Goal: Task Accomplishment & Management: Complete application form

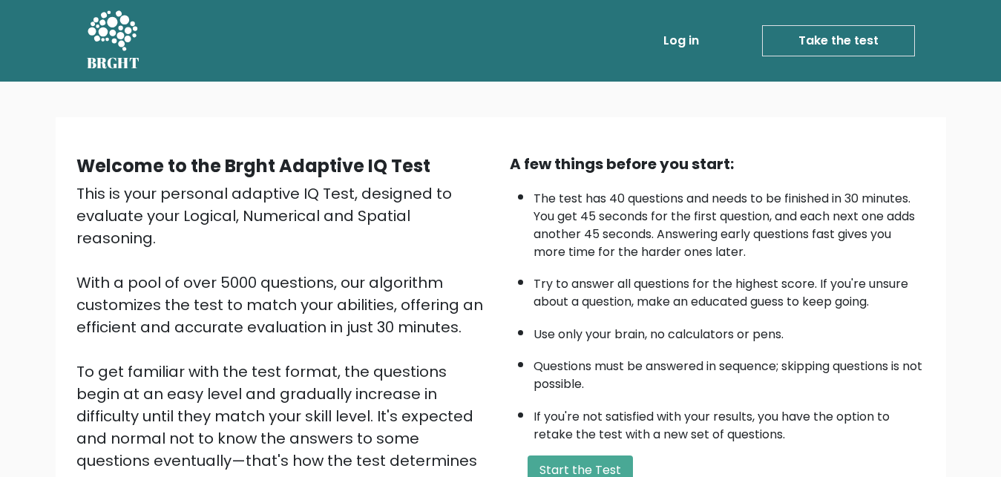
click at [824, 39] on link "Take the test" at bounding box center [838, 40] width 153 height 31
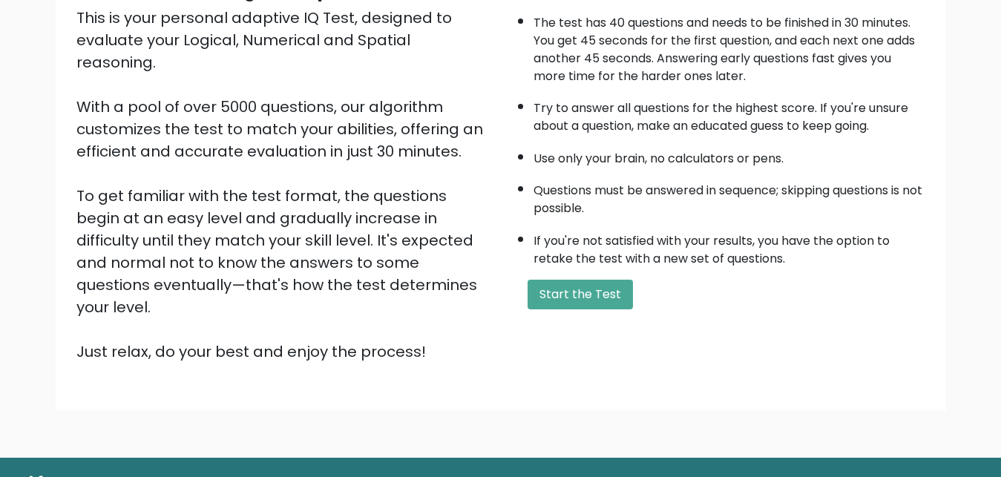
scroll to position [216, 0]
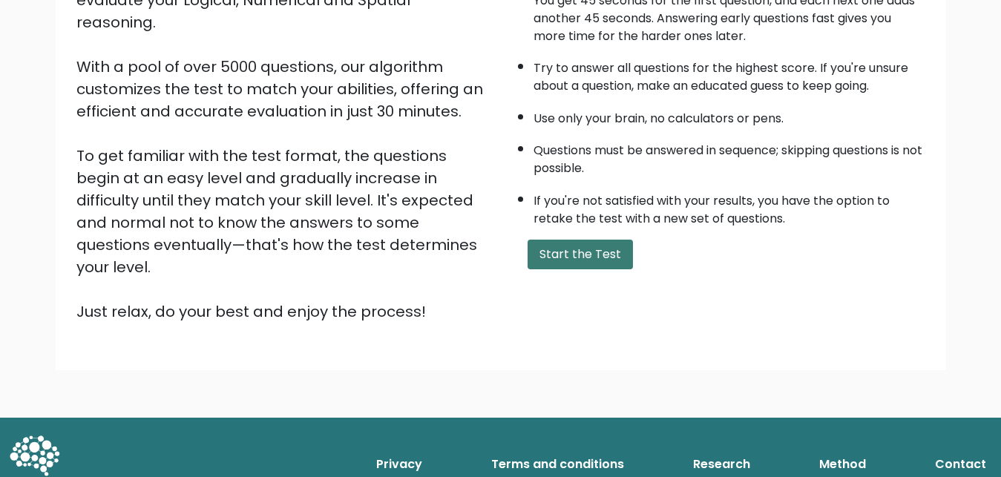
click at [599, 269] on button "Start the Test" at bounding box center [579, 255] width 105 height 30
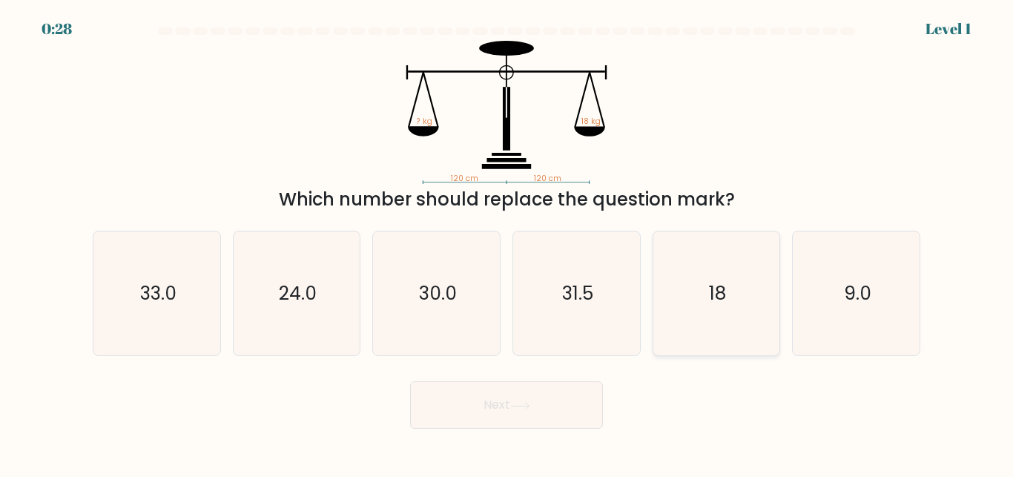
click at [688, 301] on icon "18" at bounding box center [716, 293] width 124 height 124
click at [507, 243] on input "e. 18" at bounding box center [507, 241] width 1 height 4
radio input "true"
click at [559, 399] on button "Next" at bounding box center [506, 404] width 193 height 47
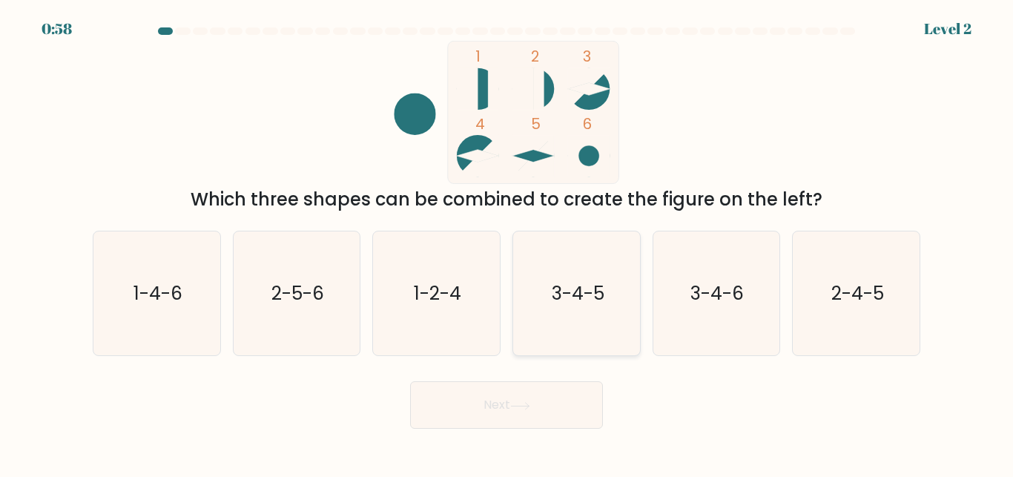
click at [602, 306] on icon "3-4-5" at bounding box center [577, 293] width 124 height 124
click at [507, 243] on input "d. 3-4-5" at bounding box center [507, 241] width 1 height 4
radio input "true"
click at [492, 396] on button "Next" at bounding box center [506, 404] width 193 height 47
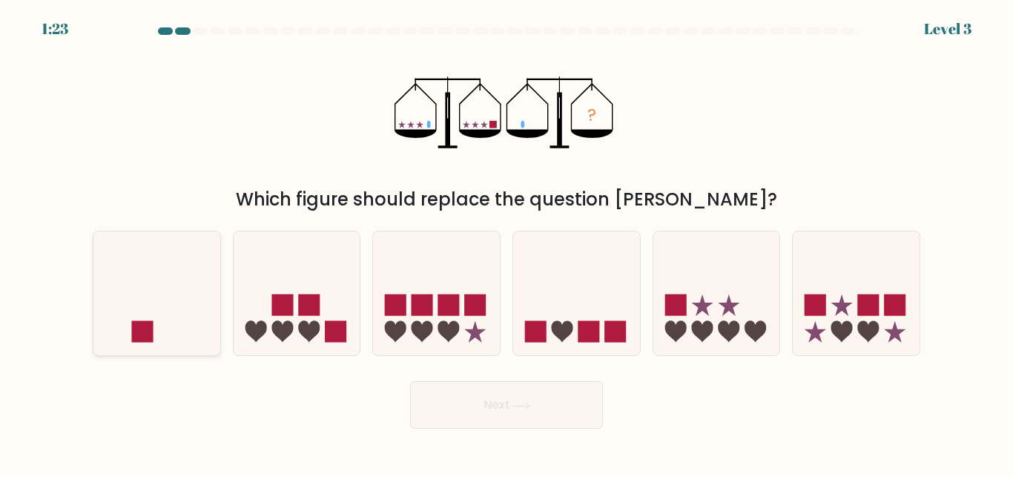
click at [185, 333] on icon at bounding box center [156, 293] width 127 height 105
click at [507, 243] on input "a." at bounding box center [507, 241] width 1 height 4
radio input "true"
click at [502, 399] on button "Next" at bounding box center [506, 404] width 193 height 47
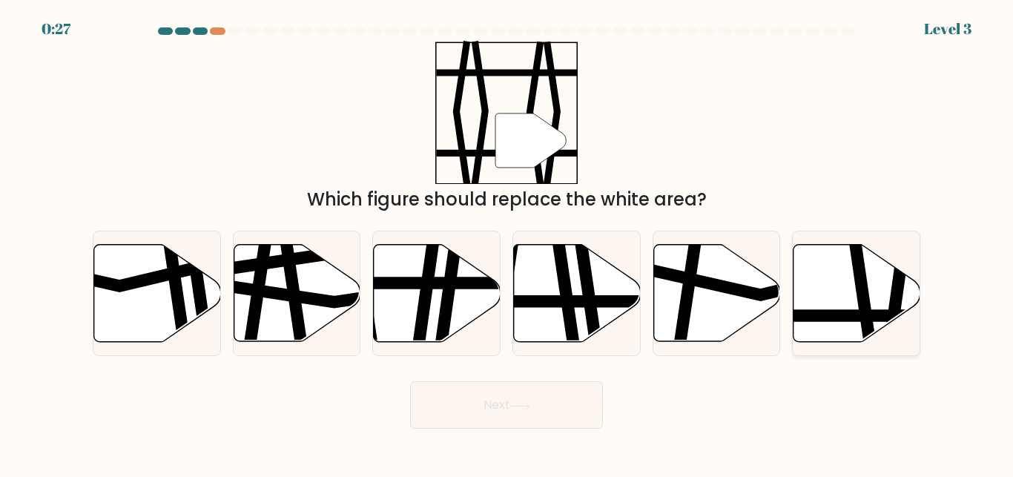
click at [816, 298] on icon at bounding box center [857, 293] width 127 height 97
click at [507, 243] on input "f." at bounding box center [507, 241] width 1 height 4
radio input "true"
click at [483, 402] on button "Next" at bounding box center [506, 404] width 193 height 47
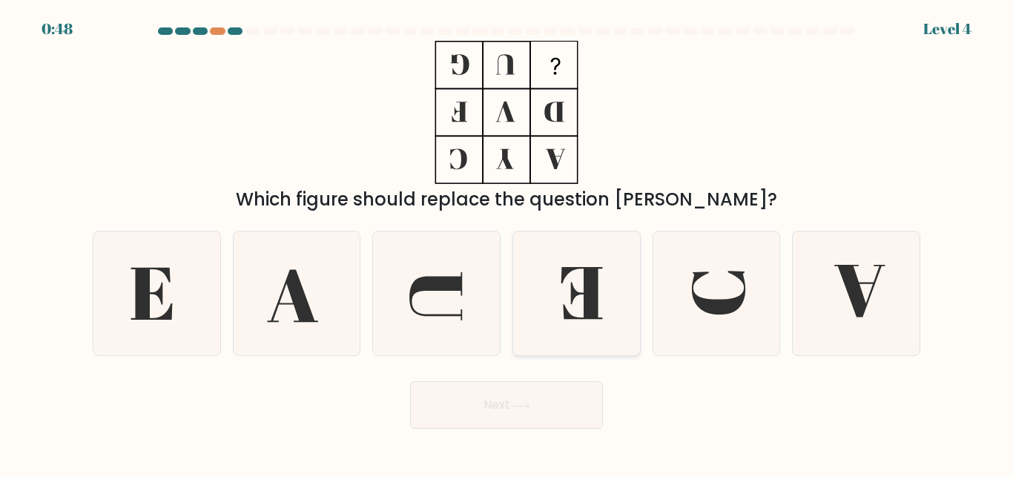
click at [600, 300] on icon at bounding box center [577, 293] width 124 height 124
click at [507, 243] on input "d." at bounding box center [507, 241] width 1 height 4
radio input "true"
click at [530, 387] on button "Next" at bounding box center [506, 404] width 193 height 47
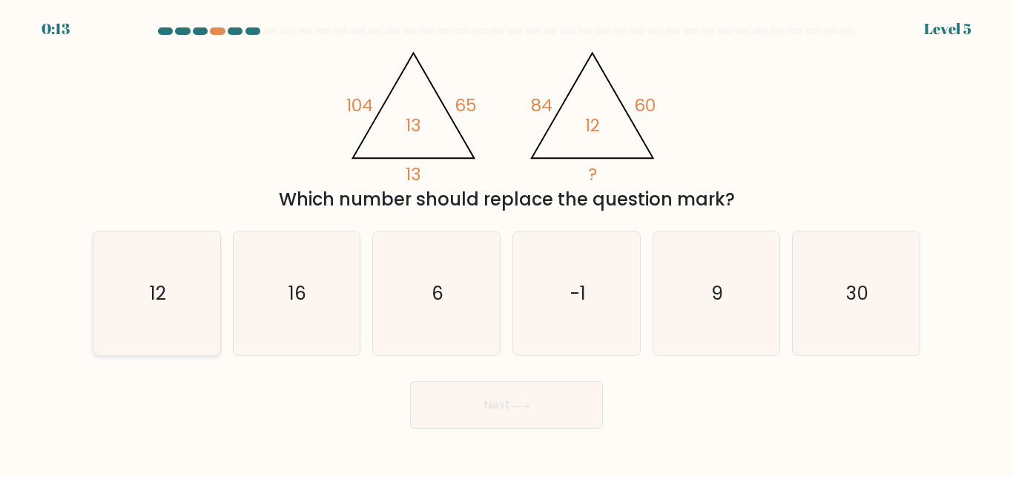
click at [171, 304] on icon "12" at bounding box center [157, 293] width 124 height 124
click at [507, 243] on input "a. 12" at bounding box center [507, 241] width 1 height 4
radio input "true"
click at [507, 410] on button "Next" at bounding box center [506, 404] width 193 height 47
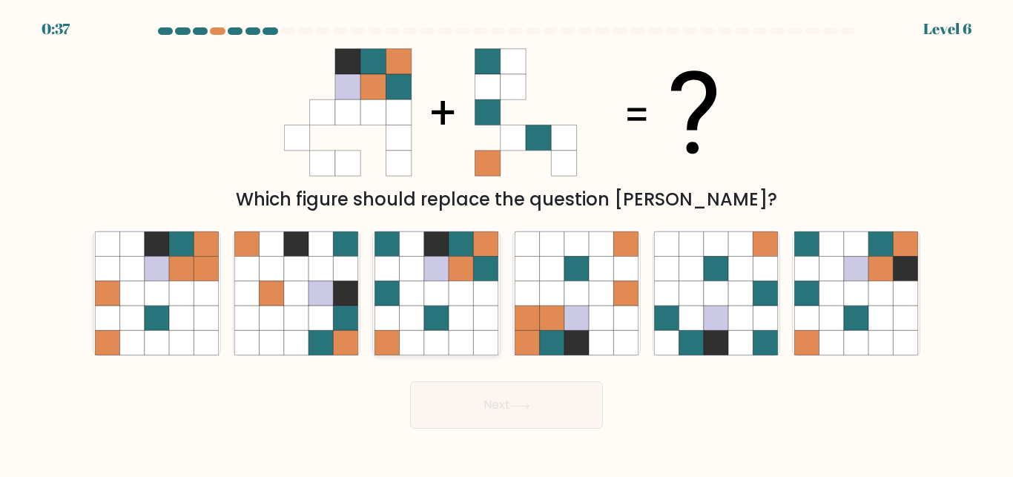
click at [439, 284] on icon at bounding box center [436, 293] width 24 height 24
click at [507, 243] on input "c." at bounding box center [507, 241] width 1 height 4
radio input "true"
click at [490, 404] on button "Next" at bounding box center [506, 404] width 193 height 47
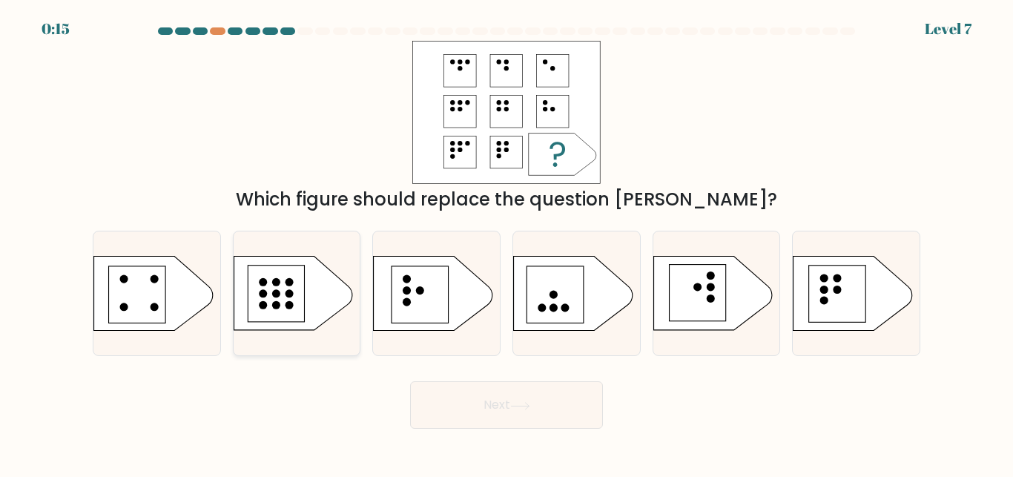
click at [297, 301] on rect at bounding box center [276, 294] width 56 height 56
click at [507, 243] on input "b." at bounding box center [507, 241] width 1 height 4
radio input "true"
click at [472, 397] on button "Next" at bounding box center [506, 404] width 193 height 47
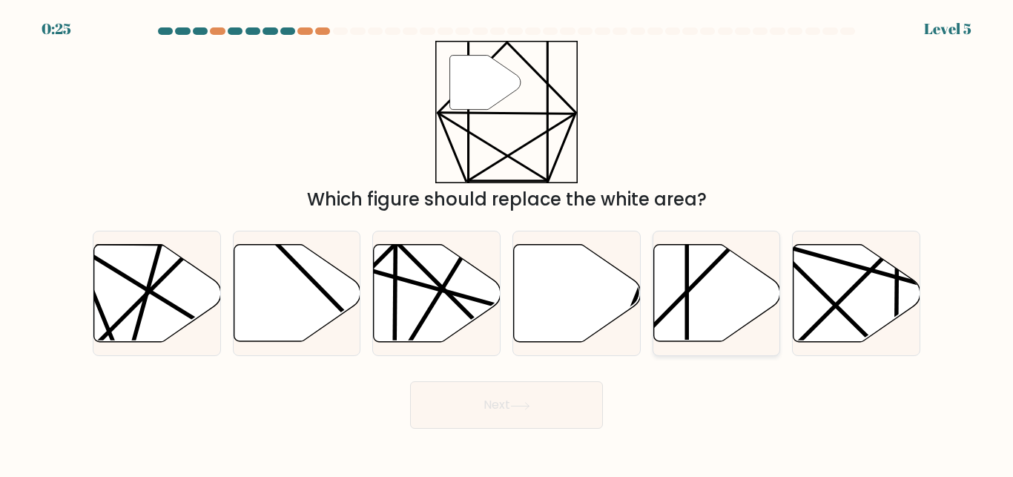
click at [676, 295] on icon at bounding box center [717, 293] width 127 height 97
click at [507, 243] on input "e." at bounding box center [507, 241] width 1 height 4
radio input "true"
click at [492, 418] on button "Next" at bounding box center [506, 404] width 193 height 47
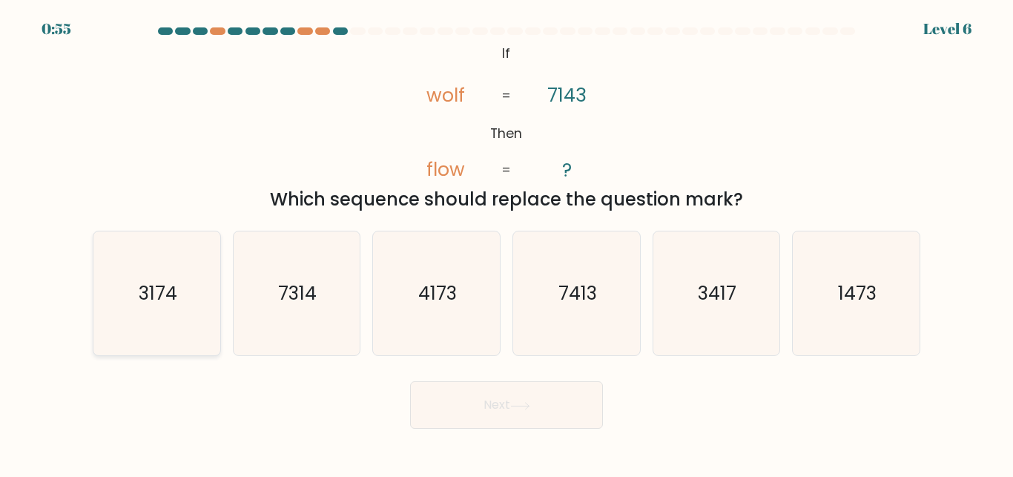
click at [129, 322] on icon "3174" at bounding box center [157, 293] width 124 height 124
click at [507, 243] on input "a. 3174" at bounding box center [507, 241] width 1 height 4
radio input "true"
click at [472, 395] on button "Next" at bounding box center [506, 404] width 193 height 47
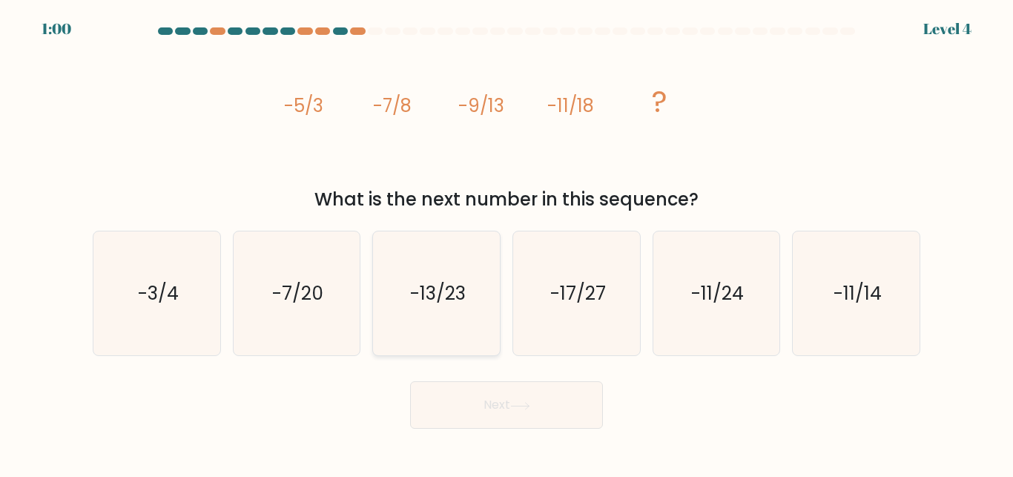
click at [467, 347] on icon "-13/23" at bounding box center [437, 293] width 124 height 124
click at [507, 243] on input "c. -13/23" at bounding box center [507, 241] width 1 height 4
radio input "true"
click at [494, 406] on button "Next" at bounding box center [506, 404] width 193 height 47
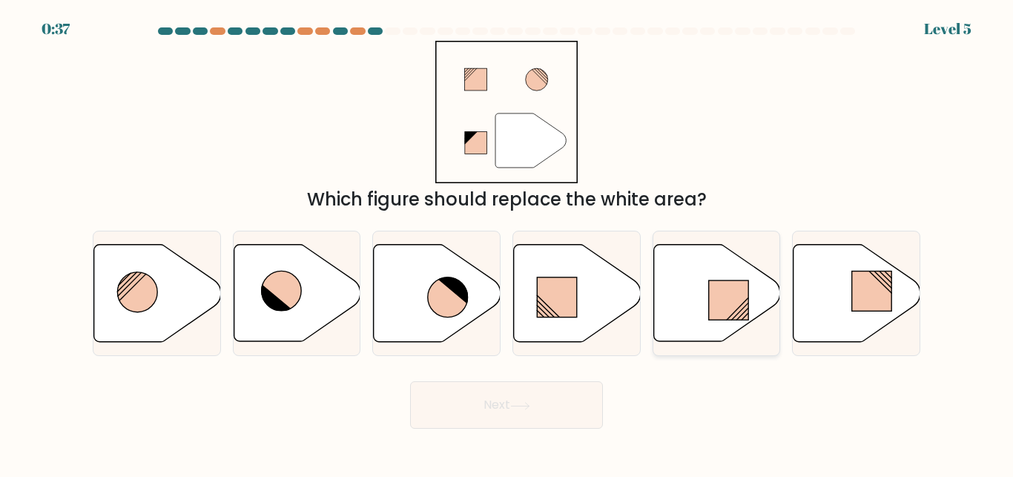
click at [718, 308] on rect at bounding box center [729, 299] width 40 height 39
click at [507, 243] on input "e." at bounding box center [507, 241] width 1 height 4
radio input "true"
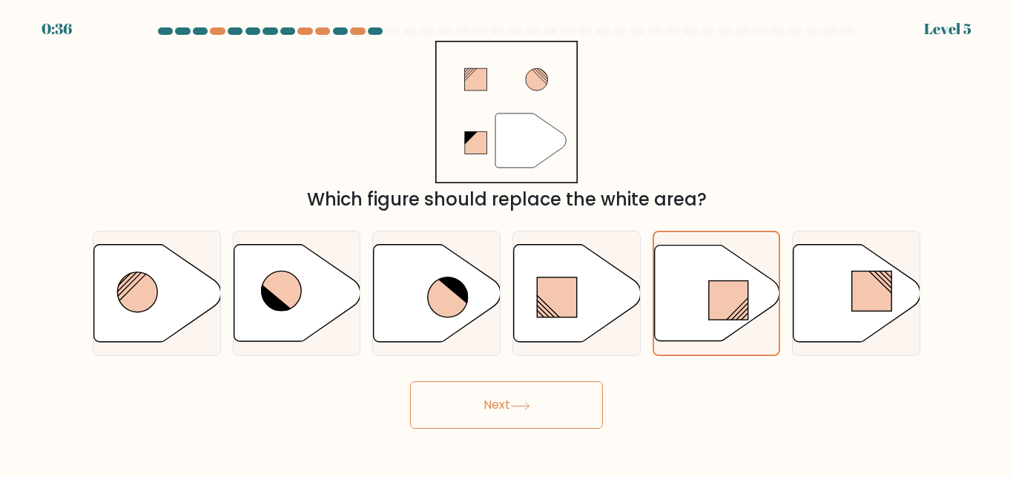
click at [530, 421] on button "Next" at bounding box center [506, 404] width 193 height 47
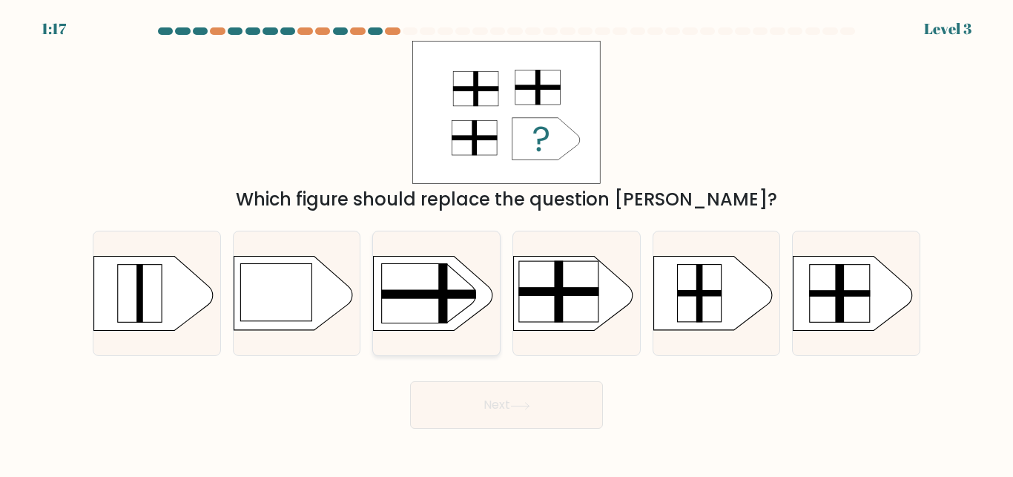
click at [468, 319] on icon at bounding box center [433, 294] width 119 height 74
click at [507, 243] on input "c." at bounding box center [507, 241] width 1 height 4
radio input "true"
click at [824, 303] on rect at bounding box center [840, 294] width 60 height 58
click at [507, 243] on input "f." at bounding box center [507, 241] width 1 height 4
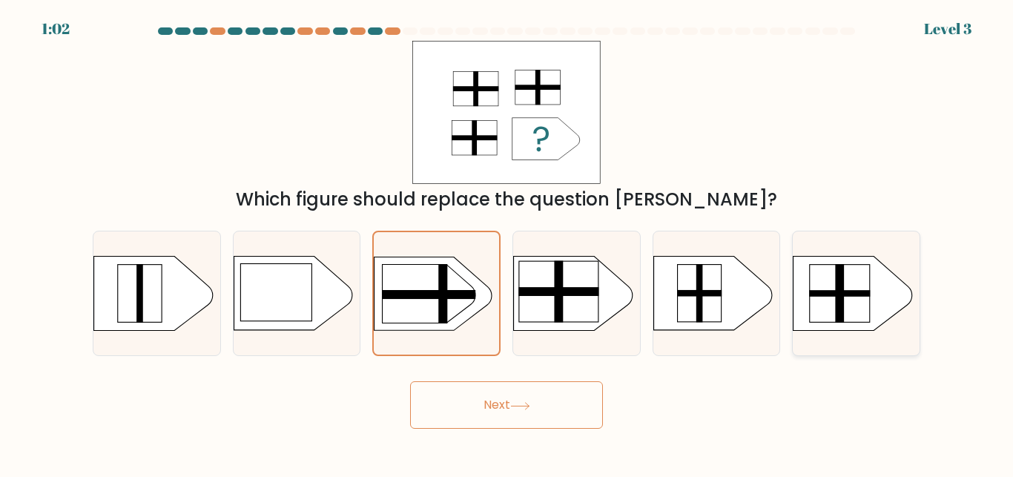
radio input "true"
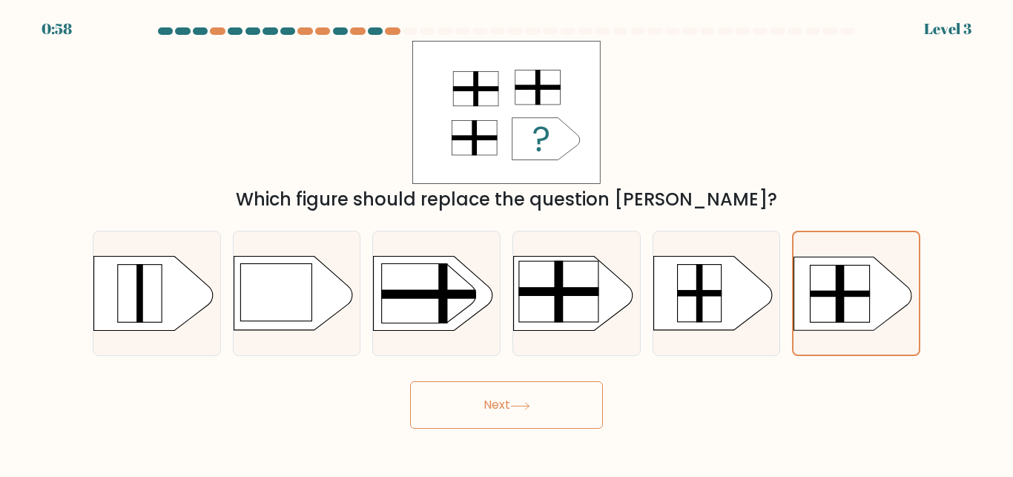
click at [461, 397] on button "Next" at bounding box center [506, 404] width 193 height 47
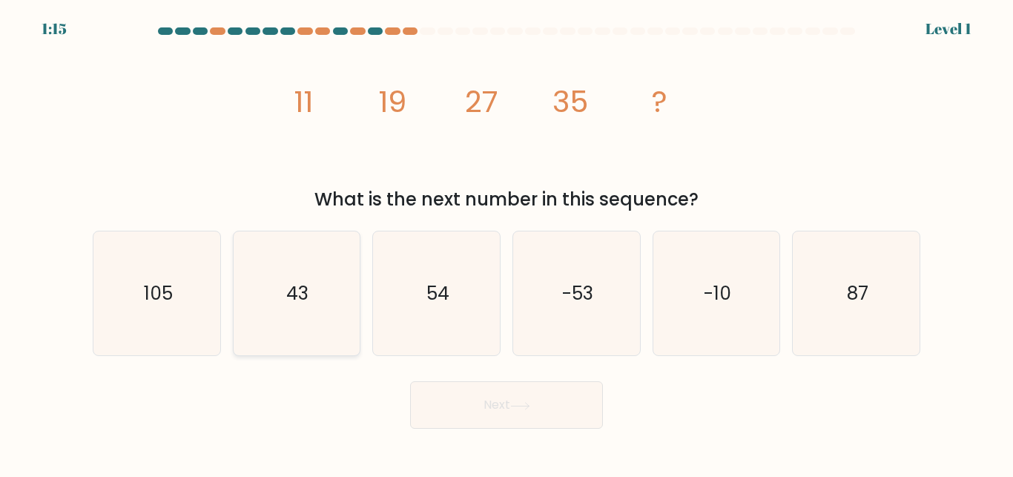
click at [347, 309] on icon "43" at bounding box center [296, 293] width 124 height 124
click at [507, 243] on input "b. 43" at bounding box center [507, 241] width 1 height 4
radio input "true"
click at [456, 409] on button "Next" at bounding box center [506, 404] width 193 height 47
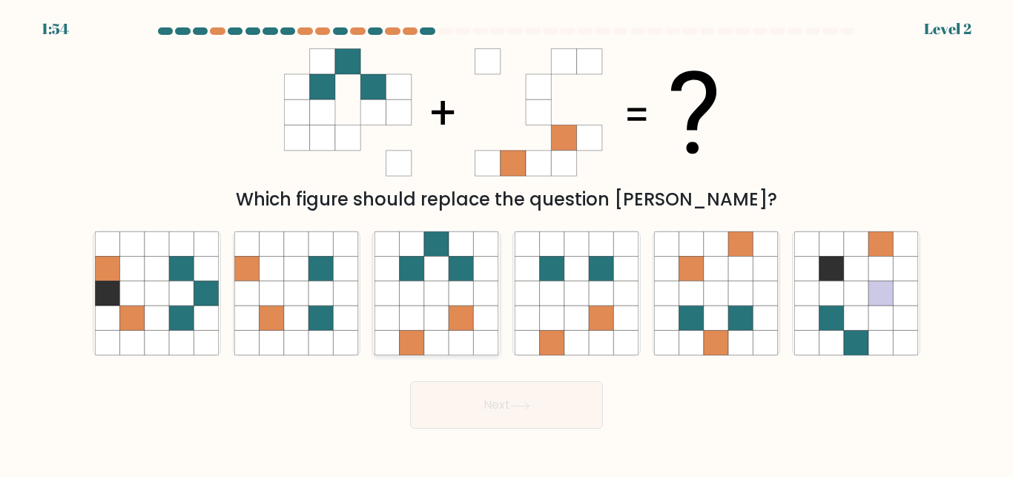
click at [438, 321] on icon at bounding box center [436, 318] width 24 height 24
click at [507, 243] on input "c." at bounding box center [507, 241] width 1 height 4
radio input "true"
click at [559, 404] on button "Next" at bounding box center [506, 404] width 193 height 47
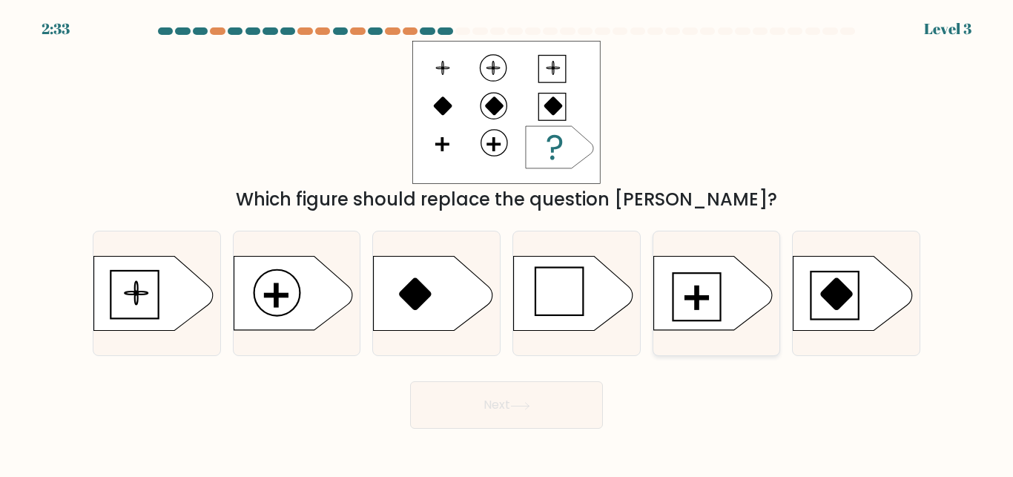
click at [688, 303] on icon at bounding box center [713, 294] width 119 height 74
click at [507, 243] on input "e." at bounding box center [507, 241] width 1 height 4
radio input "true"
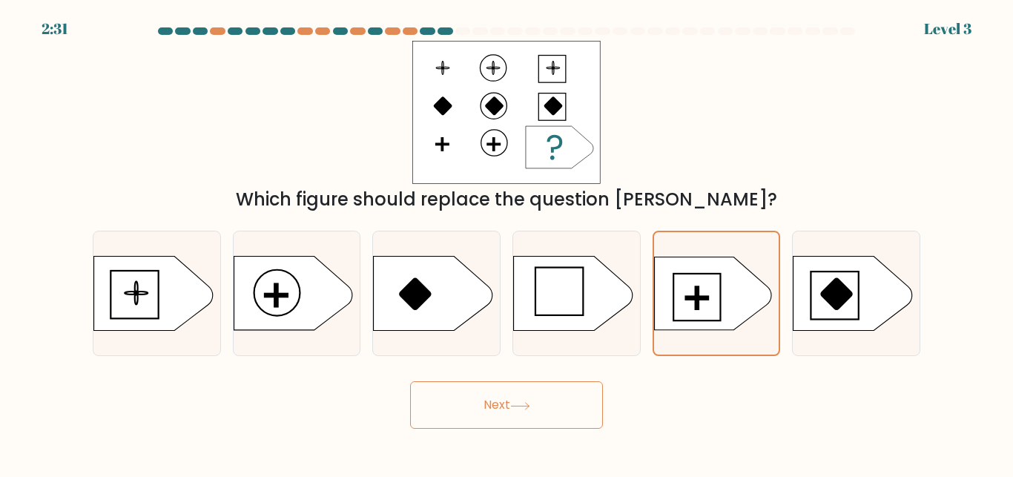
click at [496, 392] on button "Next" at bounding box center [506, 404] width 193 height 47
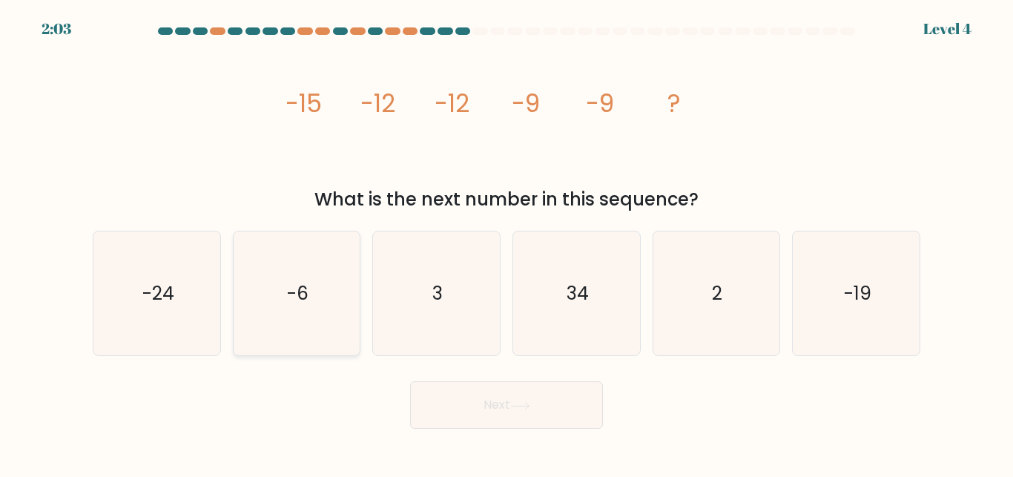
click at [279, 286] on icon "-6" at bounding box center [296, 293] width 124 height 124
click at [507, 243] on input "b. -6" at bounding box center [507, 241] width 1 height 4
radio input "true"
click at [498, 411] on button "Next" at bounding box center [506, 404] width 193 height 47
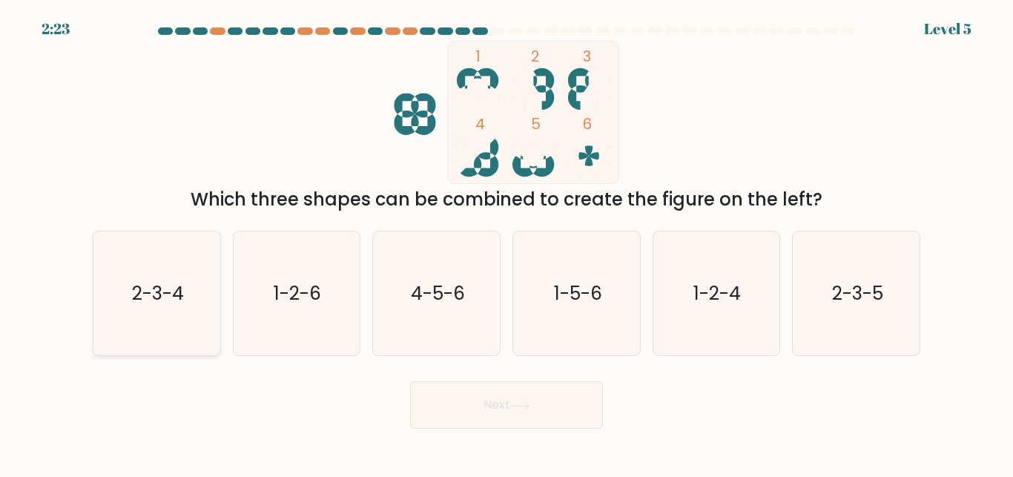
click at [185, 299] on icon "2-3-4" at bounding box center [157, 293] width 124 height 124
click at [507, 243] on input "a. 2-3-4" at bounding box center [507, 241] width 1 height 4
radio input "true"
click at [433, 405] on button "Next" at bounding box center [506, 404] width 193 height 47
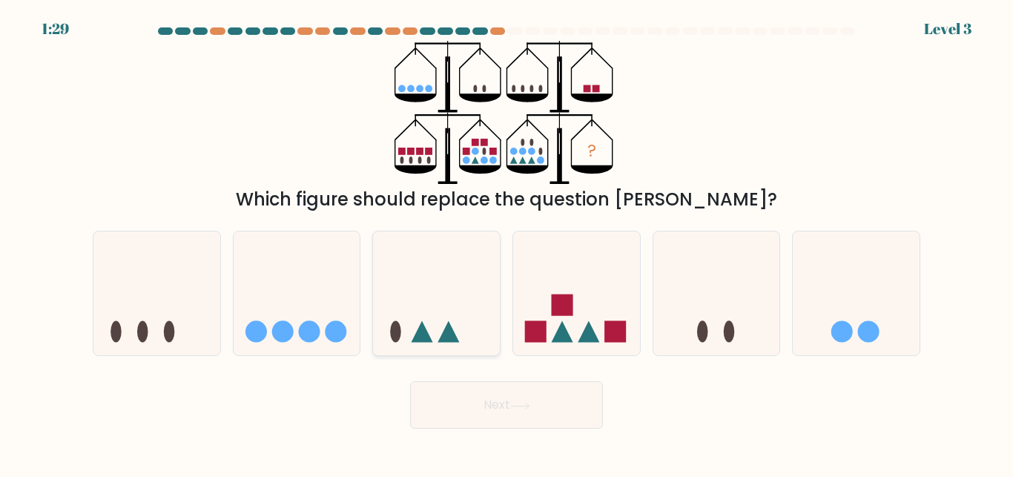
click at [431, 312] on icon at bounding box center [436, 293] width 127 height 105
click at [507, 243] on input "c." at bounding box center [507, 241] width 1 height 4
radio input "true"
click at [495, 392] on button "Next" at bounding box center [506, 404] width 193 height 47
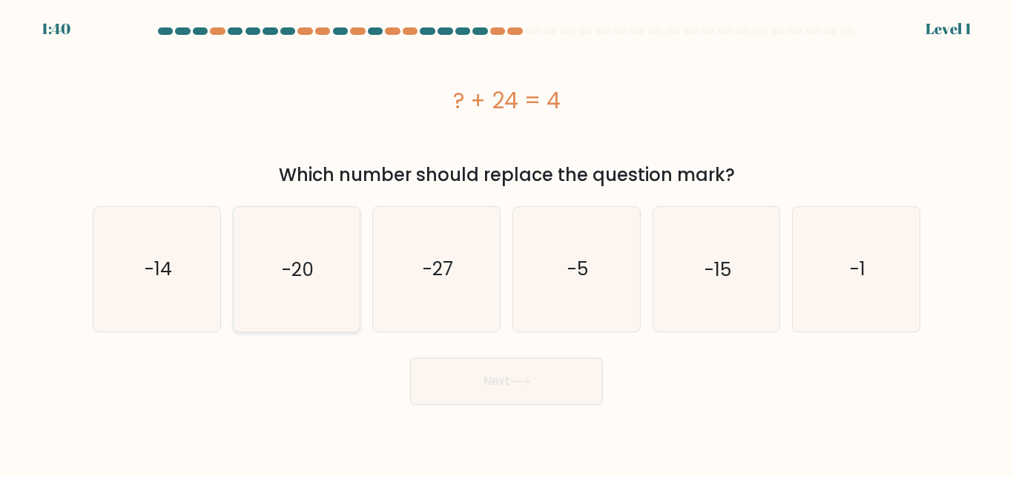
click at [274, 263] on icon "-20" at bounding box center [296, 269] width 124 height 124
click at [507, 243] on input "b. -20" at bounding box center [507, 241] width 1 height 4
radio input "true"
click at [449, 386] on button "Next" at bounding box center [506, 381] width 193 height 47
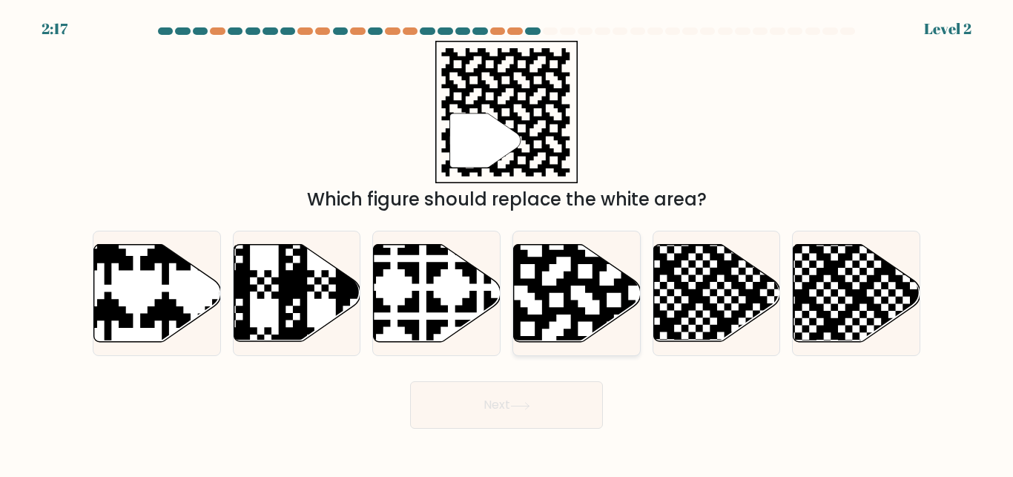
click at [614, 272] on icon at bounding box center [577, 293] width 127 height 97
click at [507, 243] on input "d." at bounding box center [507, 241] width 1 height 4
radio input "true"
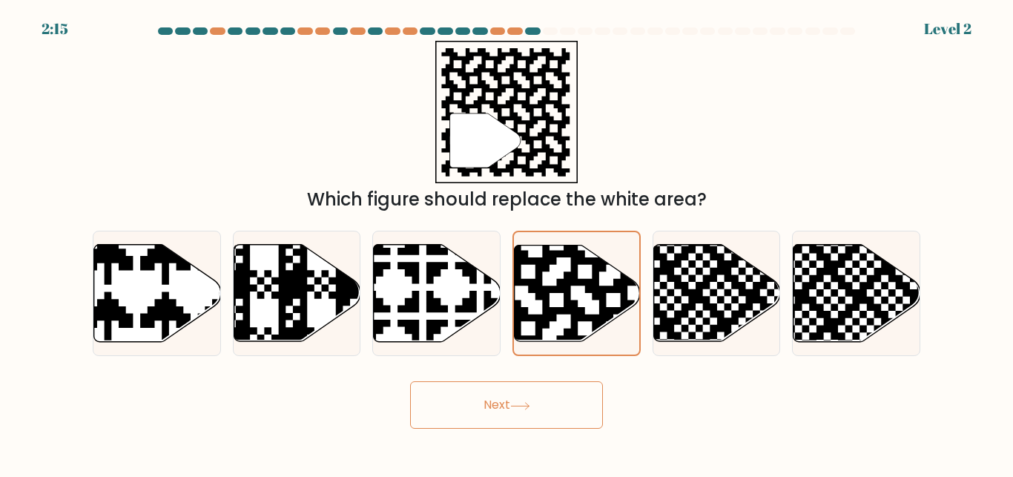
click at [510, 408] on button "Next" at bounding box center [506, 404] width 193 height 47
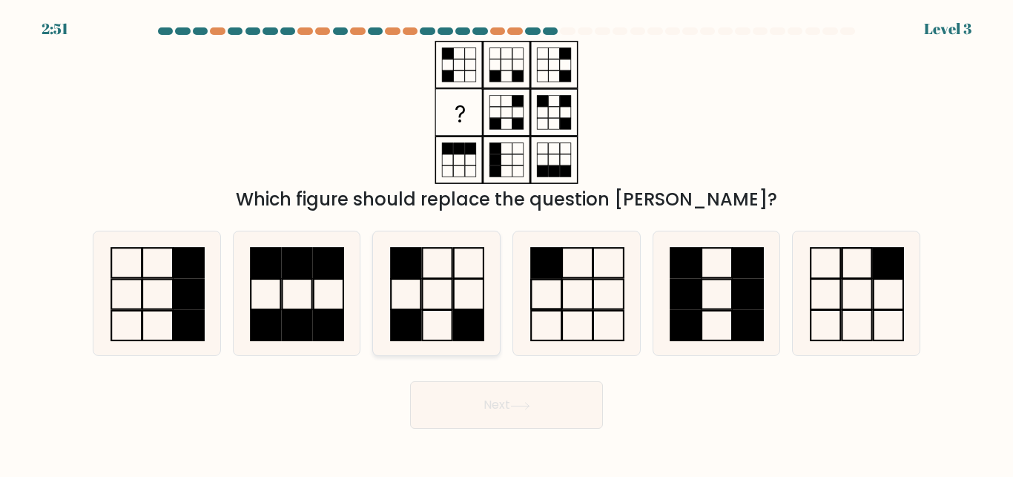
click at [438, 316] on icon at bounding box center [437, 293] width 124 height 124
click at [507, 243] on input "c." at bounding box center [507, 241] width 1 height 4
radio input "true"
click at [520, 410] on icon at bounding box center [520, 406] width 20 height 8
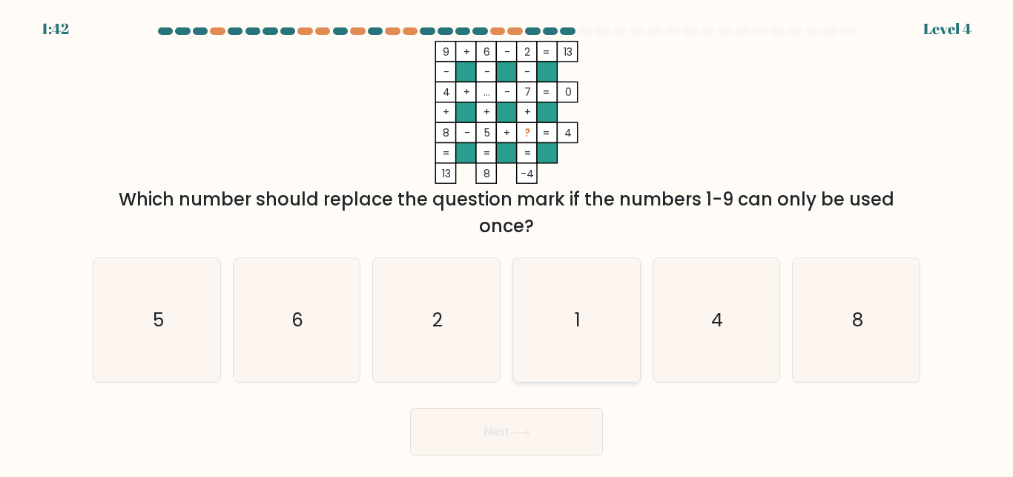
click at [553, 358] on icon "1" at bounding box center [577, 320] width 124 height 124
click at [507, 243] on input "d. 1" at bounding box center [507, 241] width 1 height 4
radio input "true"
click at [503, 435] on button "Next" at bounding box center [506, 431] width 193 height 47
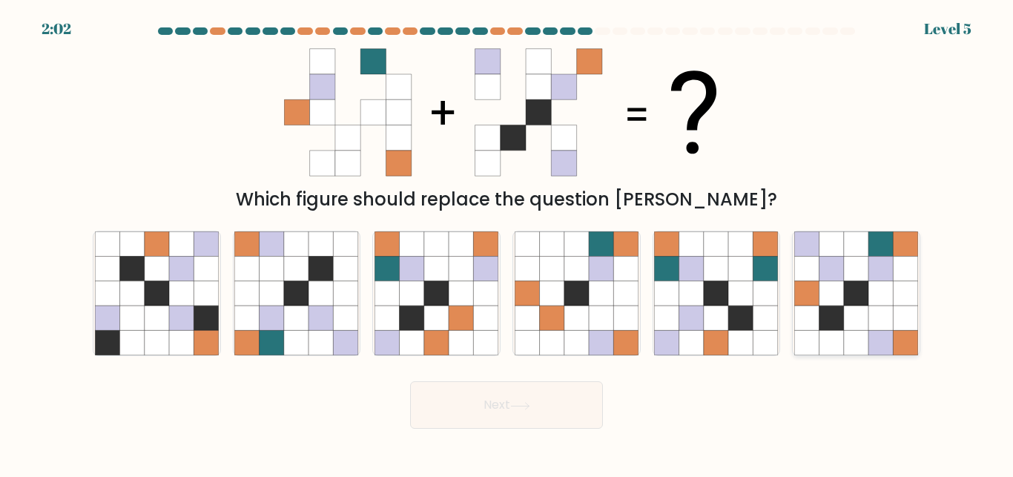
click at [857, 292] on icon at bounding box center [856, 293] width 24 height 24
click at [507, 243] on input "f." at bounding box center [507, 241] width 1 height 4
radio input "true"
click at [478, 412] on button "Next" at bounding box center [506, 404] width 193 height 47
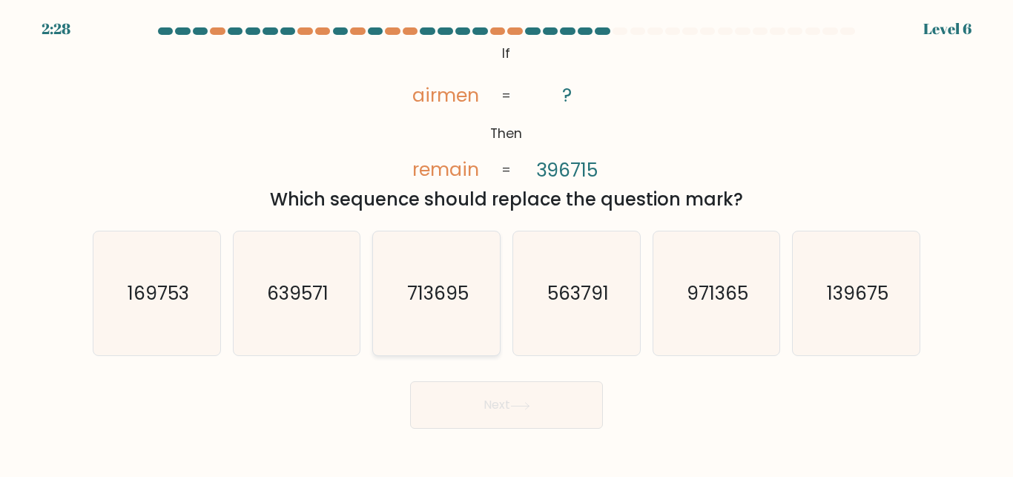
click at [437, 320] on icon "713695" at bounding box center [437, 293] width 124 height 124
click at [507, 243] on input "c. 713695" at bounding box center [507, 241] width 1 height 4
radio input "true"
click at [524, 418] on button "Next" at bounding box center [506, 404] width 193 height 47
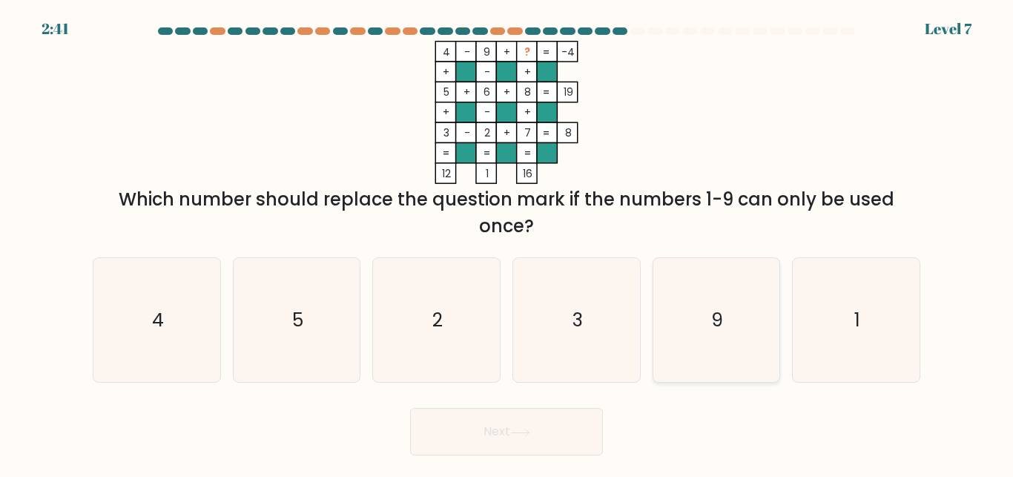
click at [706, 325] on icon "9" at bounding box center [716, 320] width 124 height 124
click at [507, 243] on input "e. 9" at bounding box center [507, 241] width 1 height 4
radio input "true"
click at [527, 418] on button "Next" at bounding box center [506, 431] width 193 height 47
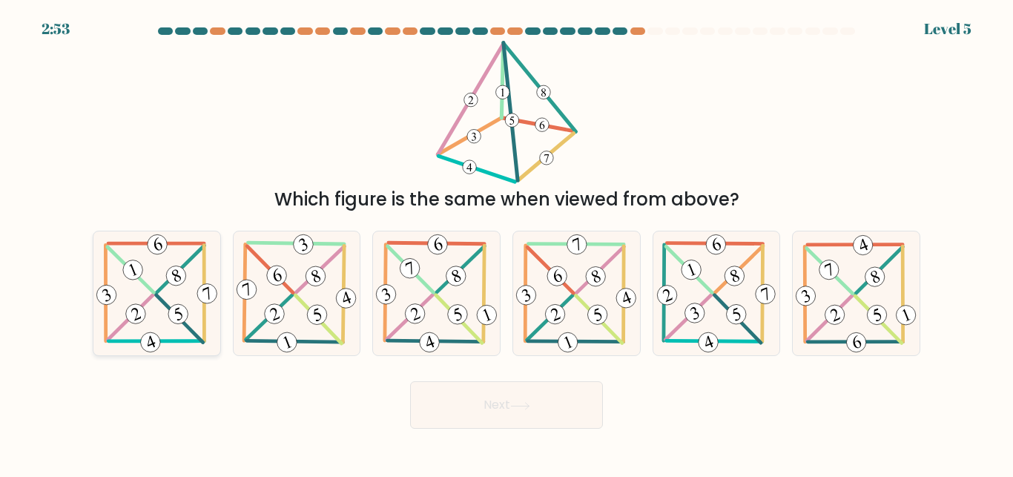
click at [151, 309] on icon at bounding box center [156, 293] width 127 height 124
click at [507, 243] on input "a." at bounding box center [507, 241] width 1 height 4
radio input "true"
click at [517, 396] on button "Next" at bounding box center [506, 404] width 193 height 47
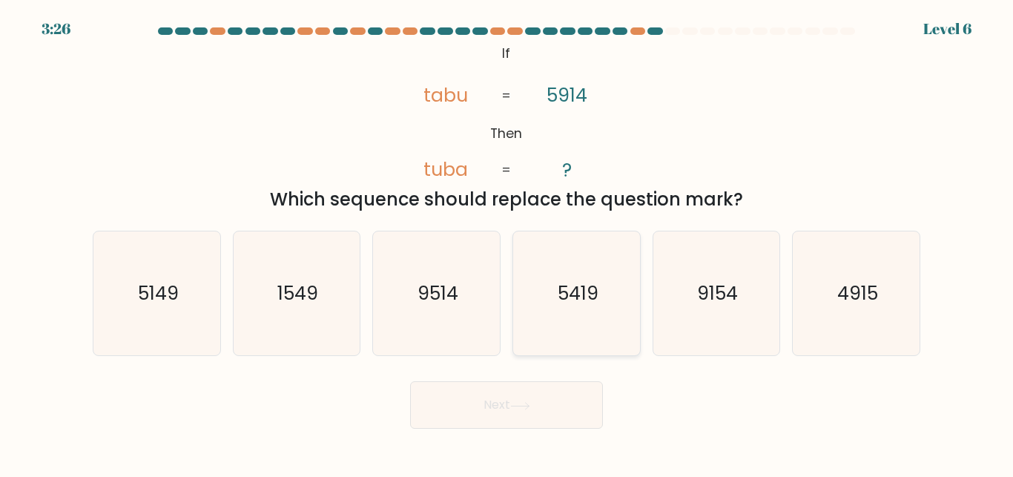
click at [591, 311] on icon "5419" at bounding box center [577, 293] width 124 height 124
click at [507, 243] on input "d. 5419" at bounding box center [507, 241] width 1 height 4
radio input "true"
click at [499, 393] on button "Next" at bounding box center [506, 404] width 193 height 47
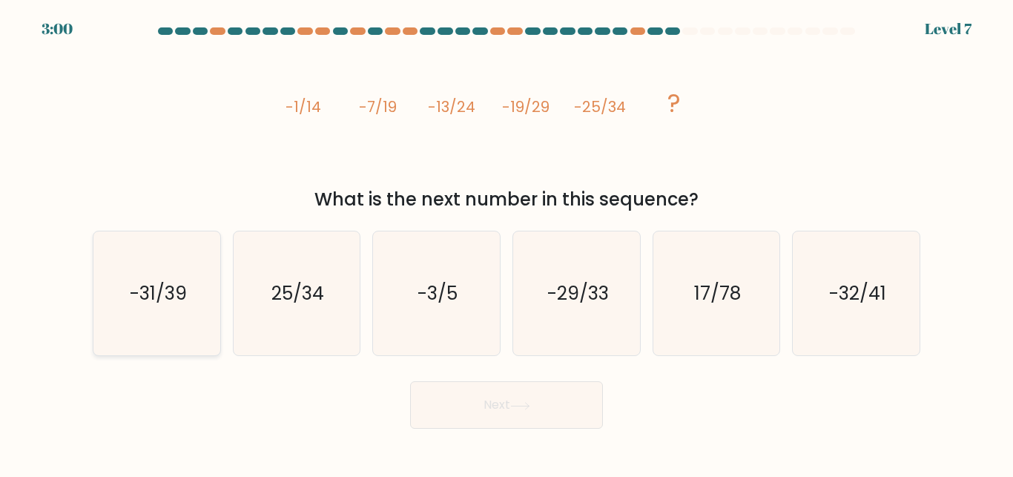
click at [130, 264] on icon "-31/39" at bounding box center [157, 293] width 124 height 124
click at [507, 243] on input "a. -31/39" at bounding box center [507, 241] width 1 height 4
radio input "true"
click at [506, 394] on button "Next" at bounding box center [506, 404] width 193 height 47
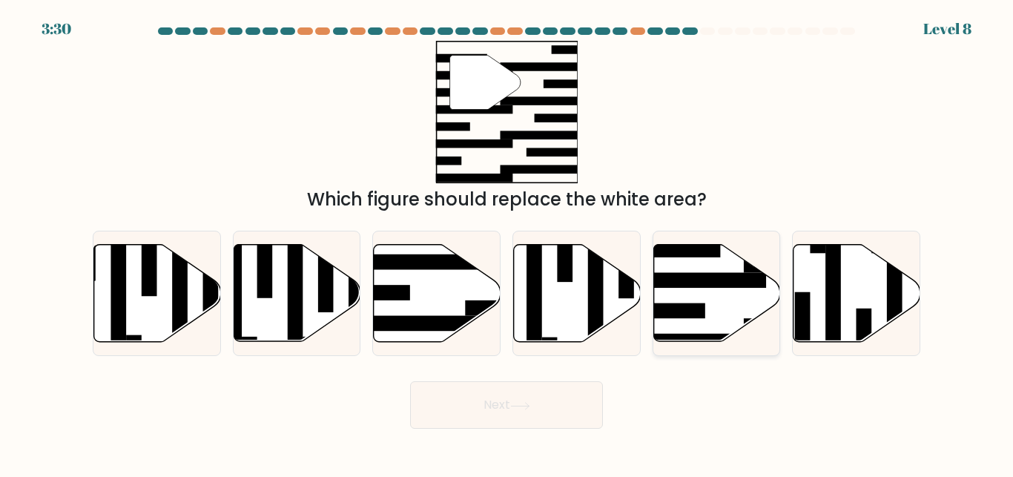
click at [723, 332] on icon at bounding box center [717, 293] width 127 height 97
click at [507, 243] on input "e." at bounding box center [507, 241] width 1 height 4
radio input "true"
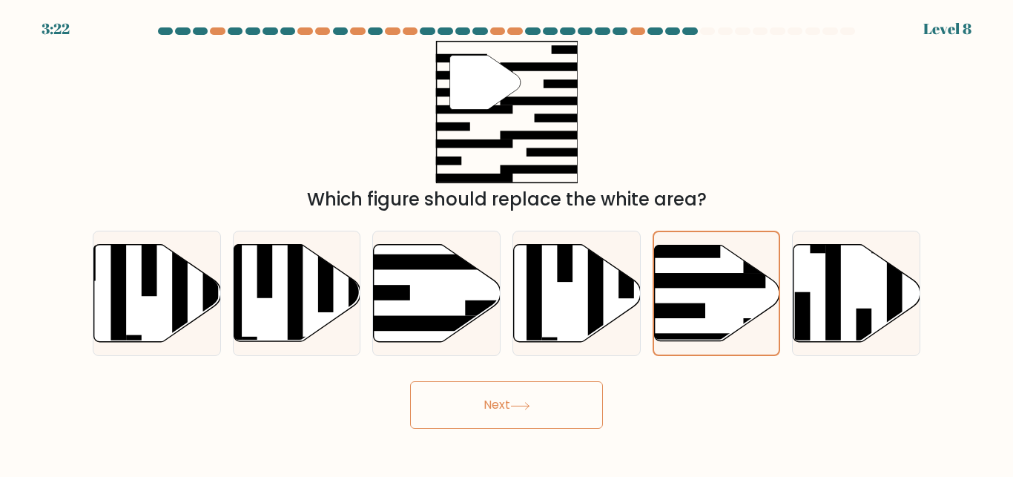
click at [519, 381] on div "Next" at bounding box center [507, 401] width 846 height 55
click at [502, 395] on button "Next" at bounding box center [506, 404] width 193 height 47
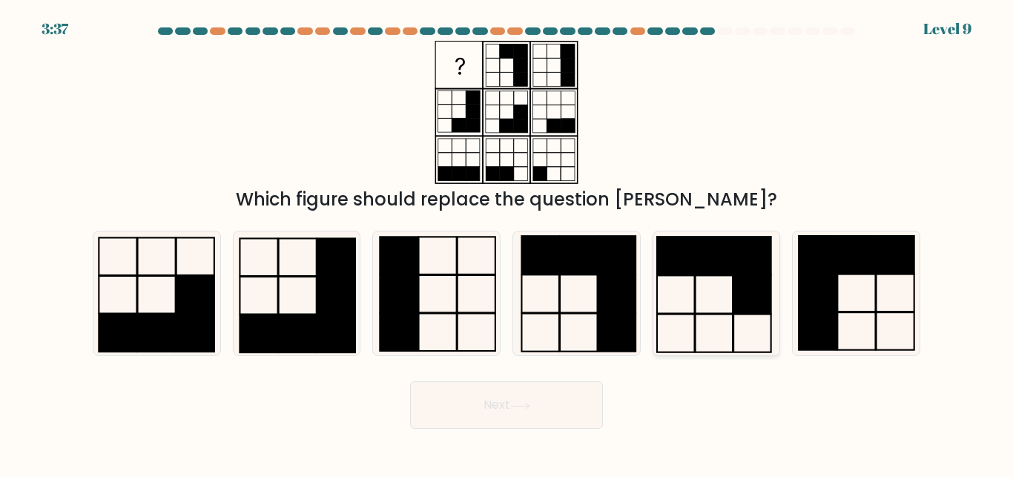
click at [717, 303] on icon at bounding box center [716, 293] width 124 height 124
click at [507, 243] on input "e." at bounding box center [507, 241] width 1 height 4
radio input "true"
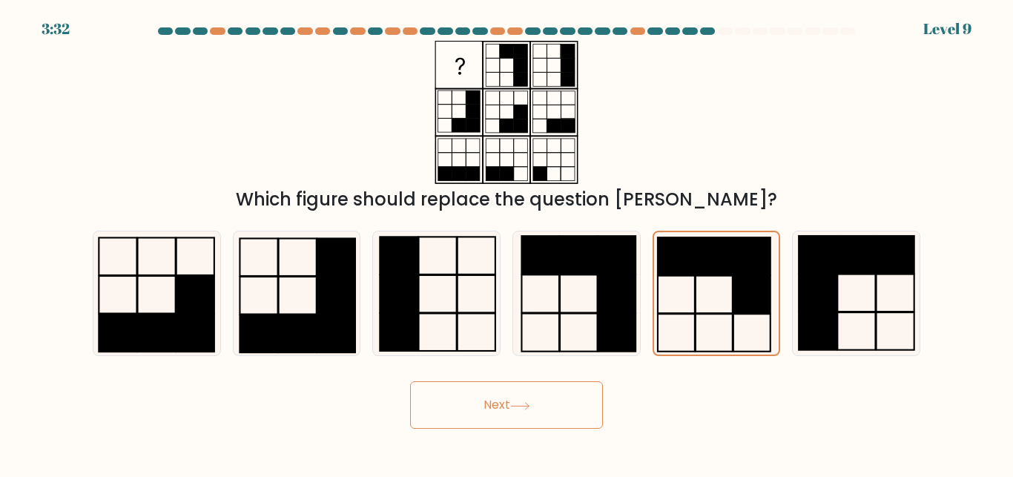
click at [510, 417] on button "Next" at bounding box center [506, 404] width 193 height 47
click at [509, 403] on button "Next" at bounding box center [506, 404] width 193 height 47
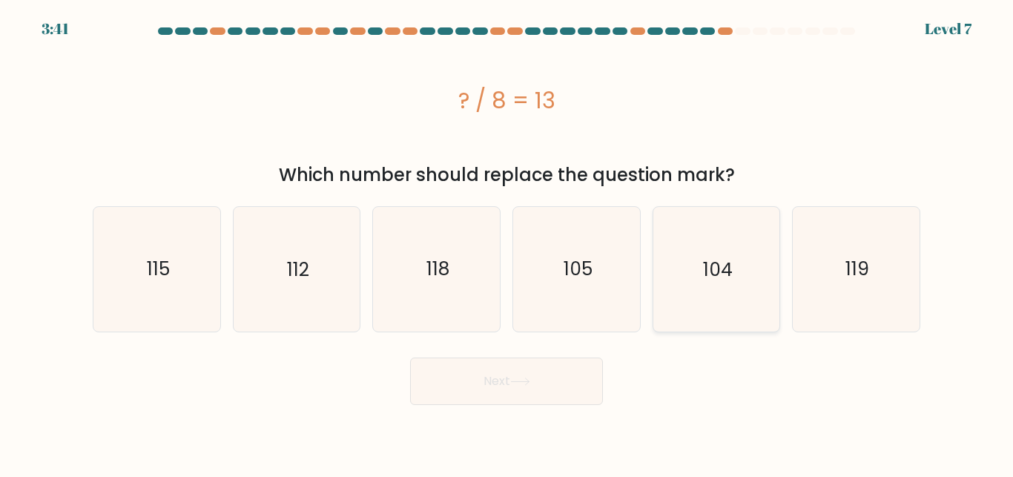
click at [712, 297] on icon "104" at bounding box center [716, 269] width 124 height 124
click at [507, 243] on input "e. 104" at bounding box center [507, 241] width 1 height 4
radio input "true"
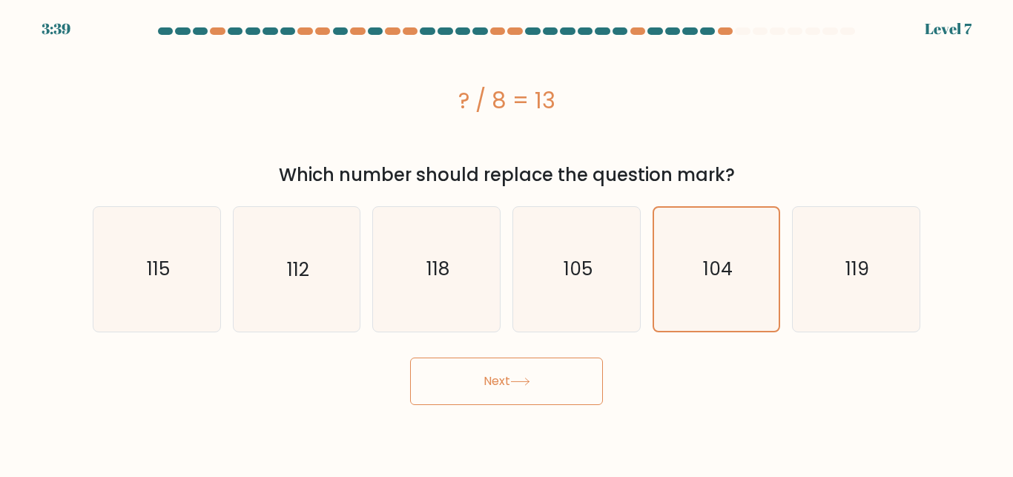
click at [517, 392] on button "Next" at bounding box center [506, 381] width 193 height 47
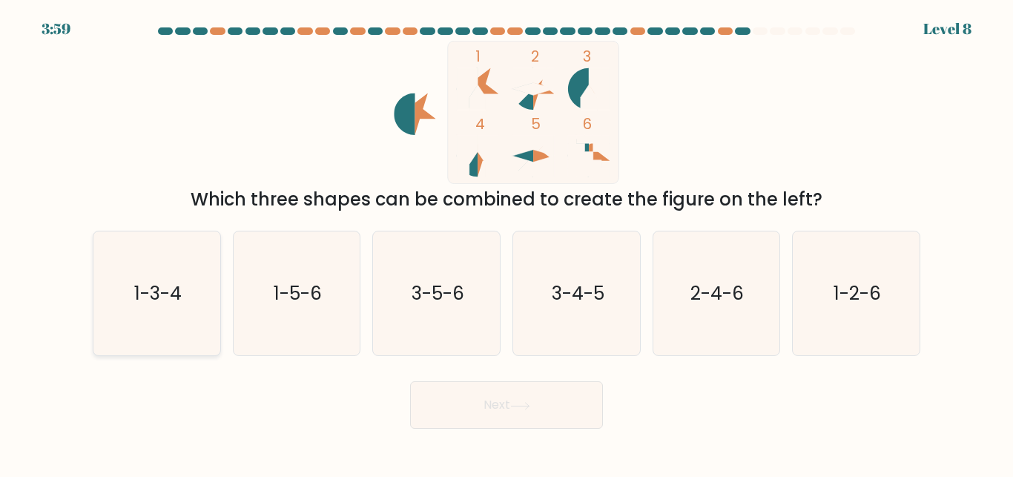
click at [137, 315] on icon "1-3-4" at bounding box center [157, 293] width 124 height 124
click at [507, 243] on input "a. 1-3-4" at bounding box center [507, 241] width 1 height 4
radio input "true"
click at [439, 394] on button "Next" at bounding box center [506, 404] width 193 height 47
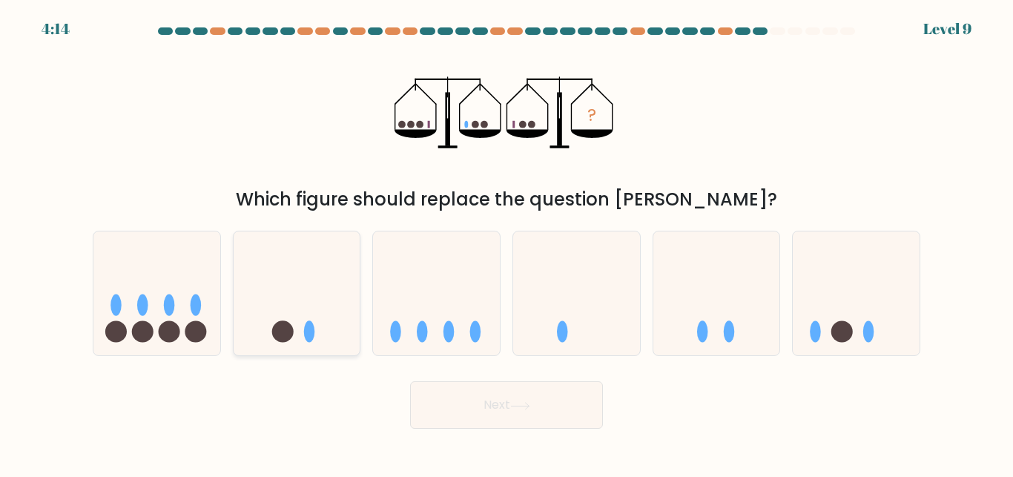
click at [262, 311] on icon at bounding box center [297, 293] width 127 height 105
click at [507, 243] on input "b." at bounding box center [507, 241] width 1 height 4
radio input "true"
click at [800, 301] on icon at bounding box center [856, 293] width 127 height 105
click at [507, 243] on input "f." at bounding box center [507, 241] width 1 height 4
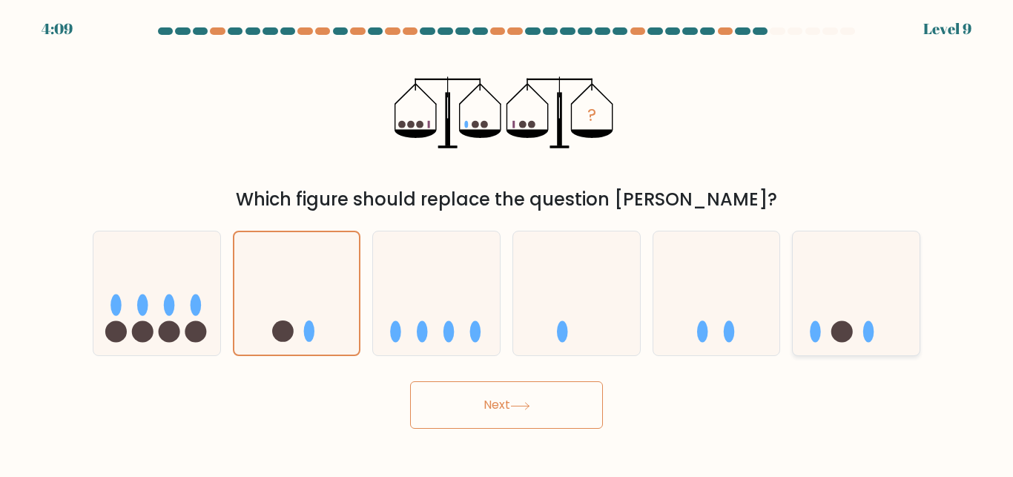
radio input "true"
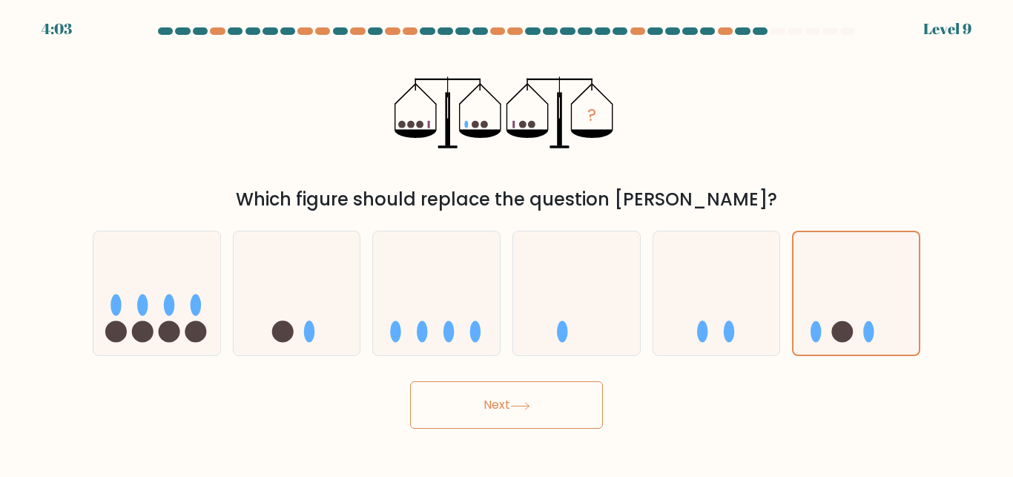
click at [511, 402] on button "Next" at bounding box center [506, 404] width 193 height 47
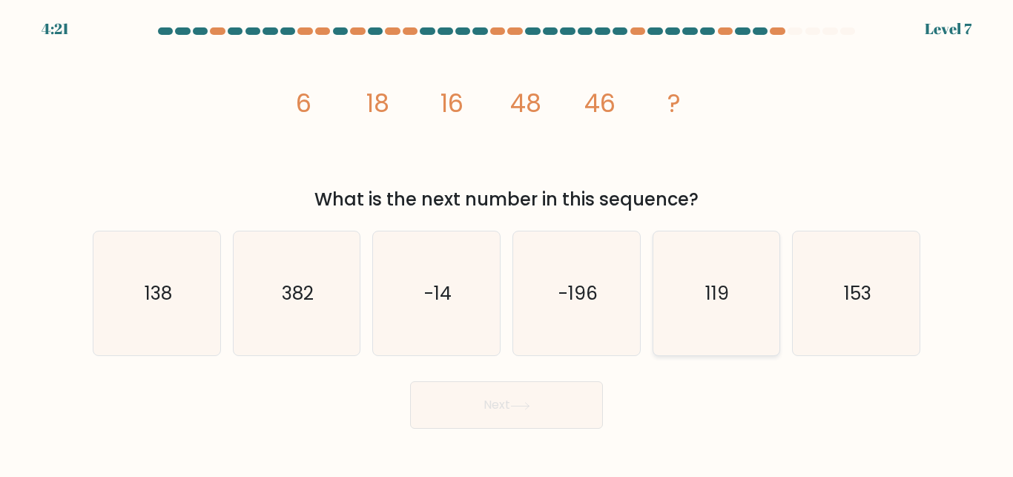
click at [745, 318] on icon "119" at bounding box center [716, 293] width 124 height 124
click at [507, 243] on input "e. 119" at bounding box center [507, 241] width 1 height 4
radio input "true"
click at [166, 294] on text "138" at bounding box center [157, 293] width 27 height 26
click at [507, 243] on input "a. 138" at bounding box center [507, 241] width 1 height 4
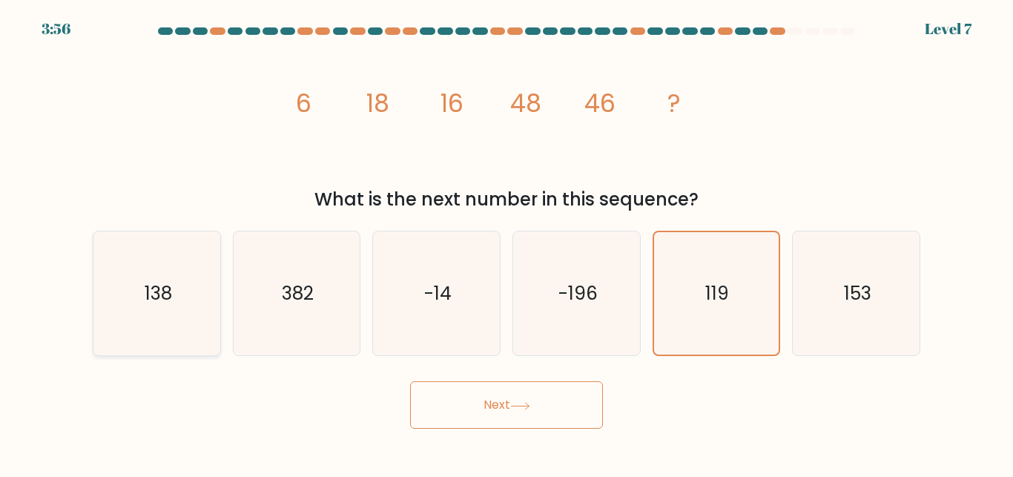
radio input "true"
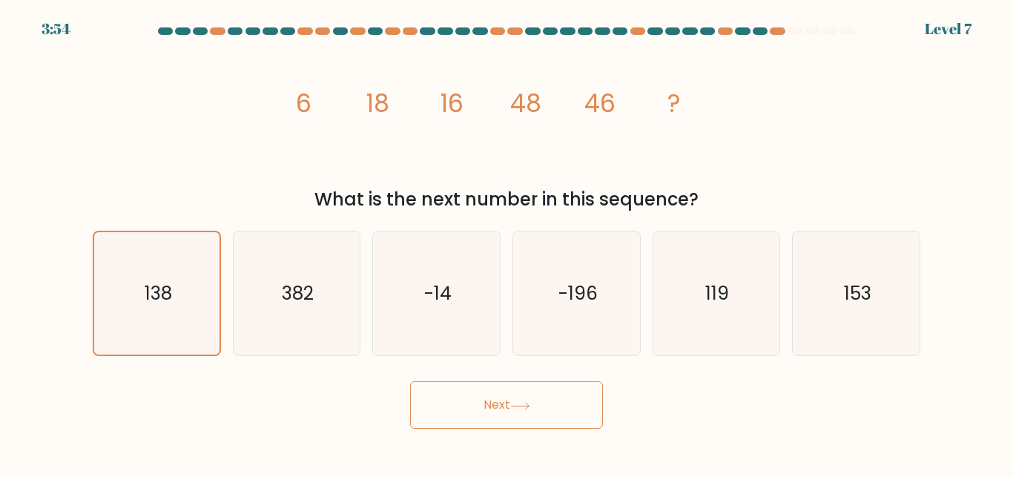
click at [476, 400] on button "Next" at bounding box center [506, 404] width 193 height 47
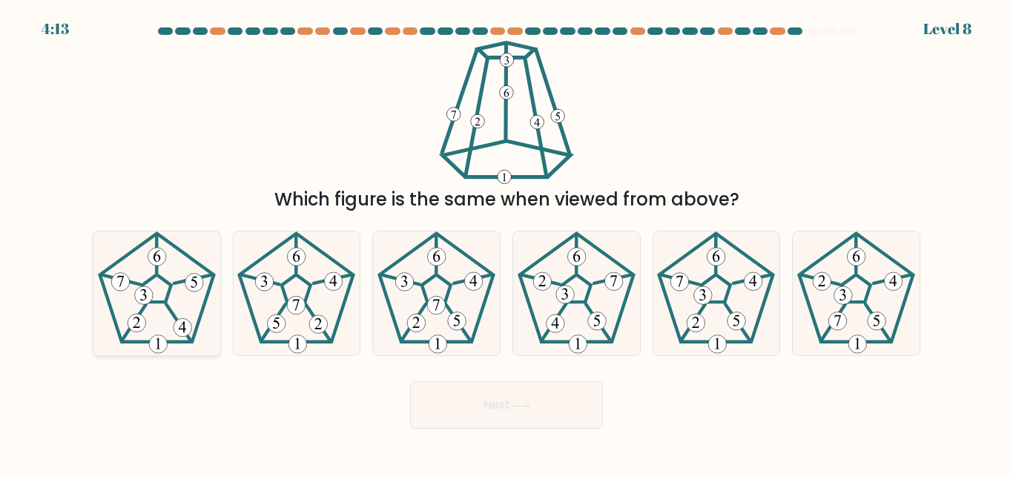
click at [128, 288] on icon at bounding box center [157, 293] width 124 height 124
click at [507, 243] on input "a." at bounding box center [507, 241] width 1 height 4
radio input "true"
click at [498, 410] on button "Next" at bounding box center [506, 404] width 193 height 47
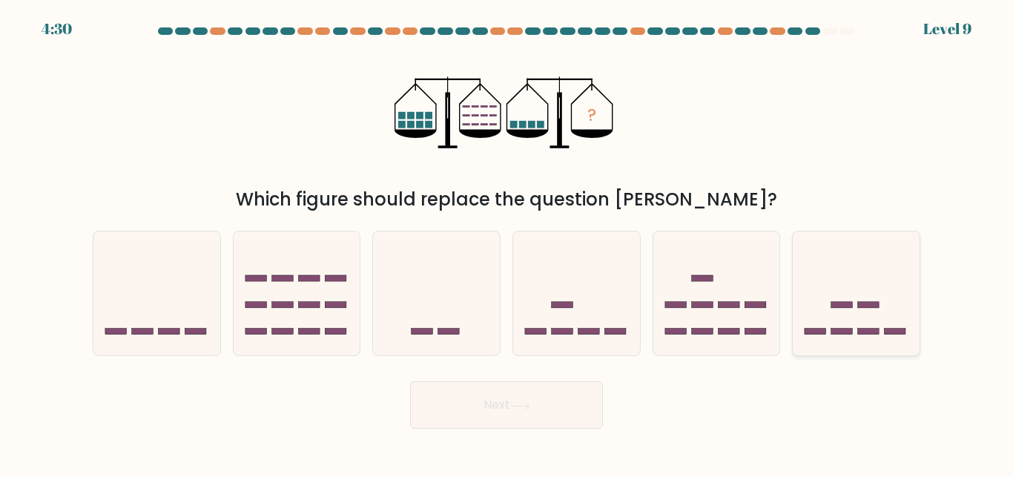
click at [879, 334] on rect at bounding box center [869, 332] width 22 height 6
click at [507, 243] on input "f." at bounding box center [507, 241] width 1 height 4
radio input "true"
click at [496, 403] on button "Next" at bounding box center [506, 404] width 193 height 47
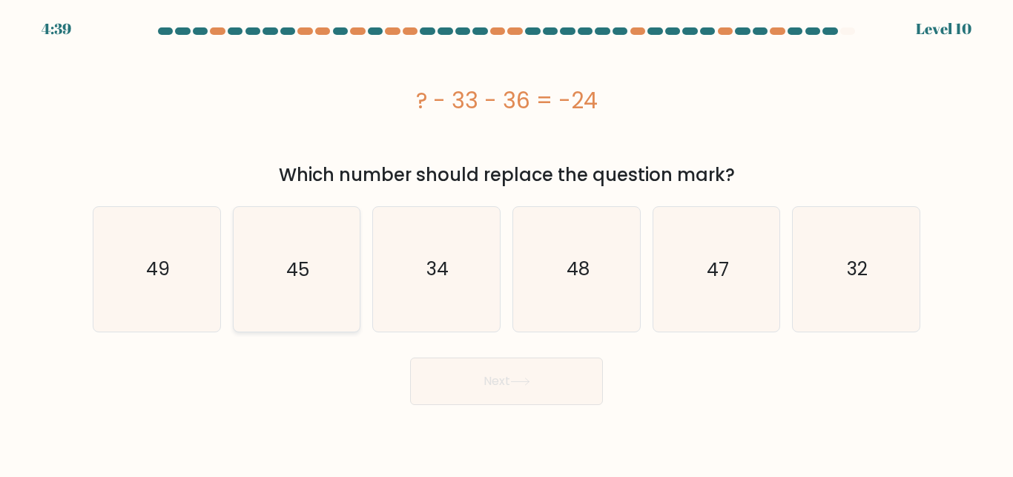
click at [320, 272] on icon "45" at bounding box center [296, 269] width 124 height 124
click at [507, 243] on input "b. 45" at bounding box center [507, 241] width 1 height 4
radio input "true"
click at [488, 398] on button "Next" at bounding box center [506, 381] width 193 height 47
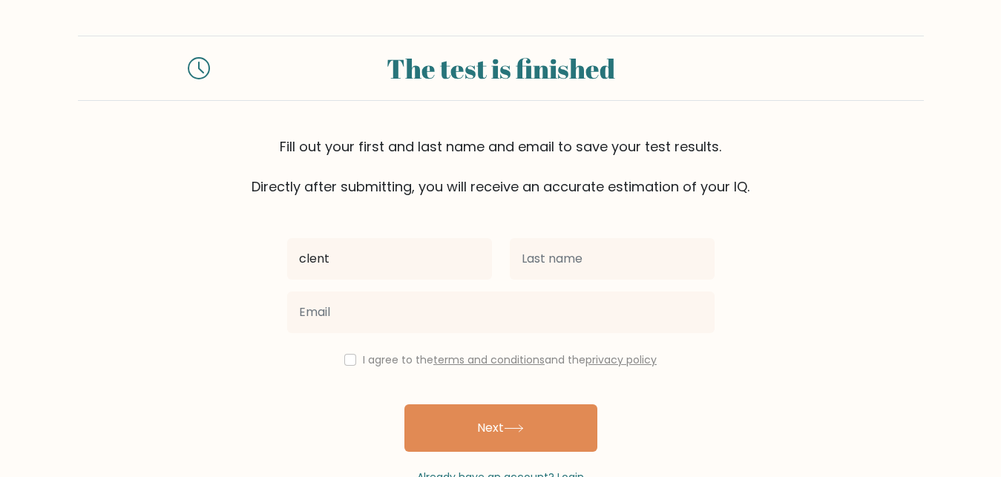
type input "clent"
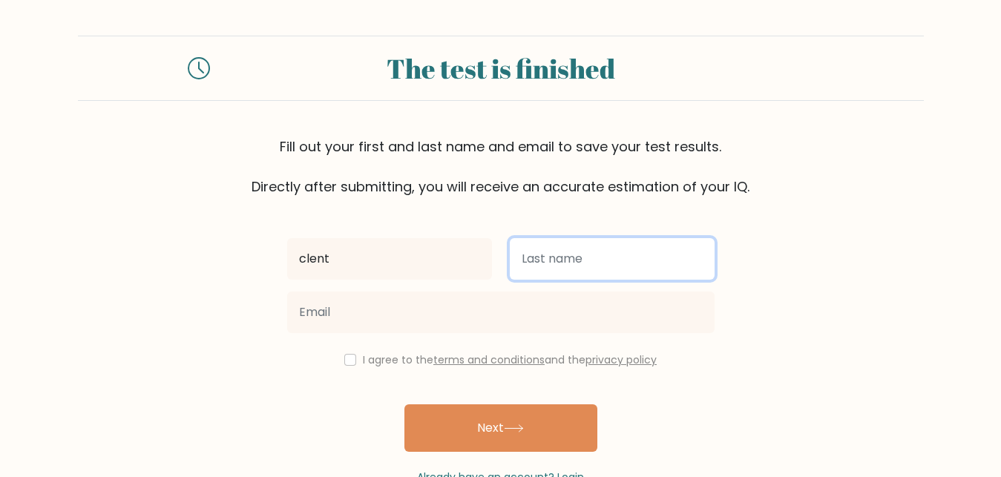
click at [593, 260] on input "text" at bounding box center [612, 259] width 205 height 42
type input "diagoso"
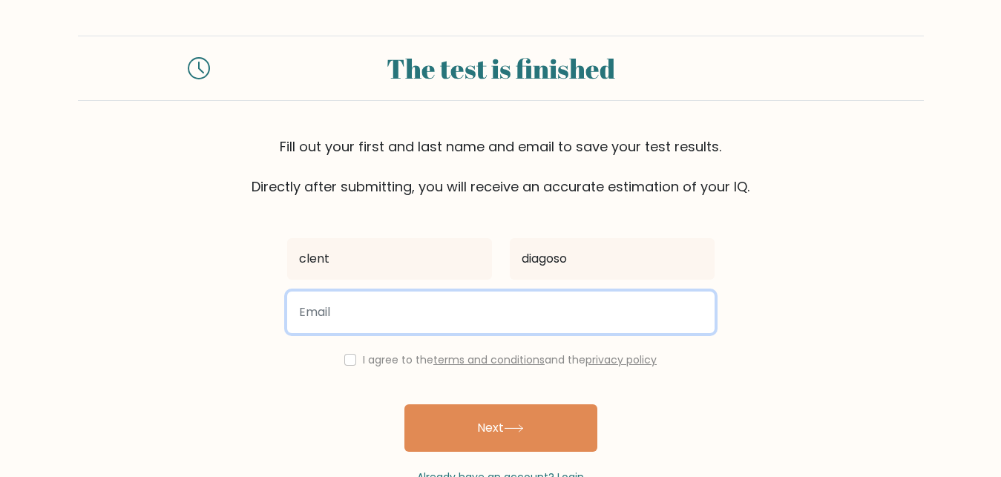
click at [404, 319] on input "email" at bounding box center [500, 313] width 427 height 42
type input "clentsteven19@gmail.com"
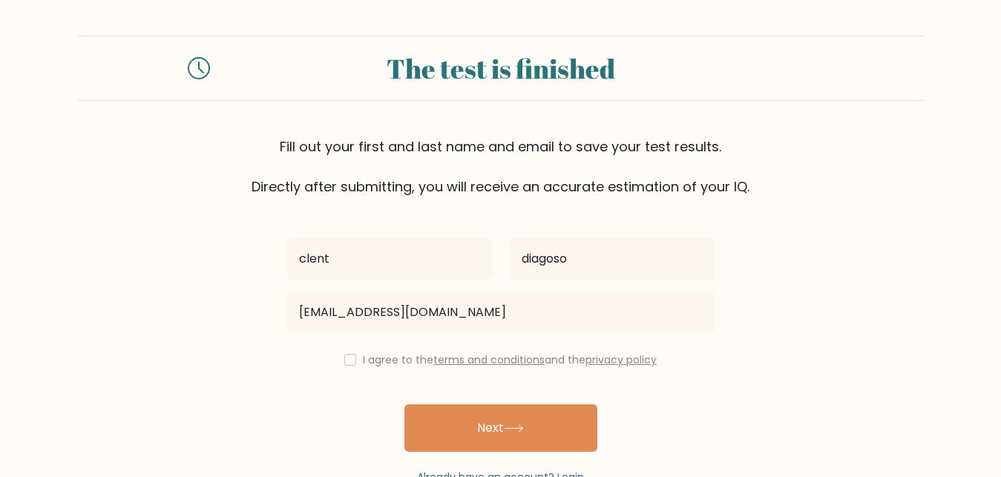
click at [353, 368] on div "I agree to the terms and conditions and the privacy policy" at bounding box center [500, 360] width 445 height 18
click at [345, 361] on input "checkbox" at bounding box center [350, 360] width 12 height 12
checkbox input "true"
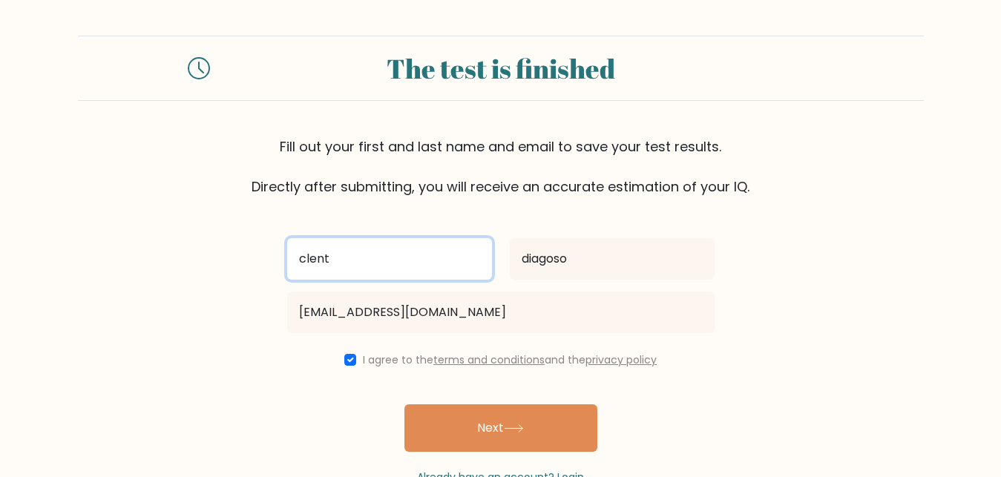
click at [383, 263] on input "clent" at bounding box center [389, 259] width 205 height 42
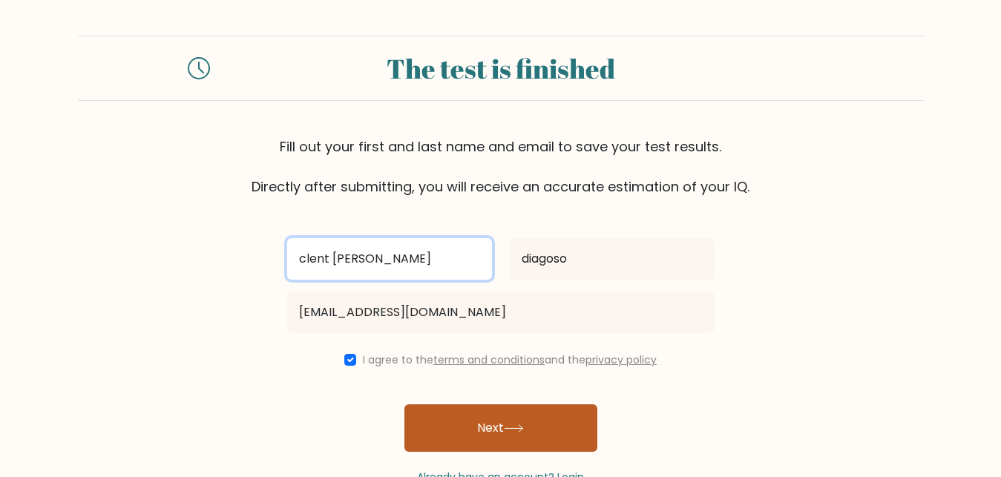
type input "clent steven"
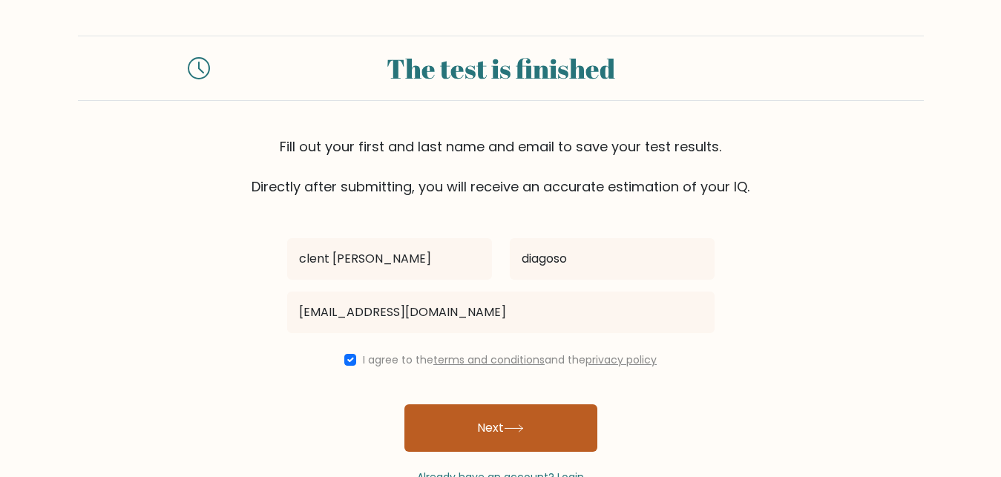
click at [495, 415] on button "Next" at bounding box center [500, 427] width 193 height 47
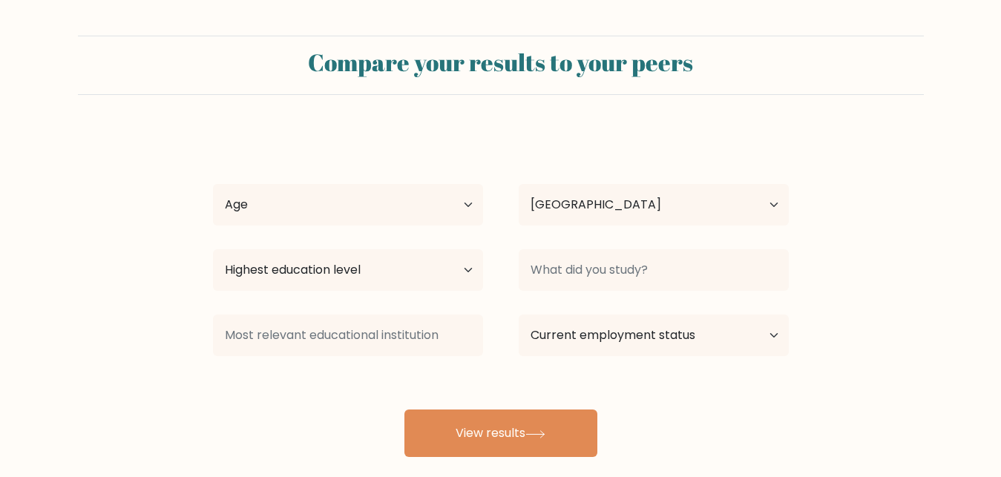
select select "US"
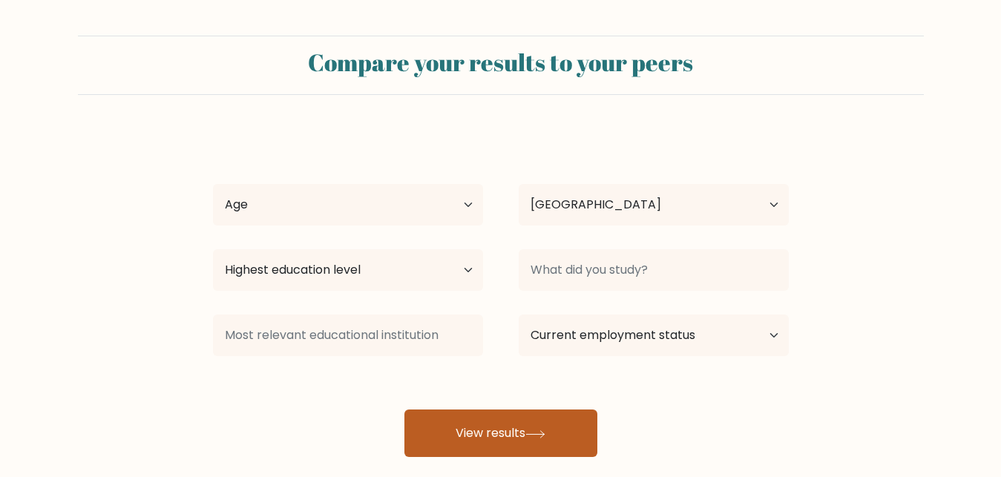
click at [497, 438] on button "View results" at bounding box center [500, 433] width 193 height 47
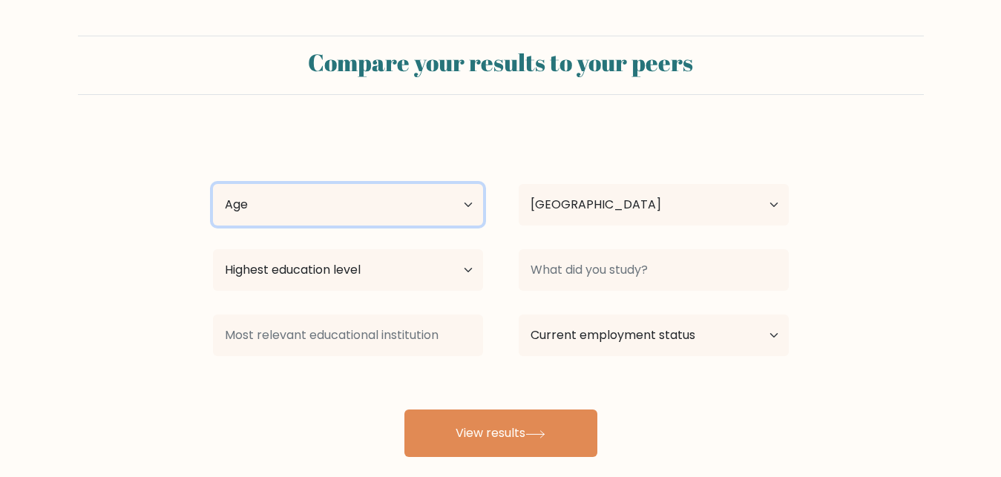
select select "18_24"
click option "18-24 years old" at bounding box center [0, 0] width 0 height 0
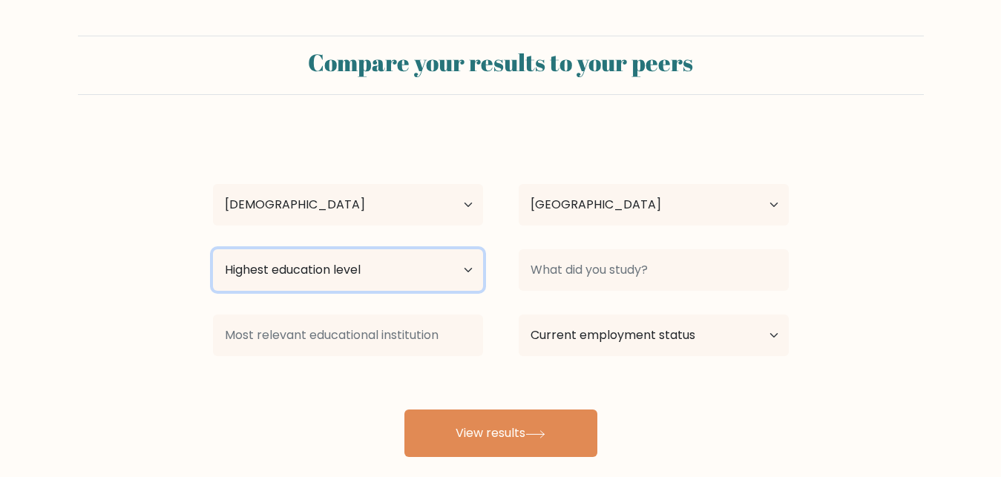
select select "bachelors_degree"
click option "Bachelor's degree" at bounding box center [0, 0] width 0 height 0
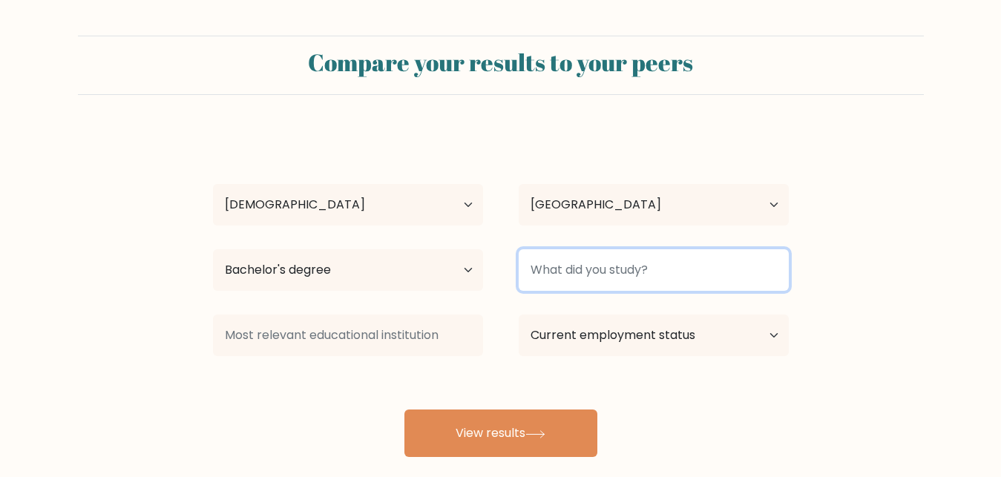
click at [662, 274] on input at bounding box center [654, 270] width 270 height 42
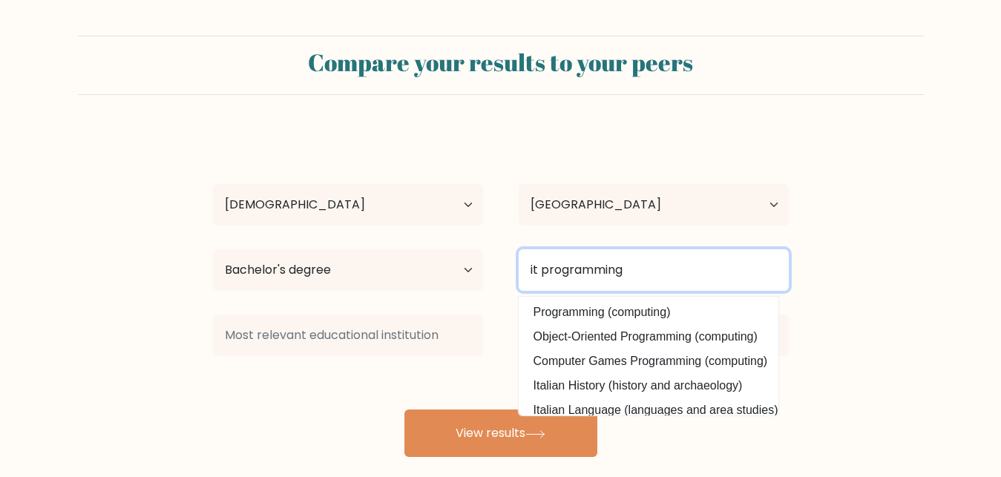
type input "it programming"
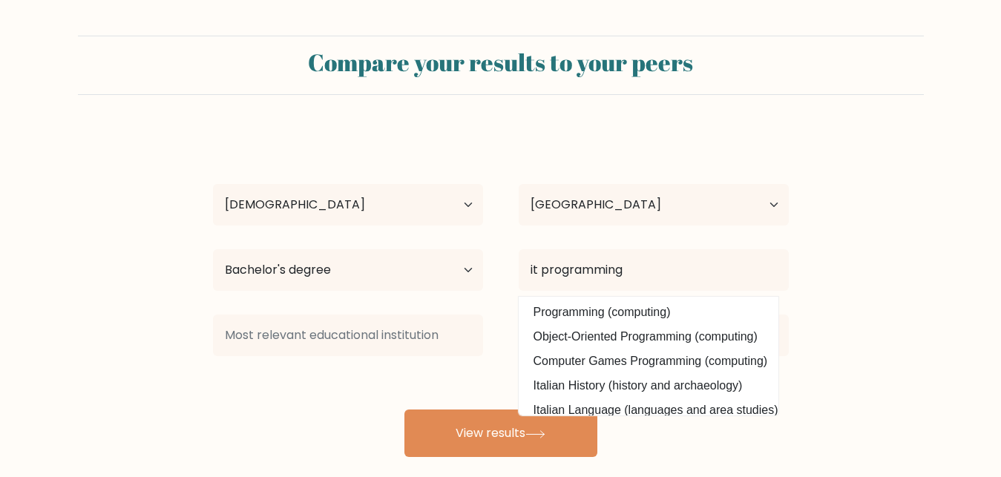
click at [645, 320] on div "clent steven diagoso Age Under 18 years old 18-24 years old 25-34 years old 35-…" at bounding box center [500, 294] width 593 height 326
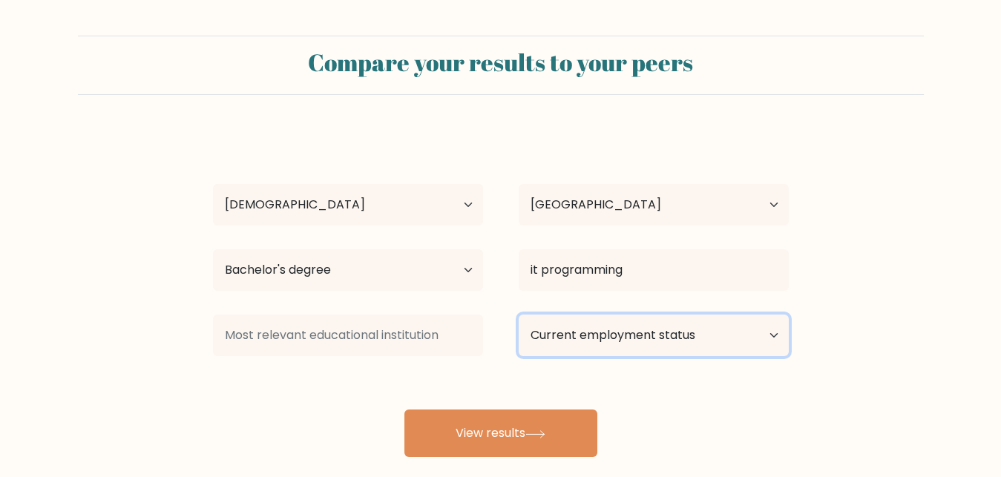
select select "other"
click option "Other / prefer not to answer" at bounding box center [0, 0] width 0 height 0
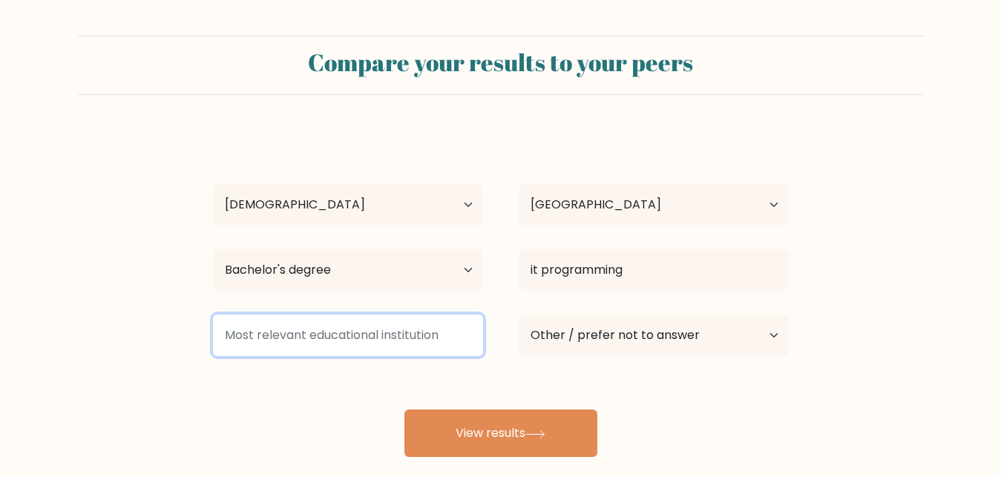
click at [384, 325] on input at bounding box center [348, 336] width 270 height 42
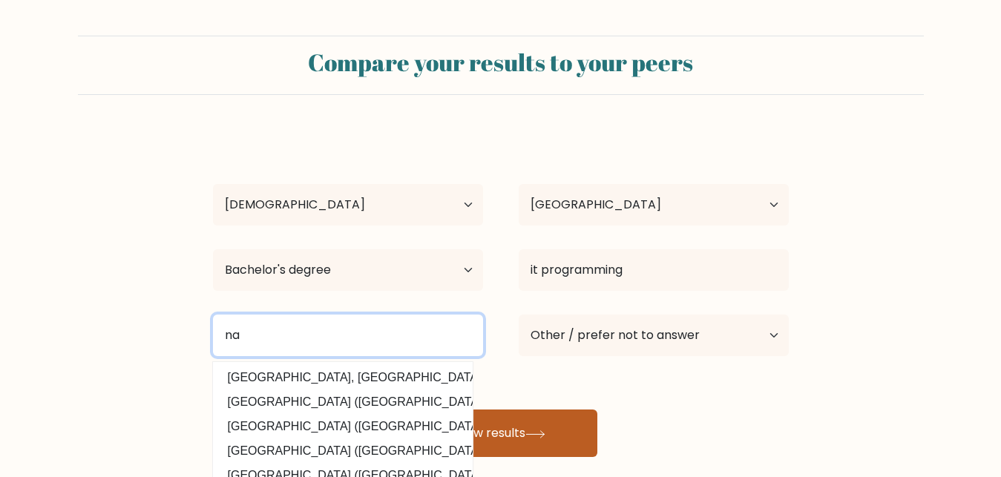
type input "na"
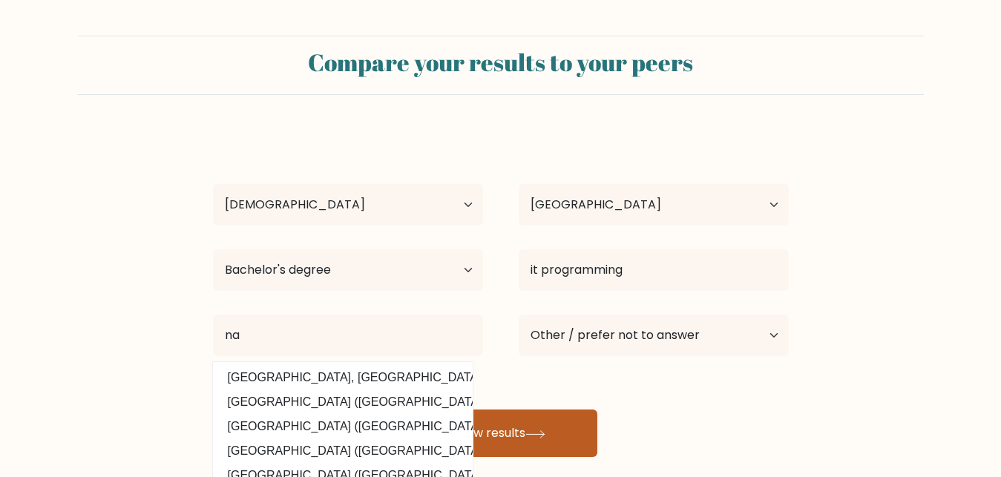
click at [484, 440] on button "View results" at bounding box center [500, 433] width 193 height 47
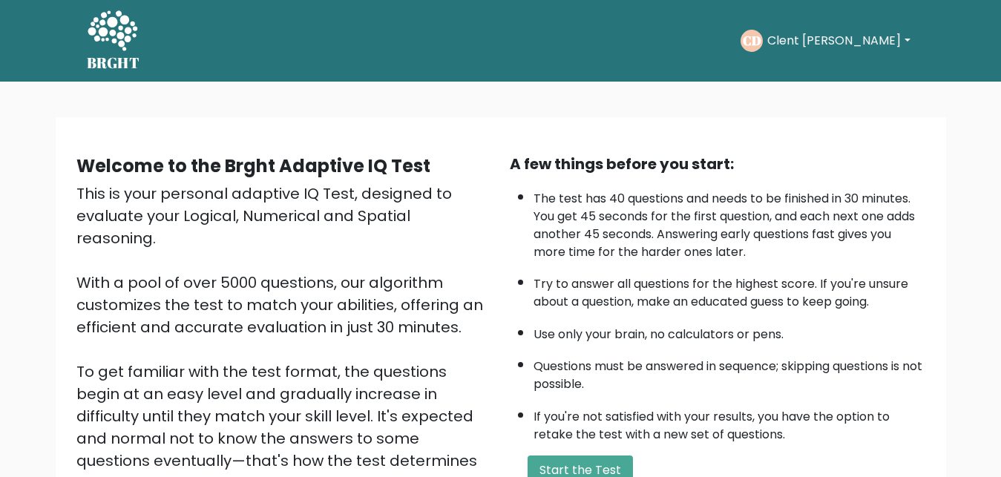
scroll to position [76, 0]
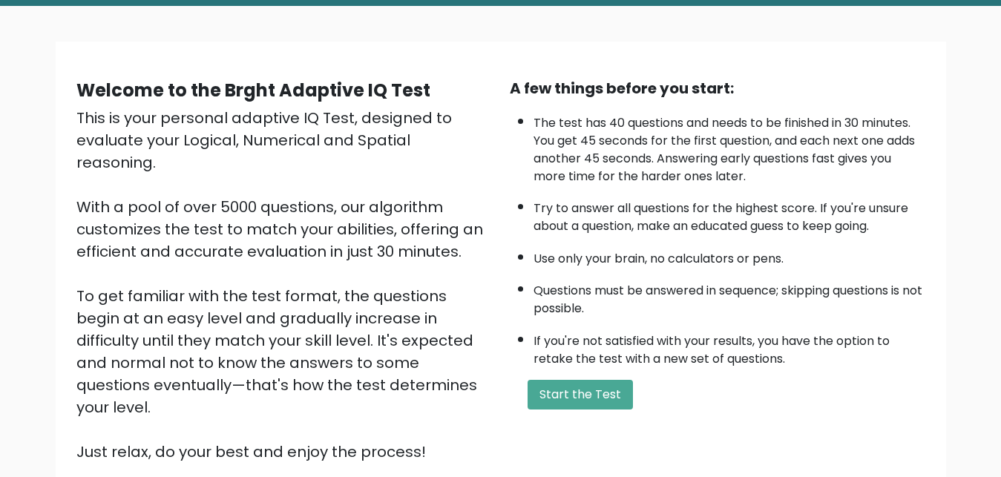
click at [572, 405] on button "Start the Test" at bounding box center [579, 395] width 105 height 30
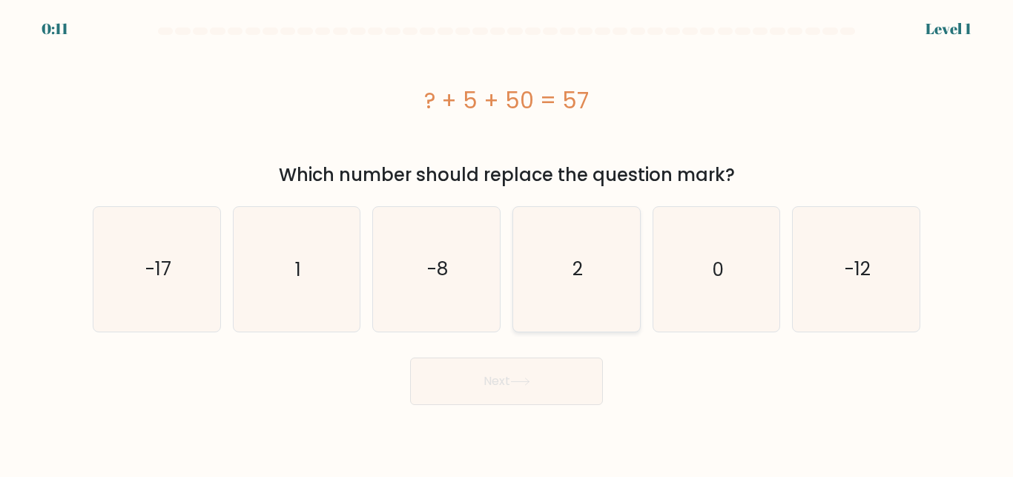
click at [580, 266] on text "2" at bounding box center [578, 269] width 10 height 26
click at [507, 243] on input "d. 2" at bounding box center [507, 241] width 1 height 4
radio input "true"
click at [471, 394] on button "Next" at bounding box center [506, 381] width 193 height 47
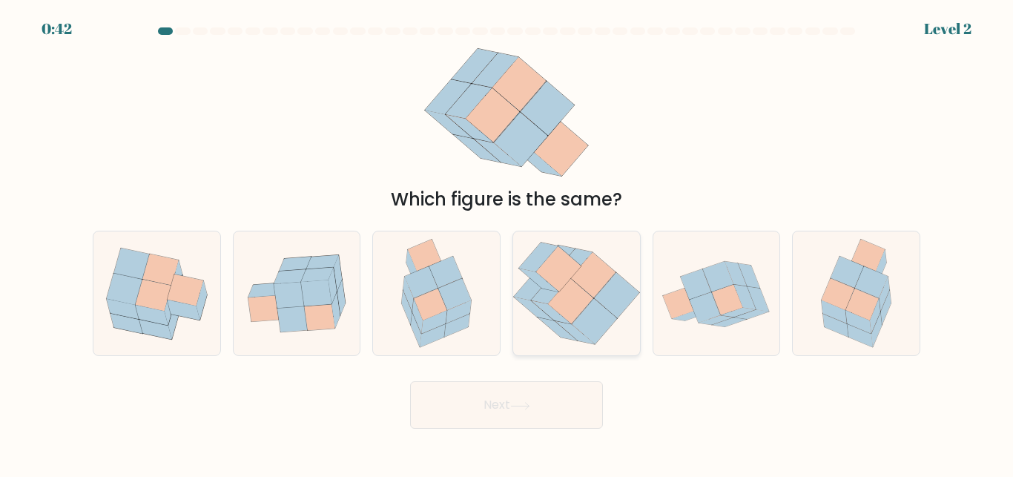
click at [577, 307] on icon at bounding box center [570, 300] width 45 height 45
click at [507, 243] on input "d." at bounding box center [507, 241] width 1 height 4
radio input "true"
click at [864, 277] on icon at bounding box center [871, 282] width 33 height 32
click at [507, 243] on input "f." at bounding box center [507, 241] width 1 height 4
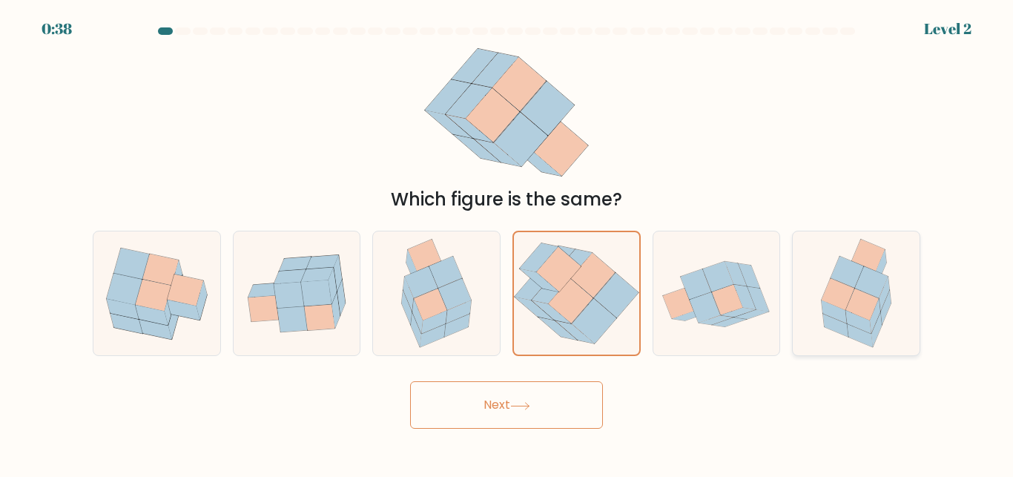
radio input "true"
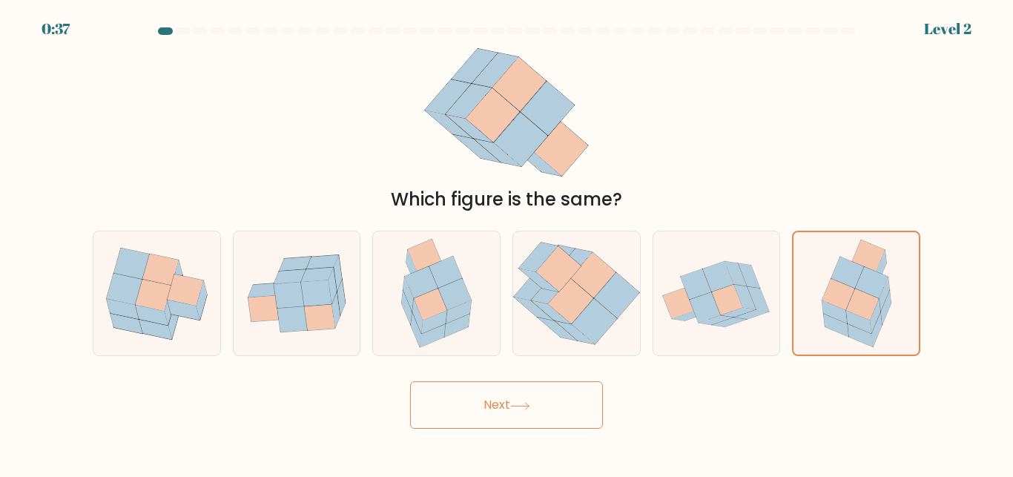
click at [516, 393] on button "Next" at bounding box center [506, 404] width 193 height 47
click at [501, 404] on button "Next" at bounding box center [506, 404] width 193 height 47
click at [497, 410] on button "Next" at bounding box center [506, 404] width 193 height 47
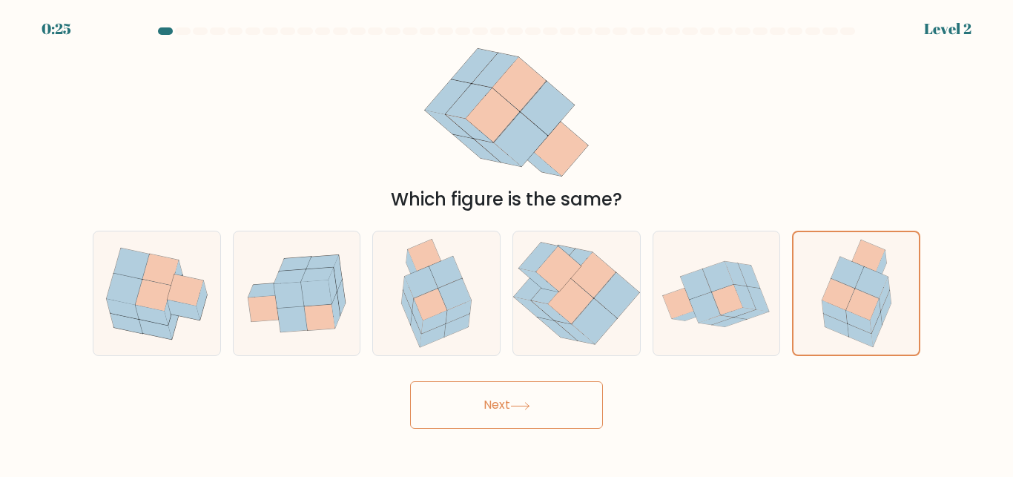
click at [497, 410] on button "Next" at bounding box center [506, 404] width 193 height 47
click at [410, 381] on button "Next" at bounding box center [506, 404] width 193 height 47
click at [881, 331] on icon at bounding box center [856, 293] width 95 height 122
click at [507, 243] on input "f." at bounding box center [507, 241] width 1 height 4
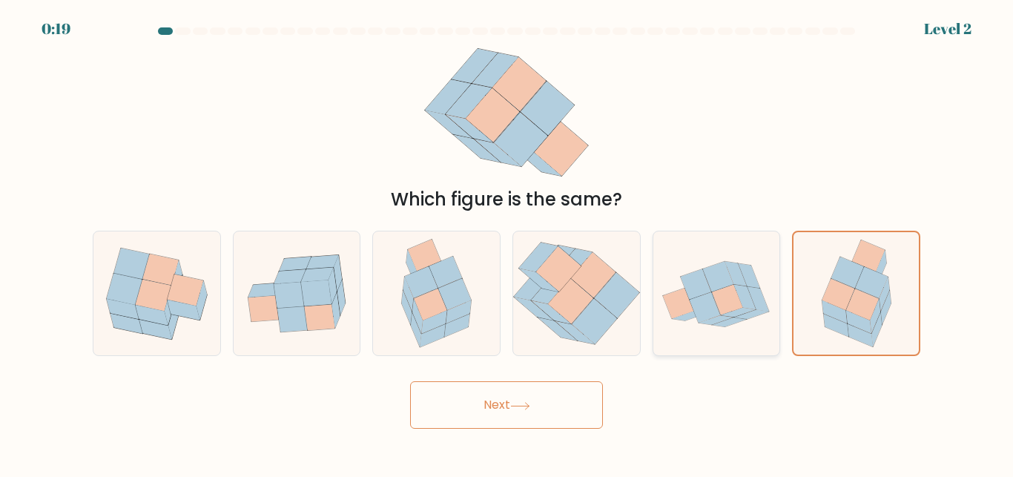
click at [744, 283] on icon at bounding box center [736, 273] width 22 height 25
click at [507, 243] on input "e." at bounding box center [507, 241] width 1 height 4
radio input "true"
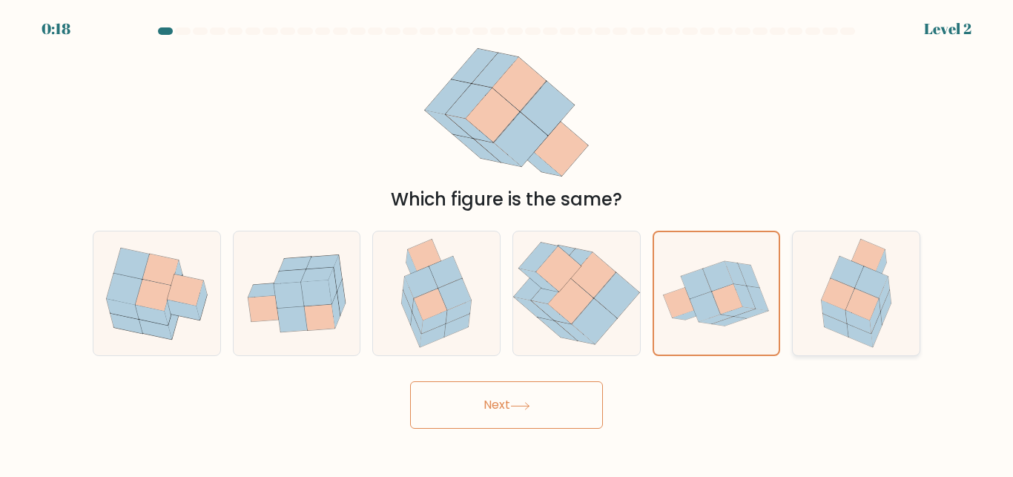
click at [835, 293] on icon at bounding box center [838, 295] width 33 height 32
click at [507, 243] on input "f." at bounding box center [507, 241] width 1 height 4
radio input "true"
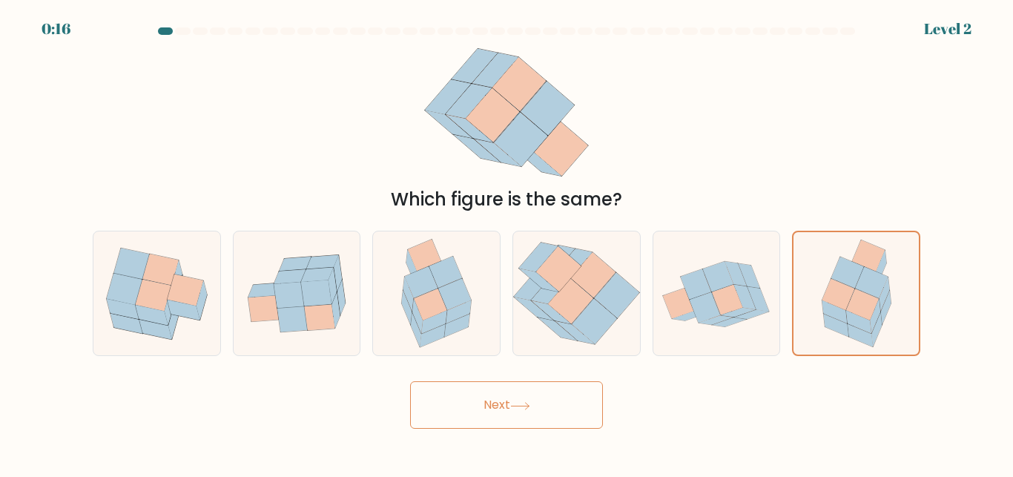
click at [510, 403] on button "Next" at bounding box center [506, 404] width 193 height 47
click at [510, 404] on button "Next" at bounding box center [506, 404] width 193 height 47
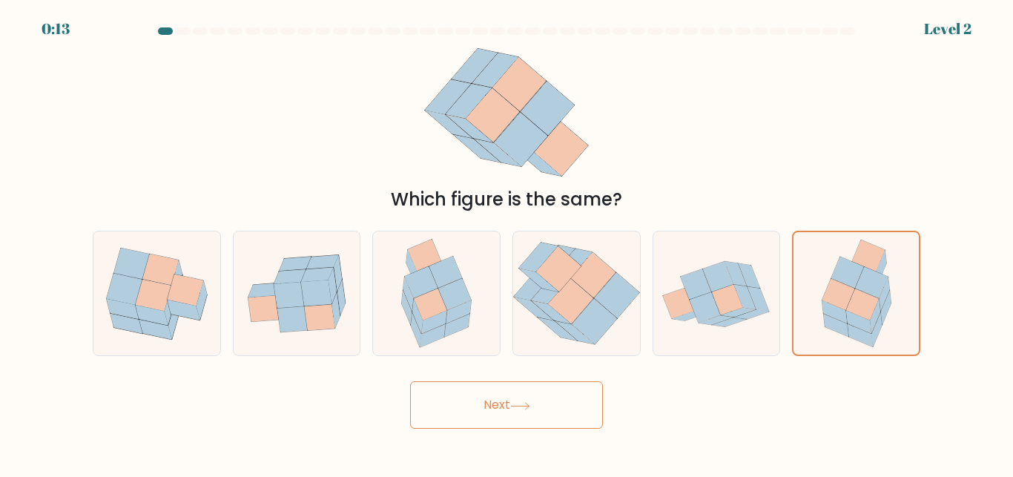
click at [510, 404] on button "Next" at bounding box center [506, 404] width 193 height 47
click at [410, 381] on button "Next" at bounding box center [506, 404] width 193 height 47
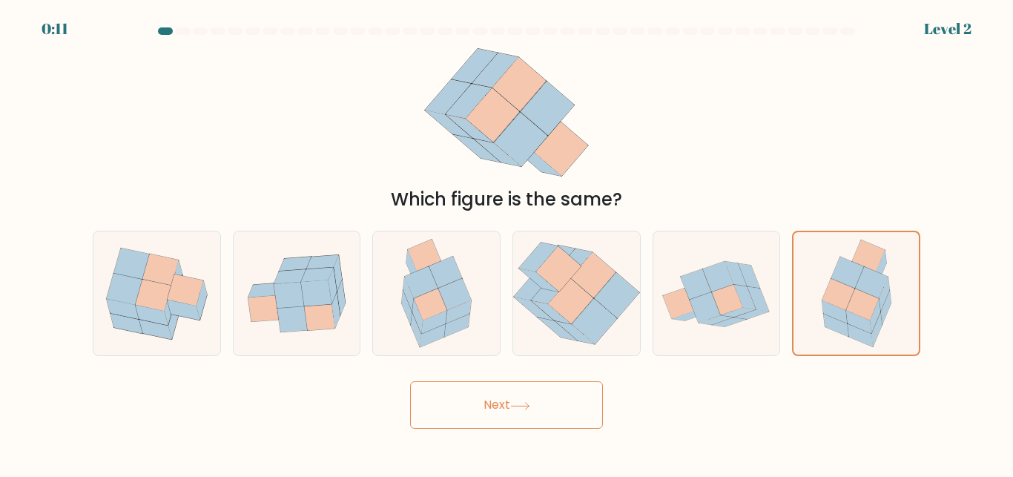
click at [410, 381] on button "Next" at bounding box center [506, 404] width 193 height 47
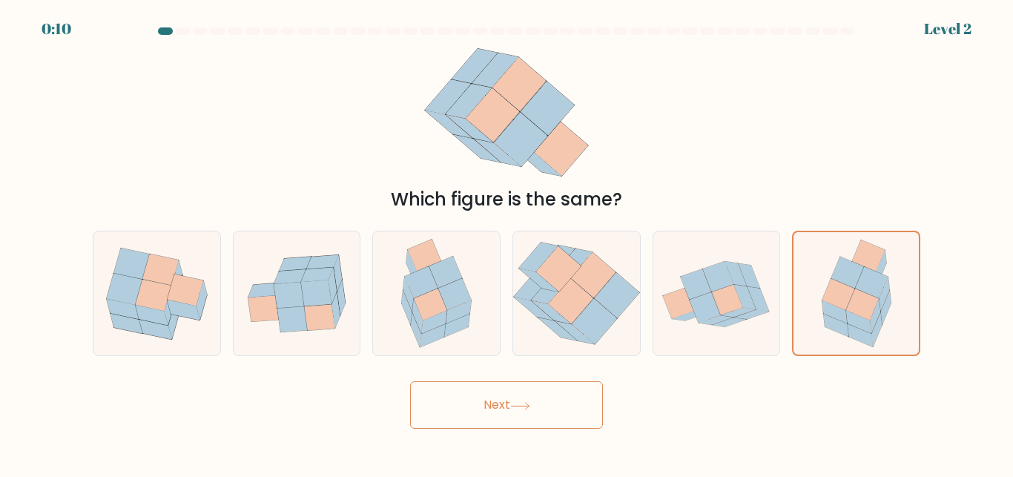
click at [410, 381] on button "Next" at bounding box center [506, 404] width 193 height 47
click at [545, 394] on button "Next" at bounding box center [506, 404] width 193 height 47
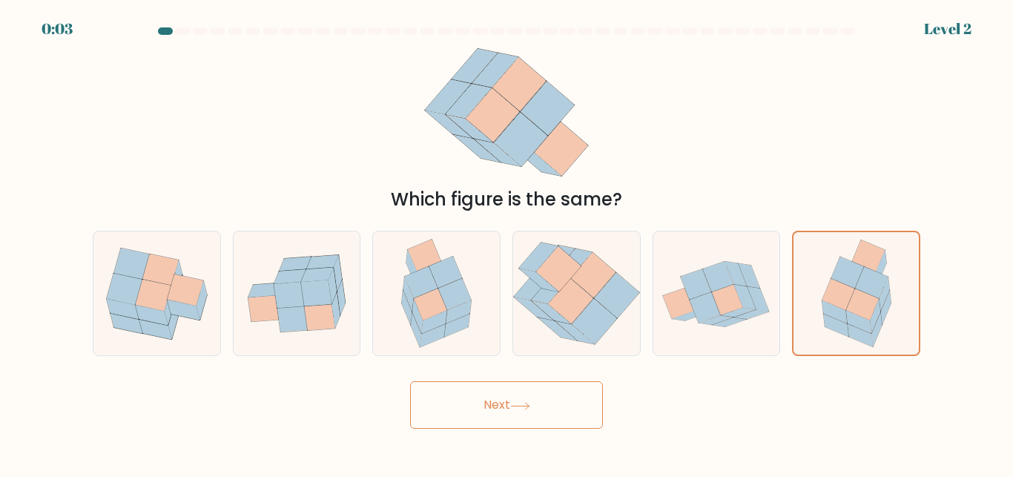
click at [545, 394] on button "Next" at bounding box center [506, 404] width 193 height 47
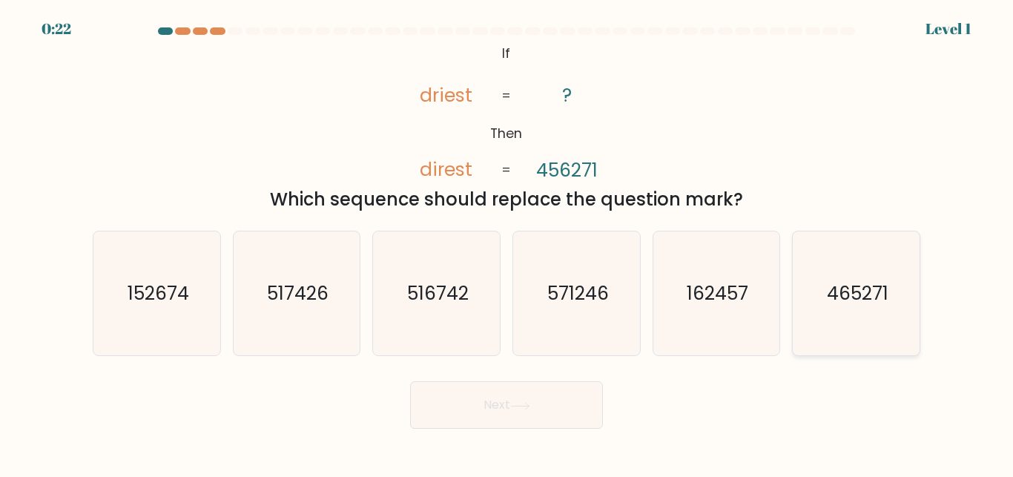
click at [805, 293] on icon "465271" at bounding box center [857, 293] width 124 height 124
click at [507, 243] on input "f. 465271" at bounding box center [507, 241] width 1 height 4
radio input "true"
click at [505, 395] on button "Next" at bounding box center [506, 404] width 193 height 47
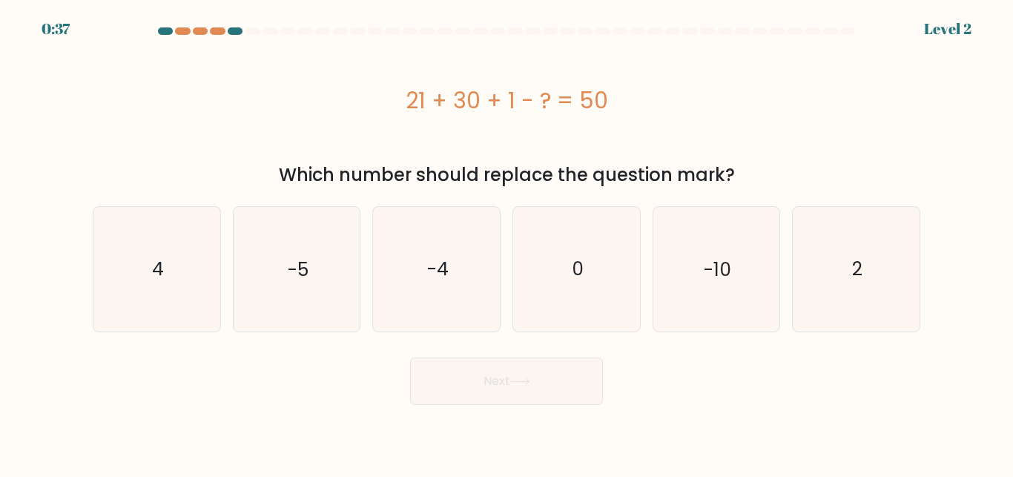
click at [928, 261] on div "a. 4 b. -5 c. -4 d. 0" at bounding box center [507, 262] width 846 height 137
click at [866, 267] on icon "2" at bounding box center [857, 269] width 124 height 124
click at [507, 243] on input "f. 2" at bounding box center [507, 241] width 1 height 4
radio input "true"
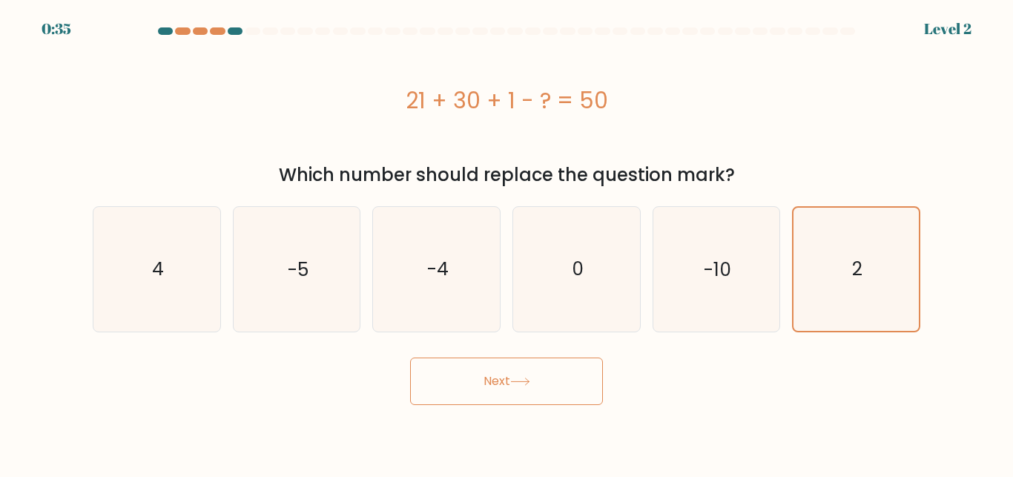
click at [536, 372] on button "Next" at bounding box center [506, 381] width 193 height 47
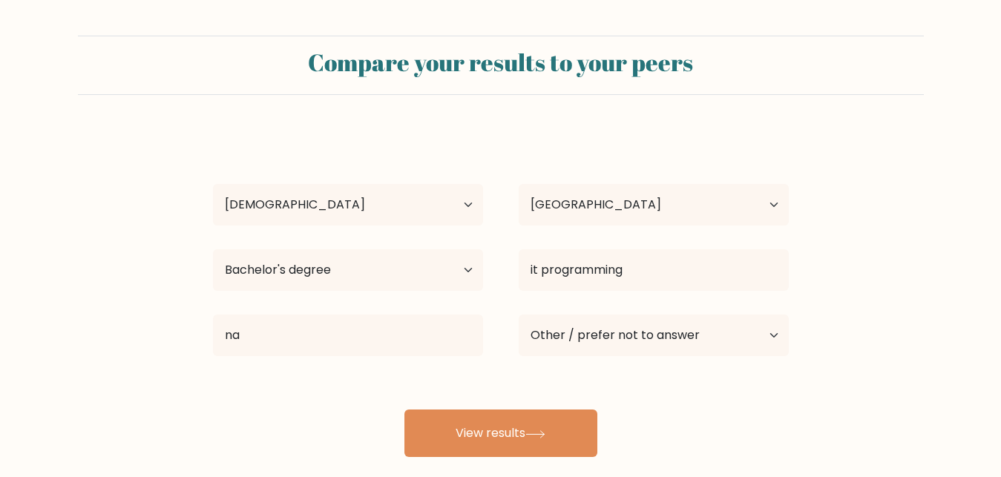
select select "18_24"
select select "US"
select select "bachelors_degree"
select select "other"
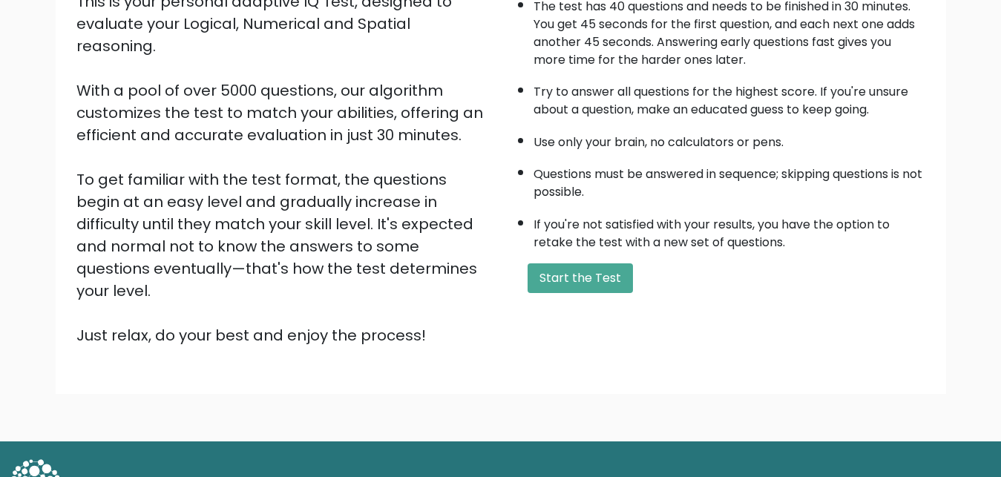
scroll to position [216, 0]
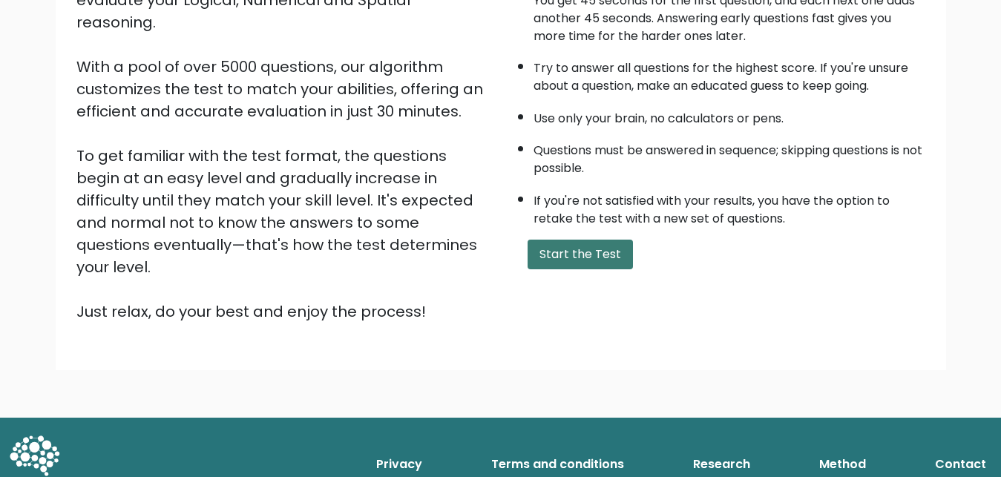
click at [566, 269] on button "Start the Test" at bounding box center [579, 255] width 105 height 30
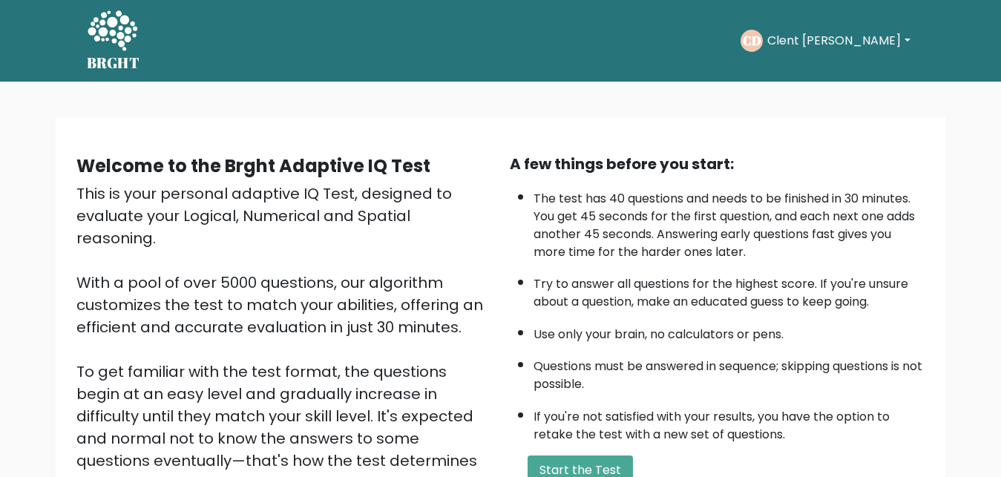
click at [881, 25] on div "CD Clent Steven Dashboard Profile Settings Logout" at bounding box center [827, 41] width 174 height 34
click at [879, 33] on button "Clent Steven" at bounding box center [838, 40] width 151 height 19
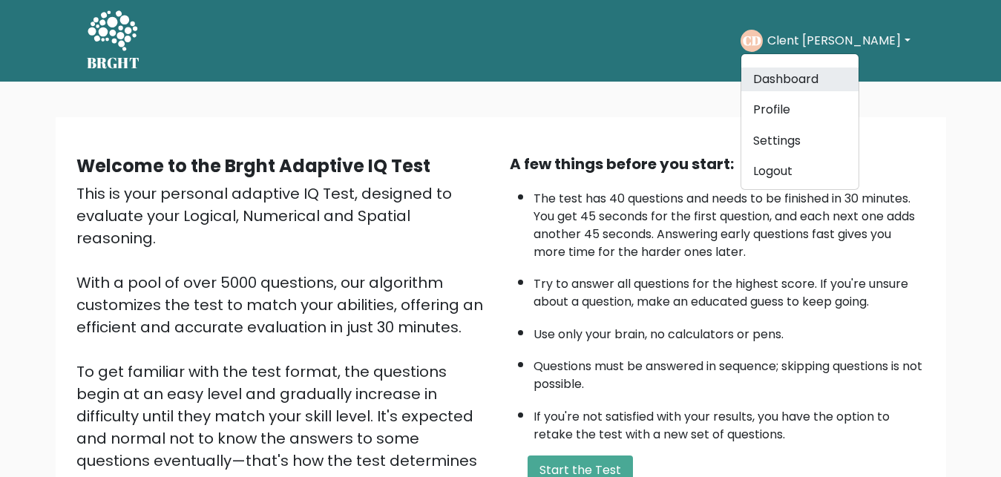
click at [858, 88] on link "Dashboard" at bounding box center [799, 80] width 117 height 24
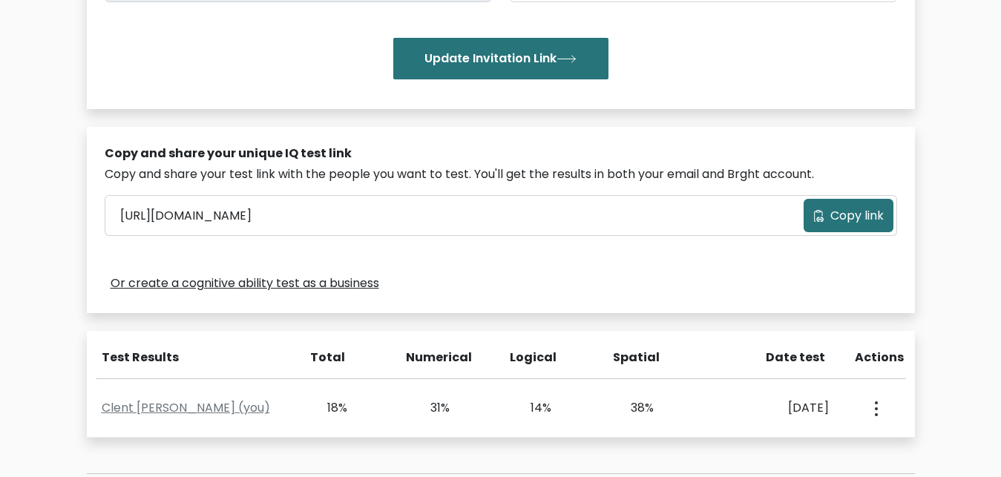
scroll to position [416, 0]
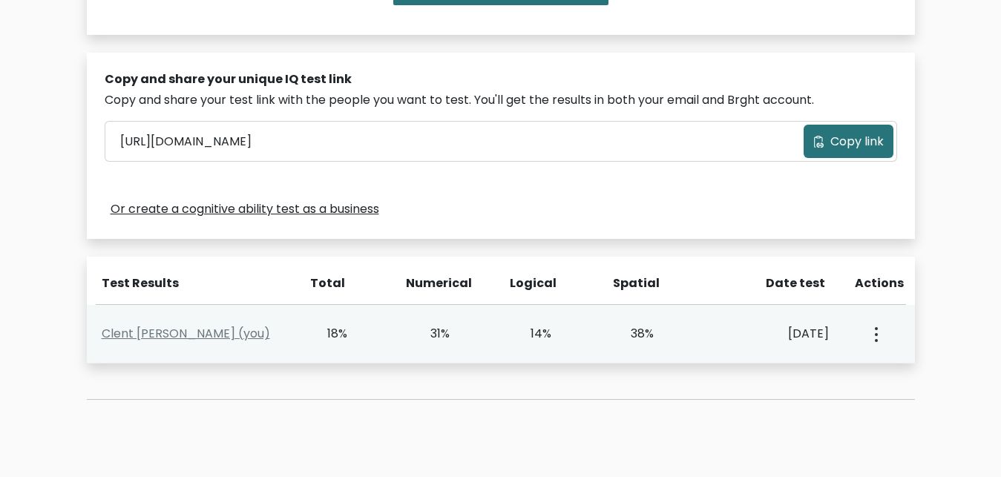
click at [878, 329] on button "button" at bounding box center [875, 334] width 12 height 46
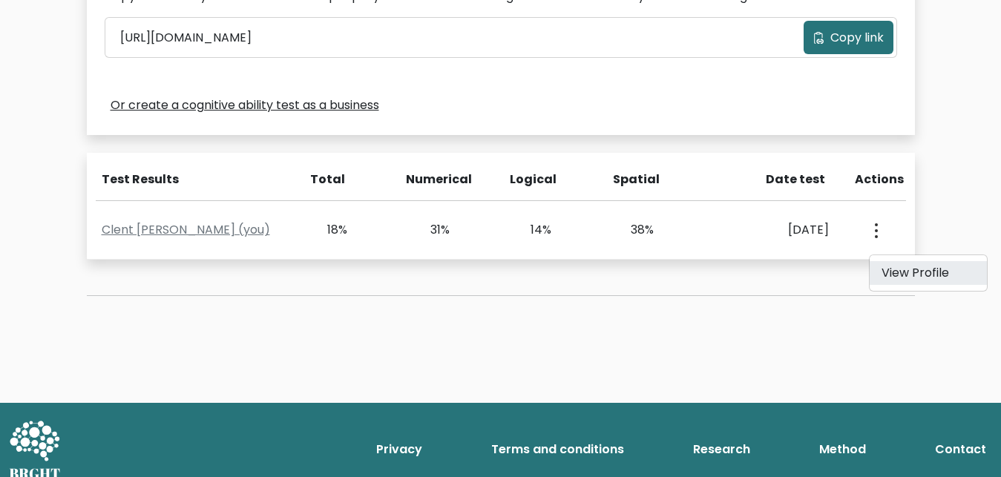
scroll to position [536, 0]
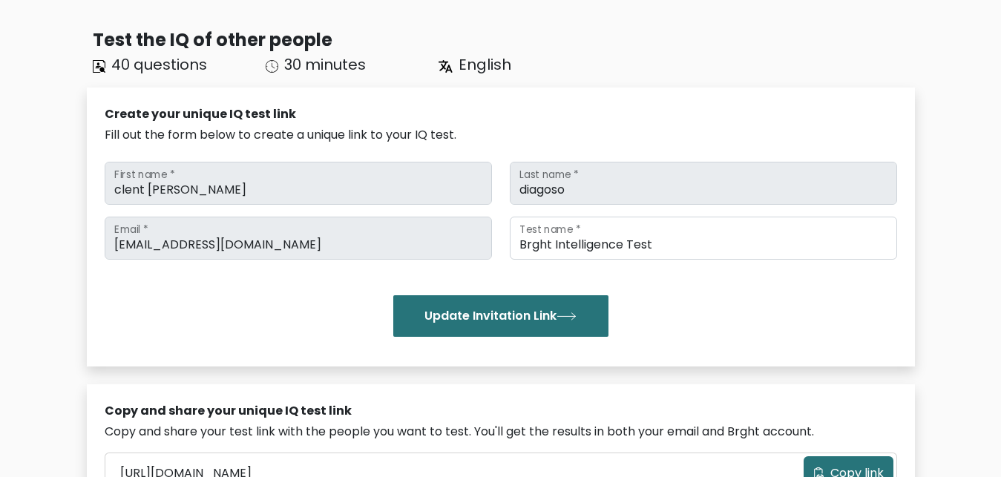
scroll to position [0, 0]
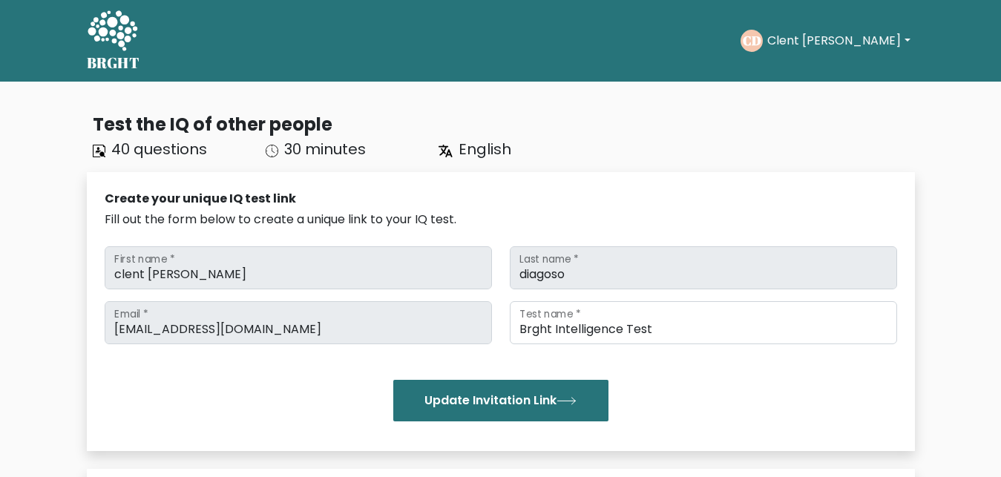
click at [878, 36] on button "Clent [PERSON_NAME]" at bounding box center [838, 40] width 151 height 19
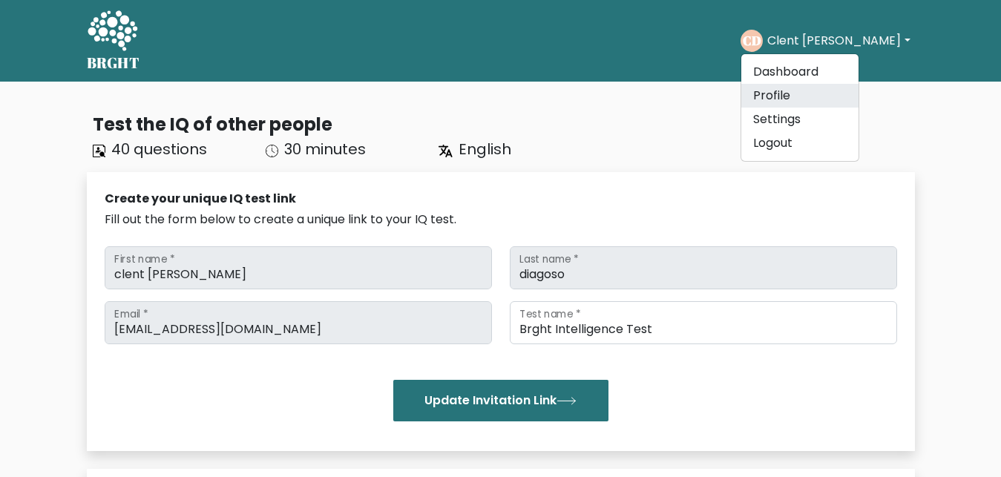
click at [858, 95] on link "Profile" at bounding box center [799, 96] width 117 height 24
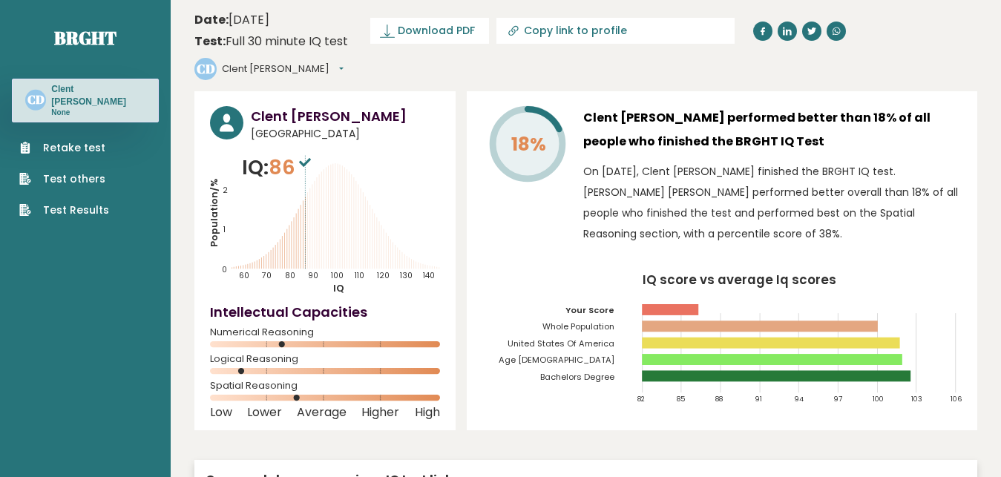
click at [62, 149] on link "Retake test" at bounding box center [64, 148] width 90 height 16
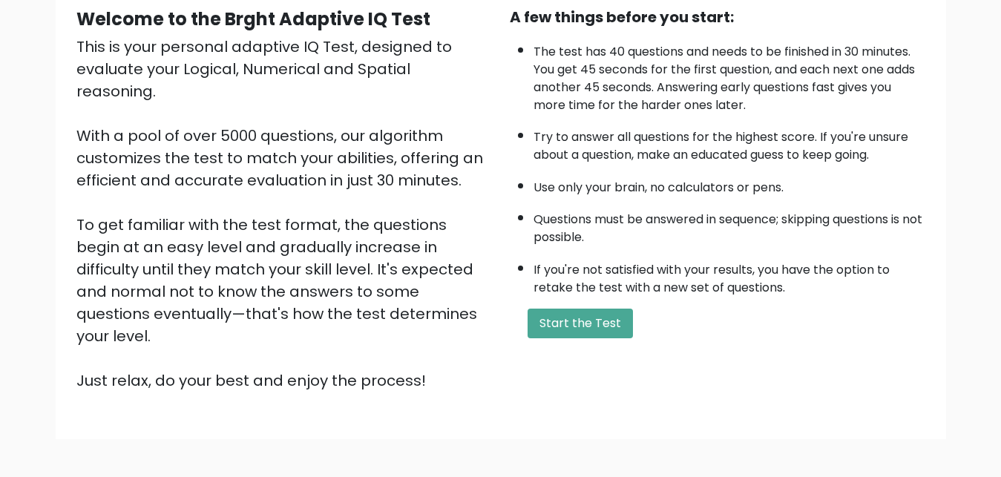
scroll to position [151, 0]
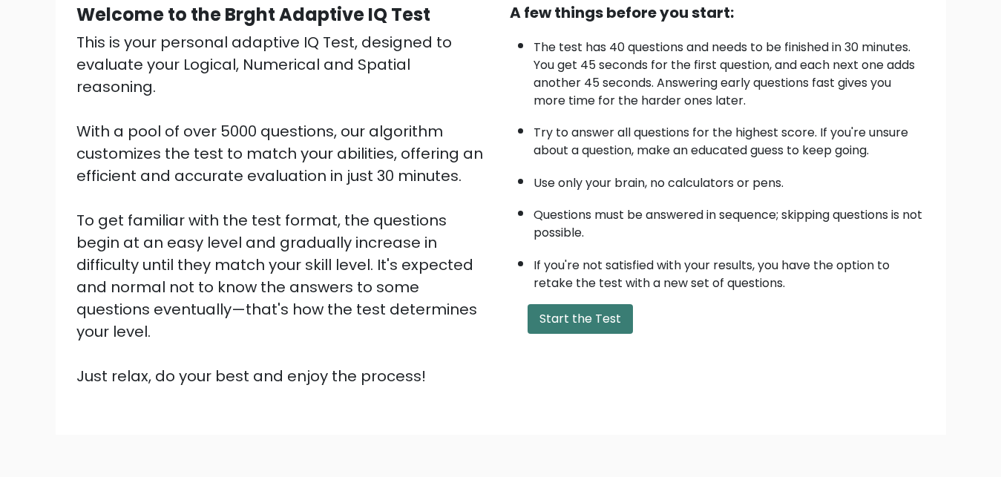
click at [565, 334] on button "Start the Test" at bounding box center [579, 319] width 105 height 30
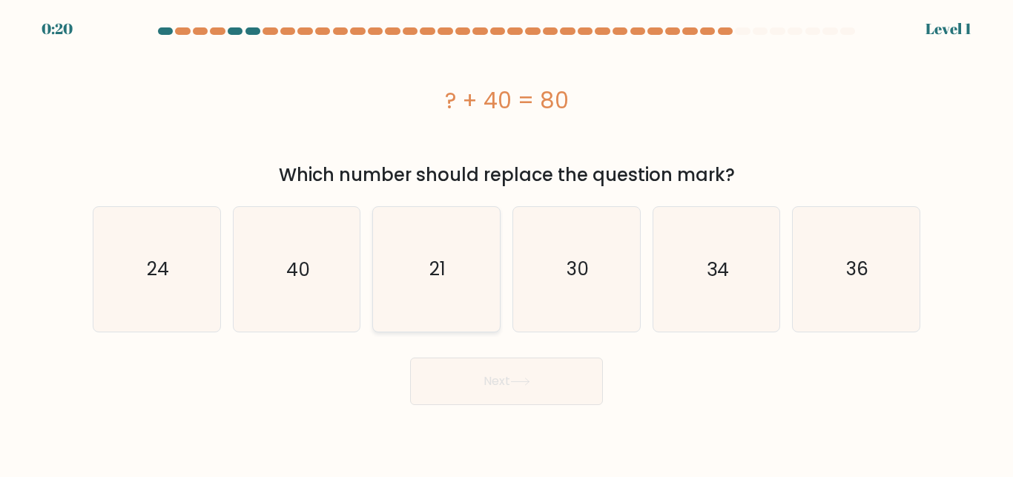
click at [409, 240] on icon "21" at bounding box center [437, 269] width 124 height 124
click at [507, 240] on input "c. 21" at bounding box center [507, 241] width 1 height 4
radio input "true"
click at [522, 382] on icon at bounding box center [520, 382] width 20 height 8
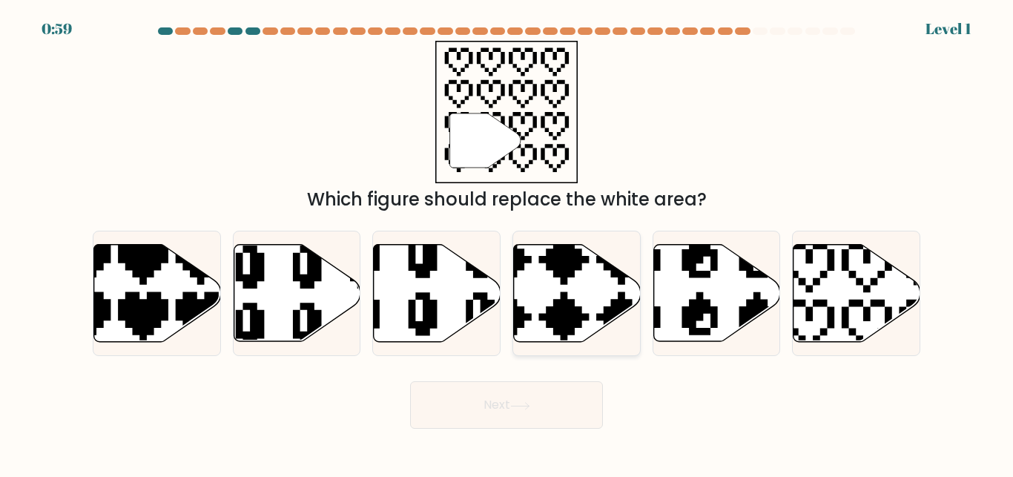
click at [537, 286] on icon at bounding box center [577, 293] width 127 height 97
click at [507, 243] on input "d." at bounding box center [507, 241] width 1 height 4
radio input "true"
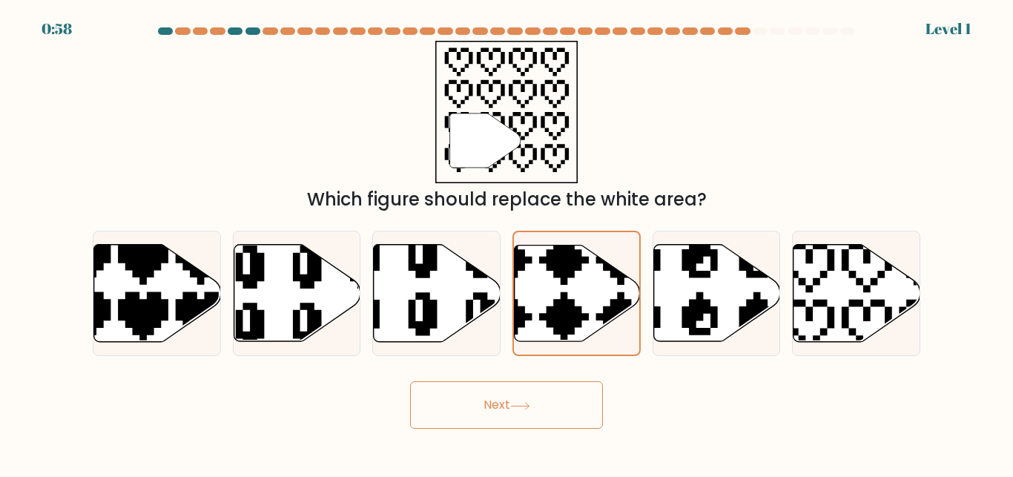
click at [515, 407] on icon at bounding box center [520, 406] width 20 height 8
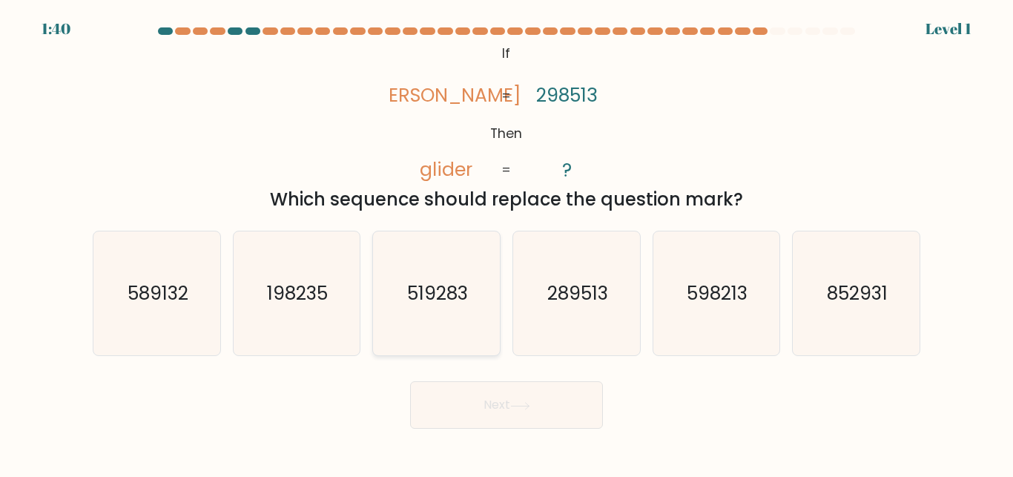
click at [443, 314] on icon "519283" at bounding box center [437, 293] width 124 height 124
click at [507, 243] on input "c. 519283" at bounding box center [507, 241] width 1 height 4
radio input "true"
click at [504, 412] on button "Next" at bounding box center [506, 404] width 193 height 47
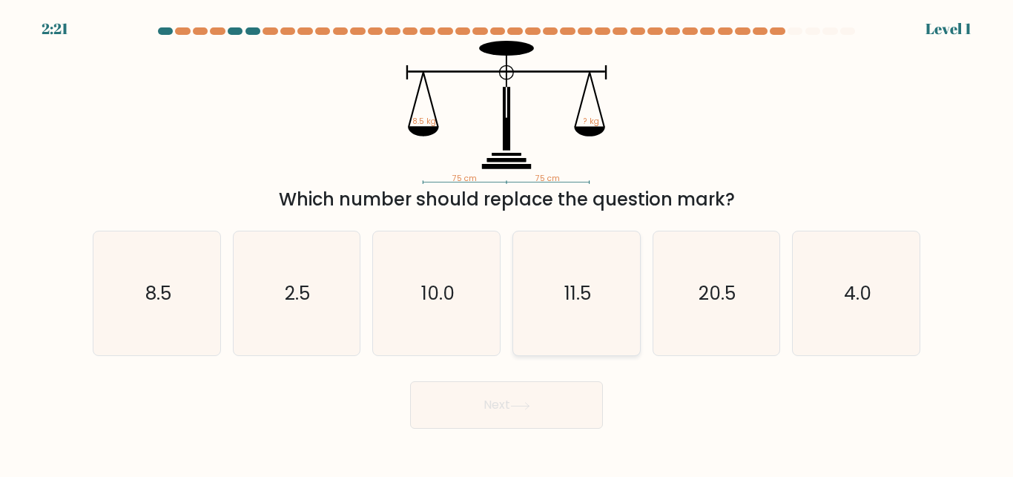
click at [513, 249] on div "11.5" at bounding box center [577, 293] width 128 height 125
click at [507, 243] on input "d. 11.5" at bounding box center [507, 241] width 1 height 4
radio input "true"
click at [481, 404] on button "Next" at bounding box center [506, 404] width 193 height 47
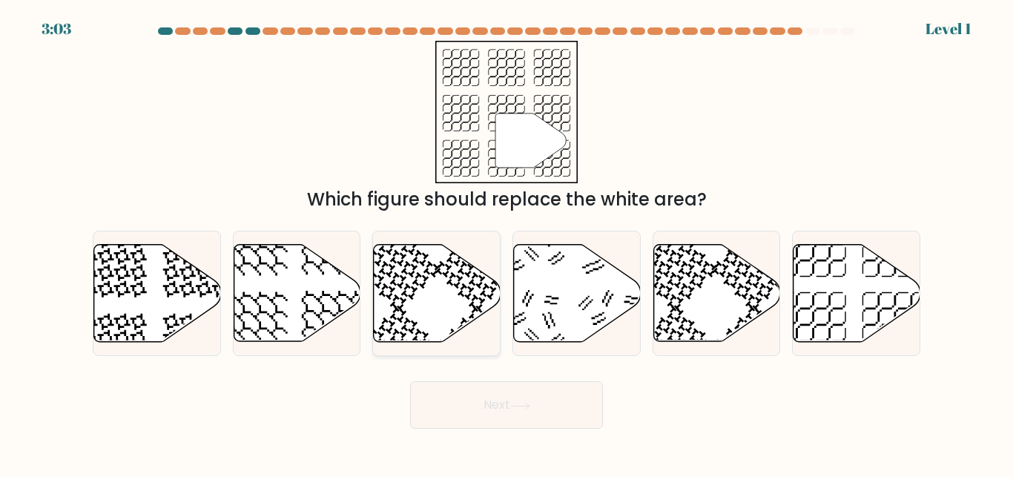
click at [452, 311] on icon at bounding box center [437, 293] width 127 height 97
click at [507, 243] on input "c." at bounding box center [507, 241] width 1 height 4
radio input "true"
click at [526, 411] on button "Next" at bounding box center [506, 404] width 193 height 47
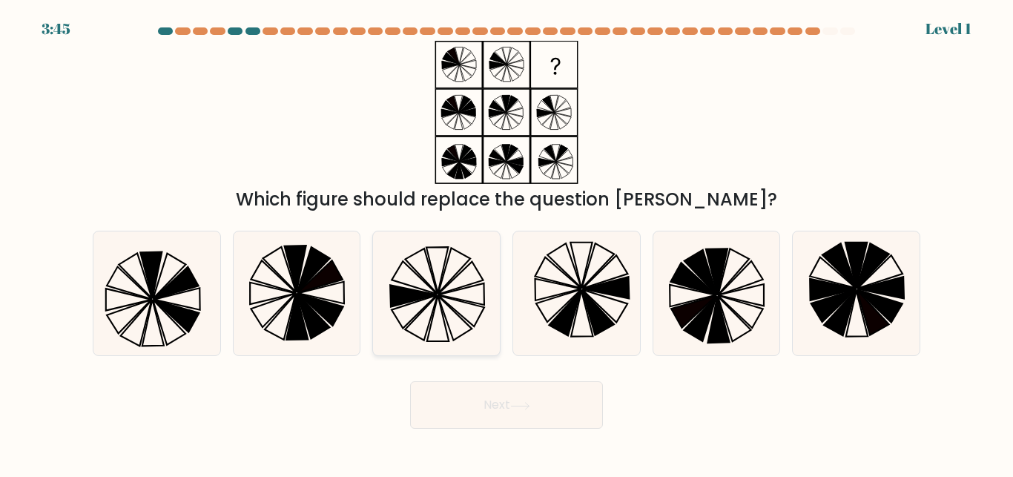
click at [433, 315] on icon at bounding box center [438, 319] width 22 height 46
click at [507, 243] on input "c." at bounding box center [507, 241] width 1 height 4
radio input "true"
click at [490, 395] on button "Next" at bounding box center [506, 404] width 193 height 47
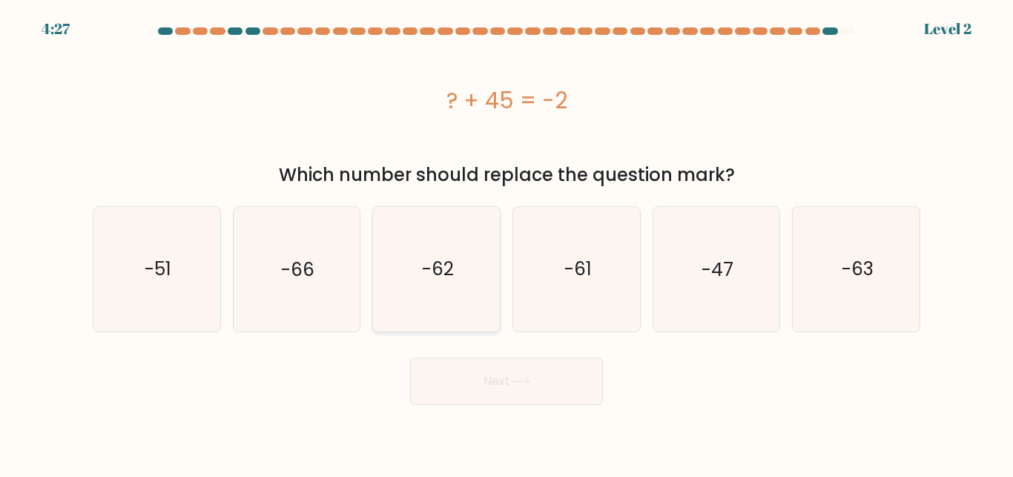
click at [441, 262] on text "-62" at bounding box center [438, 269] width 32 height 26
click at [507, 243] on input "c. -62" at bounding box center [507, 241] width 1 height 4
radio input "true"
click at [545, 385] on button "Next" at bounding box center [506, 381] width 193 height 47
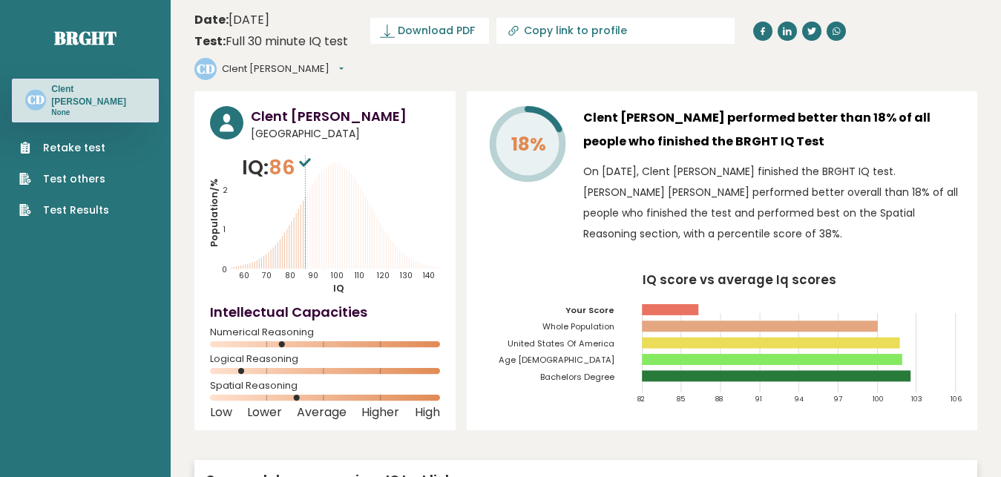
click at [90, 137] on div "Retake test Test others Test Results" at bounding box center [85, 170] width 147 height 96
click at [81, 150] on link "Retake test" at bounding box center [64, 148] width 90 height 16
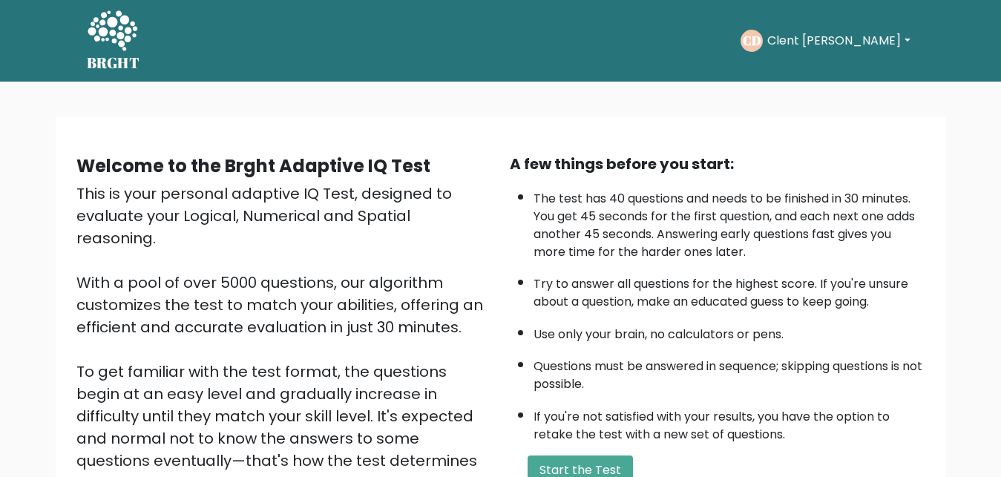
click at [880, 42] on button "Clent [PERSON_NAME]" at bounding box center [838, 40] width 151 height 19
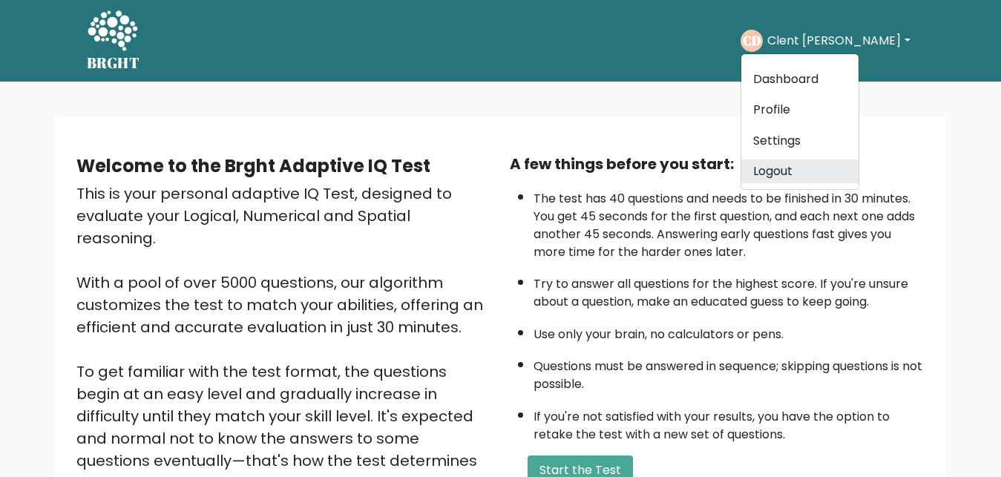
click at [858, 177] on link "Logout" at bounding box center [799, 172] width 117 height 24
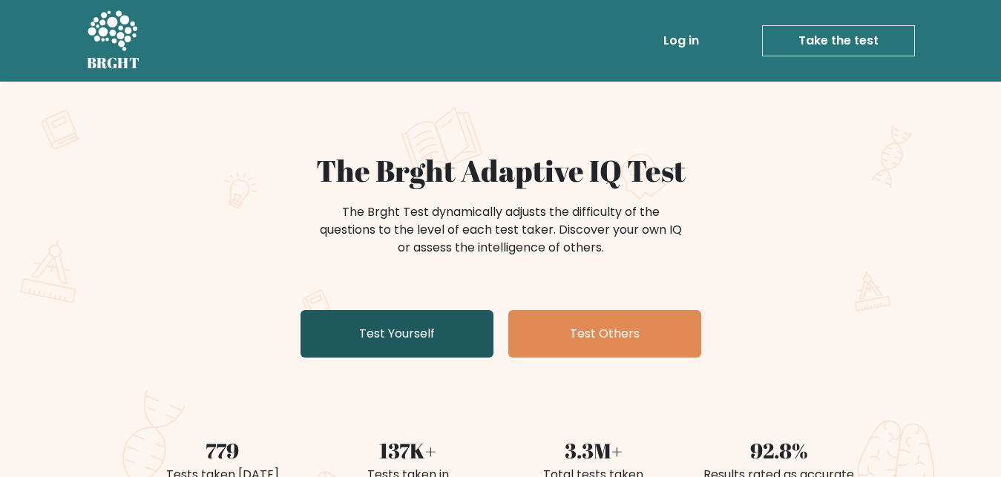
click at [459, 349] on link "Test Yourself" at bounding box center [396, 333] width 193 height 47
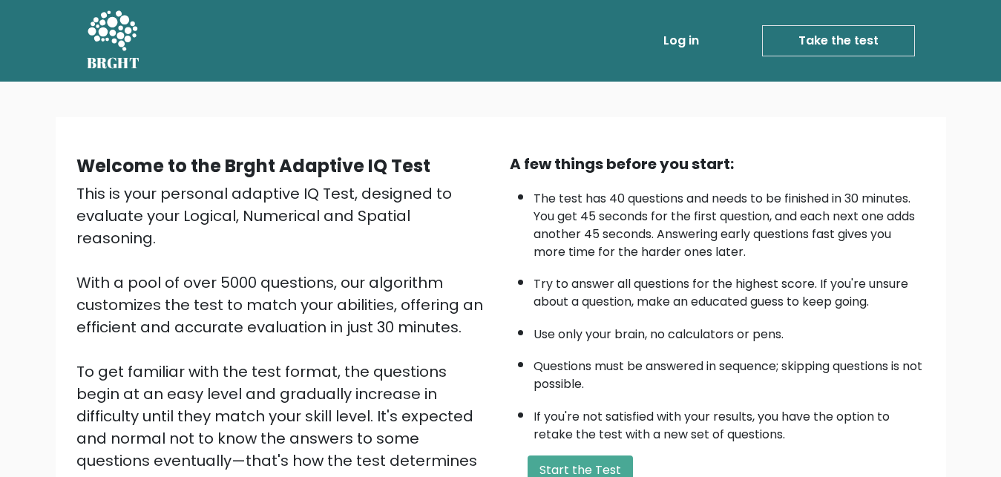
click at [807, 53] on link "Take the test" at bounding box center [838, 40] width 153 height 31
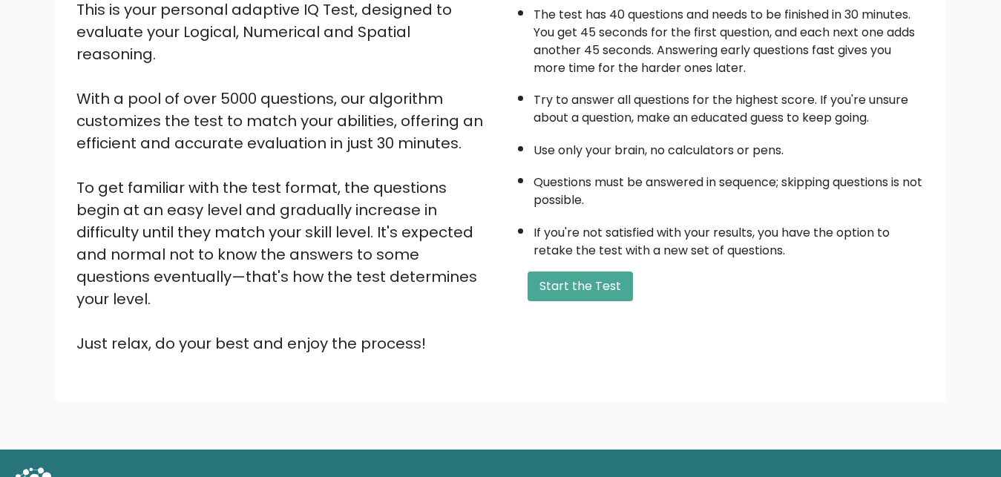
scroll to position [189, 0]
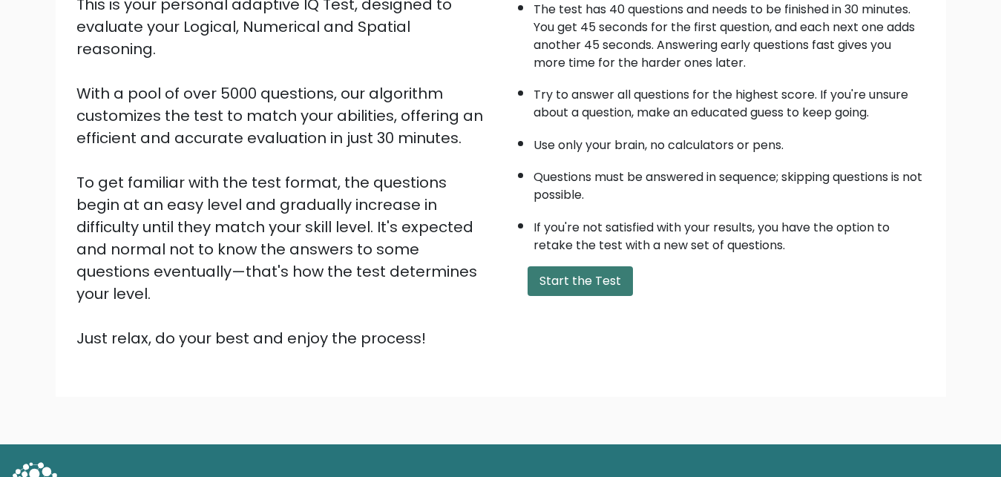
click at [569, 293] on button "Start the Test" at bounding box center [579, 281] width 105 height 30
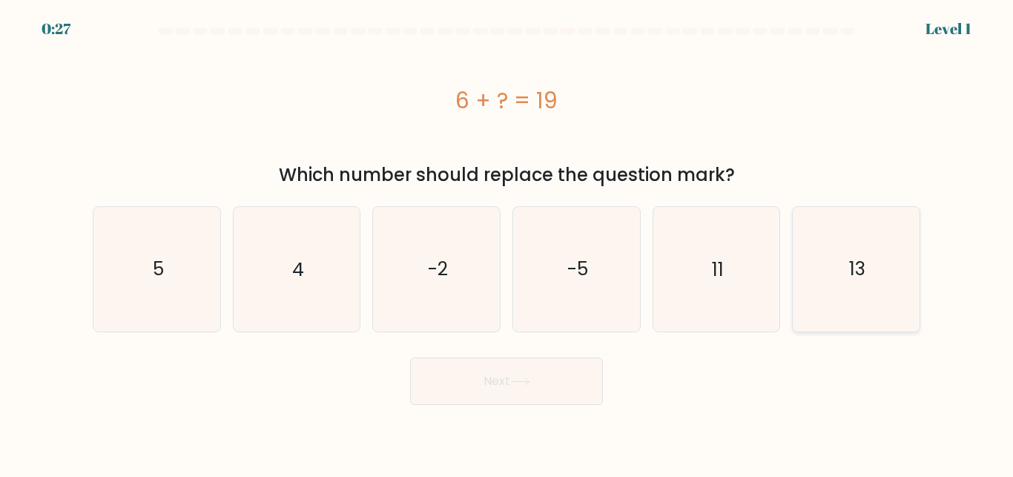
click at [841, 257] on icon "13" at bounding box center [857, 269] width 124 height 124
click at [507, 243] on input "f. 13" at bounding box center [507, 241] width 1 height 4
radio input "true"
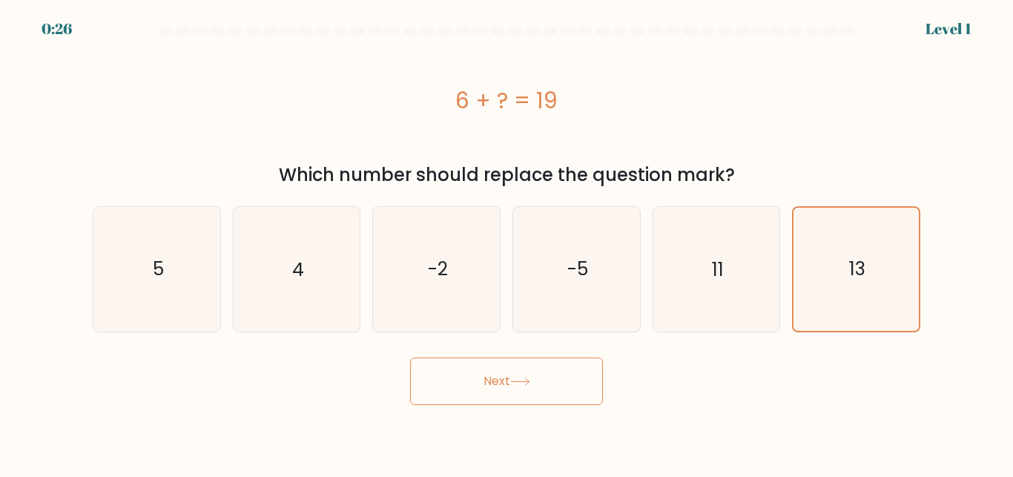
click at [550, 383] on button "Next" at bounding box center [506, 381] width 193 height 47
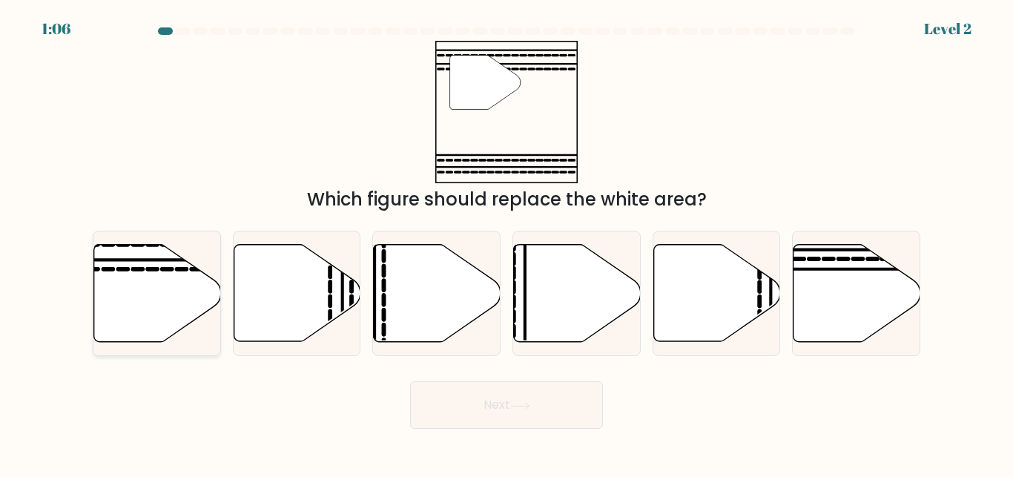
click at [169, 297] on icon at bounding box center [157, 293] width 127 height 97
click at [507, 243] on input "a." at bounding box center [507, 241] width 1 height 4
radio input "true"
click at [445, 401] on button "Next" at bounding box center [506, 404] width 193 height 47
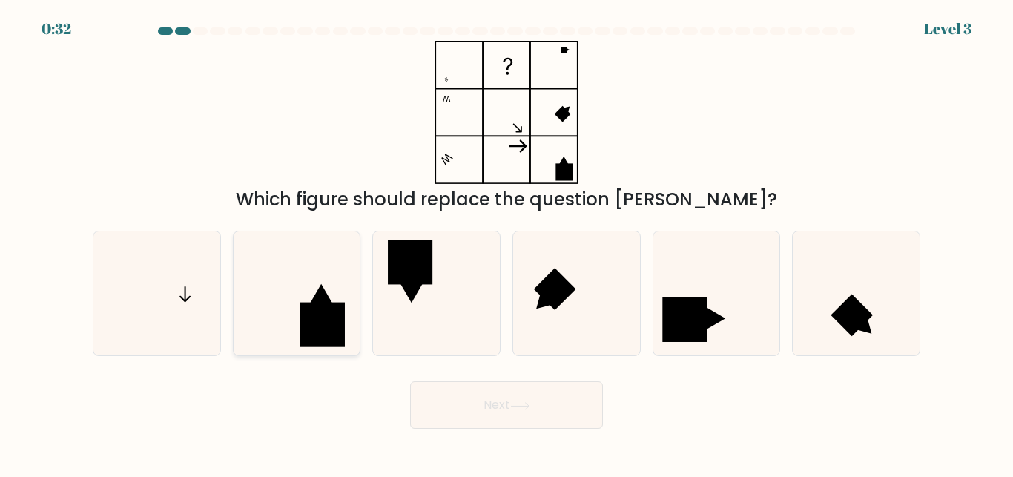
click at [290, 303] on icon at bounding box center [296, 293] width 124 height 124
click at [507, 243] on input "b." at bounding box center [507, 241] width 1 height 4
radio input "true"
click at [493, 395] on button "Next" at bounding box center [506, 404] width 193 height 47
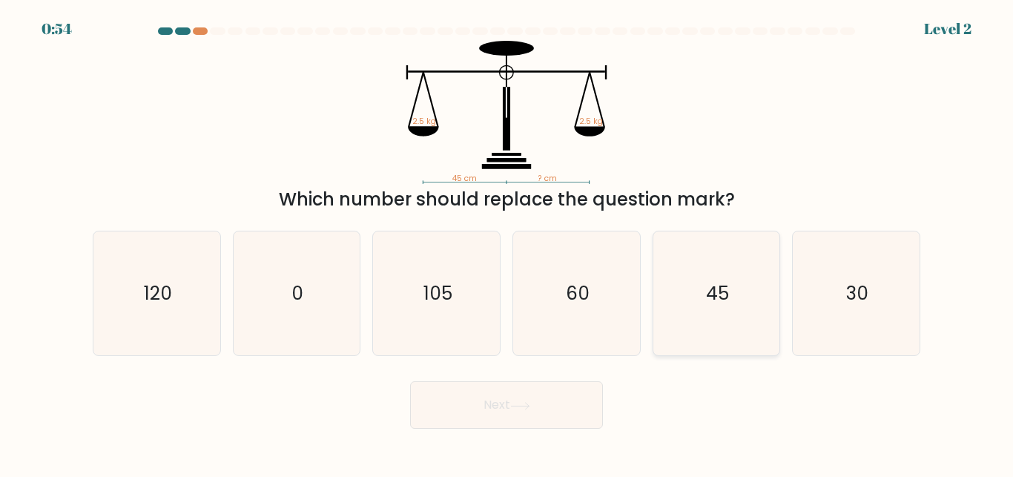
click at [747, 332] on icon "45" at bounding box center [716, 293] width 124 height 124
click at [507, 243] on input "e. 45" at bounding box center [507, 241] width 1 height 4
radio input "true"
click at [536, 411] on button "Next" at bounding box center [506, 404] width 193 height 47
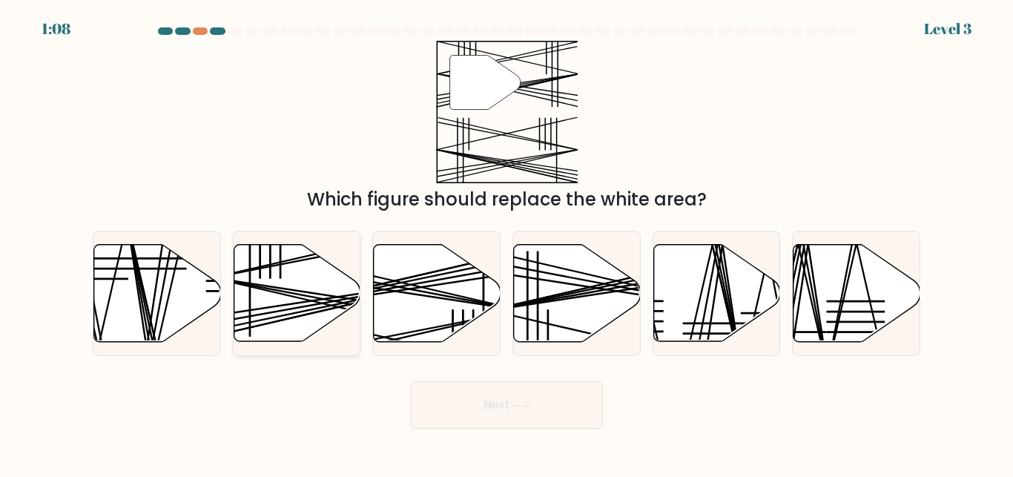
click at [332, 288] on icon at bounding box center [297, 293] width 127 height 97
click at [507, 243] on input "b." at bounding box center [507, 241] width 1 height 4
radio input "true"
click at [501, 401] on button "Next" at bounding box center [506, 404] width 193 height 47
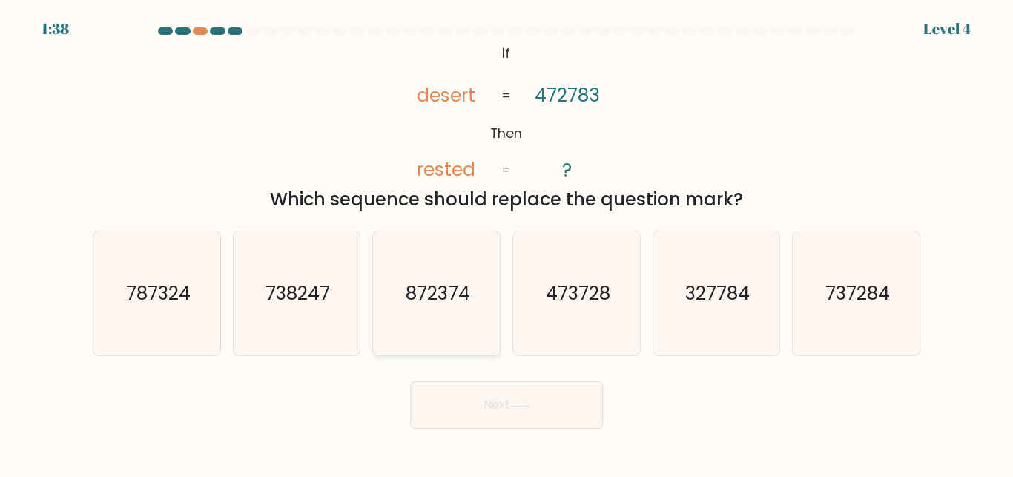
click at [450, 328] on icon "872374" at bounding box center [437, 293] width 124 height 124
click at [507, 243] on input "c. 872374" at bounding box center [507, 241] width 1 height 4
radio input "true"
click at [490, 385] on button "Next" at bounding box center [506, 404] width 193 height 47
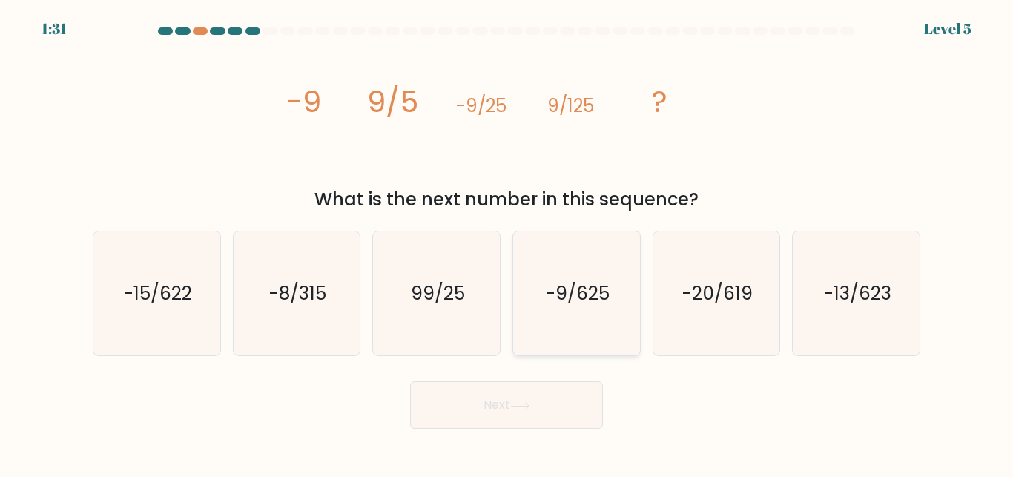
click at [556, 326] on icon "-9/625" at bounding box center [577, 293] width 124 height 124
click at [507, 243] on input "d. -9/625" at bounding box center [507, 241] width 1 height 4
radio input "true"
click at [469, 404] on button "Next" at bounding box center [506, 404] width 193 height 47
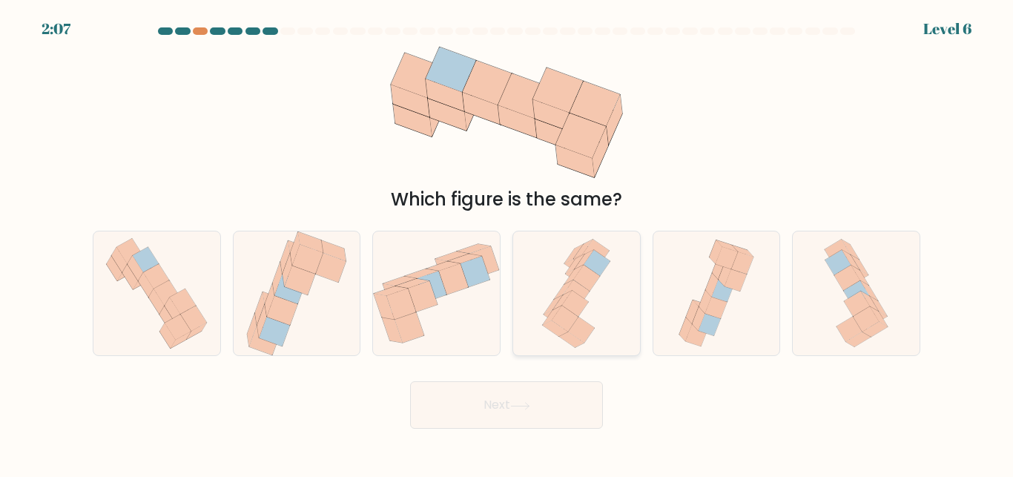
click at [557, 314] on icon at bounding box center [565, 319] width 27 height 26
click at [507, 243] on input "d." at bounding box center [507, 241] width 1 height 4
radio input "true"
click at [195, 273] on icon at bounding box center [157, 293] width 118 height 124
click at [507, 243] on input "a." at bounding box center [507, 241] width 1 height 4
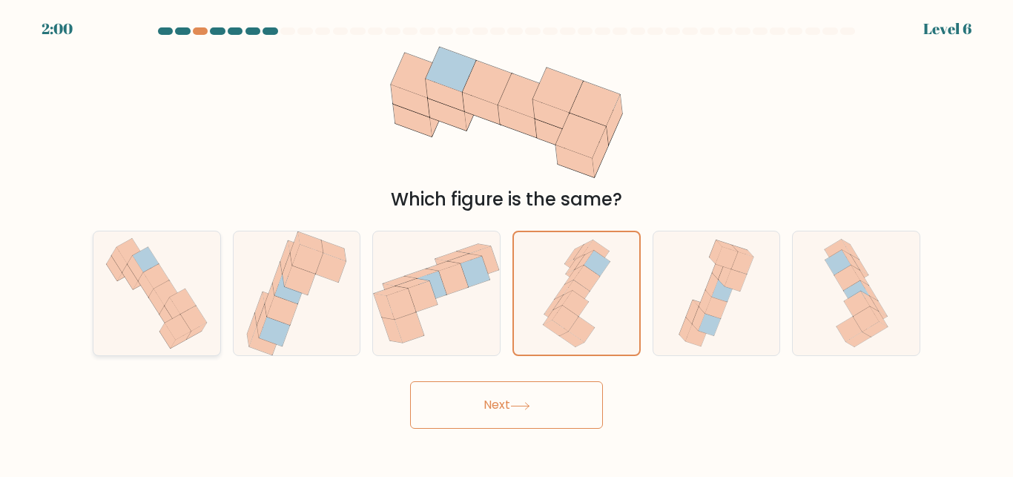
radio input "true"
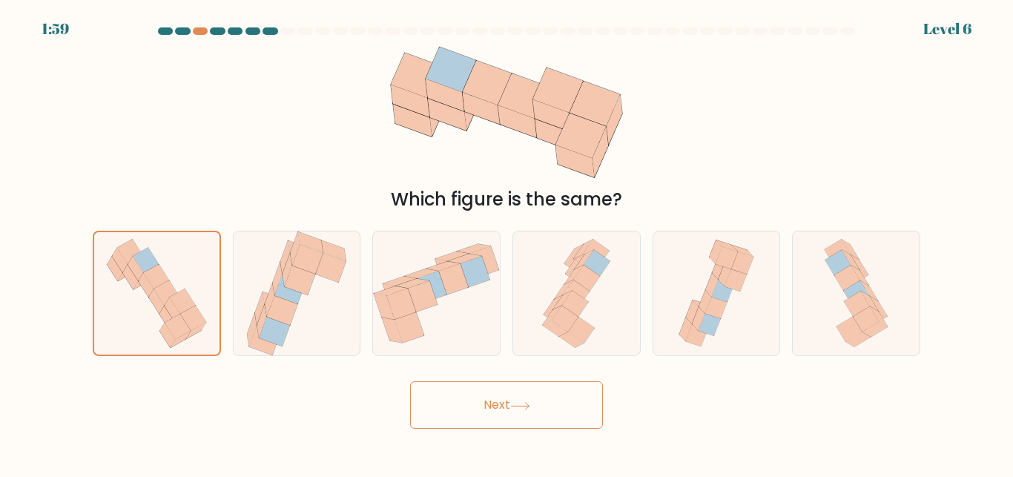
click at [482, 398] on button "Next" at bounding box center [506, 404] width 193 height 47
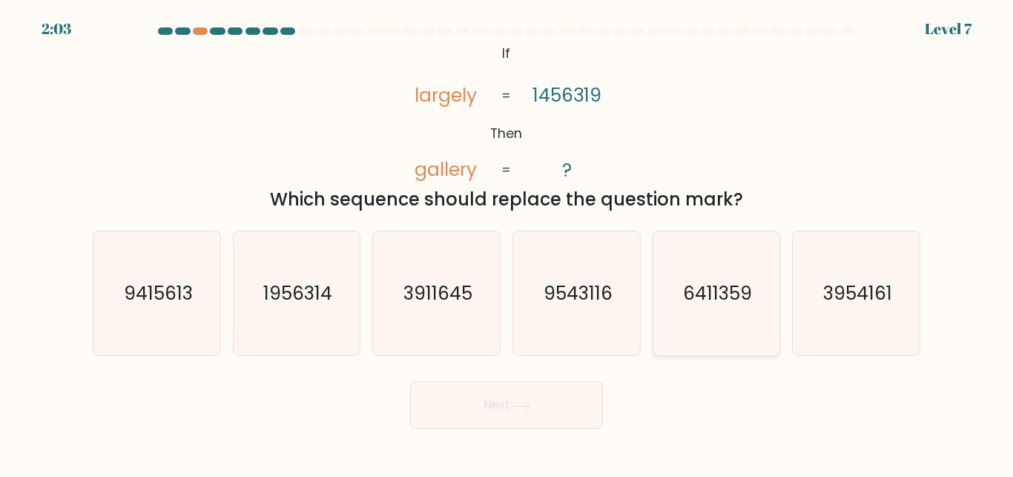
click at [704, 312] on icon "6411359" at bounding box center [716, 293] width 124 height 124
click at [507, 243] on input "e. 6411359" at bounding box center [507, 241] width 1 height 4
radio input "true"
click at [519, 396] on button "Next" at bounding box center [506, 404] width 193 height 47
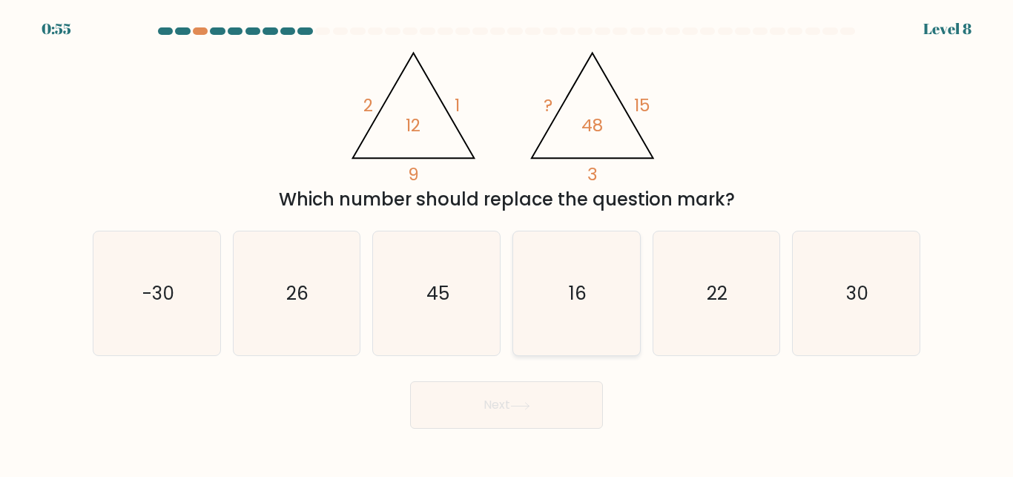
click at [590, 328] on icon "16" at bounding box center [577, 293] width 124 height 124
click at [507, 243] on input "d. 16" at bounding box center [507, 241] width 1 height 4
radio input "true"
click at [532, 402] on button "Next" at bounding box center [506, 404] width 193 height 47
click at [510, 404] on button "Next" at bounding box center [506, 404] width 193 height 47
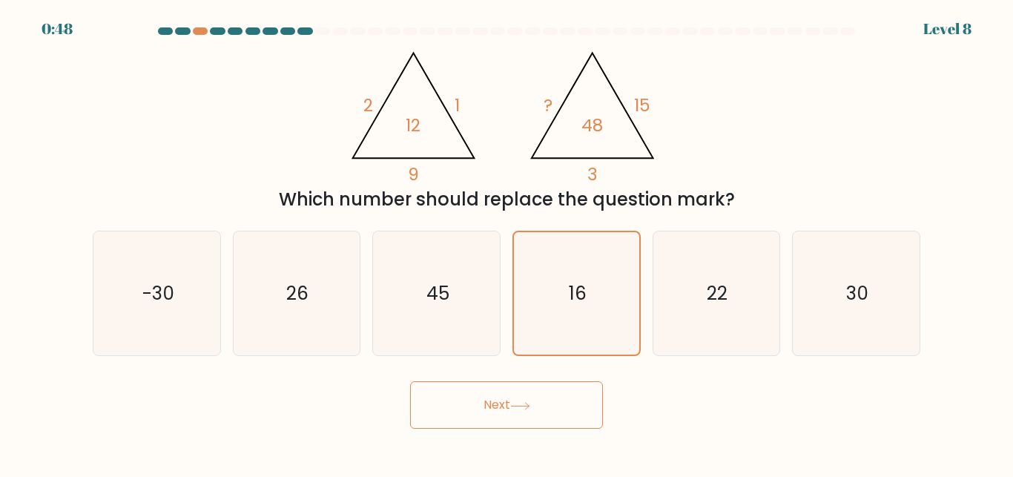
click at [510, 404] on button "Next" at bounding box center [506, 404] width 193 height 47
click at [410, 381] on button "Next" at bounding box center [506, 404] width 193 height 47
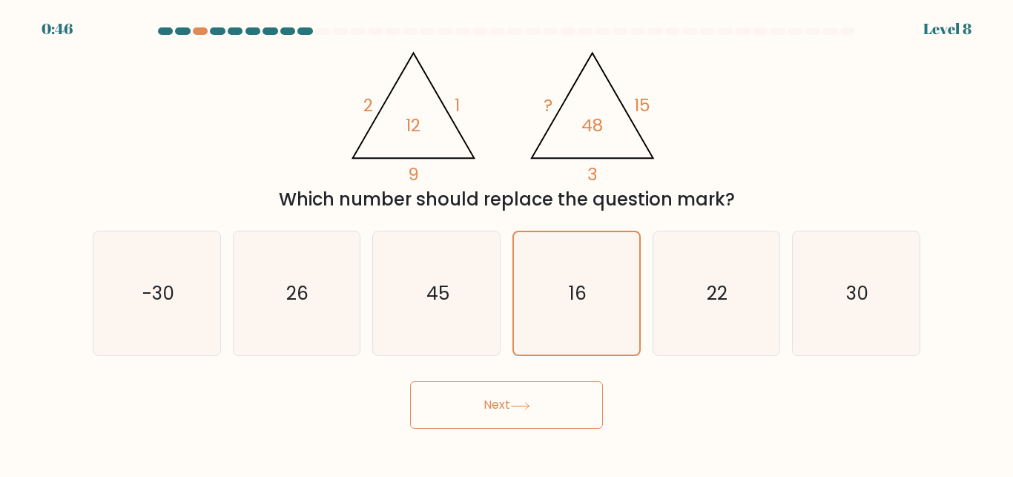
click at [410, 381] on button "Next" at bounding box center [506, 404] width 193 height 47
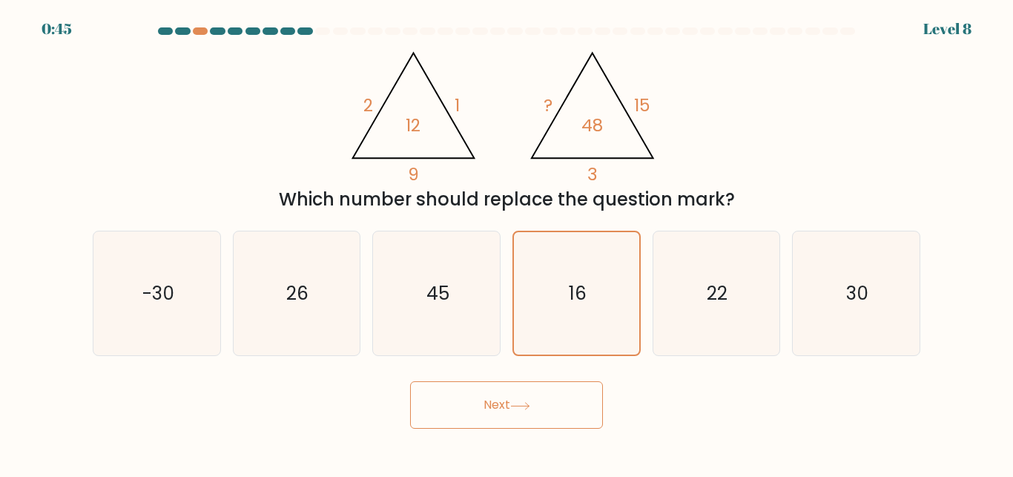
click at [410, 381] on button "Next" at bounding box center [506, 404] width 193 height 47
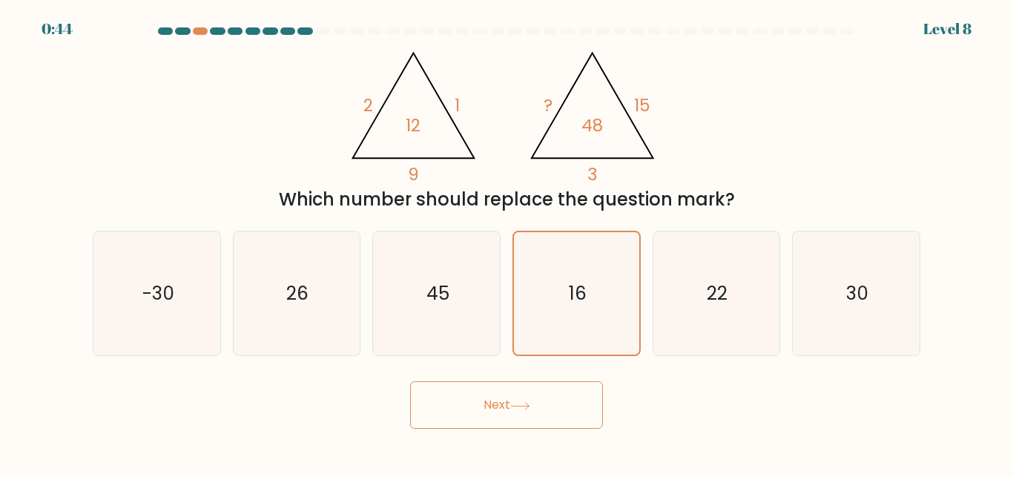
click at [410, 381] on button "Next" at bounding box center [506, 404] width 193 height 47
drag, startPoint x: 467, startPoint y: 214, endPoint x: 981, endPoint y: -27, distance: 567.8
click at [981, 0] on html "0:16 Level 8" at bounding box center [506, 238] width 1013 height 477
click at [537, 400] on button "Next" at bounding box center [506, 404] width 193 height 47
click at [582, 317] on icon "16" at bounding box center [577, 293] width 122 height 122
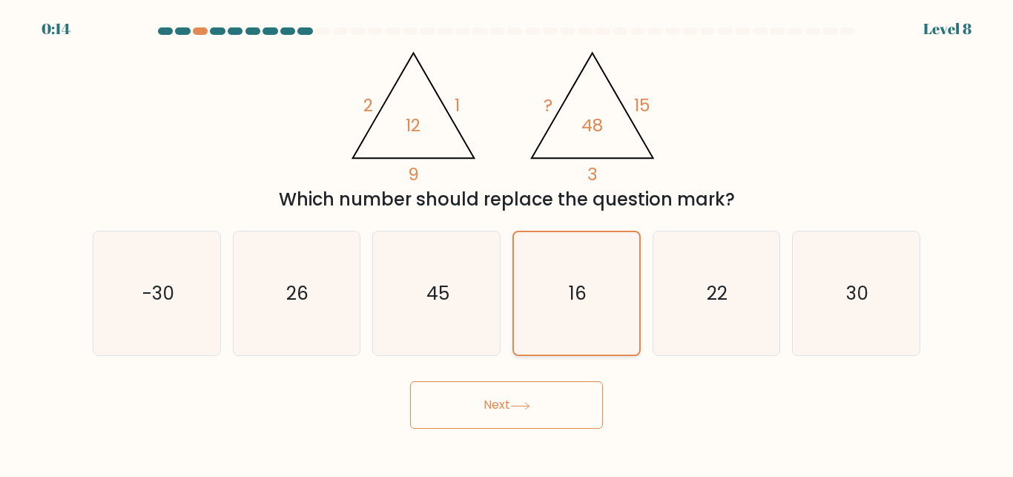
click at [507, 243] on input "d. 16" at bounding box center [507, 241] width 1 height 4
click at [513, 417] on button "Next" at bounding box center [506, 404] width 193 height 47
click at [516, 415] on button "Next" at bounding box center [506, 404] width 193 height 47
drag, startPoint x: 518, startPoint y: 413, endPoint x: 551, endPoint y: 385, distance: 43.7
click at [519, 410] on button "Next" at bounding box center [506, 404] width 193 height 47
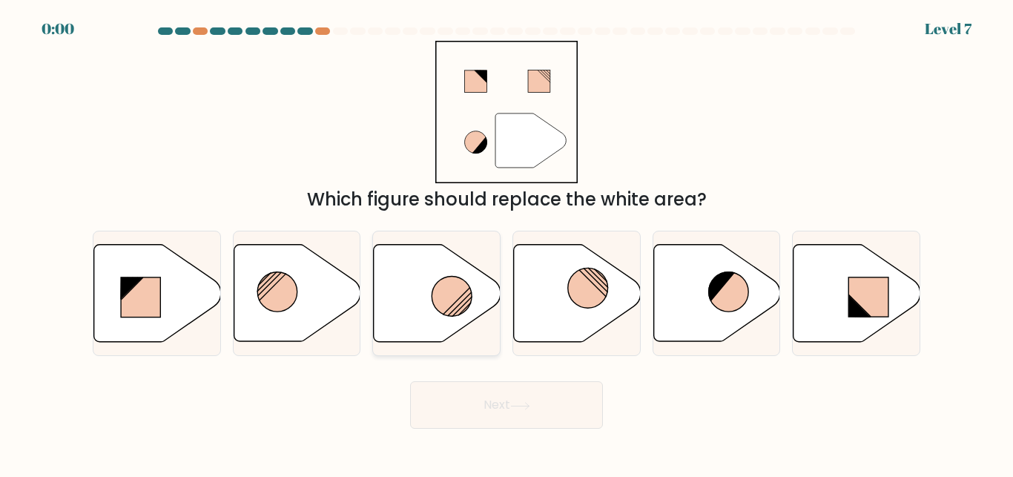
click at [407, 302] on icon at bounding box center [437, 293] width 127 height 97
click at [507, 243] on input "c." at bounding box center [507, 241] width 1 height 4
radio input "true"
click at [473, 407] on div "Next" at bounding box center [507, 401] width 846 height 55
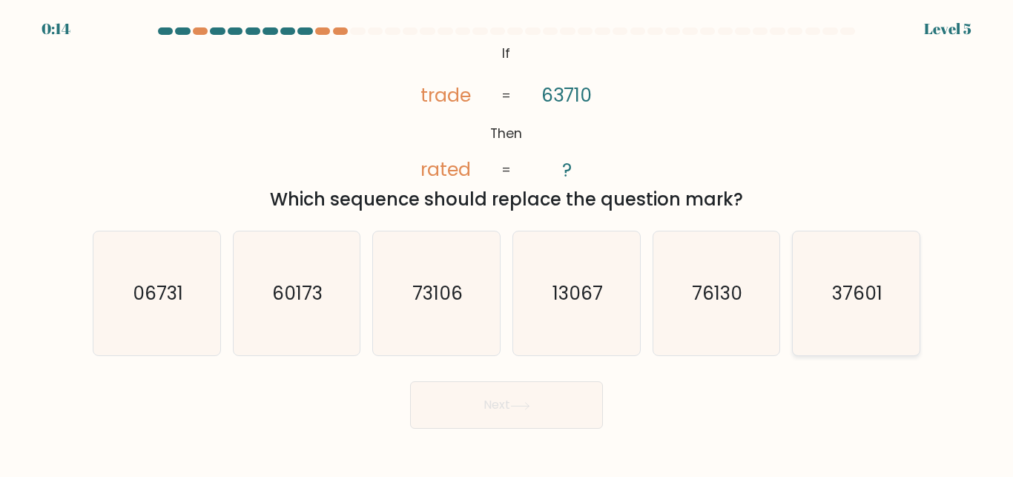
click at [809, 269] on icon "37601" at bounding box center [857, 293] width 124 height 124
click at [507, 243] on input "f. 37601" at bounding box center [507, 241] width 1 height 4
radio input "true"
click at [501, 418] on button "Next" at bounding box center [506, 404] width 193 height 47
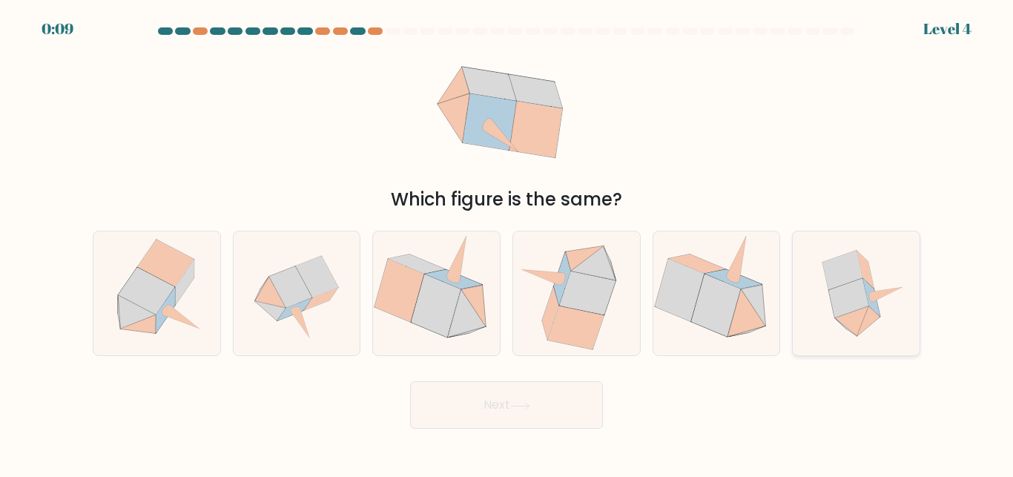
click at [858, 320] on icon at bounding box center [852, 321] width 34 height 30
click at [507, 243] on input "f." at bounding box center [507, 241] width 1 height 4
radio input "true"
click at [527, 400] on button "Next" at bounding box center [506, 404] width 193 height 47
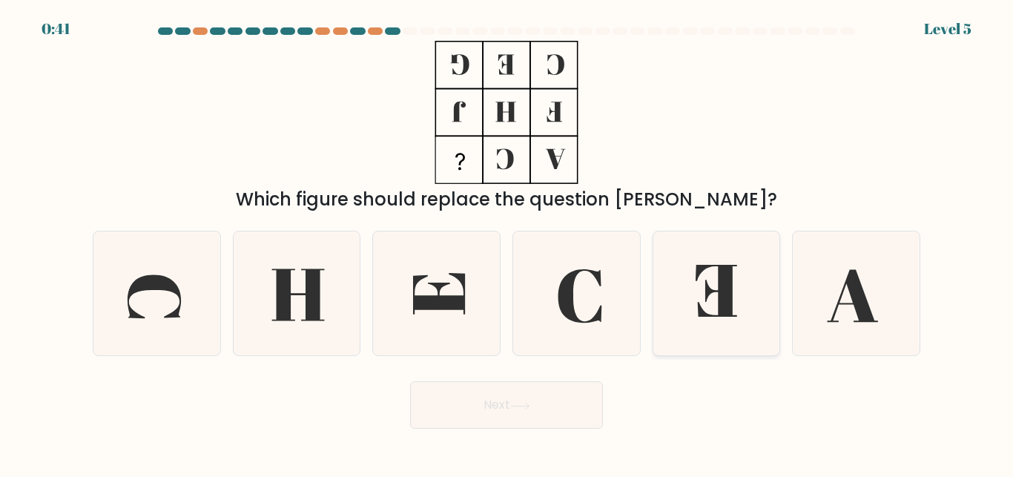
click at [720, 308] on icon at bounding box center [717, 291] width 42 height 52
click at [507, 243] on input "e." at bounding box center [507, 241] width 1 height 4
radio input "true"
click at [530, 403] on icon at bounding box center [520, 406] width 20 height 8
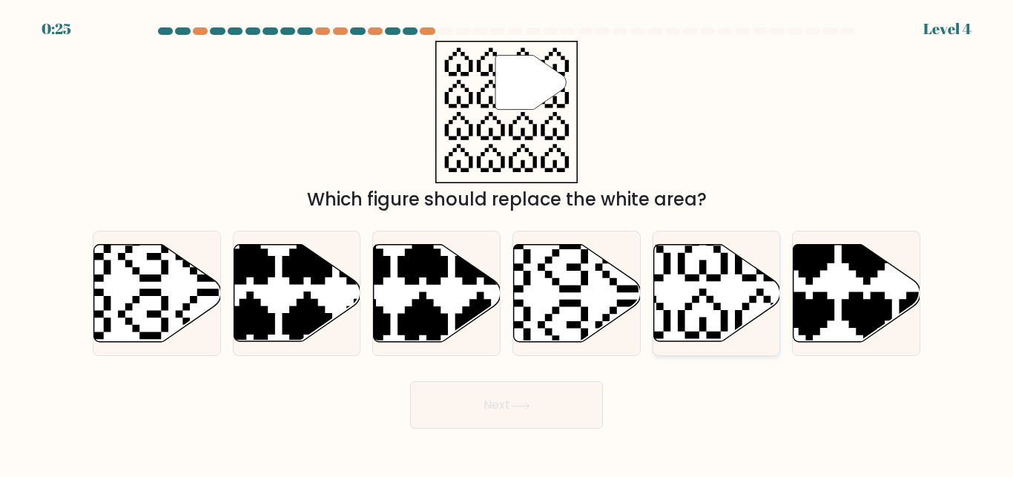
click at [703, 336] on icon at bounding box center [717, 293] width 127 height 97
click at [507, 243] on input "e." at bounding box center [507, 241] width 1 height 4
radio input "true"
click at [524, 392] on button "Next" at bounding box center [506, 404] width 193 height 47
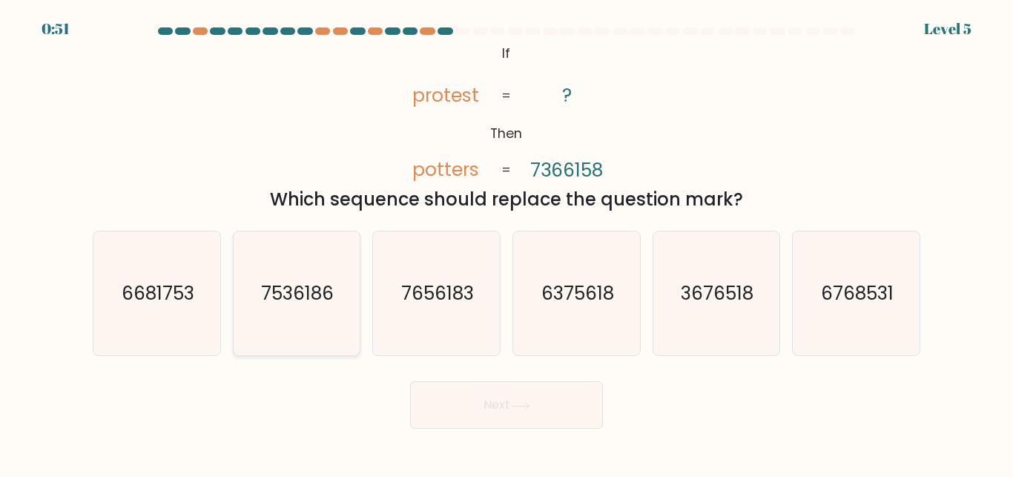
click at [262, 289] on text "7536186" at bounding box center [298, 293] width 73 height 26
click at [507, 243] on input "b. 7536186" at bounding box center [507, 241] width 1 height 4
radio input "true"
click at [483, 414] on button "Next" at bounding box center [506, 404] width 193 height 47
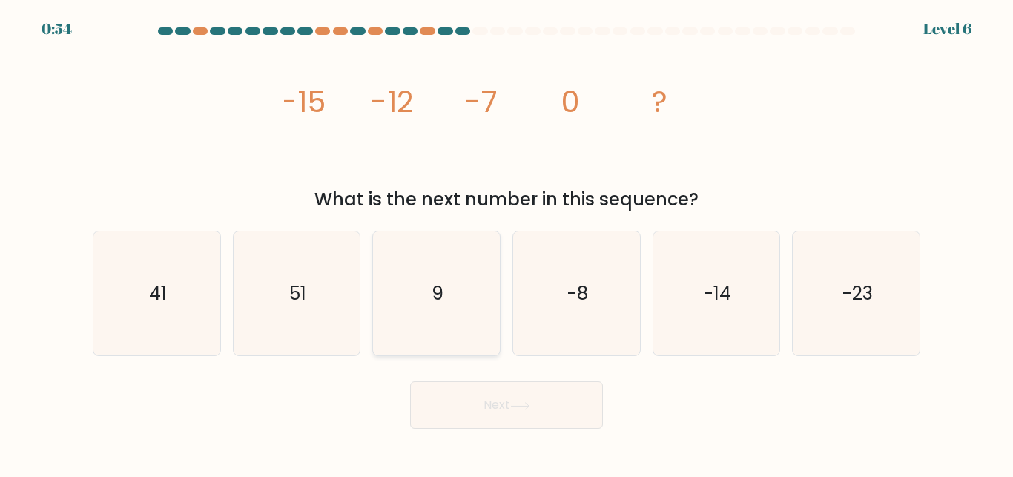
click at [461, 288] on icon "9" at bounding box center [437, 293] width 124 height 124
click at [507, 243] on input "c. 9" at bounding box center [507, 241] width 1 height 4
radio input "true"
click at [511, 392] on button "Next" at bounding box center [506, 404] width 193 height 47
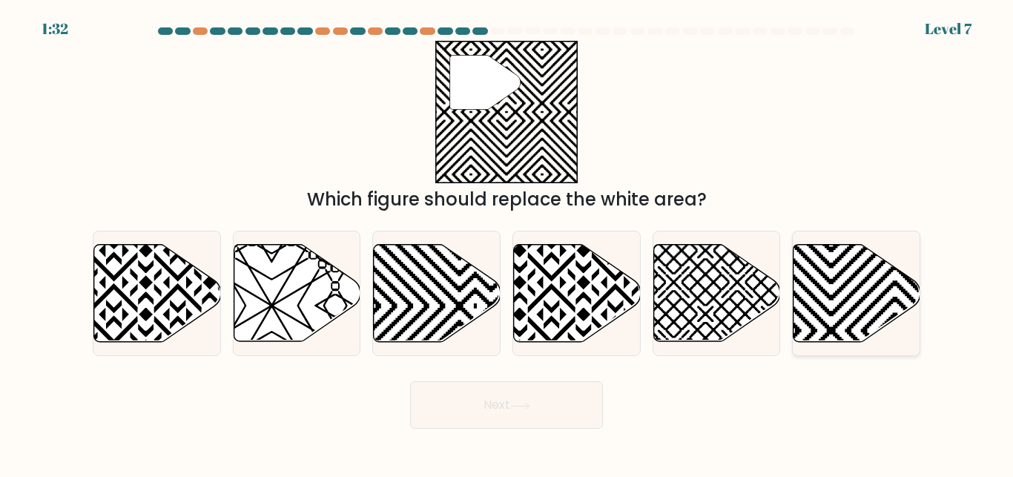
click at [849, 299] on icon at bounding box center [895, 346] width 255 height 255
click at [507, 243] on input "f." at bounding box center [507, 241] width 1 height 4
radio input "true"
click at [499, 391] on button "Next" at bounding box center [506, 404] width 193 height 47
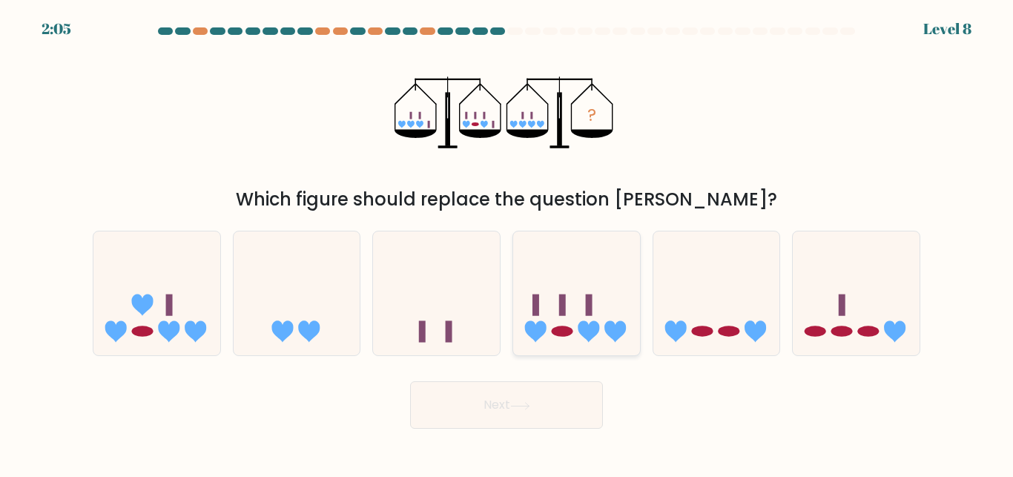
click at [561, 351] on div at bounding box center [577, 293] width 128 height 125
click at [507, 243] on input "d." at bounding box center [507, 241] width 1 height 4
radio input "true"
click at [491, 407] on button "Next" at bounding box center [506, 404] width 193 height 47
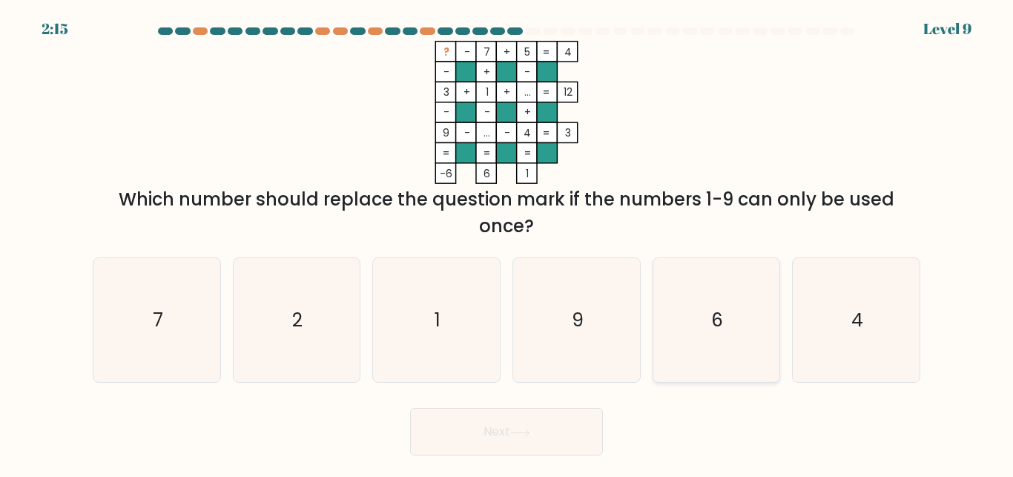
click at [700, 317] on icon "6" at bounding box center [716, 320] width 124 height 124
click at [507, 243] on input "e. 6" at bounding box center [507, 241] width 1 height 4
radio input "true"
click at [542, 421] on button "Next" at bounding box center [506, 431] width 193 height 47
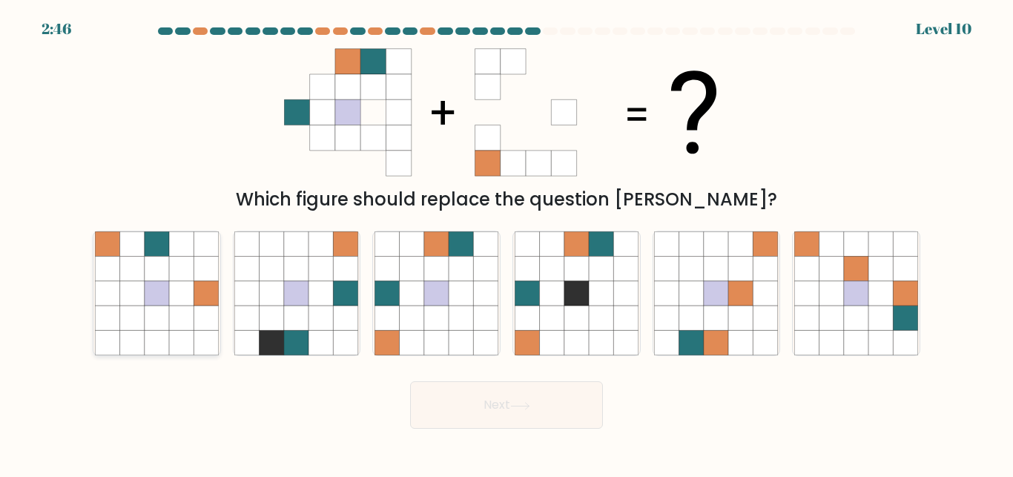
click at [159, 254] on icon at bounding box center [157, 243] width 24 height 24
click at [507, 243] on input "a." at bounding box center [507, 241] width 1 height 4
radio input "true"
click at [180, 277] on icon at bounding box center [181, 269] width 24 height 24
click at [507, 243] on input "a." at bounding box center [507, 241] width 1 height 4
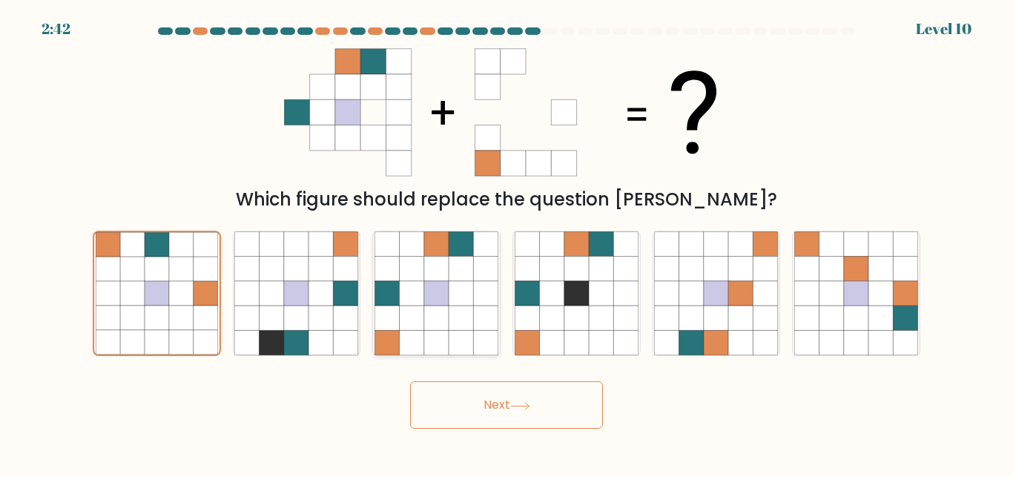
click at [449, 297] on icon at bounding box center [436, 293] width 24 height 24
click at [507, 243] on input "c." at bounding box center [507, 241] width 1 height 4
radio input "true"
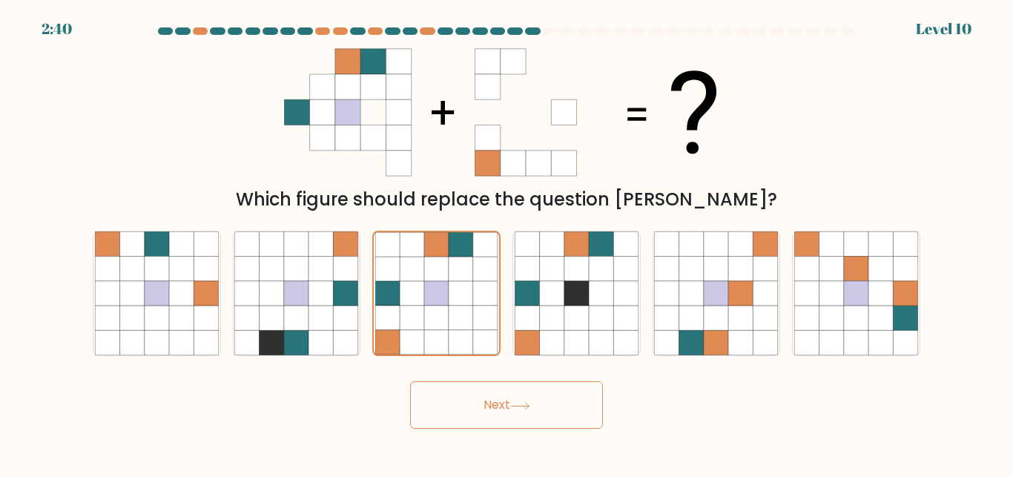
click at [497, 419] on button "Next" at bounding box center [506, 404] width 193 height 47
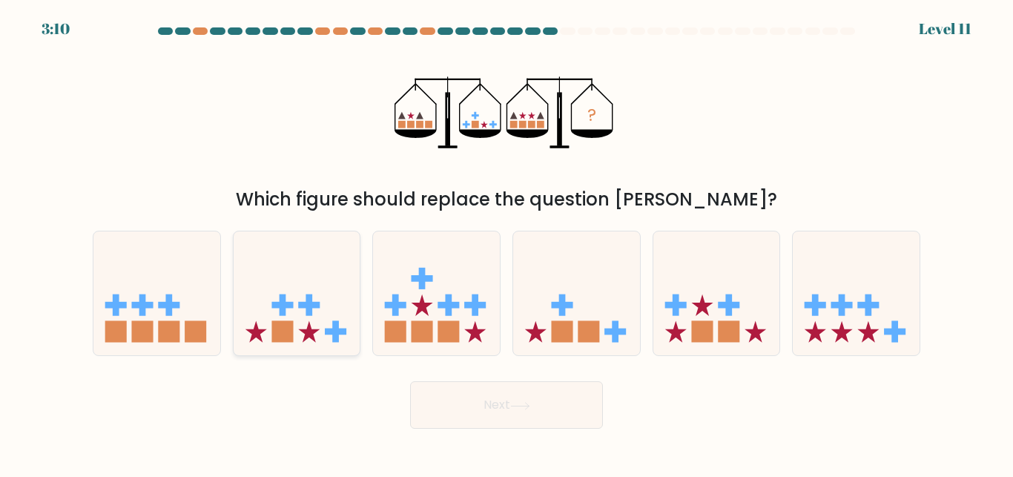
click at [316, 332] on icon at bounding box center [309, 332] width 22 height 22
click at [507, 243] on input "b." at bounding box center [507, 241] width 1 height 4
radio input "true"
click at [507, 404] on button "Next" at bounding box center [506, 404] width 193 height 47
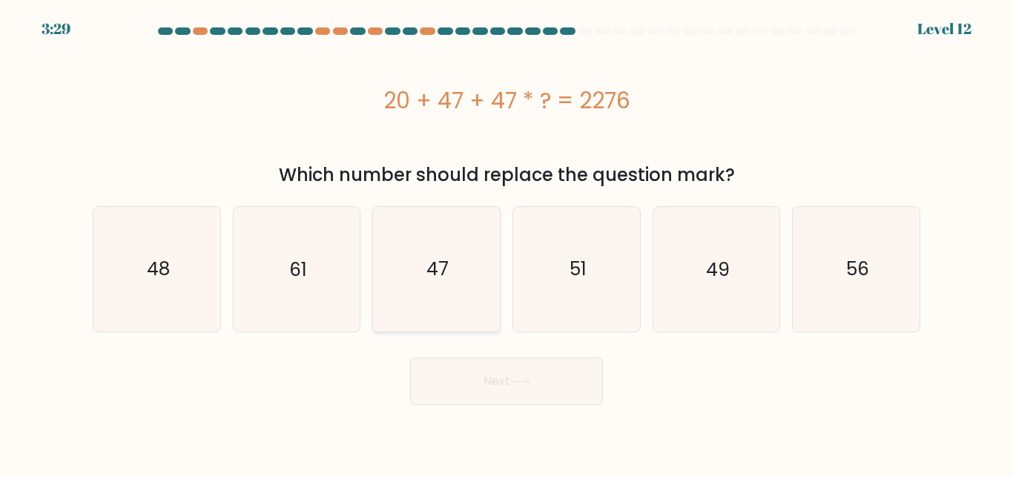
click at [472, 277] on icon "47" at bounding box center [437, 269] width 124 height 124
click at [507, 243] on input "c. 47" at bounding box center [507, 241] width 1 height 4
radio input "true"
click at [519, 396] on button "Next" at bounding box center [506, 381] width 193 height 47
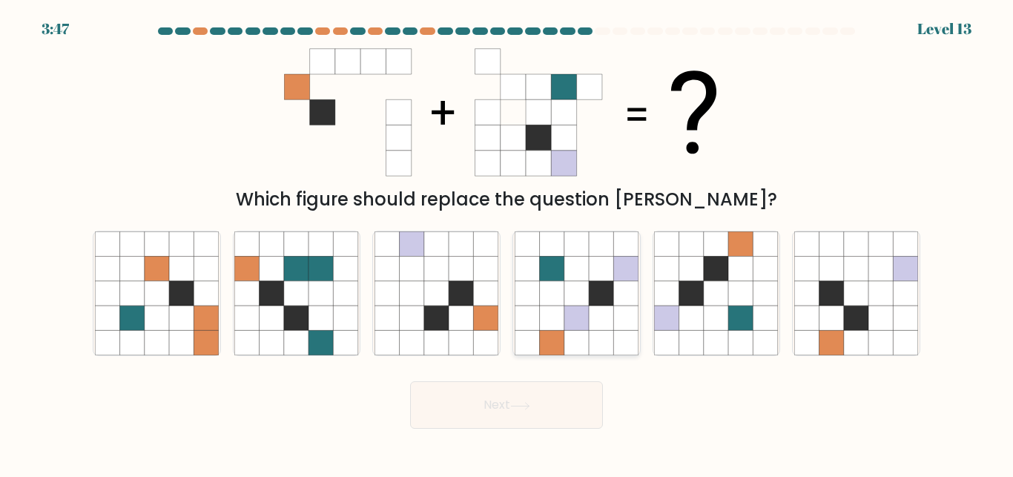
click at [551, 297] on icon at bounding box center [551, 293] width 24 height 24
click at [507, 243] on input "d." at bounding box center [507, 241] width 1 height 4
radio input "true"
click at [551, 297] on icon at bounding box center [552, 293] width 24 height 24
click at [507, 243] on input "d." at bounding box center [507, 241] width 1 height 4
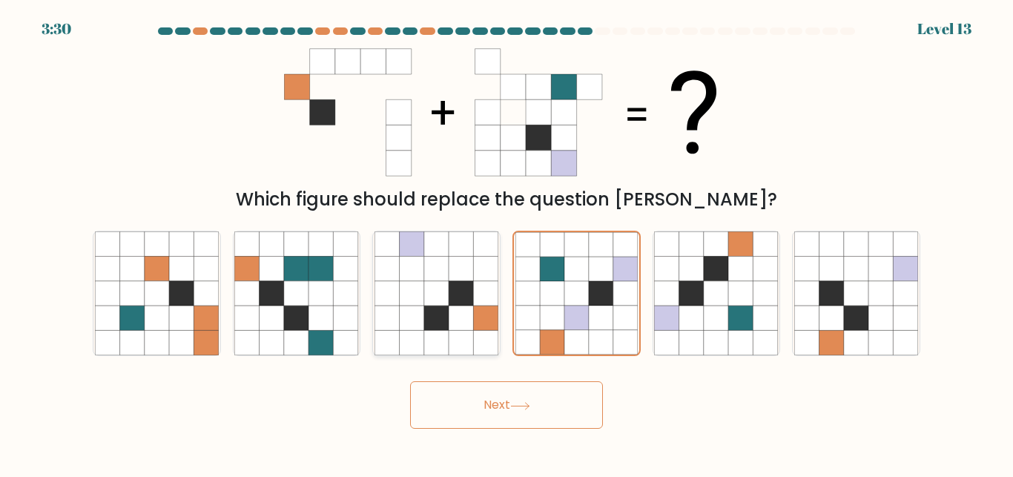
click at [455, 289] on icon at bounding box center [461, 293] width 24 height 24
click at [507, 243] on input "c." at bounding box center [507, 241] width 1 height 4
radio input "true"
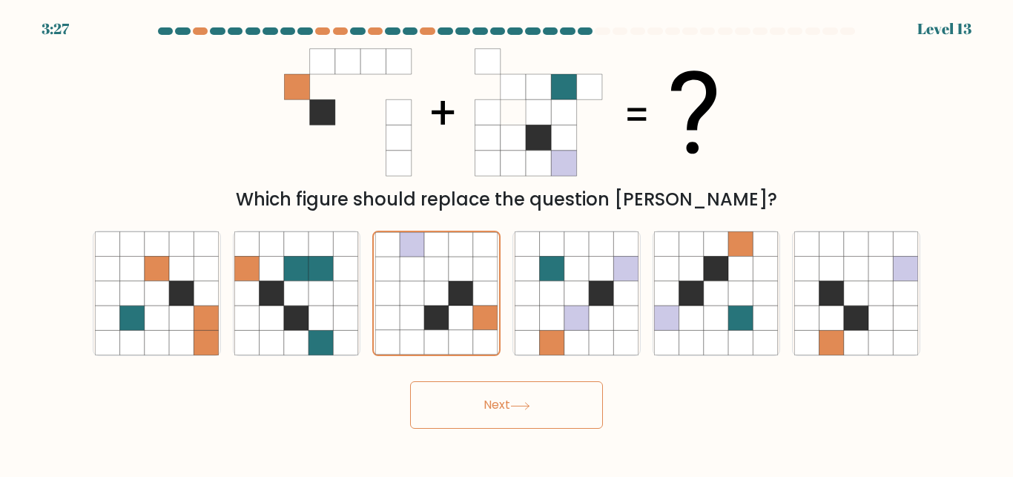
click at [507, 408] on button "Next" at bounding box center [506, 404] width 193 height 47
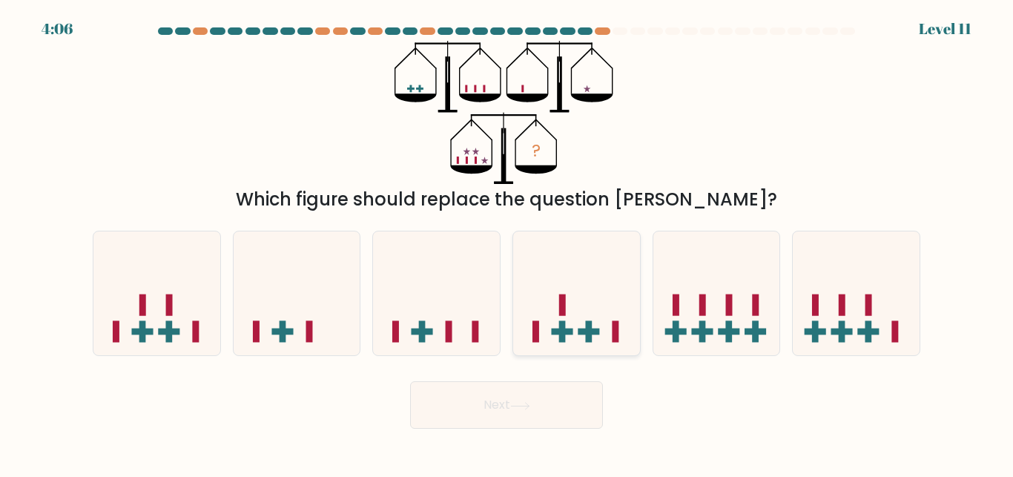
click at [595, 330] on rect at bounding box center [590, 332] width 22 height 7
click at [507, 243] on input "d." at bounding box center [507, 241] width 1 height 4
radio input "true"
click at [892, 311] on icon at bounding box center [856, 293] width 127 height 105
click at [507, 243] on input "f." at bounding box center [507, 241] width 1 height 4
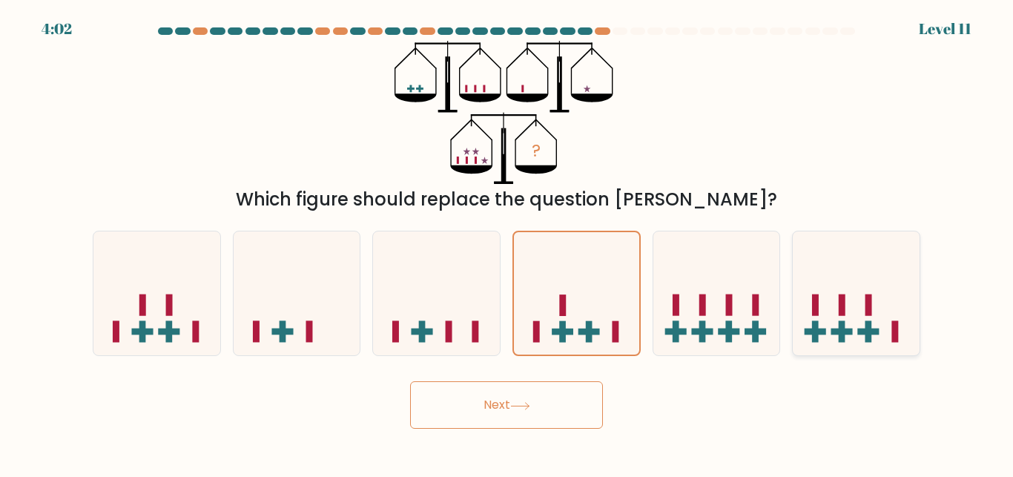
radio input "true"
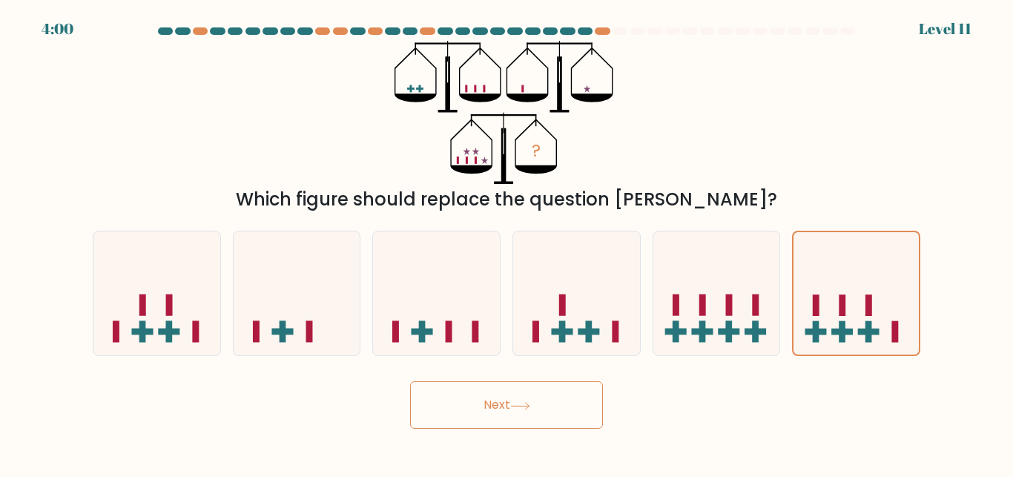
click at [523, 389] on button "Next" at bounding box center [506, 404] width 193 height 47
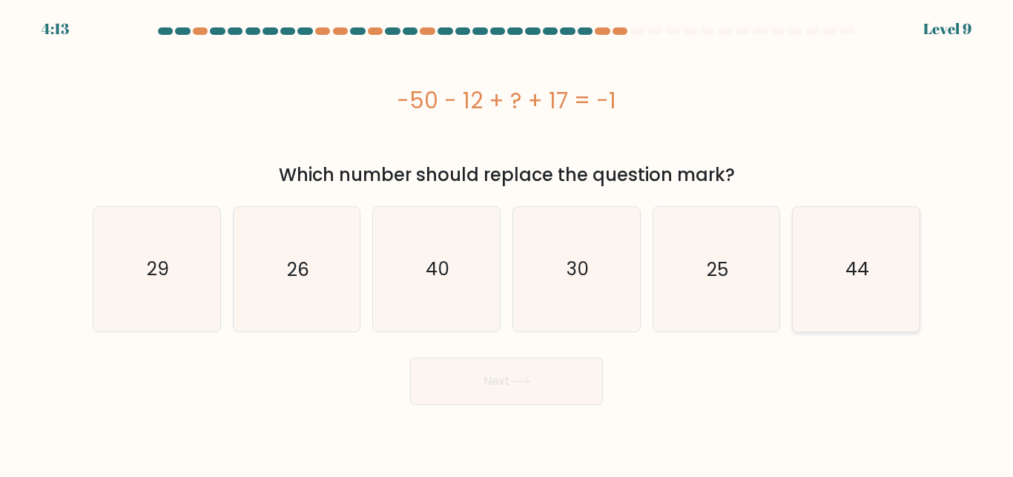
click at [814, 273] on icon "44" at bounding box center [857, 269] width 124 height 124
click at [507, 243] on input "f. 44" at bounding box center [507, 241] width 1 height 4
radio input "true"
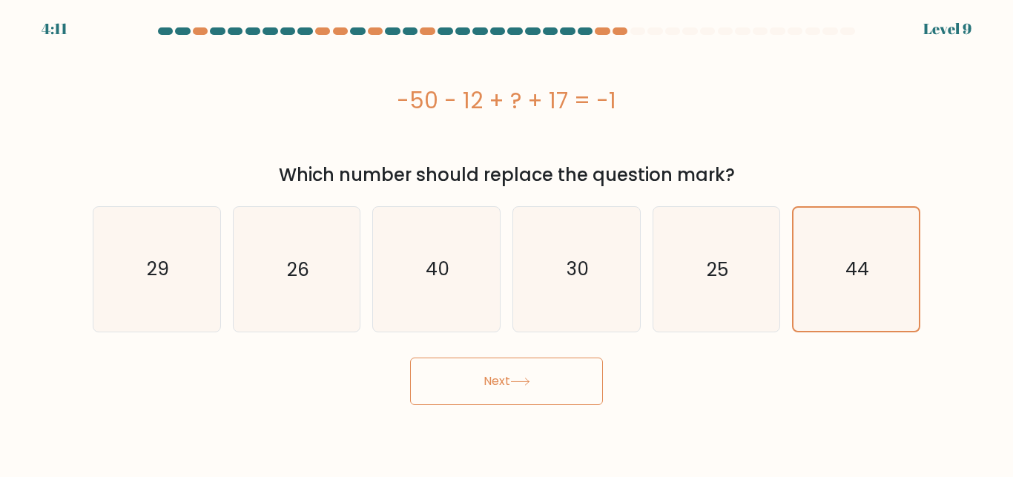
click at [451, 374] on button "Next" at bounding box center [506, 381] width 193 height 47
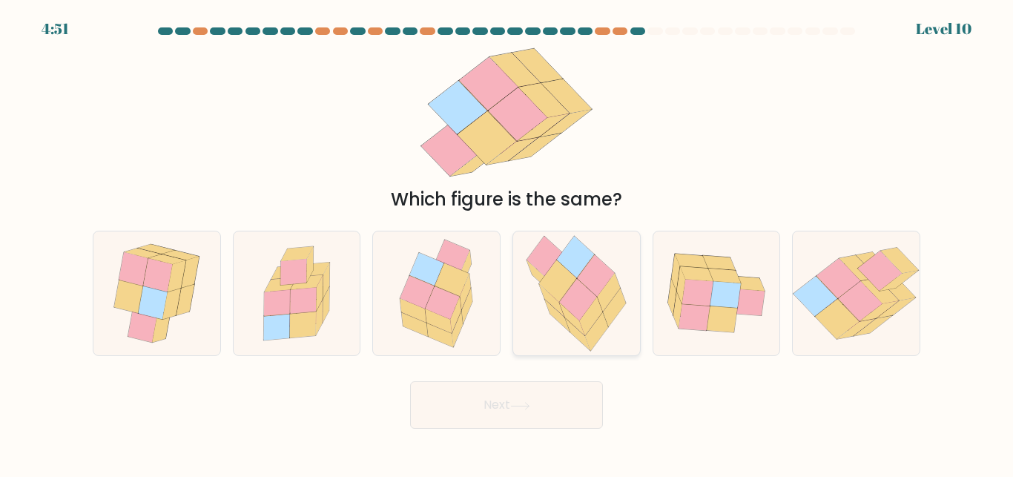
click at [588, 320] on icon at bounding box center [591, 316] width 23 height 39
click at [507, 243] on input "d." at bounding box center [507, 241] width 1 height 4
radio input "true"
click at [731, 298] on icon at bounding box center [725, 295] width 31 height 27
click at [507, 243] on input "e." at bounding box center [507, 241] width 1 height 4
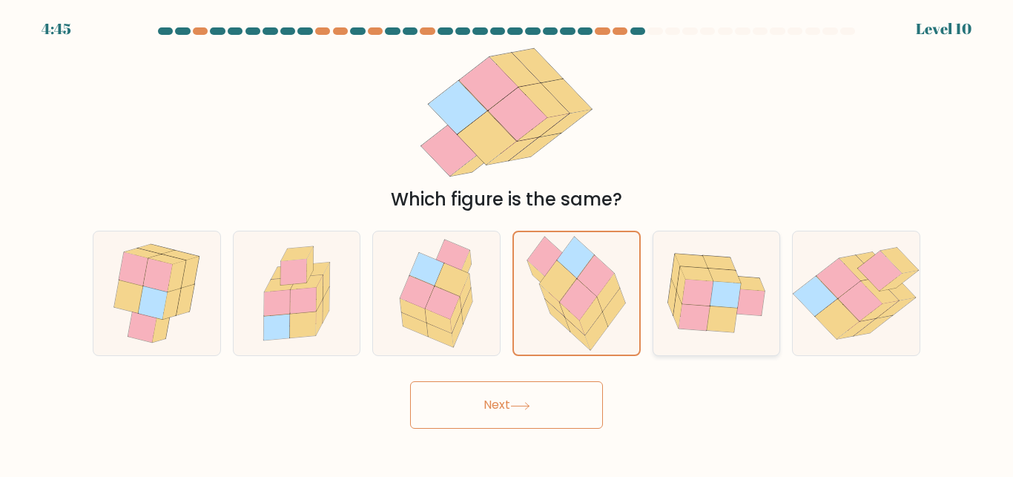
radio input "true"
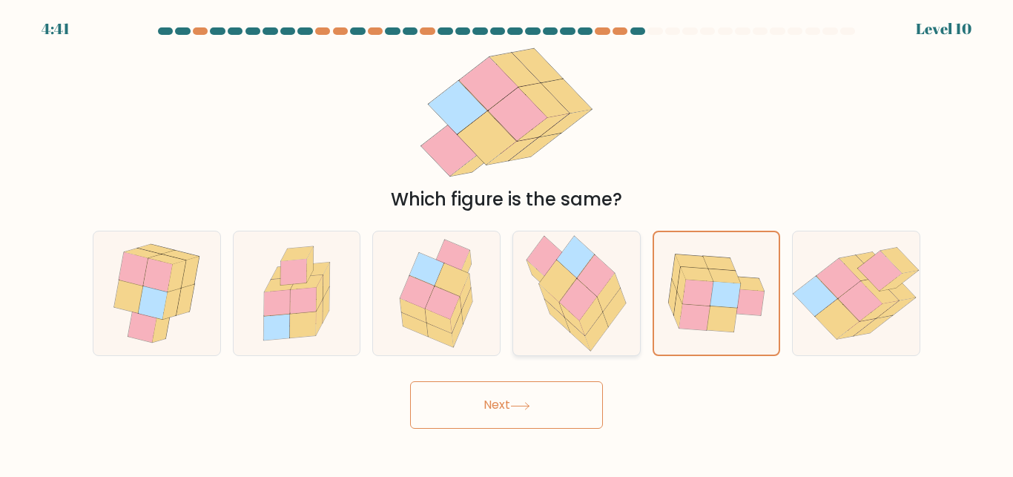
click at [562, 323] on icon at bounding box center [557, 316] width 25 height 33
click at [507, 243] on input "d." at bounding box center [507, 241] width 1 height 4
radio input "true"
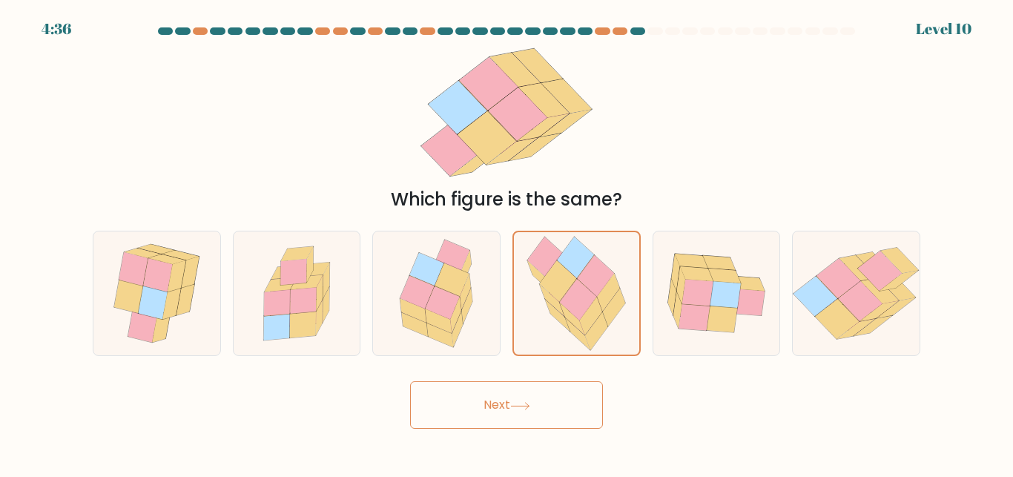
click at [487, 407] on button "Next" at bounding box center [506, 404] width 193 height 47
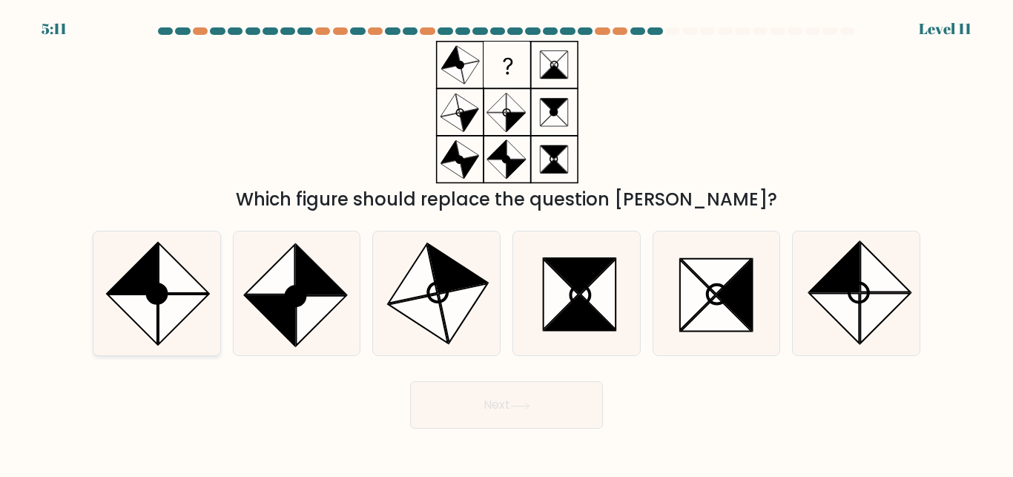
click at [99, 270] on icon at bounding box center [157, 293] width 124 height 124
click at [507, 243] on input "a." at bounding box center [507, 241] width 1 height 4
radio input "true"
click at [504, 391] on button "Next" at bounding box center [506, 404] width 193 height 47
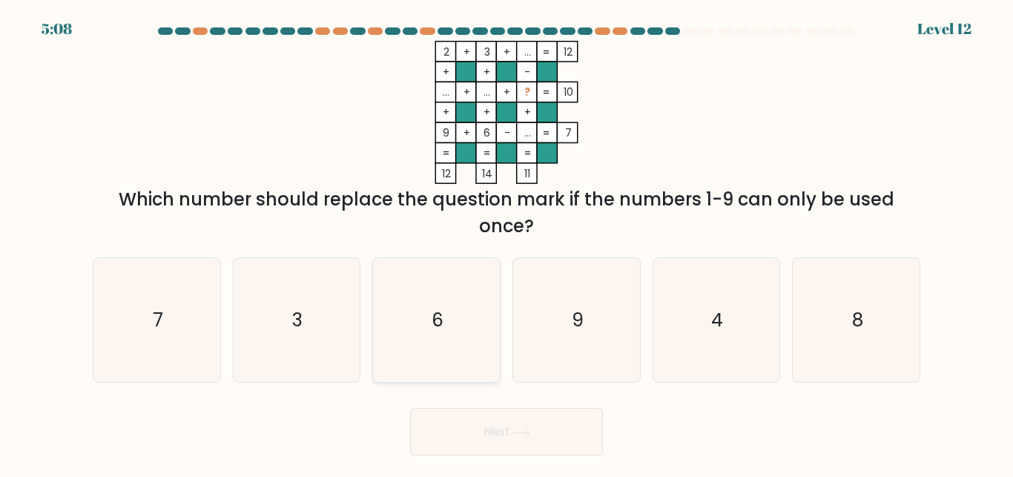
click at [497, 333] on icon "6" at bounding box center [437, 320] width 124 height 124
click at [507, 243] on input "c. 6" at bounding box center [507, 241] width 1 height 4
radio input "true"
click at [500, 422] on button "Next" at bounding box center [506, 431] width 193 height 47
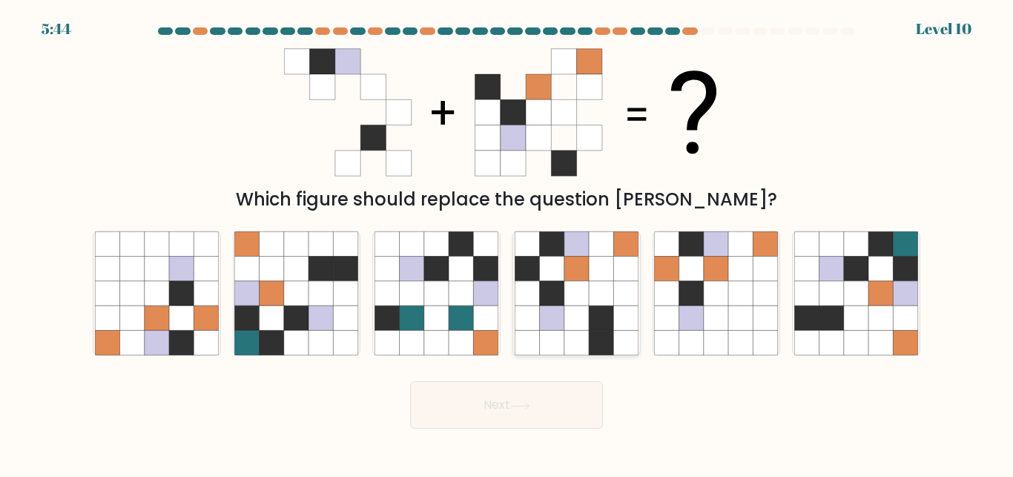
click at [568, 303] on icon at bounding box center [577, 293] width 24 height 24
click at [507, 243] on input "d." at bounding box center [507, 241] width 1 height 4
radio input "true"
click at [514, 401] on button "Next" at bounding box center [506, 404] width 193 height 47
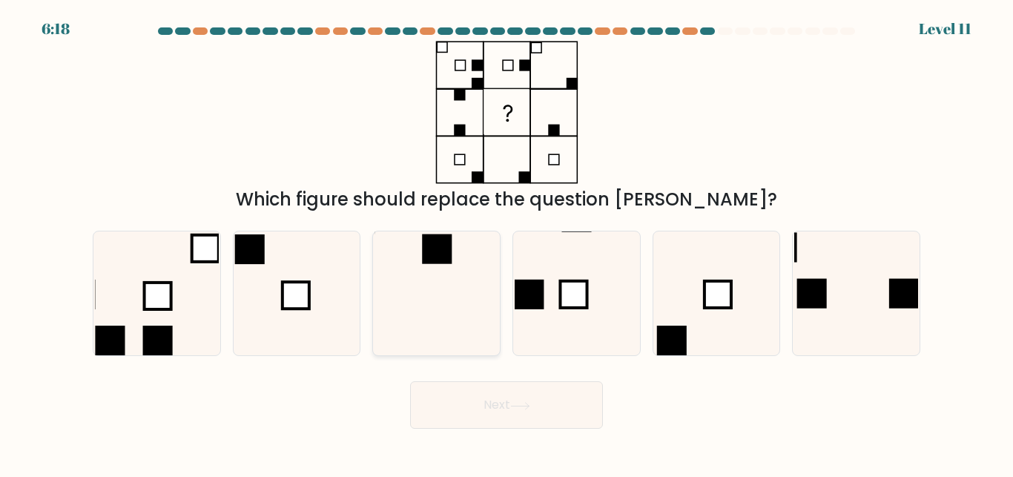
click at [461, 318] on icon at bounding box center [437, 293] width 124 height 124
click at [507, 243] on input "c." at bounding box center [507, 241] width 1 height 4
radio input "true"
click at [505, 402] on button "Next" at bounding box center [506, 404] width 193 height 47
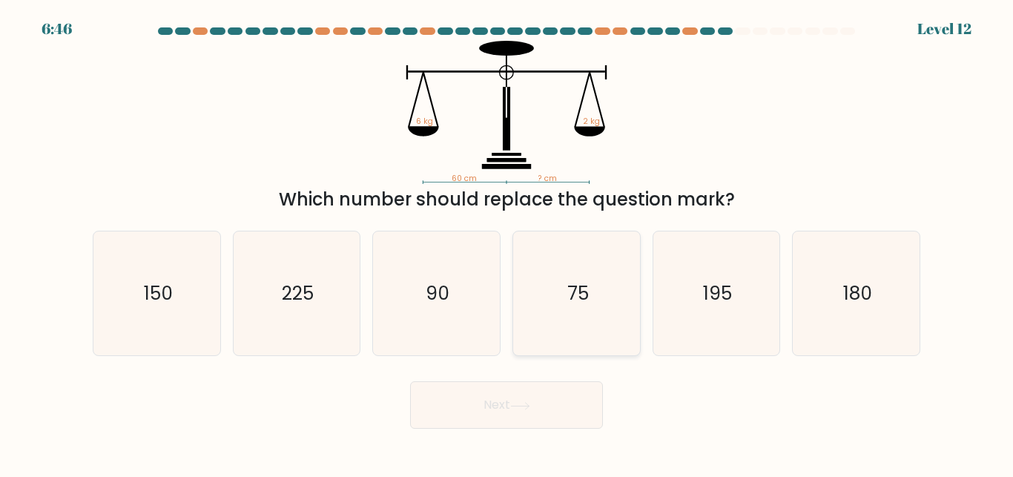
click at [565, 306] on icon "75" at bounding box center [577, 293] width 124 height 124
click at [507, 243] on input "d. 75" at bounding box center [507, 241] width 1 height 4
radio input "true"
click at [517, 411] on button "Next" at bounding box center [506, 404] width 193 height 47
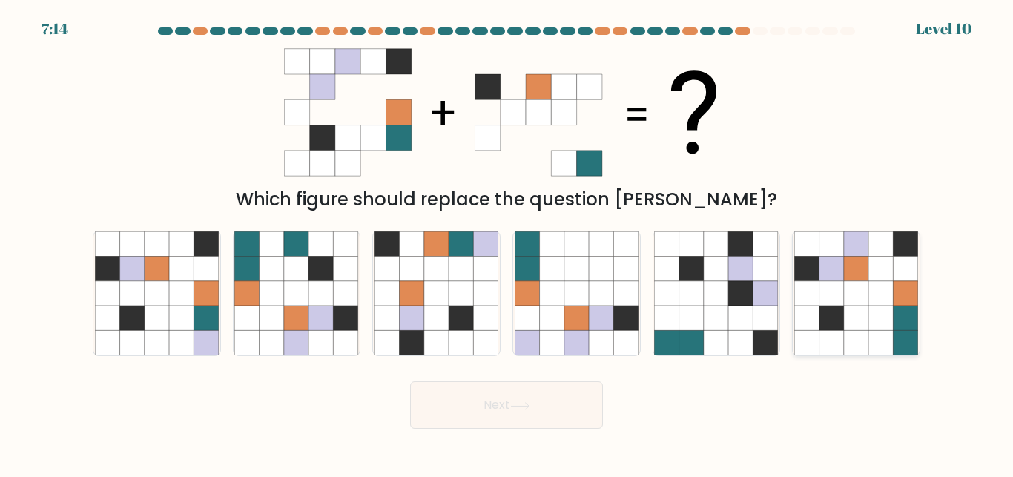
click at [843, 313] on icon at bounding box center [832, 318] width 24 height 24
click at [507, 243] on input "f." at bounding box center [507, 241] width 1 height 4
radio input "true"
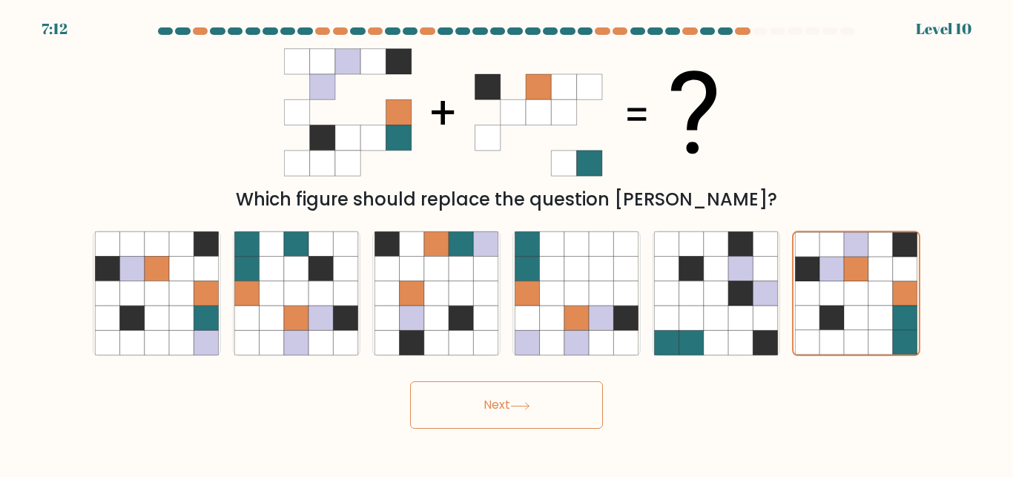
click at [548, 398] on button "Next" at bounding box center [506, 404] width 193 height 47
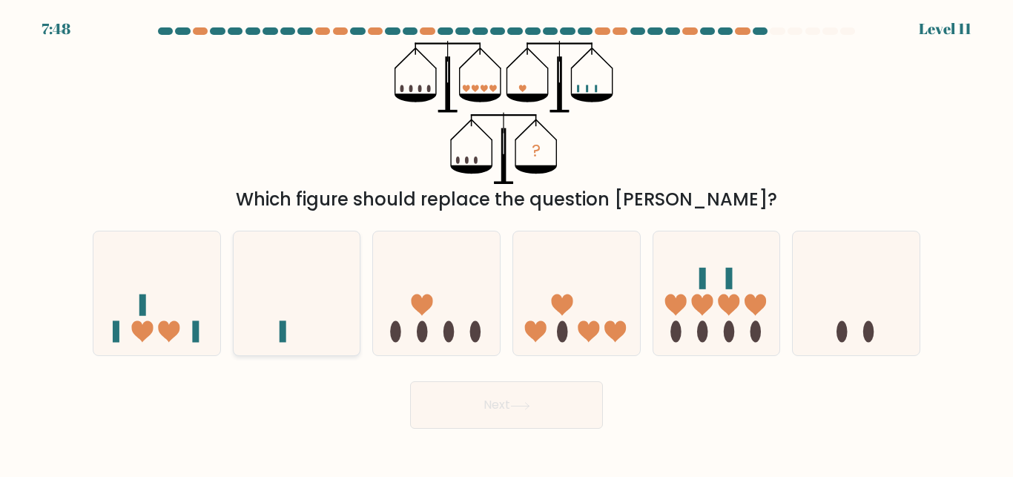
click at [334, 297] on icon at bounding box center [297, 293] width 127 height 105
click at [507, 243] on input "b." at bounding box center [507, 241] width 1 height 4
radio input "true"
click at [488, 387] on button "Next" at bounding box center [506, 404] width 193 height 47
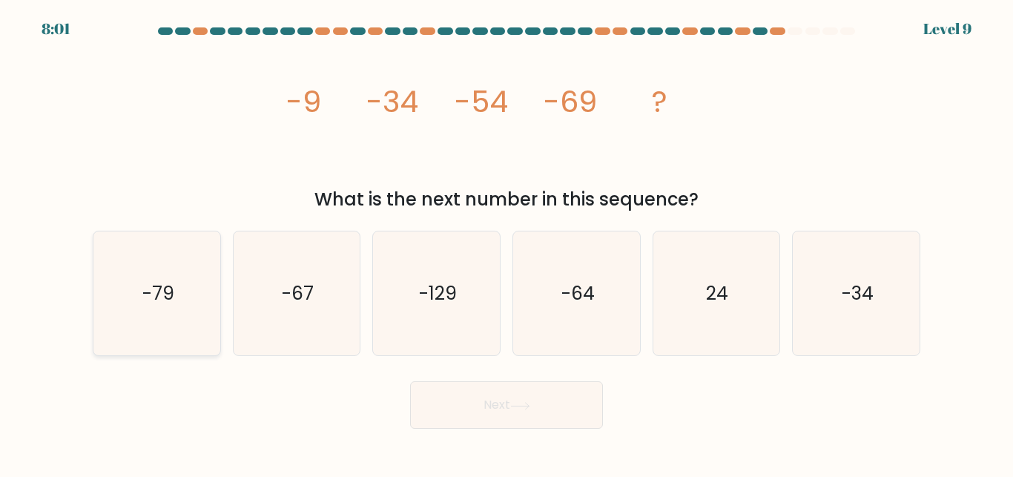
click at [167, 329] on icon "-79" at bounding box center [157, 293] width 124 height 124
click at [507, 243] on input "a. -79" at bounding box center [507, 241] width 1 height 4
radio input "true"
click at [470, 389] on button "Next" at bounding box center [506, 404] width 193 height 47
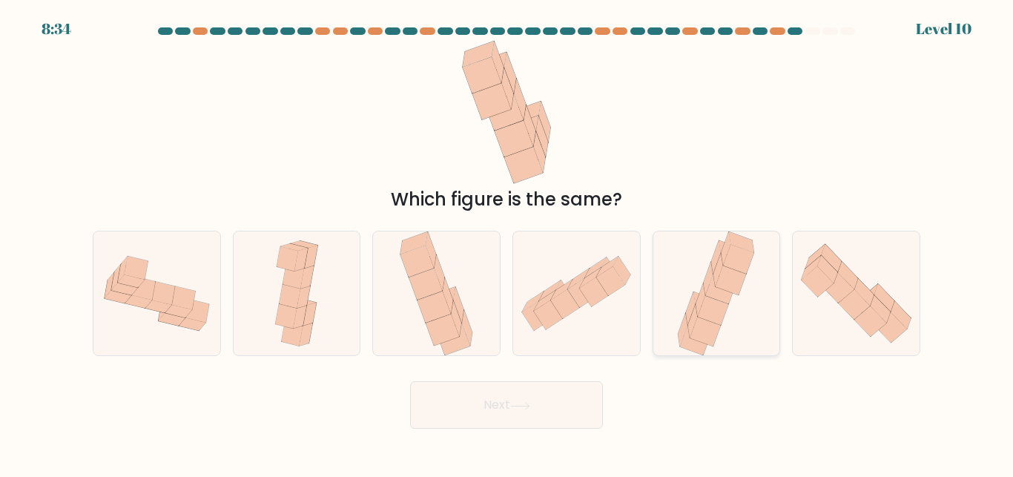
click at [690, 317] on icon at bounding box center [691, 308] width 10 height 33
click at [507, 243] on input "e." at bounding box center [507, 241] width 1 height 4
radio input "true"
click at [533, 398] on button "Next" at bounding box center [506, 404] width 193 height 47
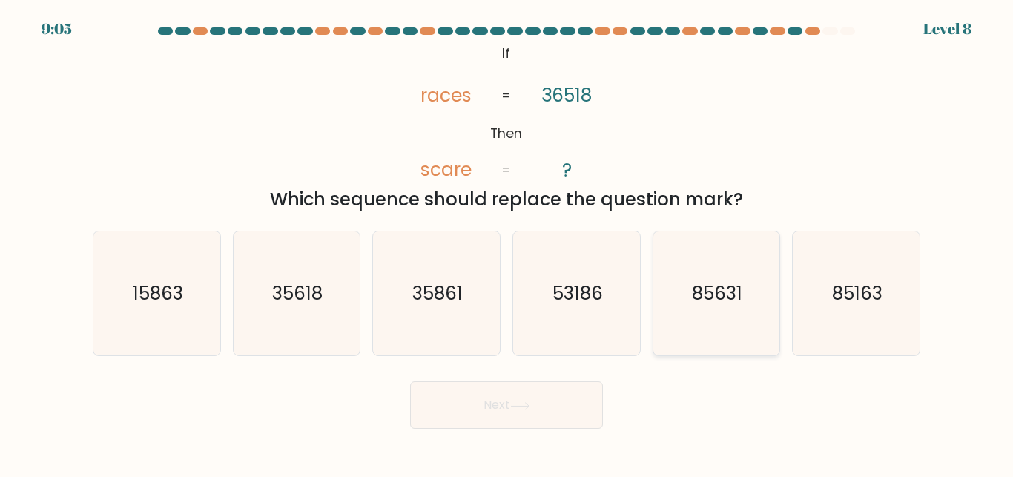
click at [698, 283] on text "85631" at bounding box center [718, 293] width 50 height 26
click at [507, 243] on input "e. 85631" at bounding box center [507, 241] width 1 height 4
radio input "true"
click at [503, 403] on button "Next" at bounding box center [506, 404] width 193 height 47
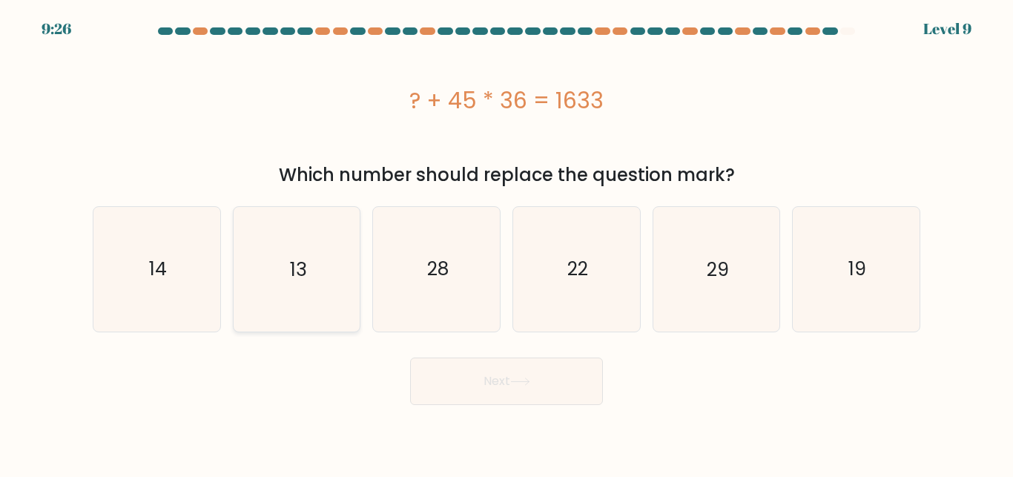
click at [281, 266] on icon "13" at bounding box center [296, 269] width 124 height 124
click at [507, 243] on input "b. 13" at bounding box center [507, 241] width 1 height 4
radio input "true"
click at [539, 391] on button "Next" at bounding box center [506, 381] width 193 height 47
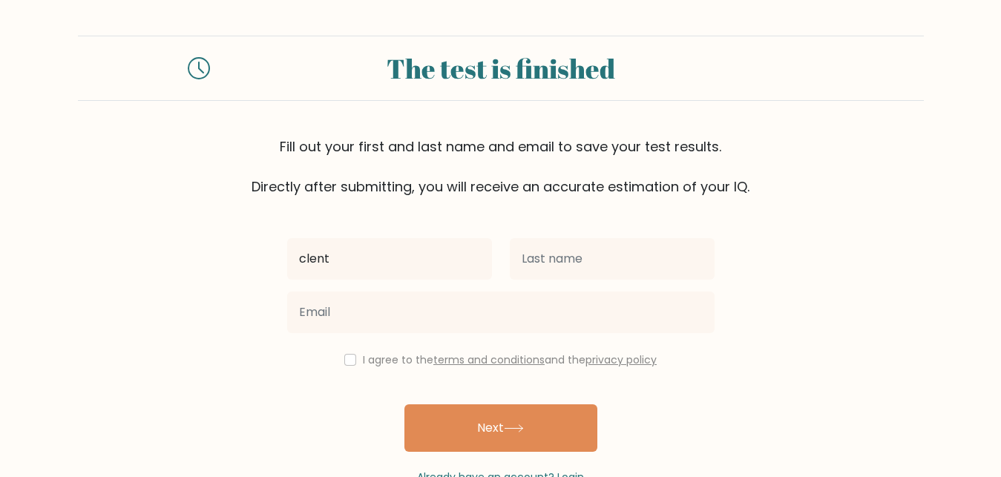
type input "clent"
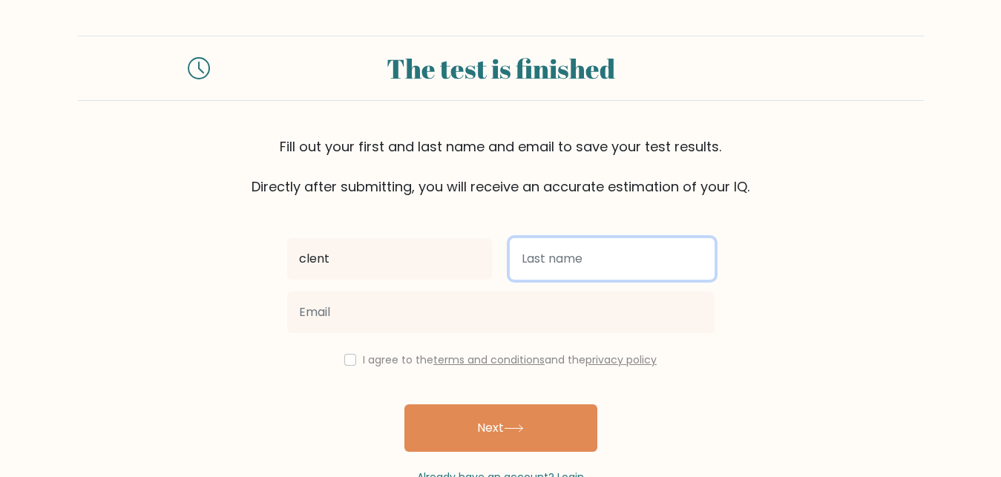
click at [559, 266] on input "text" at bounding box center [612, 259] width 205 height 42
type input "[PERSON_NAME]"
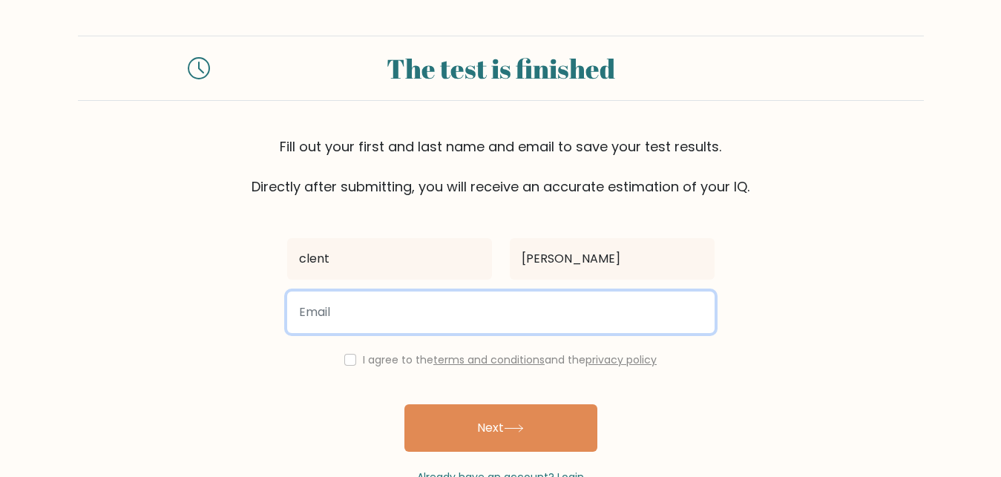
click at [535, 313] on input "email" at bounding box center [500, 313] width 427 height 42
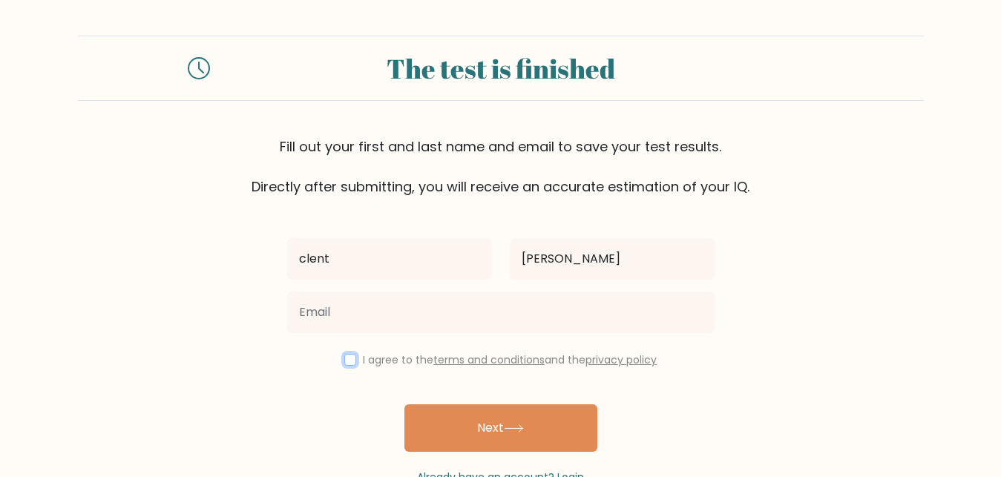
click at [350, 360] on input "checkbox" at bounding box center [350, 360] width 12 height 12
checkbox input "true"
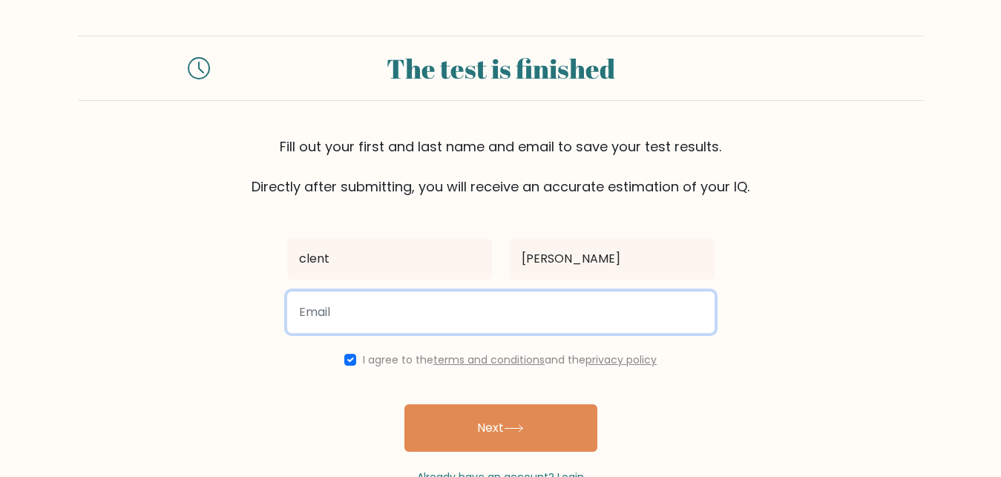
click at [373, 309] on input "email" at bounding box center [500, 313] width 427 height 42
type input "[EMAIL_ADDRESS][DOMAIN_NAME]"
click at [404, 404] on button "Next" at bounding box center [500, 427] width 193 height 47
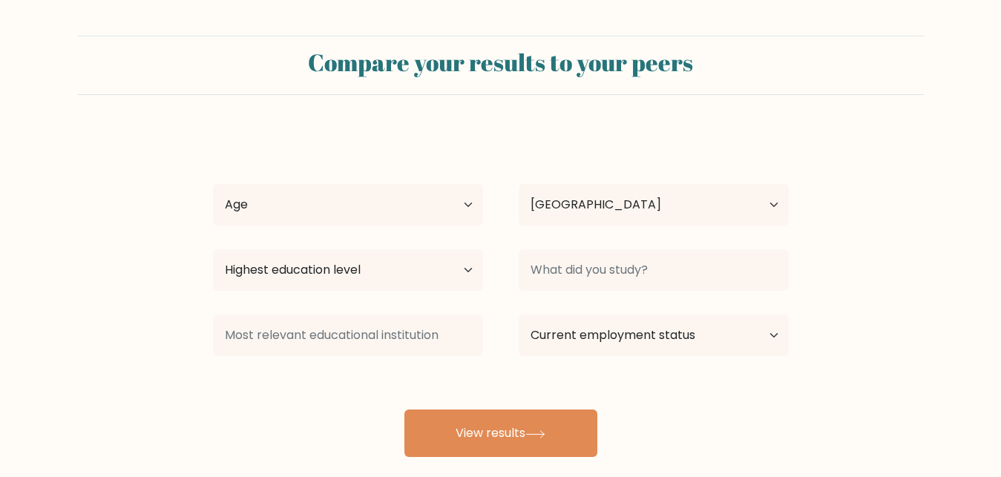
select select "US"
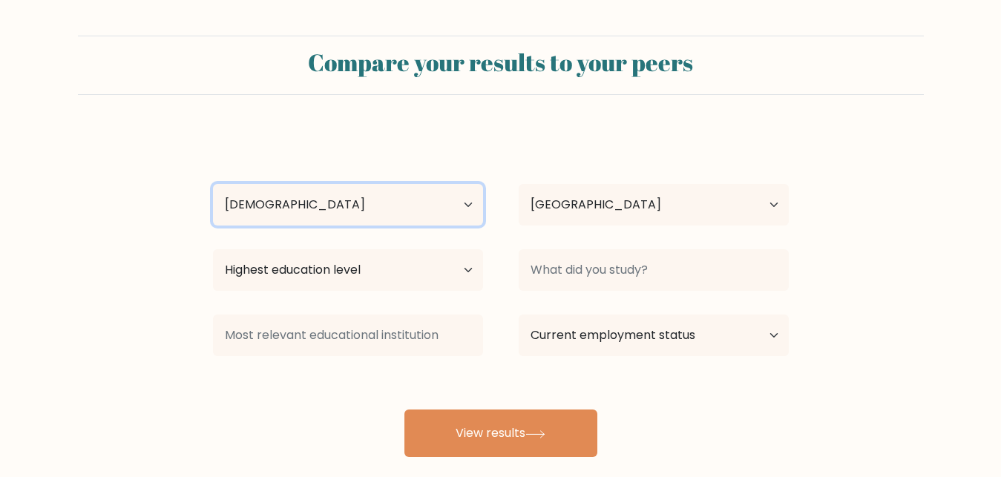
click option "25-34 years old" at bounding box center [0, 0] width 0 height 0
select select "18_24"
click option "18-24 years old" at bounding box center [0, 0] width 0 height 0
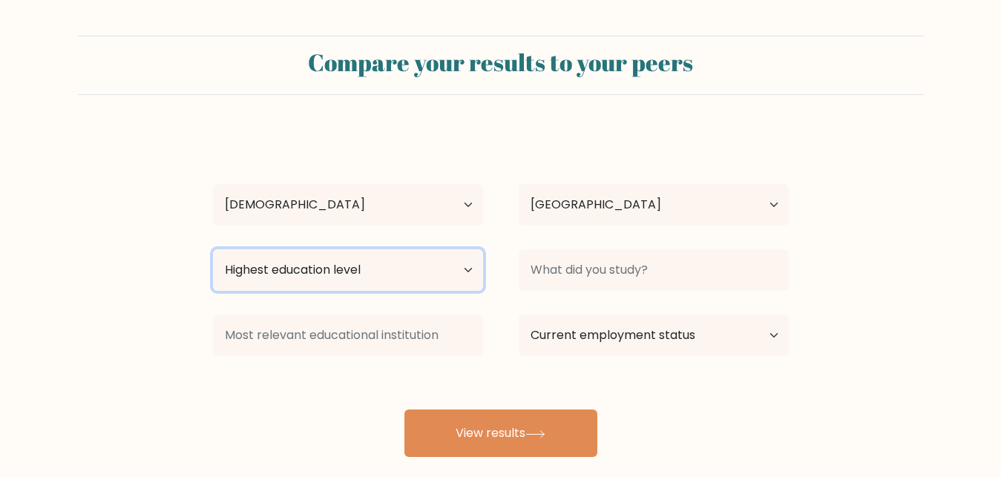
select select "bachelors_degree"
click option "Bachelor's degree" at bounding box center [0, 0] width 0 height 0
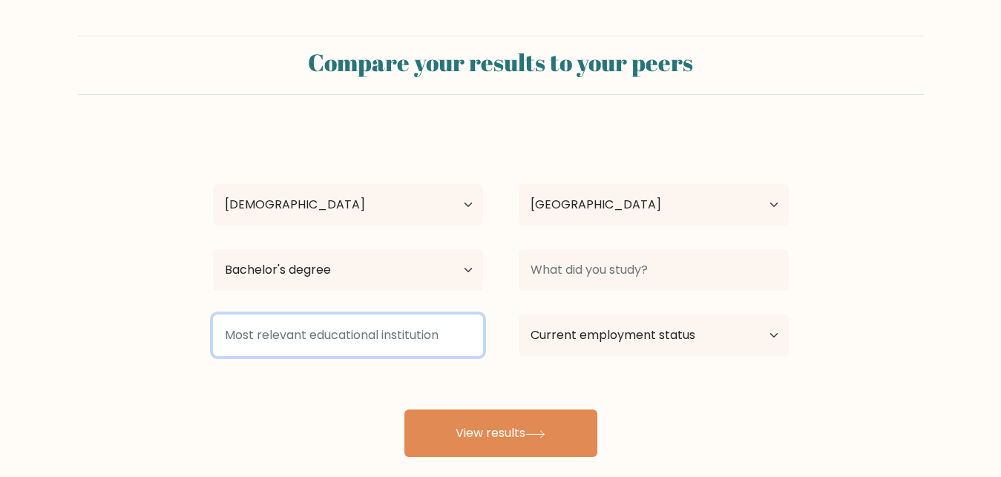
click at [363, 343] on input at bounding box center [348, 336] width 270 height 42
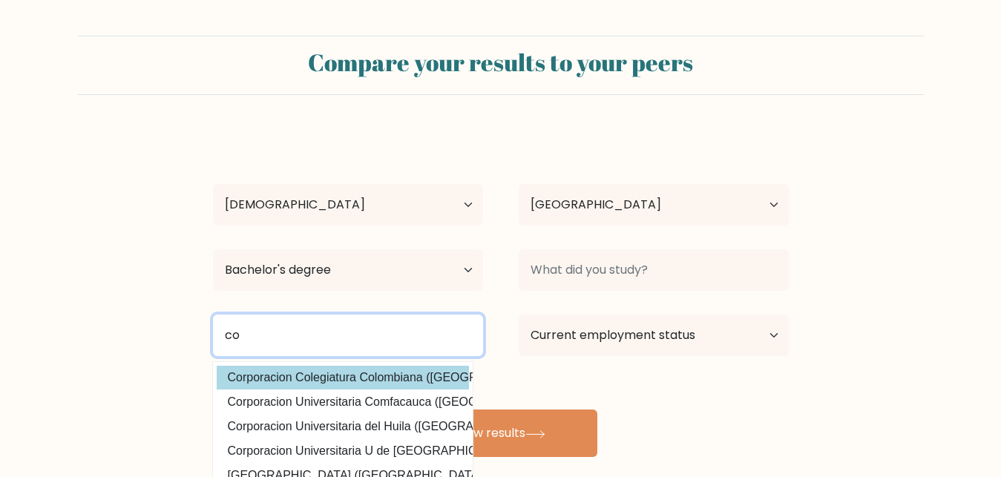
type input "c"
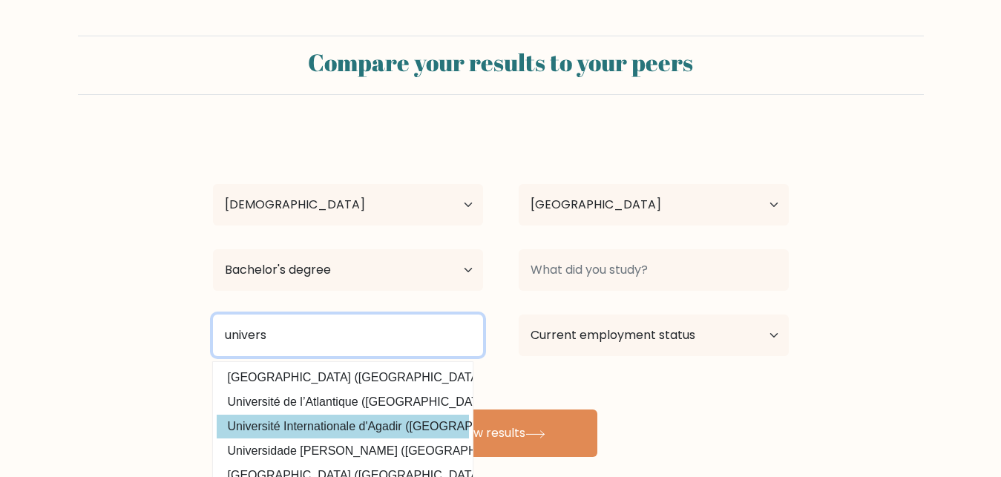
type input "univers"
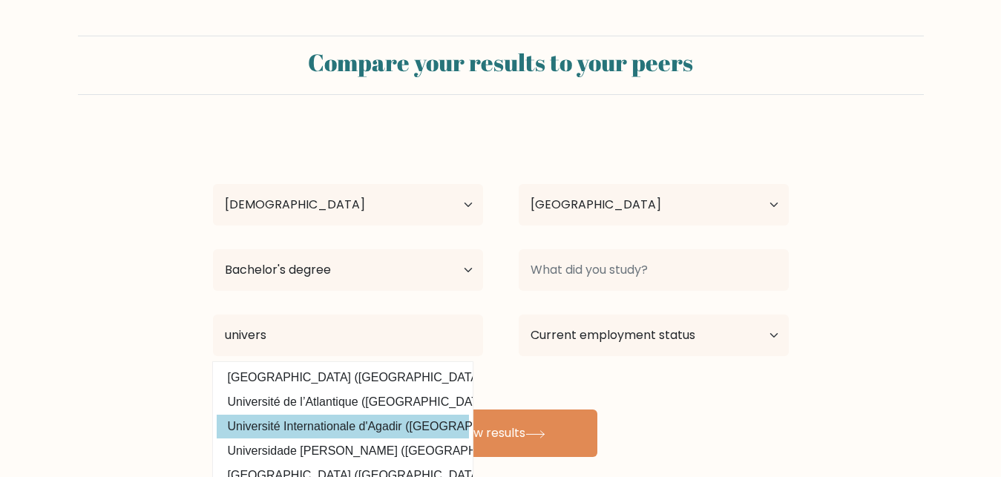
click at [355, 419] on div "clent steven Age Under 18 years old 18-24 years old 25-34 years old 35-44 years…" at bounding box center [500, 294] width 593 height 326
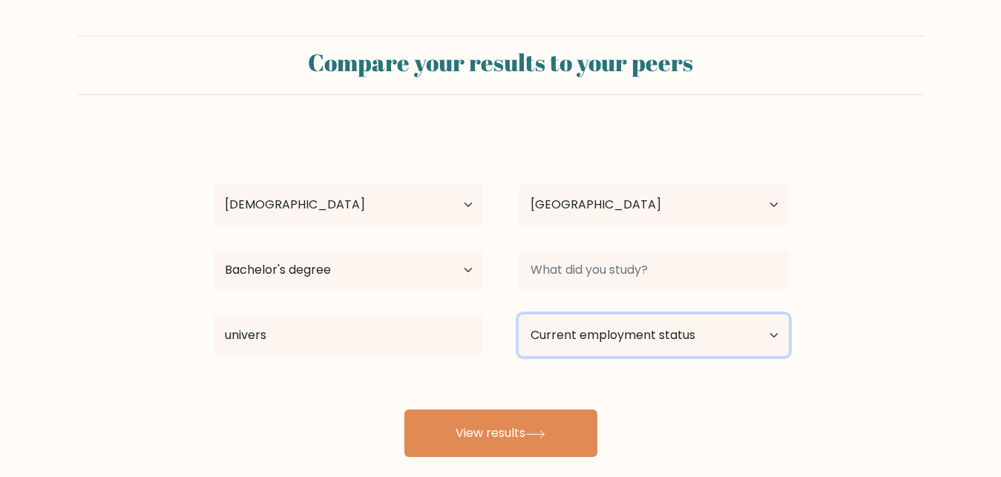
select select "other"
click option "Other / prefer not to answer" at bounding box center [0, 0] width 0 height 0
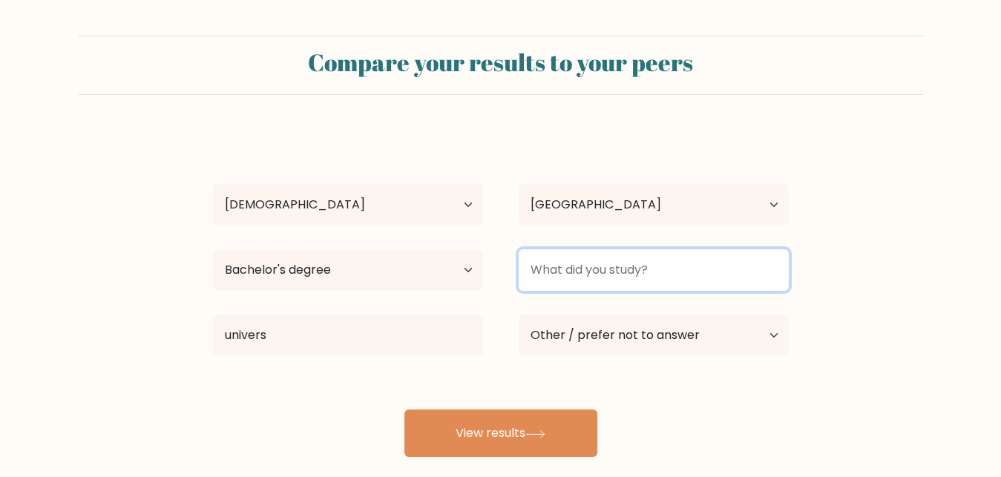
click at [660, 277] on input at bounding box center [654, 270] width 270 height 42
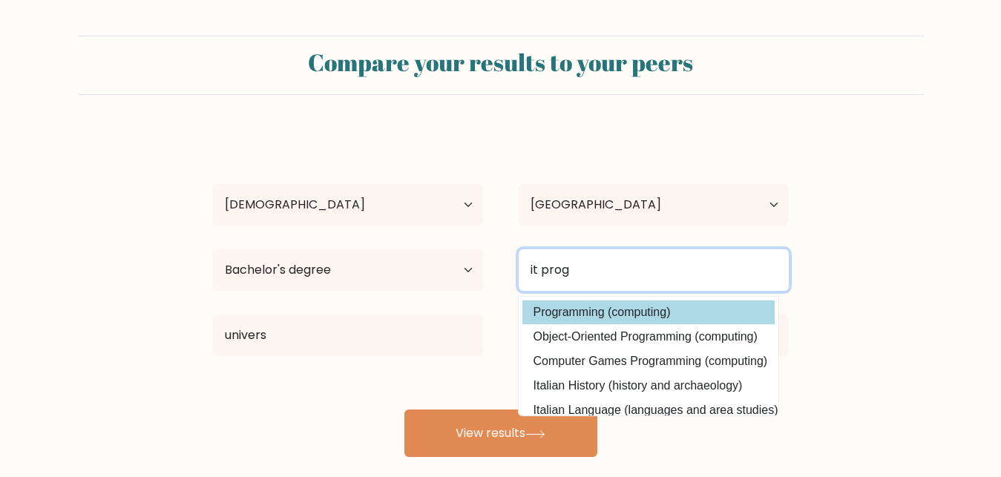
type input "it prog"
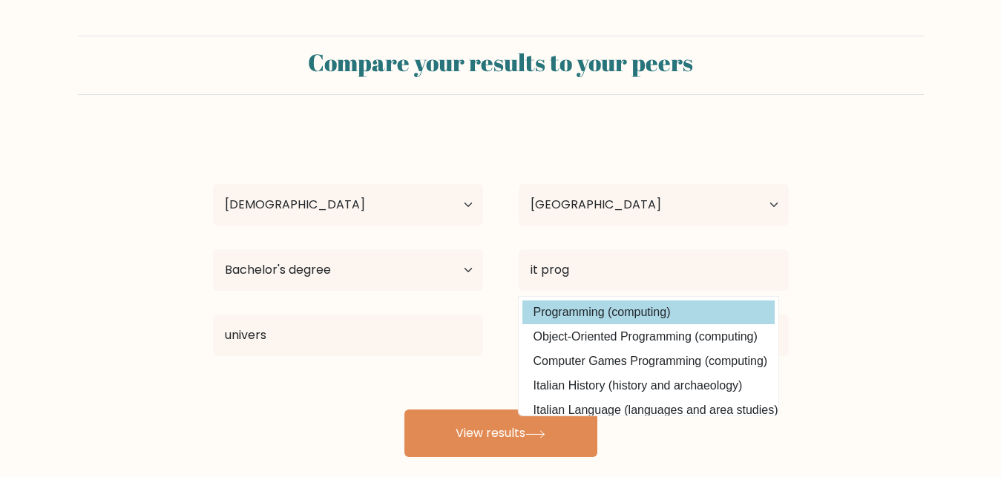
click at [645, 309] on div "clent steven Age Under 18 years old 18-24 years old 25-34 years old 35-44 years…" at bounding box center [500, 294] width 593 height 326
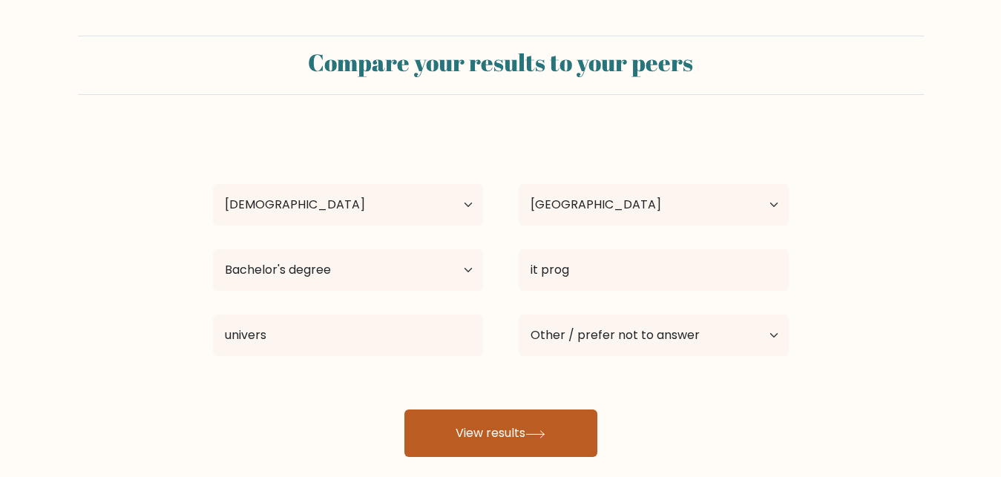
click at [519, 440] on button "View results" at bounding box center [500, 433] width 193 height 47
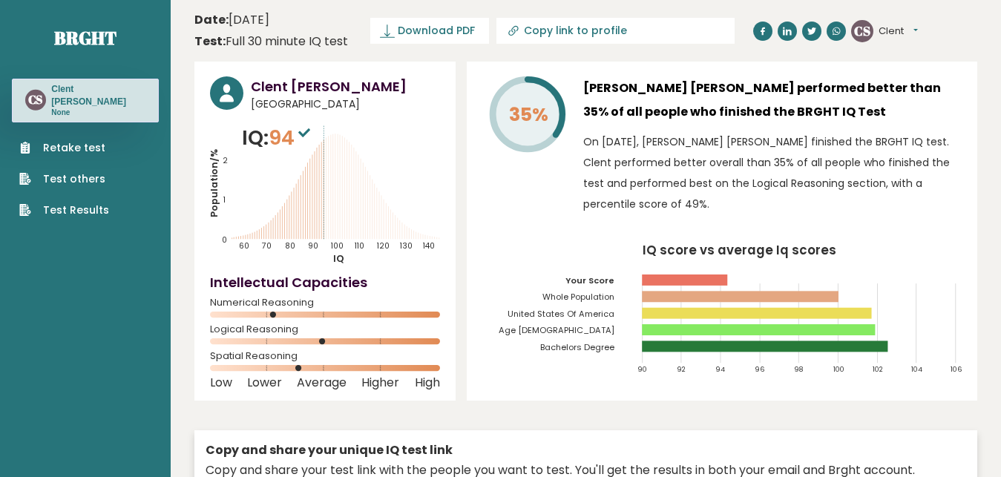
click at [74, 140] on link "Retake test" at bounding box center [64, 148] width 90 height 16
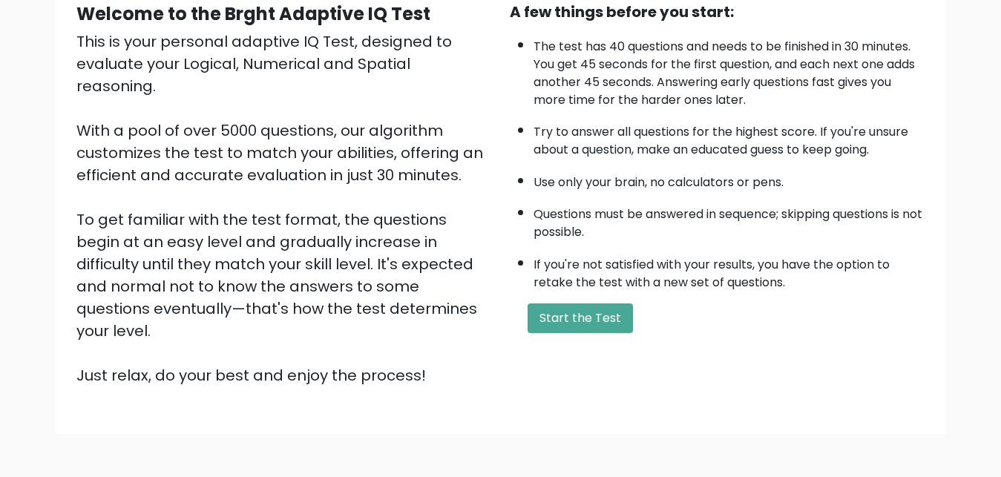
scroll to position [177, 0]
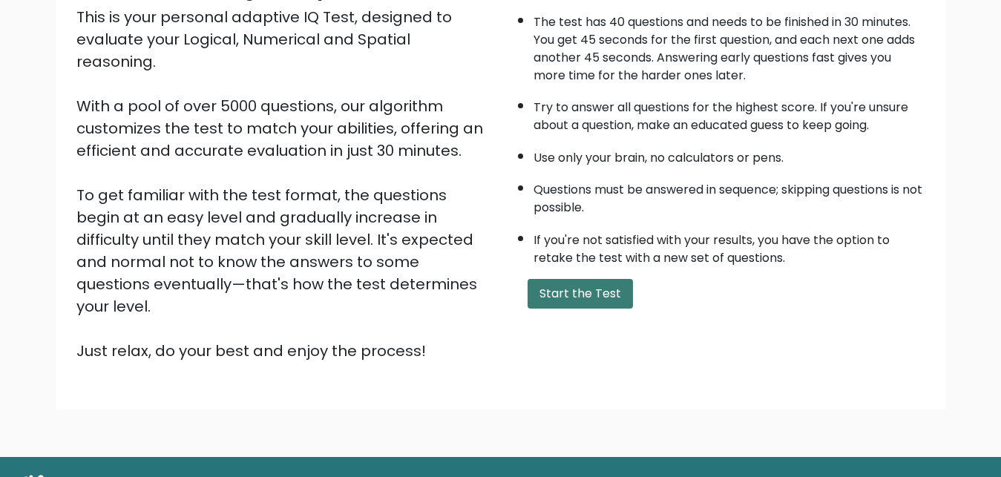
click at [587, 309] on button "Start the Test" at bounding box center [579, 294] width 105 height 30
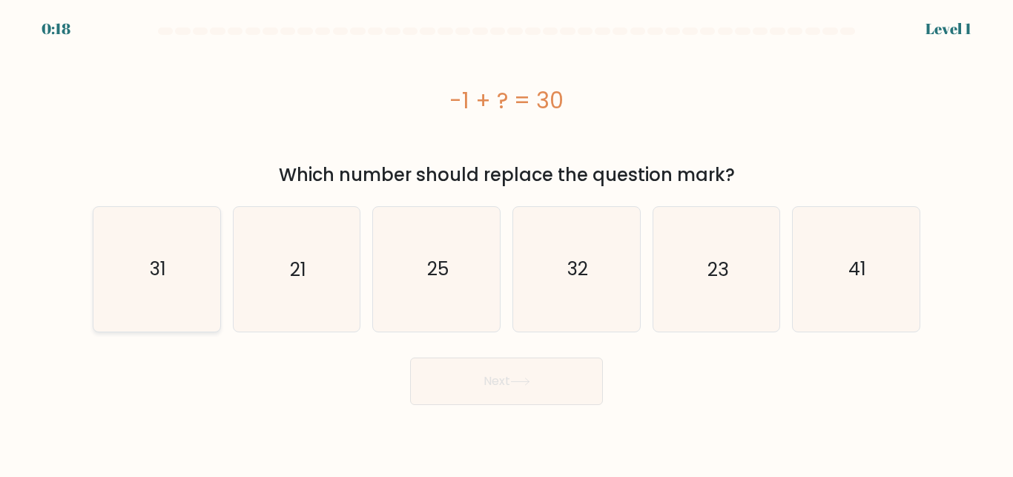
click at [160, 284] on icon "31" at bounding box center [157, 269] width 124 height 124
click at [507, 243] on input "a. 31" at bounding box center [507, 241] width 1 height 4
radio input "true"
click at [488, 394] on button "Next" at bounding box center [506, 381] width 193 height 47
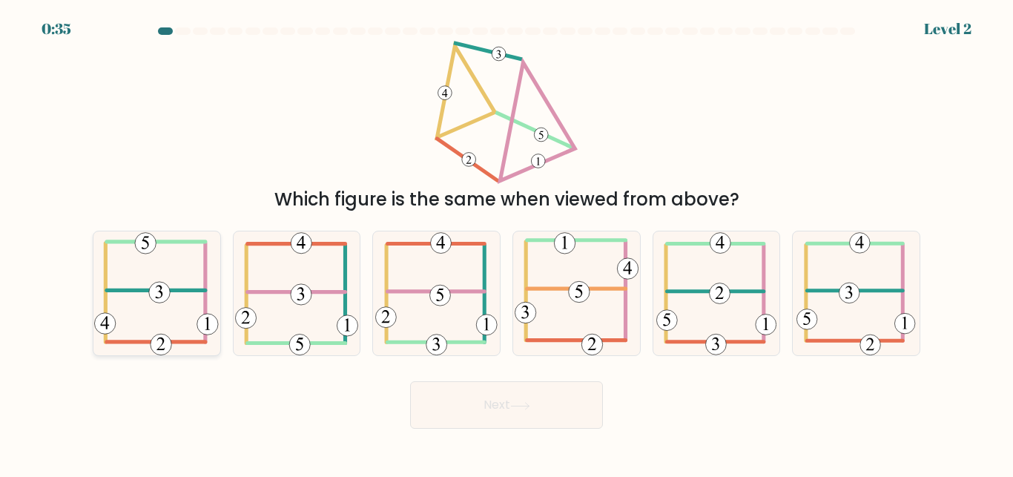
click at [201, 338] on icon at bounding box center [156, 293] width 125 height 124
click at [507, 243] on input "a." at bounding box center [507, 241] width 1 height 4
radio input "true"
click at [452, 404] on button "Next" at bounding box center [506, 404] width 193 height 47
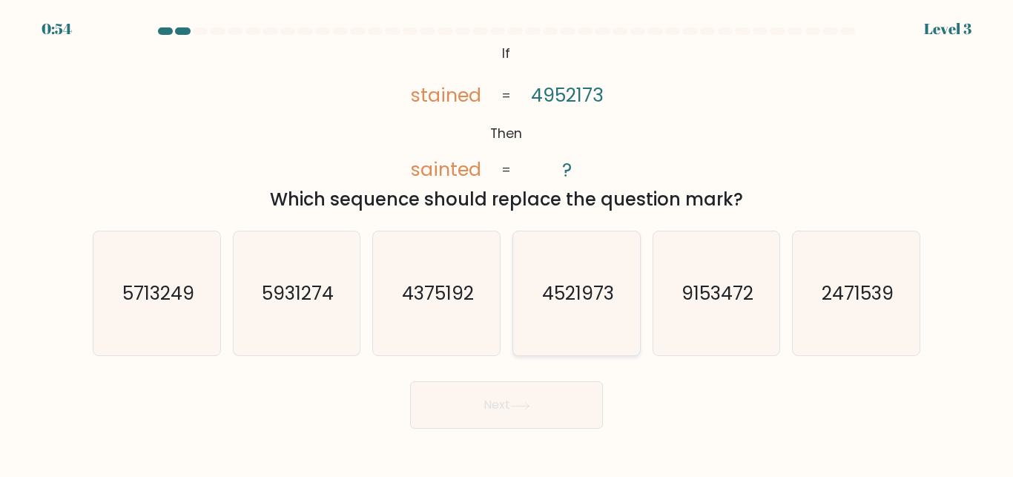
click at [553, 302] on icon "4521973" at bounding box center [577, 293] width 124 height 124
click at [507, 243] on input "d. 4521973" at bounding box center [507, 241] width 1 height 4
radio input "true"
click at [462, 413] on button "Next" at bounding box center [506, 404] width 193 height 47
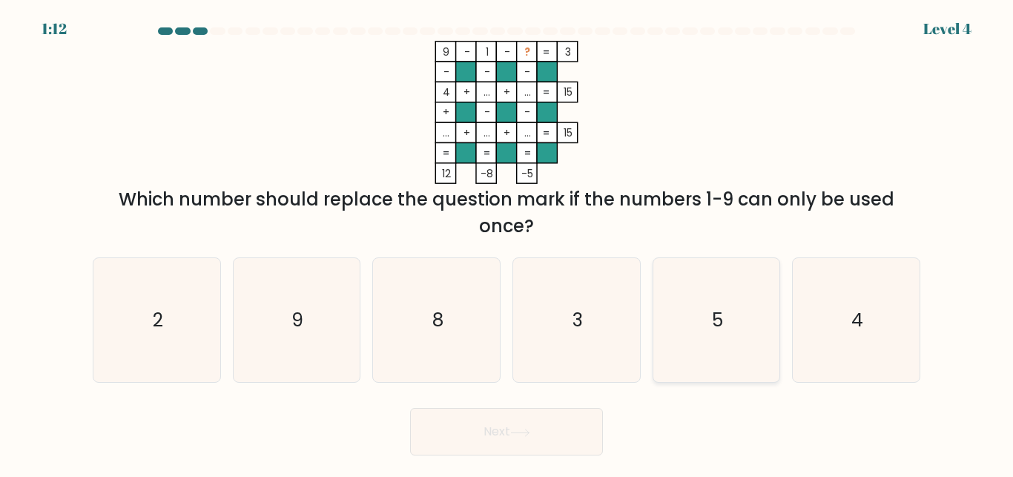
click at [703, 323] on icon "5" at bounding box center [716, 320] width 124 height 124
click at [507, 243] on input "e. 5" at bounding box center [507, 241] width 1 height 4
radio input "true"
click at [546, 419] on button "Next" at bounding box center [506, 431] width 193 height 47
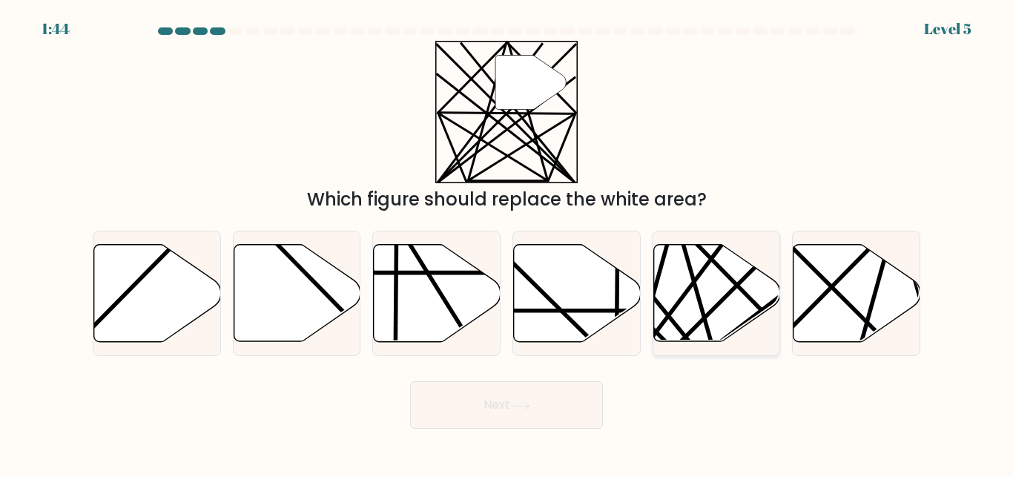
click at [677, 293] on icon at bounding box center [717, 293] width 127 height 97
click at [507, 243] on input "e." at bounding box center [507, 241] width 1 height 4
radio input "true"
click at [513, 404] on button "Next" at bounding box center [506, 404] width 193 height 47
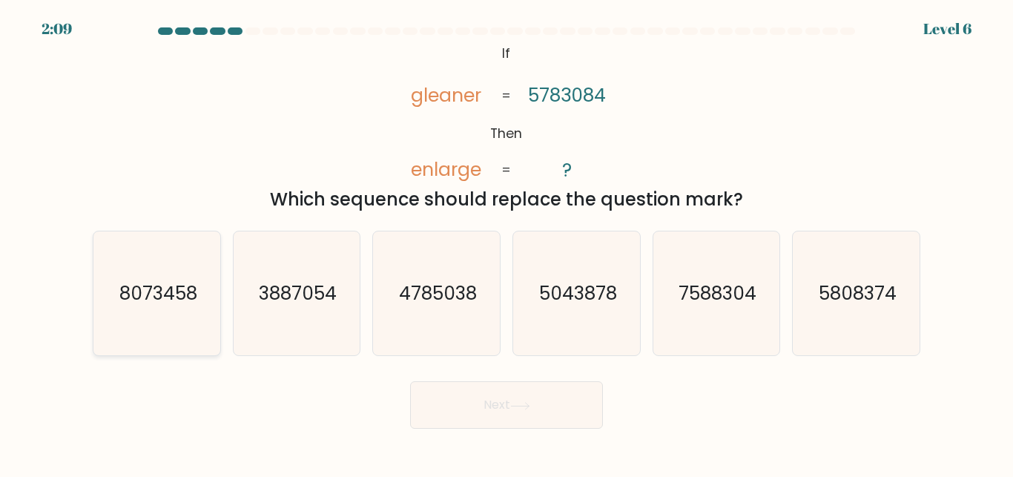
click at [148, 295] on text "8073458" at bounding box center [158, 293] width 78 height 26
click at [507, 243] on input "a. 8073458" at bounding box center [507, 241] width 1 height 4
radio input "true"
click at [487, 384] on button "Next" at bounding box center [506, 404] width 193 height 47
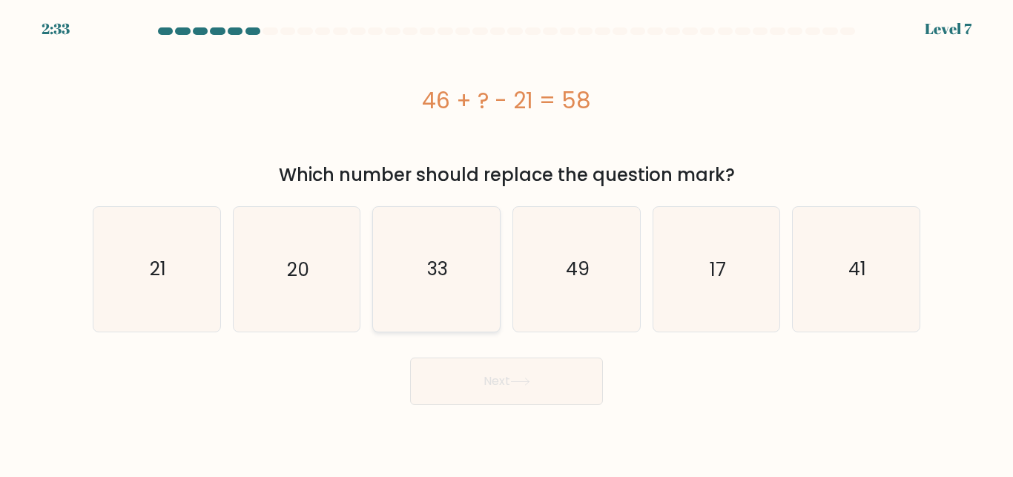
click at [453, 288] on icon "33" at bounding box center [437, 269] width 124 height 124
click at [507, 243] on input "c. 33" at bounding box center [507, 241] width 1 height 4
radio input "true"
click at [495, 366] on button "Next" at bounding box center [506, 381] width 193 height 47
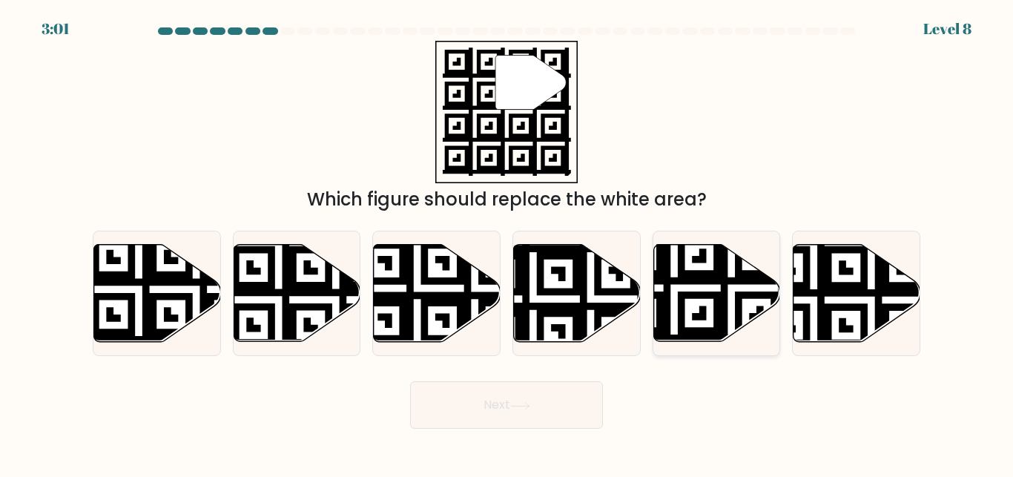
click at [705, 287] on icon at bounding box center [717, 293] width 127 height 97
click at [507, 243] on input "e." at bounding box center [507, 241] width 1 height 4
radio input "true"
click at [493, 401] on button "Next" at bounding box center [506, 404] width 193 height 47
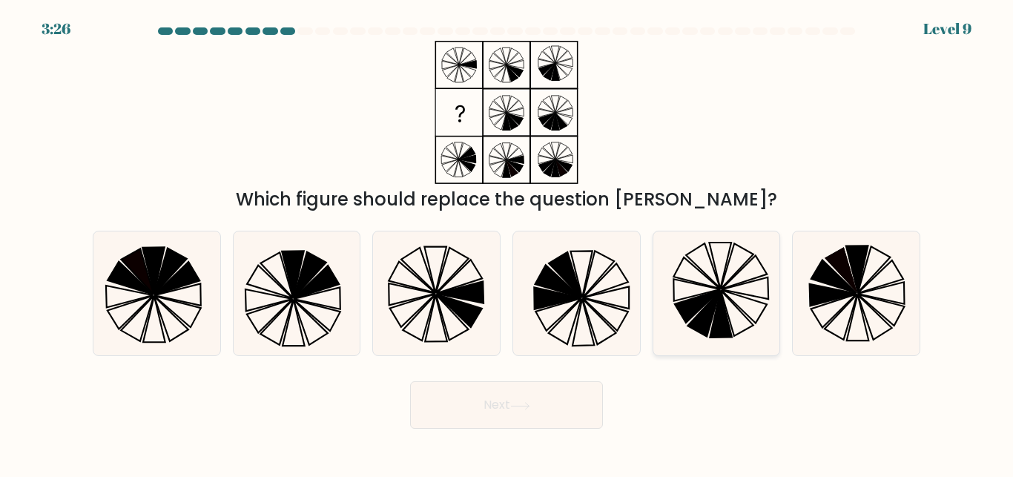
click at [690, 295] on icon at bounding box center [716, 293] width 124 height 124
click at [507, 243] on input "e." at bounding box center [507, 241] width 1 height 4
radio input "true"
click at [549, 398] on button "Next" at bounding box center [506, 404] width 193 height 47
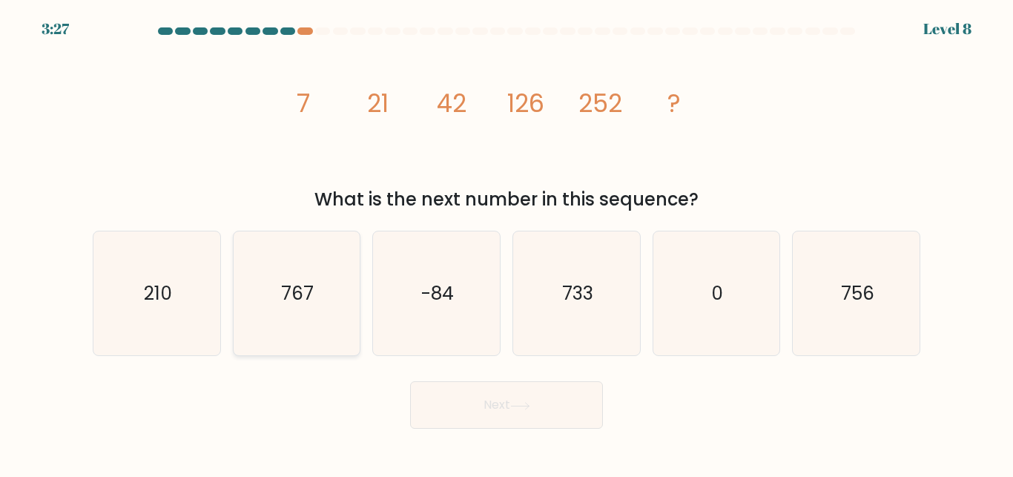
click at [312, 313] on icon "767" at bounding box center [296, 293] width 124 height 124
click at [507, 243] on input "b. 767" at bounding box center [507, 241] width 1 height 4
radio input "true"
click at [838, 335] on icon "756" at bounding box center [857, 293] width 124 height 124
click at [507, 243] on input "f. 756" at bounding box center [507, 241] width 1 height 4
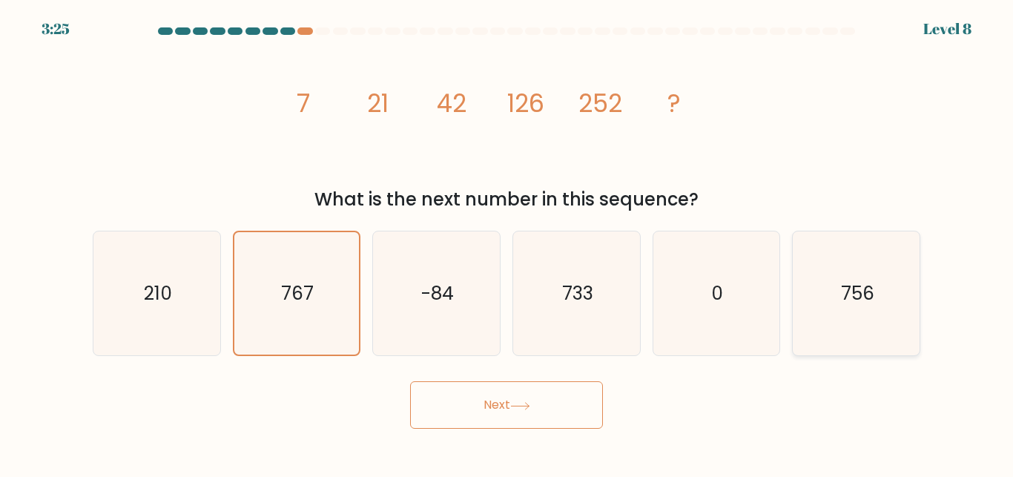
radio input "true"
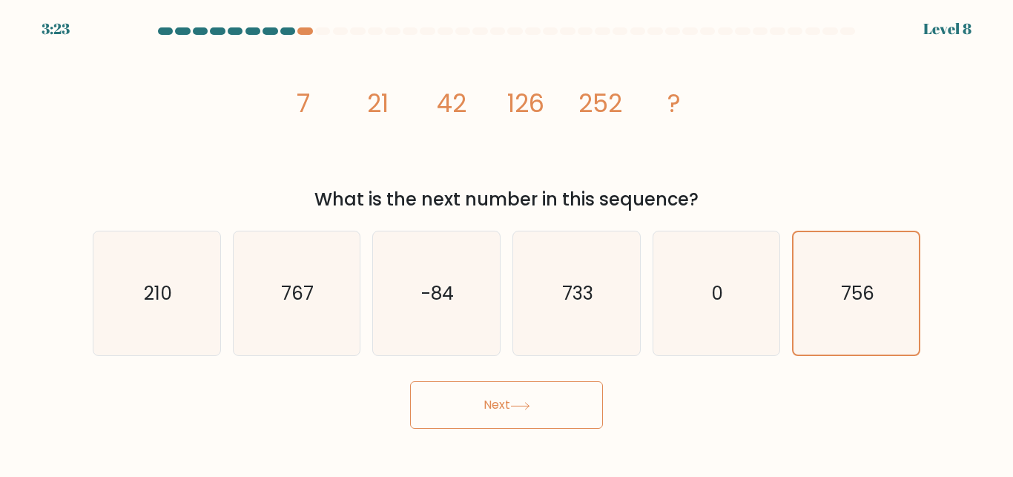
click at [556, 399] on button "Next" at bounding box center [506, 404] width 193 height 47
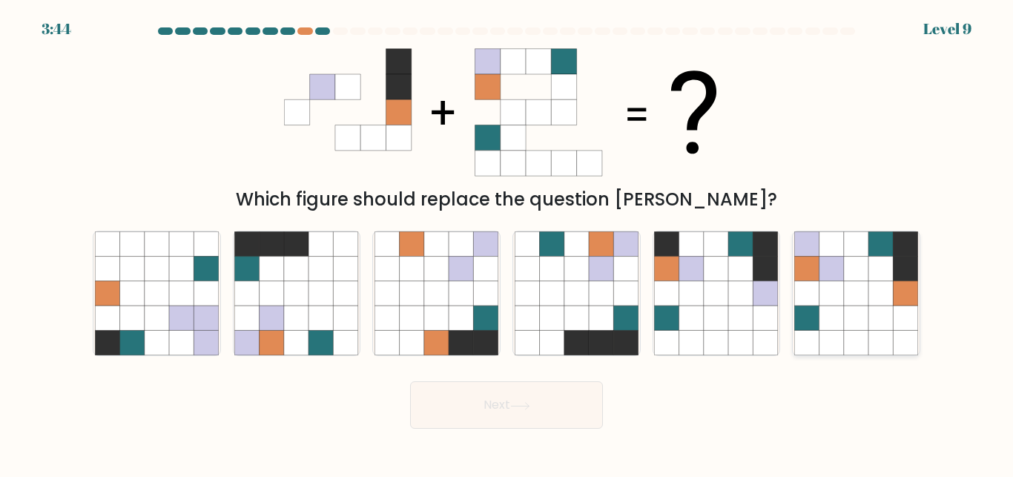
click at [907, 305] on icon at bounding box center [906, 293] width 24 height 24
click at [507, 243] on input "f." at bounding box center [507, 241] width 1 height 4
radio input "true"
click at [496, 418] on button "Next" at bounding box center [506, 404] width 193 height 47
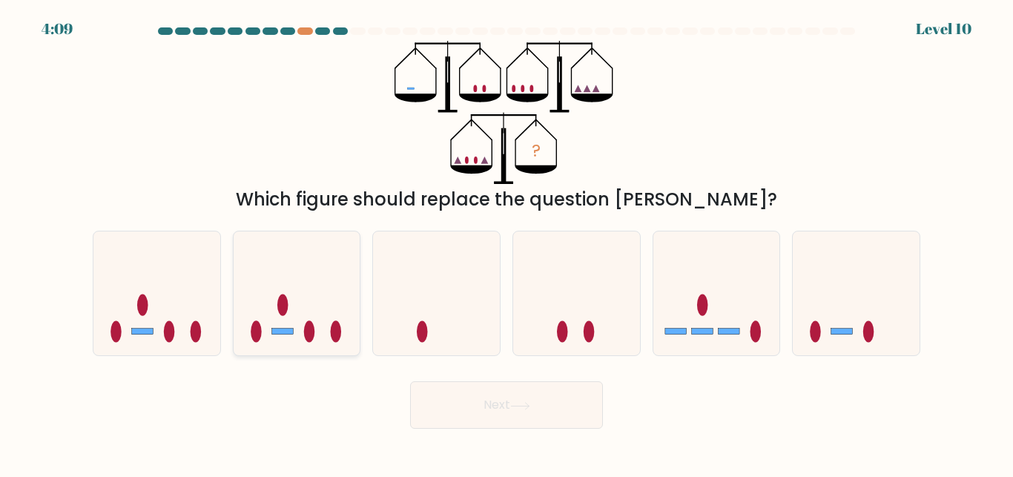
click at [323, 341] on icon at bounding box center [297, 293] width 127 height 105
click at [507, 243] on input "b." at bounding box center [507, 241] width 1 height 4
radio input "true"
click at [485, 384] on button "Next" at bounding box center [506, 404] width 193 height 47
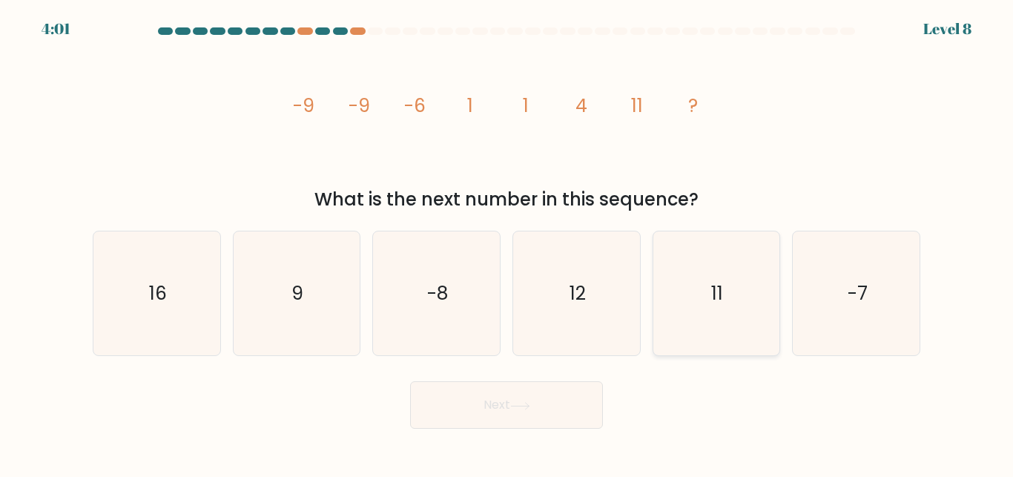
click at [706, 305] on icon "11" at bounding box center [716, 293] width 124 height 124
click at [507, 243] on input "e. 11" at bounding box center [507, 241] width 1 height 4
radio input "true"
click at [508, 389] on button "Next" at bounding box center [506, 404] width 193 height 47
click at [501, 408] on button "Next" at bounding box center [506, 404] width 193 height 47
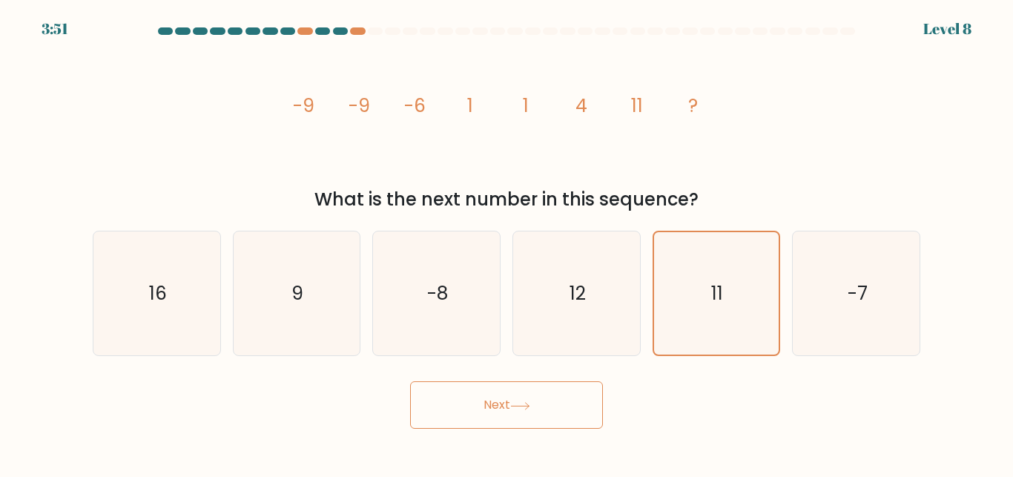
click at [517, 404] on icon at bounding box center [520, 406] width 20 height 8
click at [610, 329] on icon "12" at bounding box center [577, 293] width 124 height 124
click at [507, 243] on input "d. 12" at bounding box center [507, 241] width 1 height 4
radio input "true"
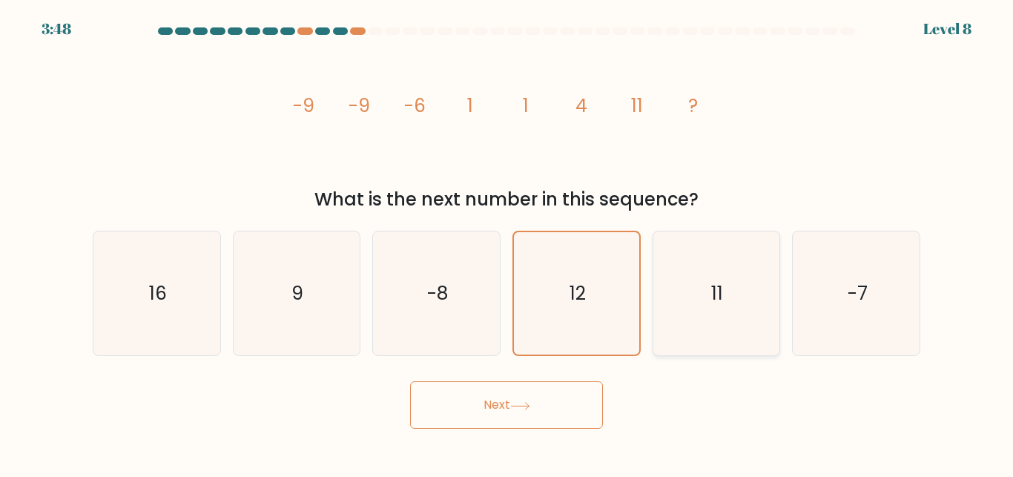
click at [726, 304] on icon "11" at bounding box center [716, 293] width 124 height 124
click at [507, 243] on input "e. 11" at bounding box center [507, 241] width 1 height 4
radio input "true"
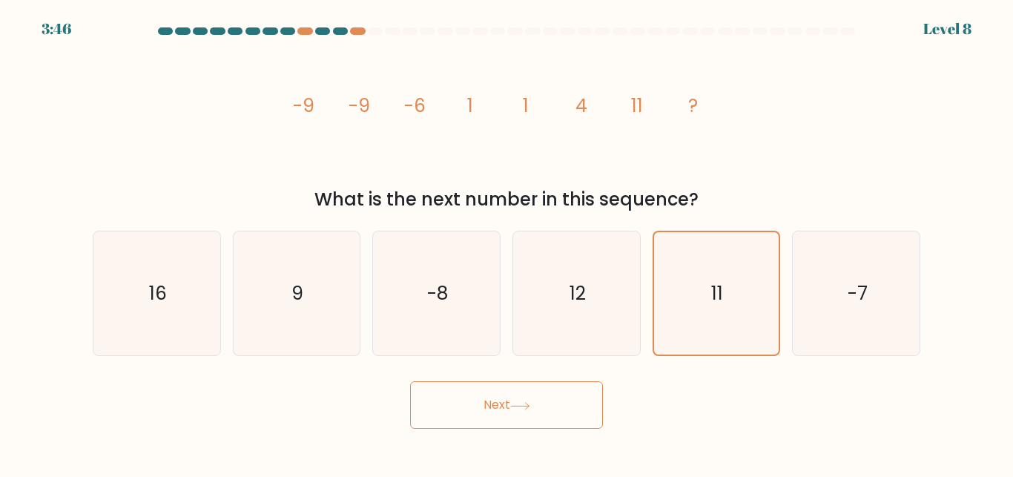
click at [554, 408] on button "Next" at bounding box center [506, 404] width 193 height 47
click at [570, 420] on button "Next" at bounding box center [506, 404] width 193 height 47
click at [570, 430] on body "3:39 Level 8" at bounding box center [506, 238] width 1013 height 477
click at [558, 411] on button "Next" at bounding box center [506, 404] width 193 height 47
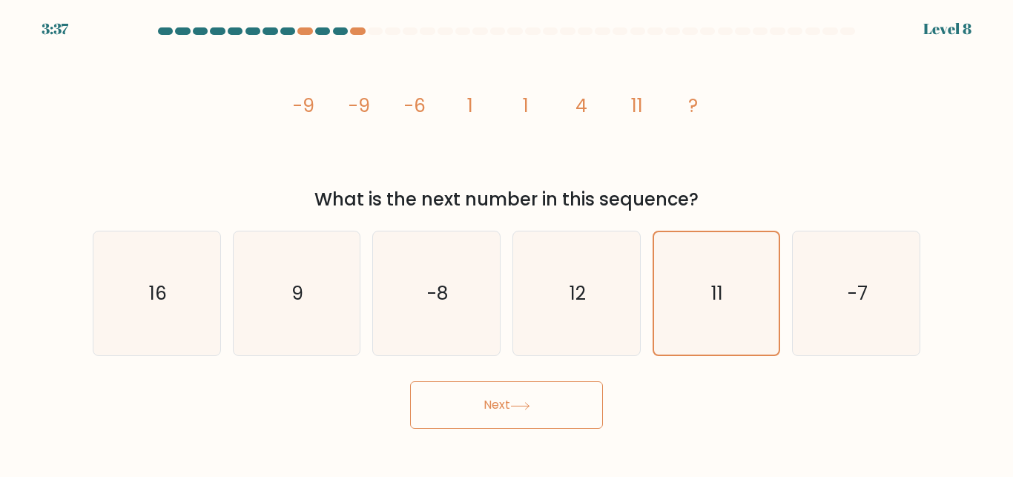
click at [410, 381] on button "Next" at bounding box center [506, 404] width 193 height 47
click button "Next" at bounding box center [506, 404] width 193 height 47
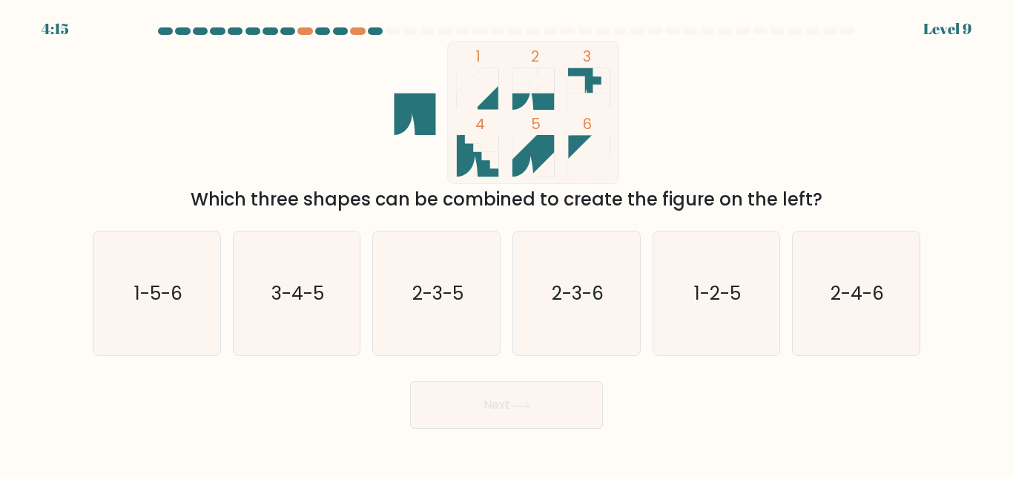
click at [684, 361] on form at bounding box center [506, 227] width 1013 height 401
click at [154, 296] on text "1-5-6" at bounding box center [158, 293] width 48 height 26
click at [507, 243] on input "a. 1-5-6" at bounding box center [507, 241] width 1 height 4
radio input "true"
click at [567, 415] on button "Next" at bounding box center [506, 404] width 193 height 47
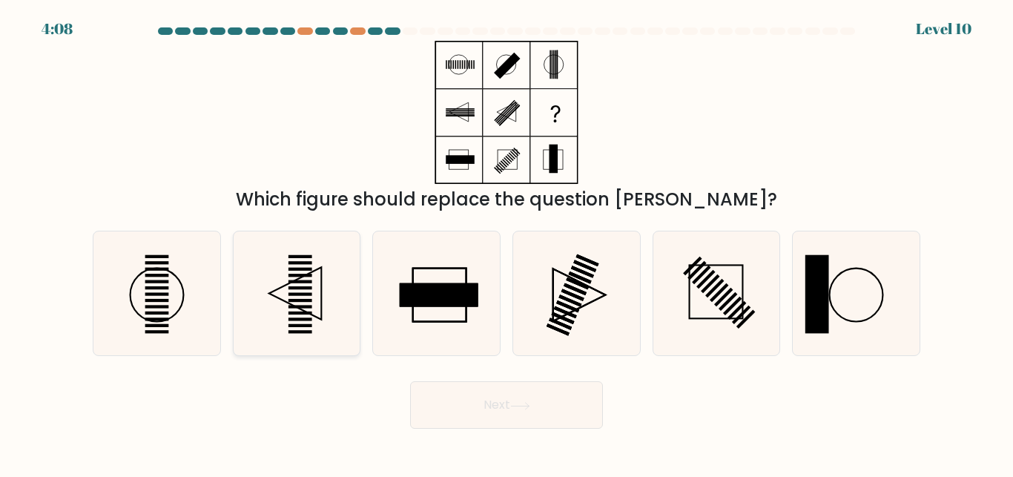
click at [287, 295] on icon at bounding box center [296, 293] width 124 height 124
click at [507, 243] on input "b." at bounding box center [507, 241] width 1 height 4
radio input "true"
click at [503, 403] on button "Next" at bounding box center [506, 404] width 193 height 47
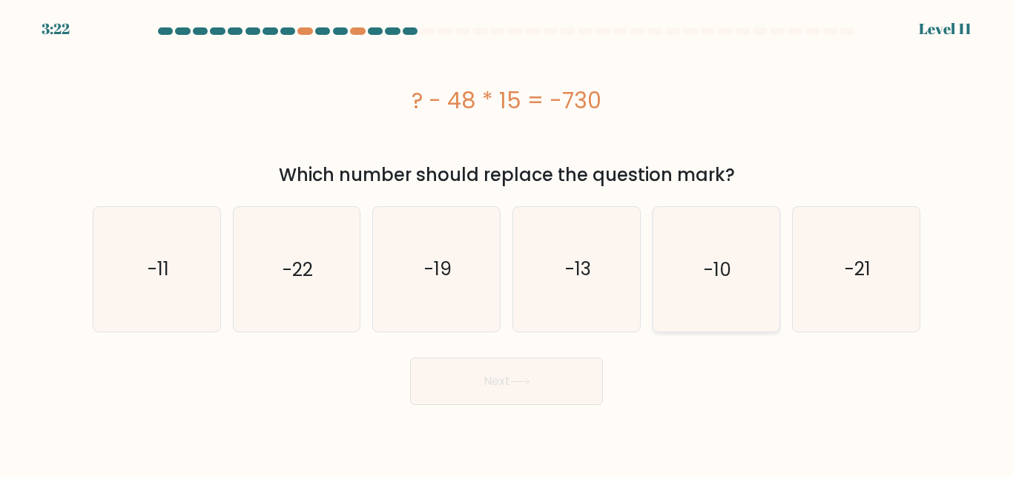
click at [707, 243] on icon "-10" at bounding box center [716, 269] width 124 height 124
click at [507, 243] on input "e. -10" at bounding box center [507, 241] width 1 height 4
radio input "true"
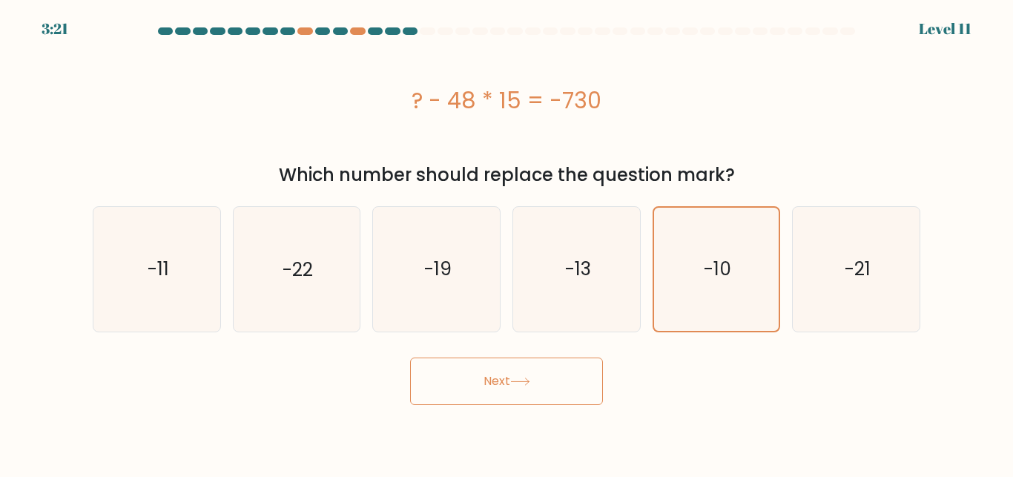
click at [557, 389] on button "Next" at bounding box center [506, 381] width 193 height 47
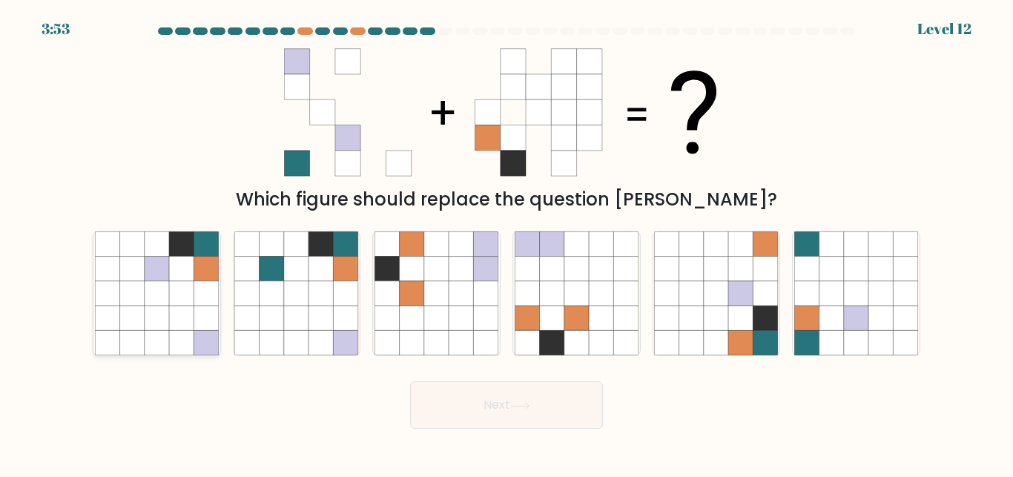
click at [220, 287] on div at bounding box center [157, 293] width 128 height 125
click at [507, 243] on input "a." at bounding box center [507, 241] width 1 height 4
radio input "true"
click at [518, 389] on button "Next" at bounding box center [506, 404] width 193 height 47
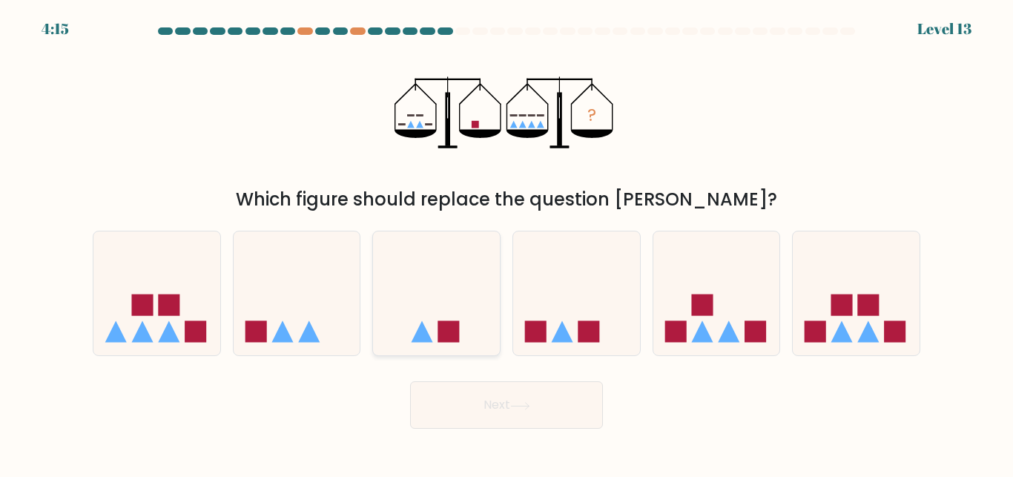
click at [423, 352] on div at bounding box center [436, 293] width 128 height 125
click at [507, 243] on input "c." at bounding box center [507, 241] width 1 height 4
radio input "true"
click at [309, 318] on icon at bounding box center [297, 293] width 127 height 105
click at [507, 243] on input "b." at bounding box center [507, 241] width 1 height 4
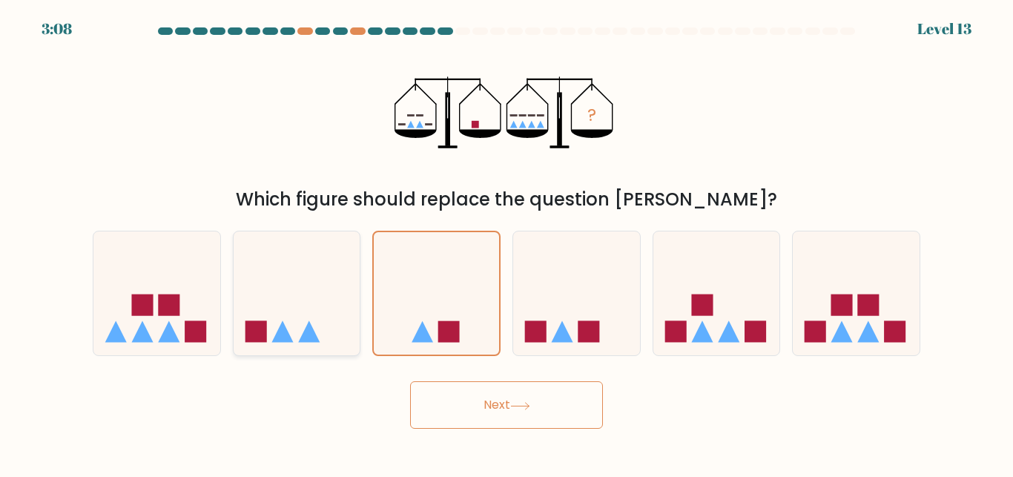
radio input "true"
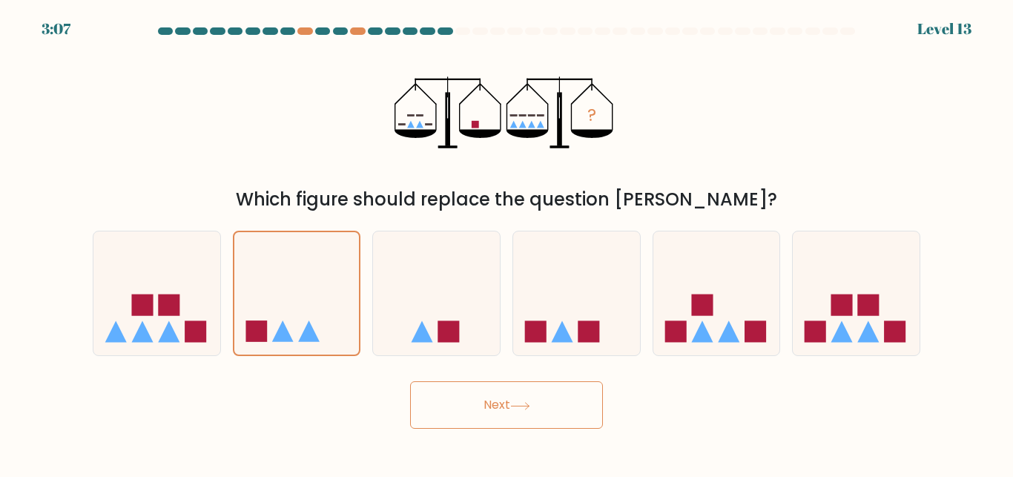
click at [479, 394] on button "Next" at bounding box center [506, 404] width 193 height 47
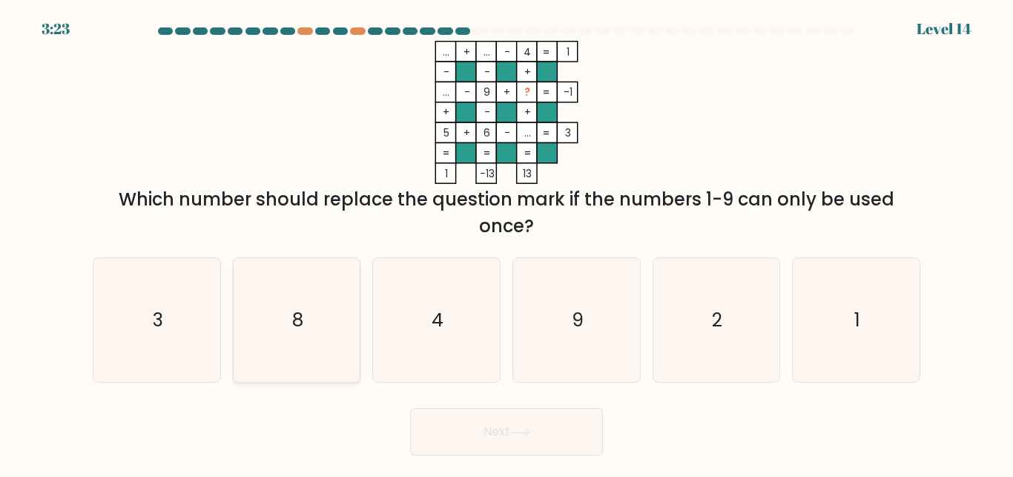
click at [308, 303] on icon "8" at bounding box center [296, 320] width 124 height 124
click at [507, 243] on input "b. 8" at bounding box center [507, 241] width 1 height 4
radio input "true"
click at [501, 421] on button "Next" at bounding box center [506, 431] width 193 height 47
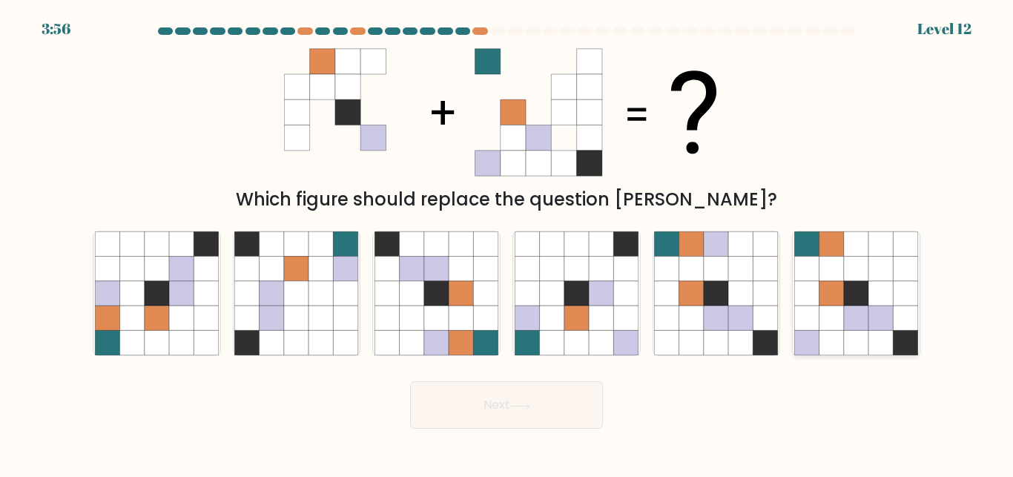
click at [815, 338] on icon at bounding box center [807, 343] width 24 height 24
click at [507, 243] on input "f." at bounding box center [507, 241] width 1 height 4
radio input "true"
click at [518, 419] on button "Next" at bounding box center [506, 404] width 193 height 47
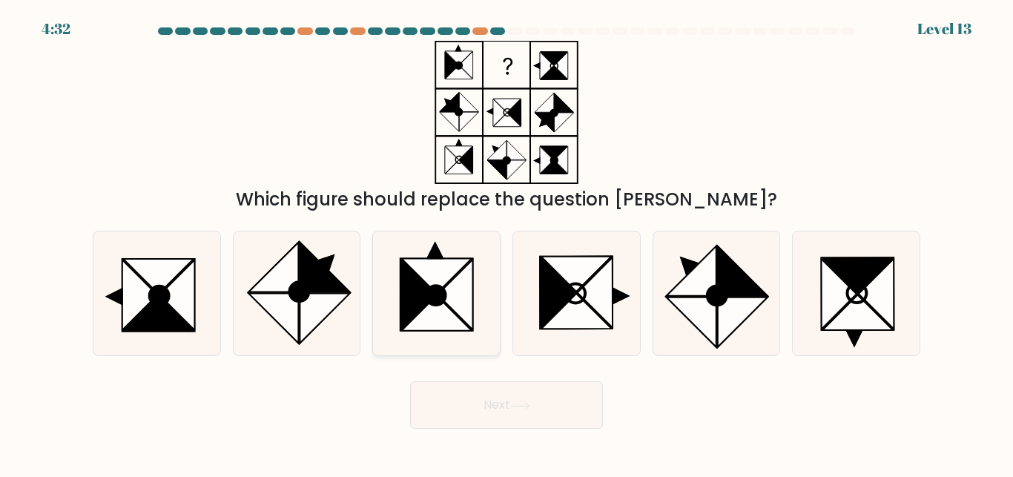
click at [426, 290] on icon at bounding box center [419, 295] width 36 height 70
click at [507, 243] on input "c." at bounding box center [507, 241] width 1 height 4
radio input "true"
click at [540, 403] on button "Next" at bounding box center [506, 404] width 193 height 47
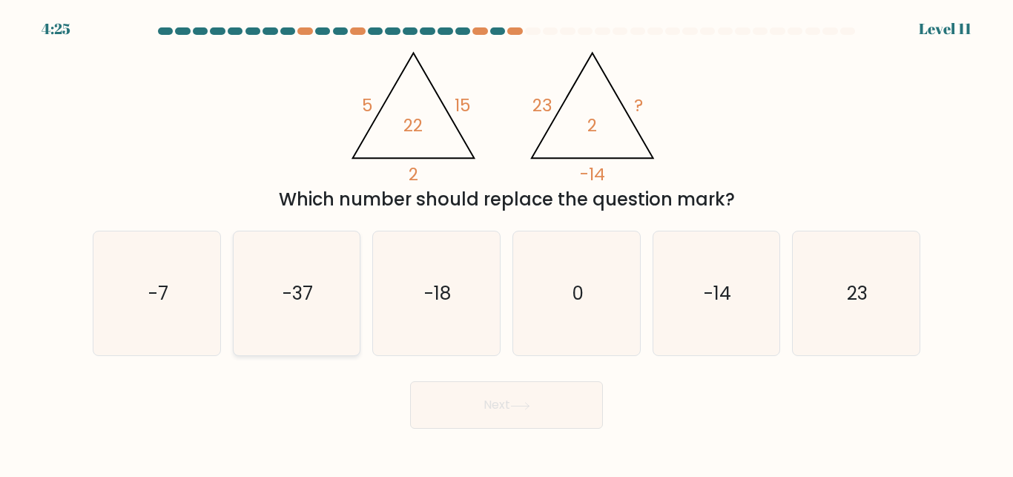
click at [342, 292] on icon "-37" at bounding box center [296, 293] width 124 height 124
click at [507, 243] on input "b. -37" at bounding box center [507, 241] width 1 height 4
radio input "true"
click at [523, 401] on button "Next" at bounding box center [506, 404] width 193 height 47
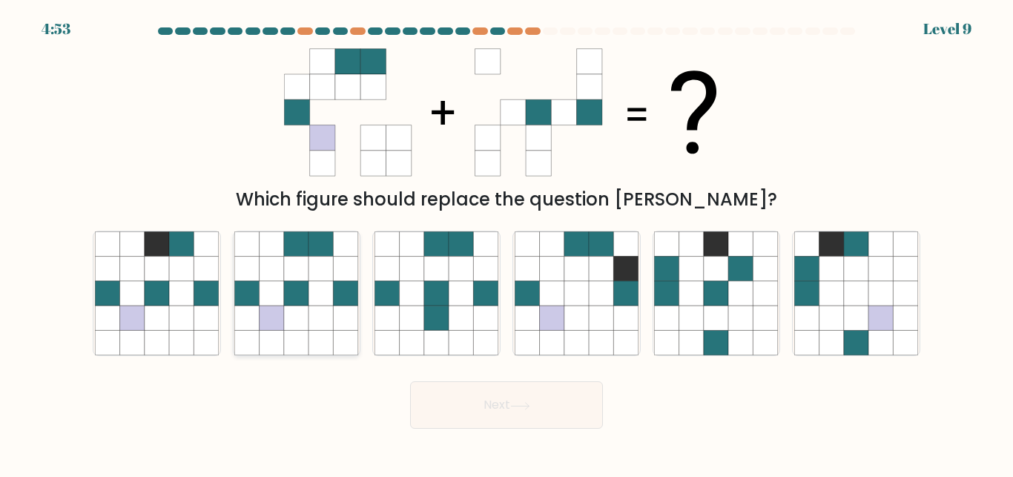
click at [311, 280] on icon at bounding box center [321, 269] width 24 height 24
click at [507, 243] on input "b." at bounding box center [507, 241] width 1 height 4
radio input "true"
click at [493, 404] on button "Next" at bounding box center [506, 404] width 193 height 47
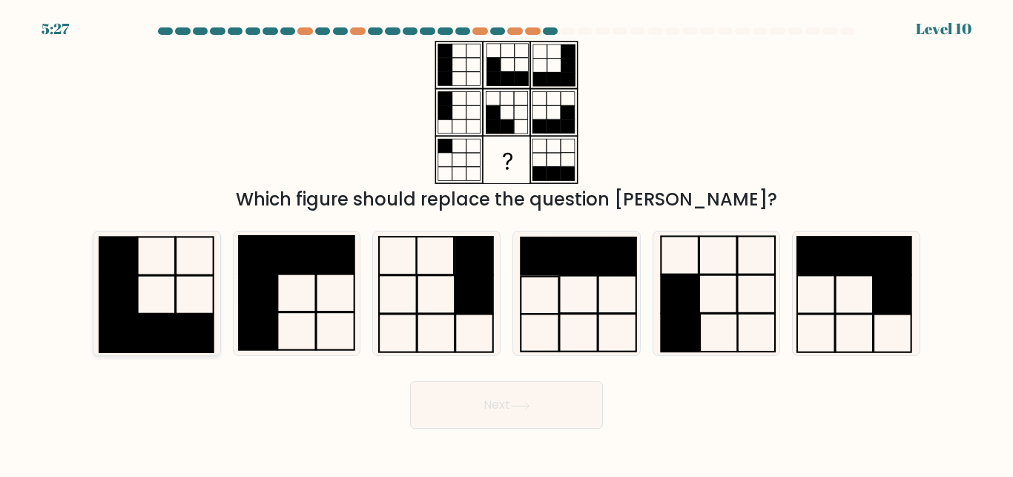
click at [94, 293] on div at bounding box center [157, 293] width 128 height 125
click at [507, 243] on input "a." at bounding box center [507, 241] width 1 height 4
radio input "true"
click at [448, 418] on button "Next" at bounding box center [506, 404] width 193 height 47
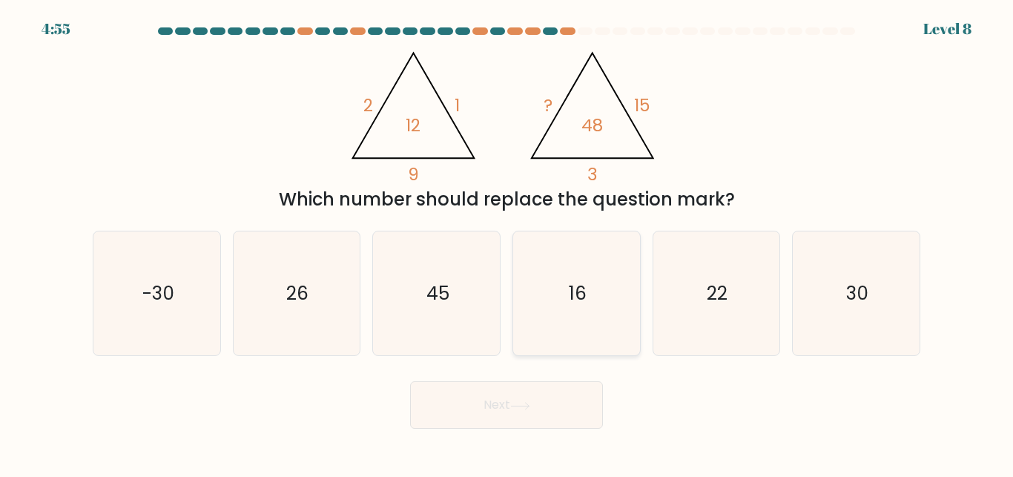
click at [591, 283] on icon "16" at bounding box center [577, 293] width 124 height 124
click at [507, 243] on input "d. 16" at bounding box center [507, 241] width 1 height 4
radio input "true"
click at [522, 398] on button "Next" at bounding box center [506, 404] width 193 height 47
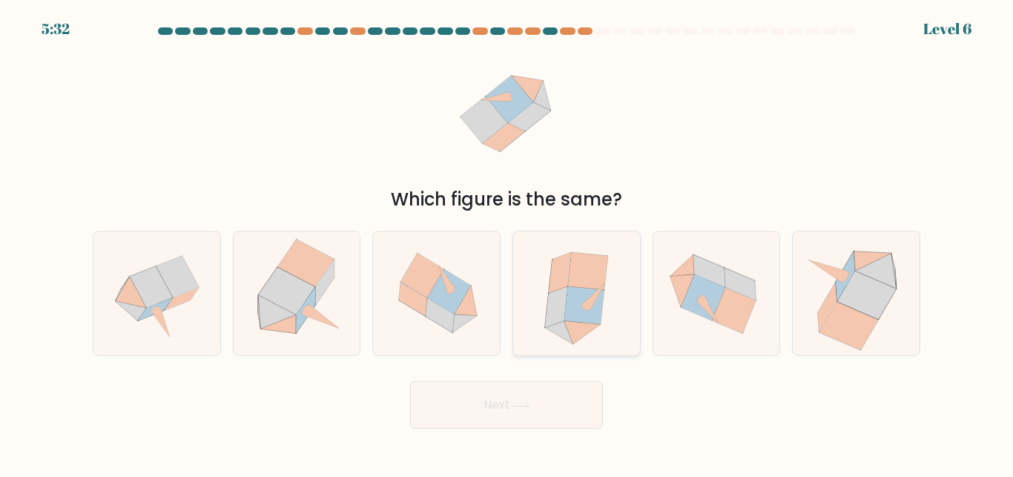
click at [559, 335] on icon at bounding box center [559, 332] width 28 height 23
click at [507, 243] on input "d." at bounding box center [507, 241] width 1 height 4
radio input "true"
click at [559, 335] on icon at bounding box center [558, 332] width 27 height 23
click at [507, 243] on input "d." at bounding box center [507, 241] width 1 height 4
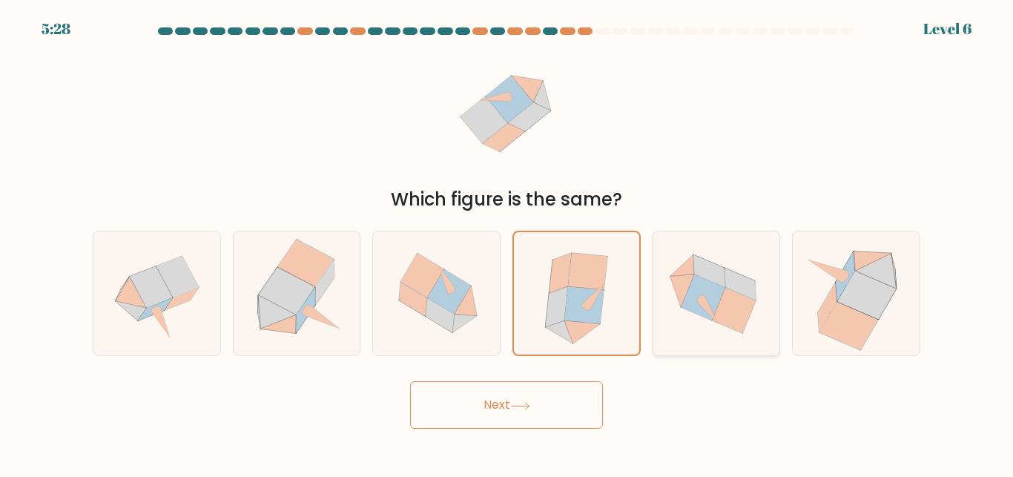
click at [724, 323] on icon at bounding box center [734, 310] width 44 height 46
click at [507, 243] on input "e." at bounding box center [507, 241] width 1 height 4
radio input "true"
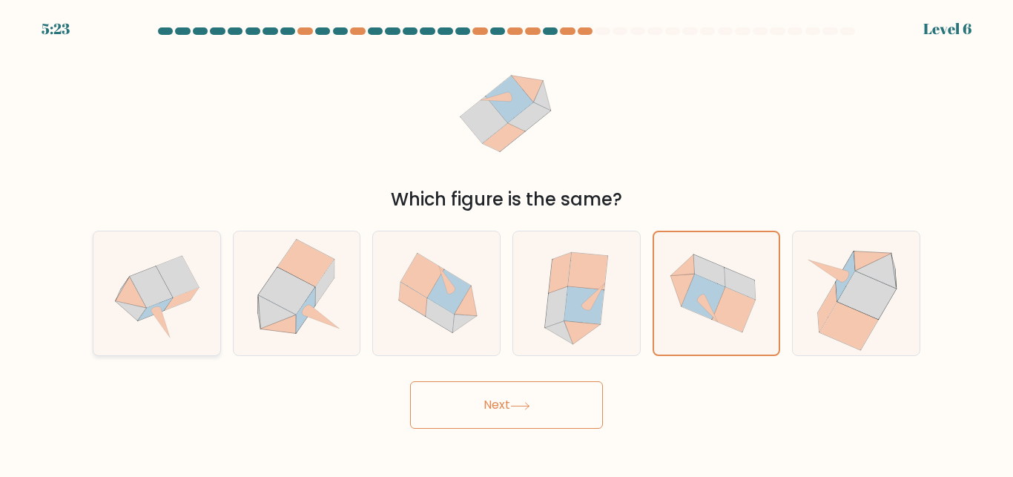
click at [142, 282] on icon at bounding box center [151, 287] width 43 height 42
click at [507, 243] on input "a." at bounding box center [507, 241] width 1 height 4
radio input "true"
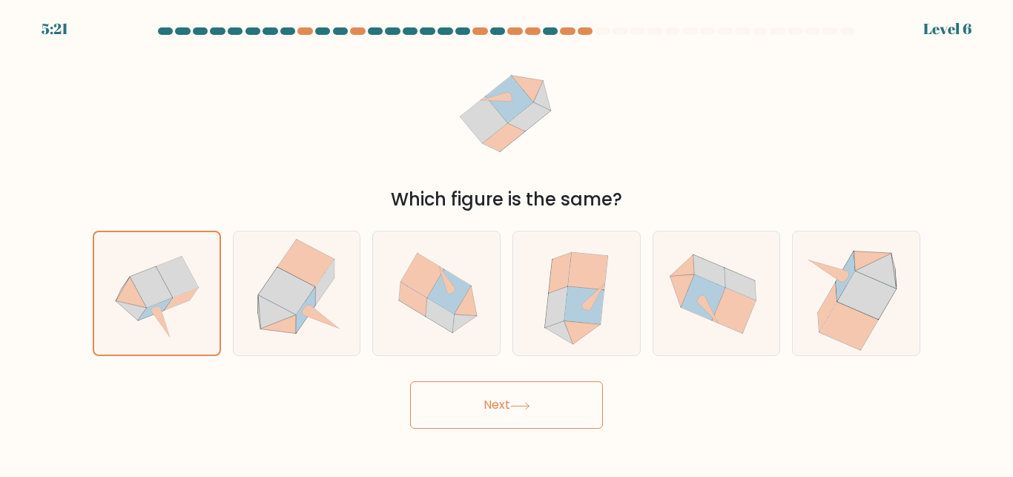
click at [450, 395] on button "Next" at bounding box center [506, 404] width 193 height 47
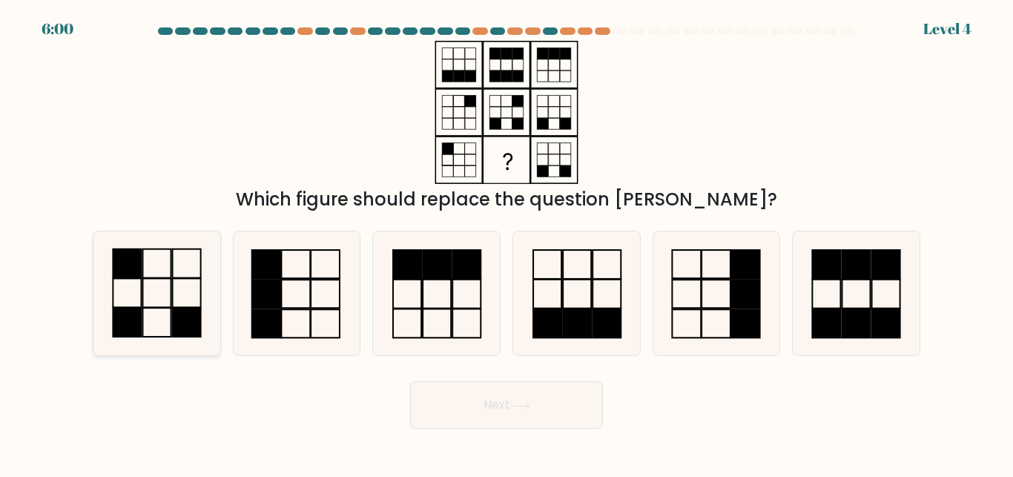
click at [206, 315] on icon at bounding box center [157, 293] width 124 height 124
click at [507, 243] on input "a." at bounding box center [507, 241] width 1 height 4
radio input "true"
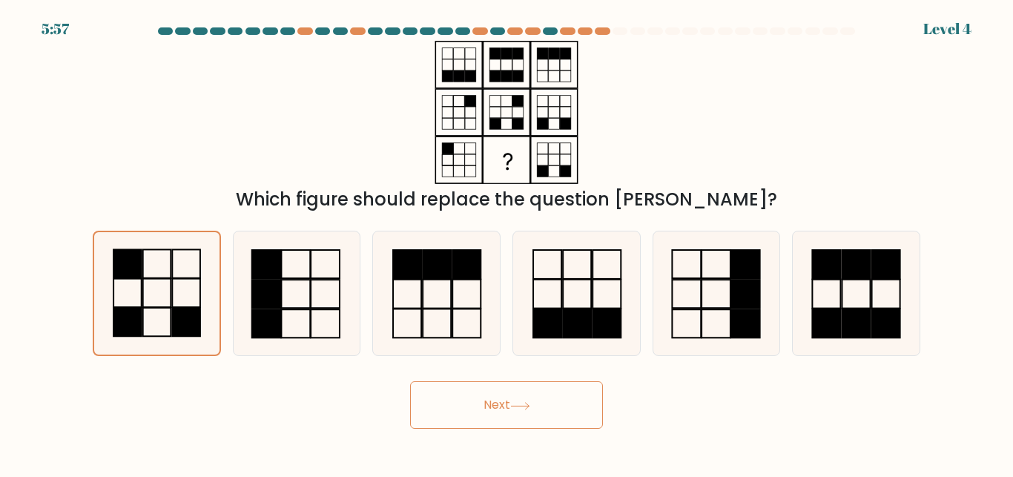
click at [520, 407] on icon at bounding box center [520, 406] width 20 height 8
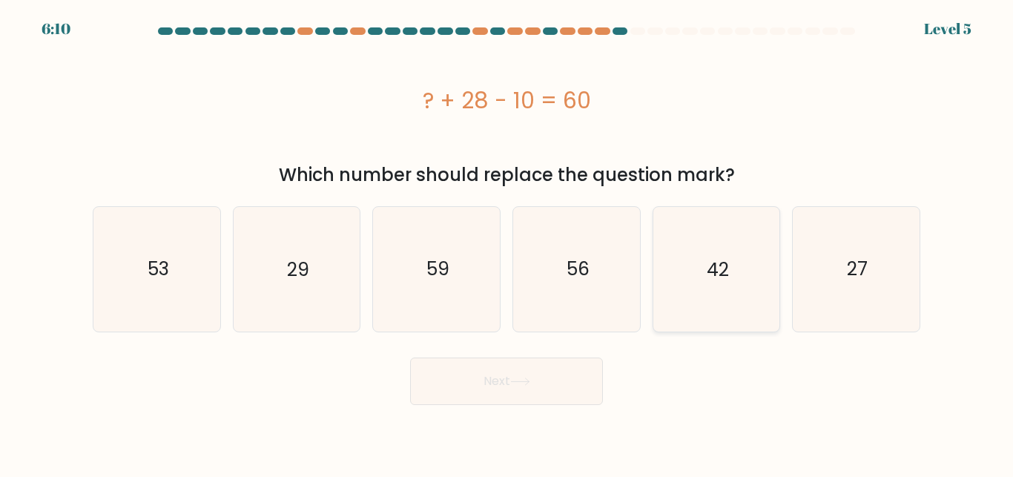
click at [686, 280] on icon "42" at bounding box center [716, 269] width 124 height 124
click at [507, 243] on input "e. 42" at bounding box center [507, 241] width 1 height 4
radio input "true"
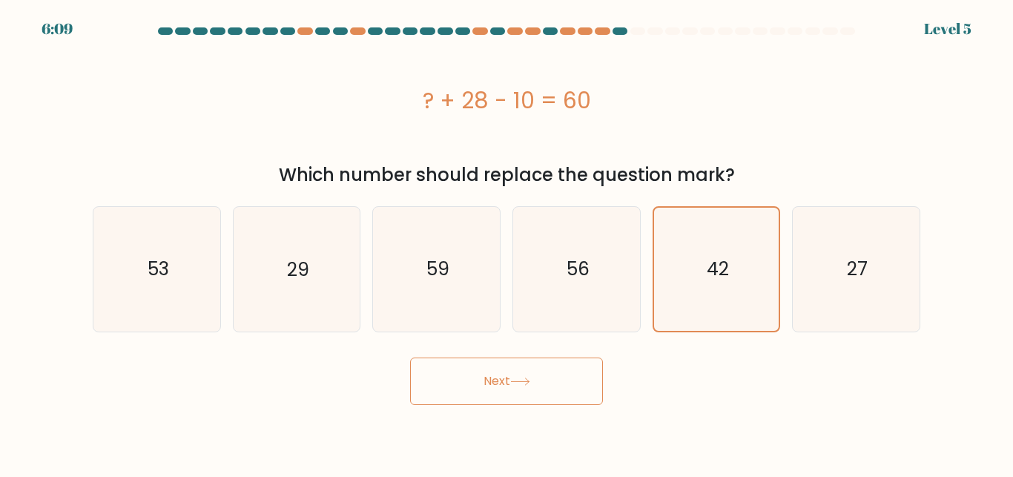
click at [511, 378] on button "Next" at bounding box center [506, 381] width 193 height 47
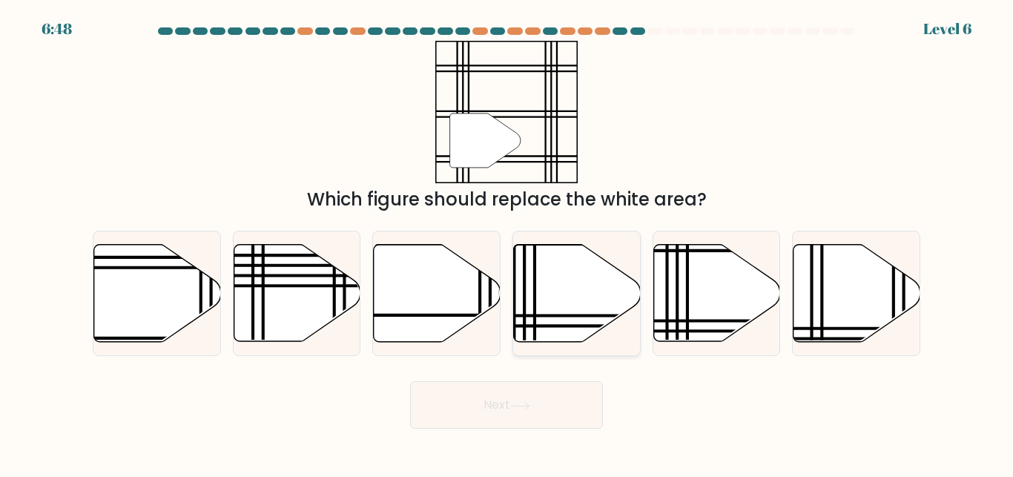
click at [546, 321] on icon at bounding box center [577, 293] width 127 height 97
click at [507, 243] on input "d." at bounding box center [507, 241] width 1 height 4
radio input "true"
click at [510, 402] on button "Next" at bounding box center [506, 404] width 193 height 47
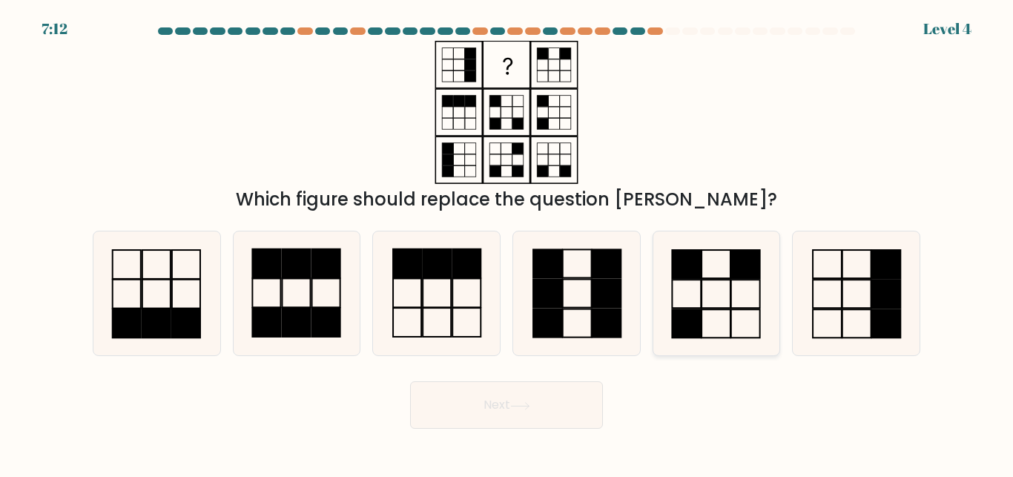
click at [760, 296] on rect at bounding box center [745, 294] width 29 height 28
click at [507, 243] on input "e." at bounding box center [507, 241] width 1 height 4
radio input "true"
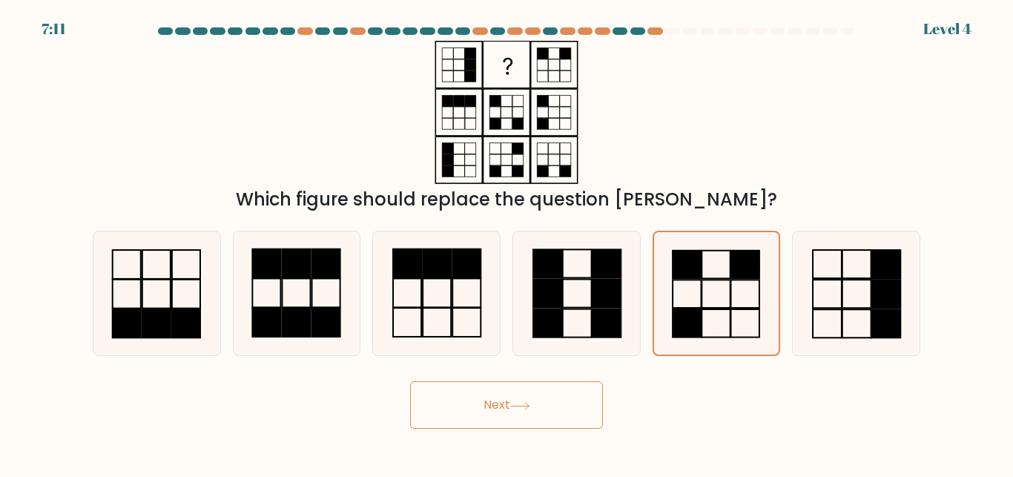
click at [470, 398] on button "Next" at bounding box center [506, 404] width 193 height 47
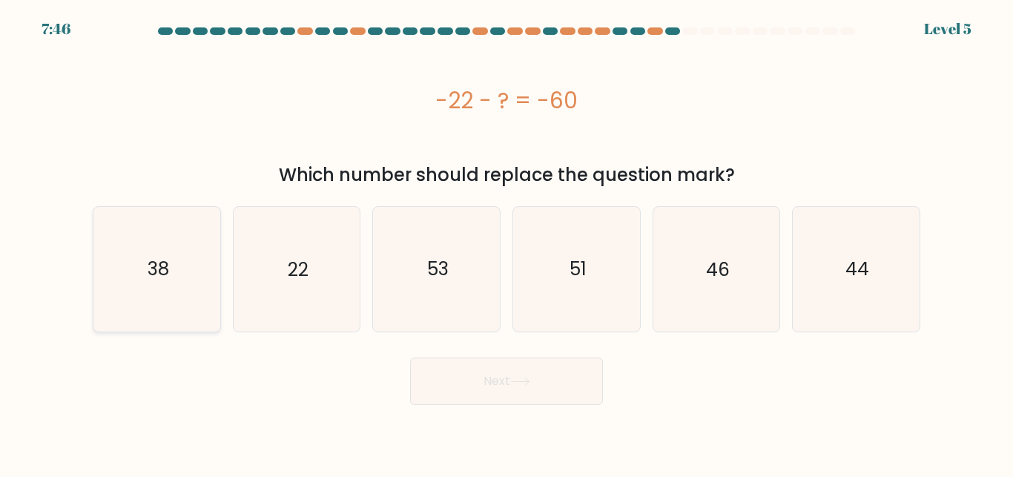
click at [177, 311] on icon "38" at bounding box center [157, 269] width 124 height 124
click at [507, 243] on input "a. 38" at bounding box center [507, 241] width 1 height 4
radio input "true"
click at [460, 385] on button "Next" at bounding box center [506, 381] width 193 height 47
click at [460, 386] on button "Next" at bounding box center [506, 381] width 193 height 47
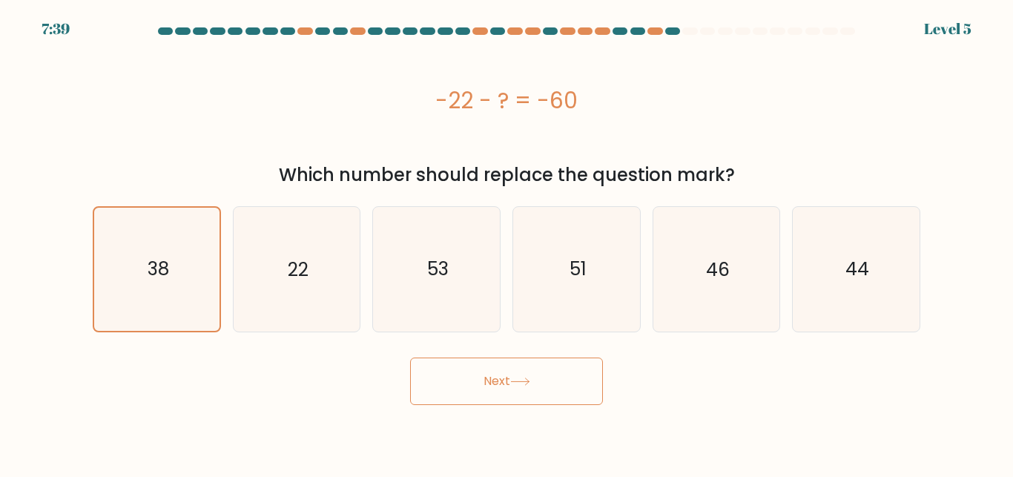
click at [504, 378] on button "Next" at bounding box center [506, 381] width 193 height 47
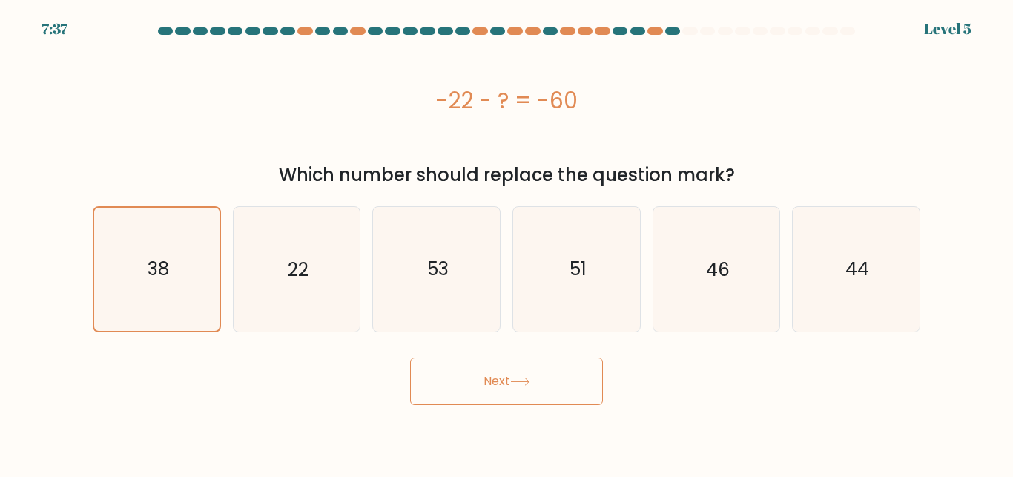
click at [504, 378] on button "Next" at bounding box center [506, 381] width 193 height 47
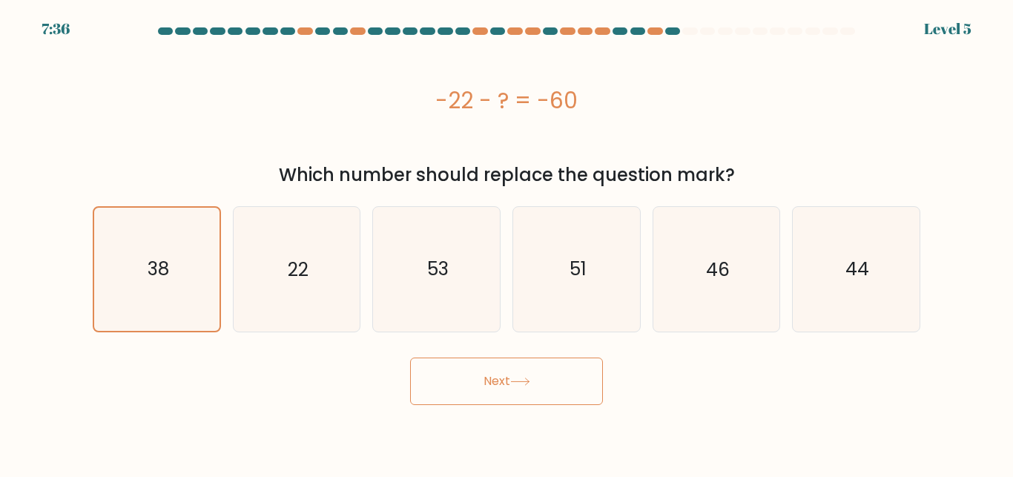
click at [504, 378] on button "Next" at bounding box center [506, 381] width 193 height 47
click at [410, 358] on button "Next" at bounding box center [506, 381] width 193 height 47
click at [533, 378] on button "Next" at bounding box center [506, 381] width 193 height 47
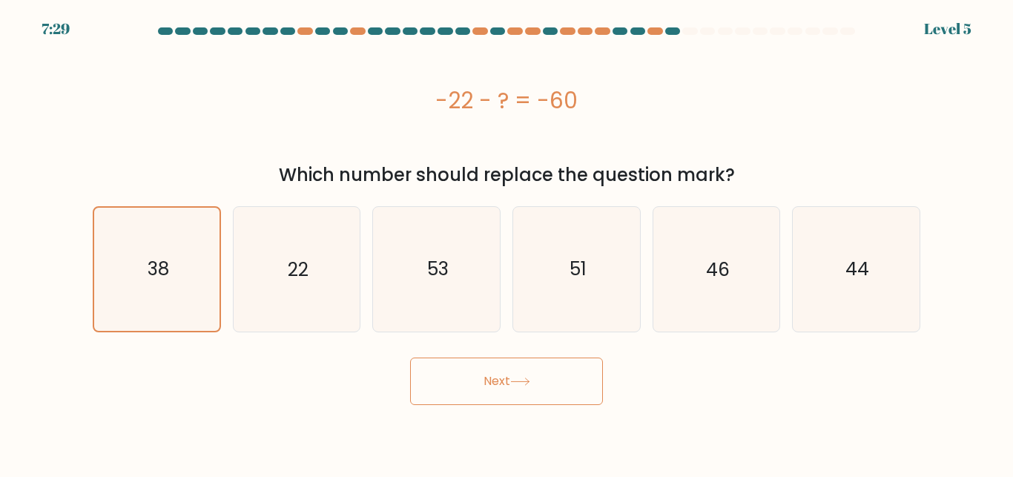
click at [533, 378] on button "Next" at bounding box center [506, 381] width 193 height 47
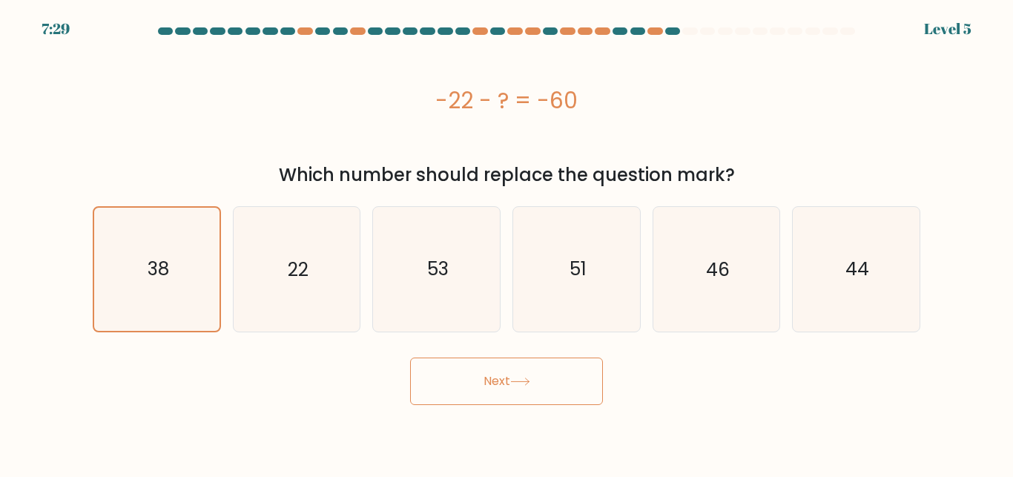
click at [533, 378] on button "Next" at bounding box center [506, 381] width 193 height 47
click at [410, 358] on button "Next" at bounding box center [506, 381] width 193 height 47
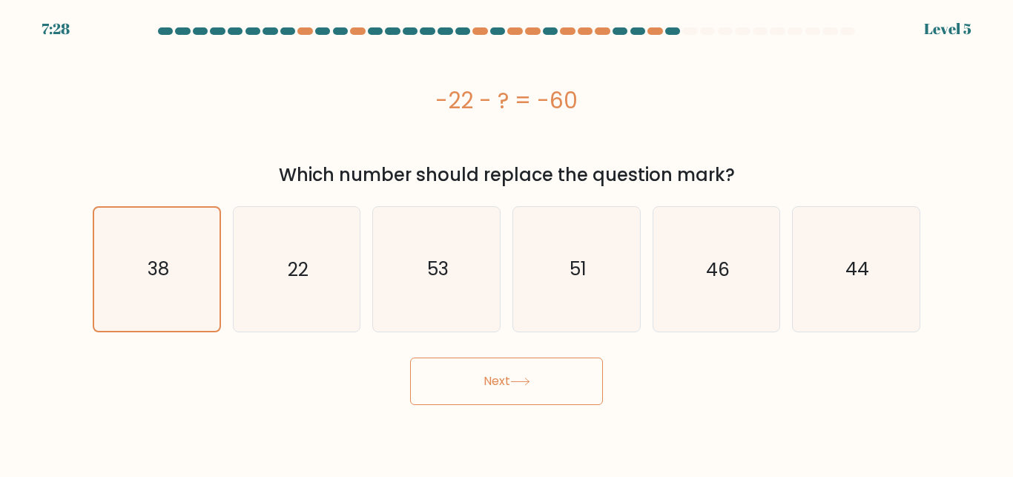
click at [410, 358] on button "Next" at bounding box center [506, 381] width 193 height 47
drag, startPoint x: 521, startPoint y: 402, endPoint x: 541, endPoint y: 392, distance: 22.6
click at [456, 375] on button "Next" at bounding box center [506, 381] width 193 height 47
click at [308, 322] on icon "22" at bounding box center [296, 269] width 124 height 124
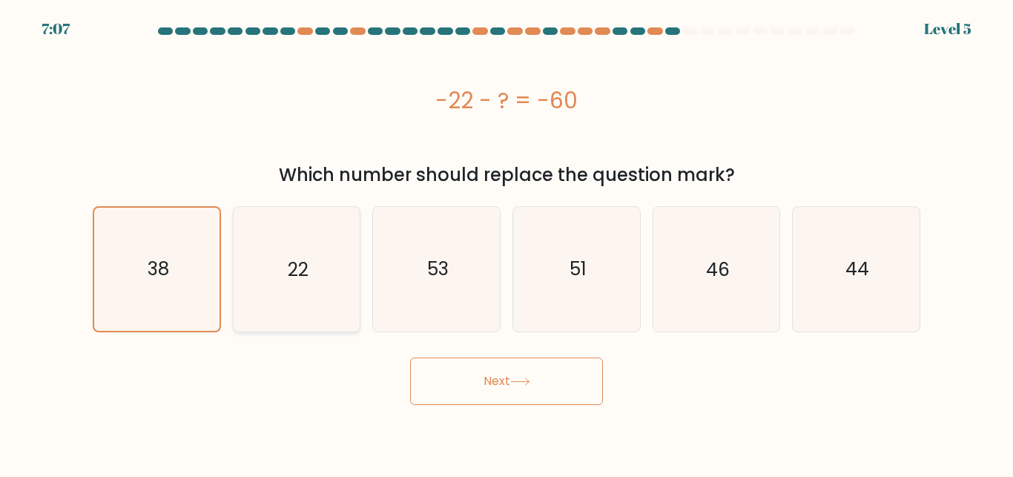
click at [507, 243] on input "b. 22" at bounding box center [507, 241] width 1 height 4
radio input "true"
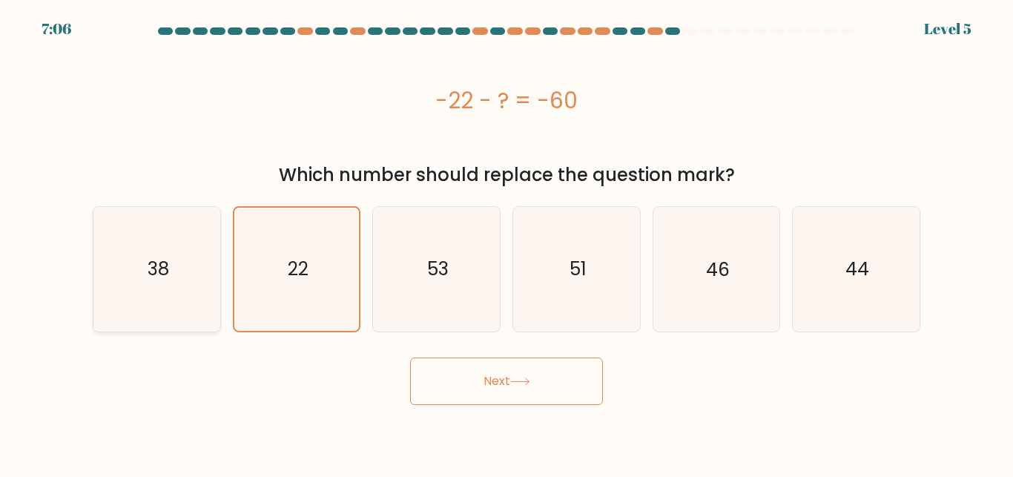
drag, startPoint x: 198, startPoint y: 291, endPoint x: 207, endPoint y: 292, distance: 8.9
click at [199, 291] on icon "38" at bounding box center [157, 269] width 124 height 124
click at [507, 243] on input "a. 38" at bounding box center [507, 241] width 1 height 4
radio input "true"
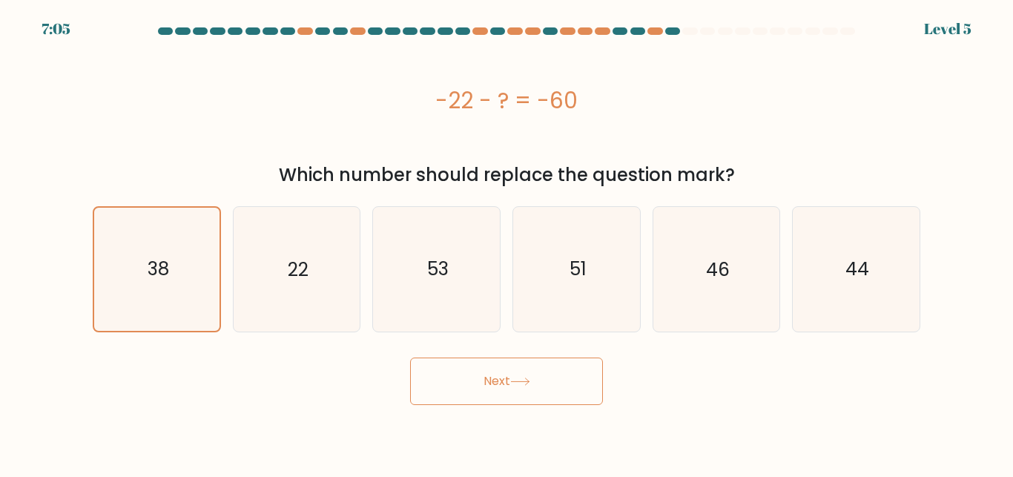
click at [565, 368] on button "Next" at bounding box center [506, 381] width 193 height 47
click at [213, 303] on icon "38" at bounding box center [157, 269] width 124 height 124
click at [507, 243] on input "a. 38" at bounding box center [507, 241] width 1 height 4
radio input "true"
click at [524, 374] on button "Next" at bounding box center [506, 381] width 193 height 47
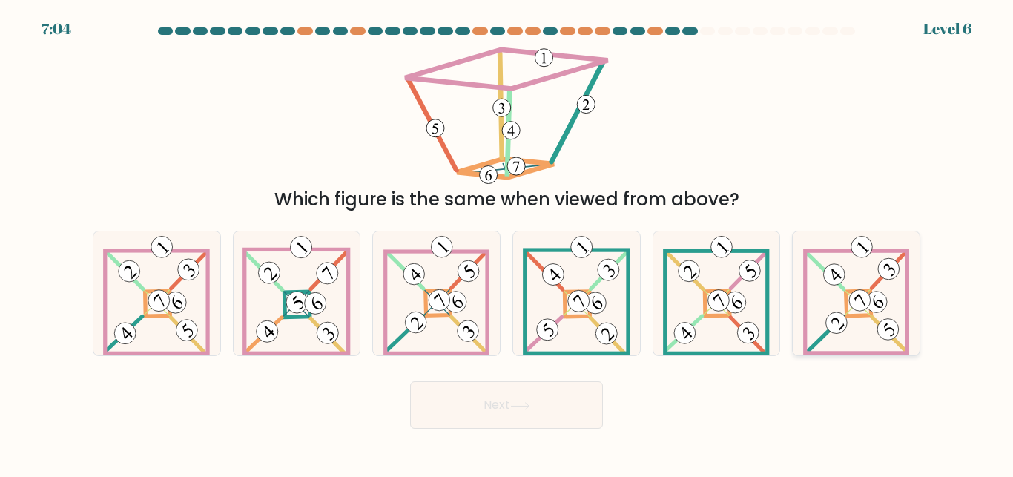
click at [895, 312] on icon at bounding box center [856, 293] width 107 height 124
click at [587, 409] on button "Next" at bounding box center [506, 404] width 193 height 47
click at [570, 342] on icon at bounding box center [577, 293] width 108 height 124
click at [507, 243] on input "d." at bounding box center [507, 241] width 1 height 4
radio input "true"
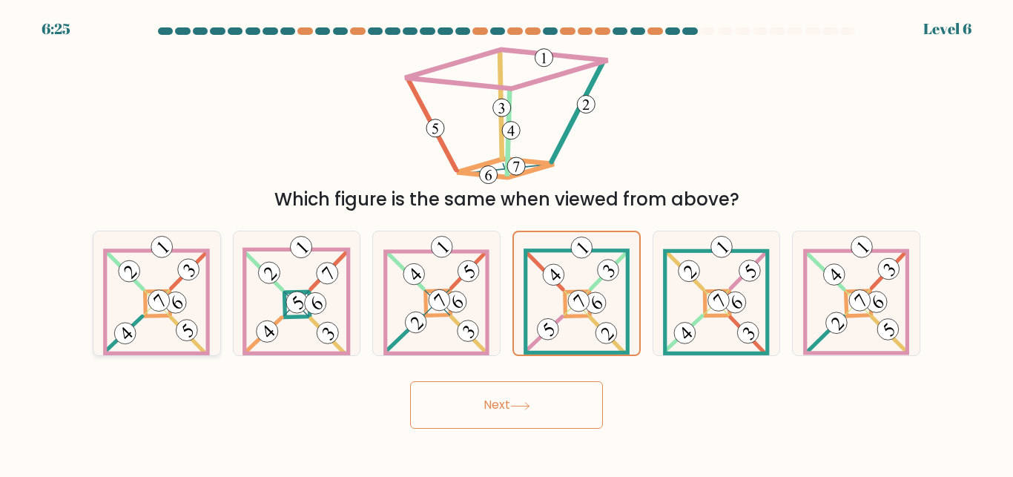
click at [213, 338] on div at bounding box center [157, 293] width 128 height 125
click at [507, 243] on input "a." at bounding box center [507, 241] width 1 height 4
radio input "true"
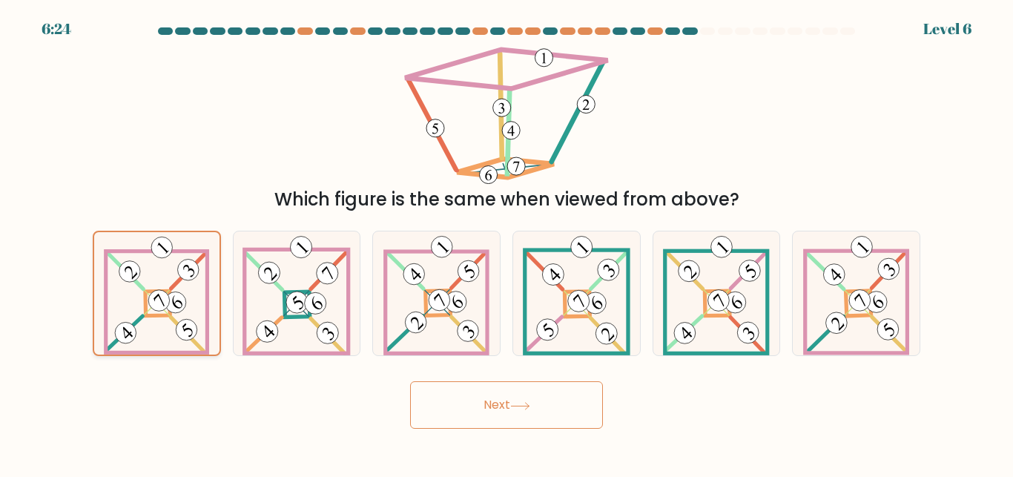
click at [200, 338] on icon at bounding box center [156, 293] width 105 height 122
click at [507, 243] on input "a." at bounding box center [507, 241] width 1 height 4
click at [471, 414] on button "Next" at bounding box center [506, 404] width 193 height 47
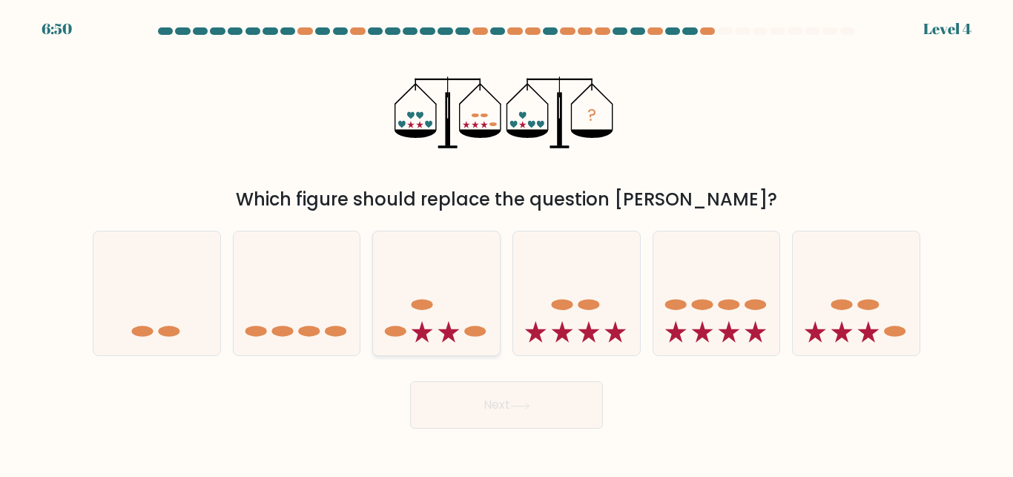
click at [449, 335] on icon at bounding box center [449, 332] width 22 height 22
click at [507, 243] on input "c." at bounding box center [507, 241] width 1 height 4
radio input "true"
click at [592, 353] on div at bounding box center [577, 293] width 128 height 125
click at [507, 243] on input "d." at bounding box center [507, 241] width 1 height 4
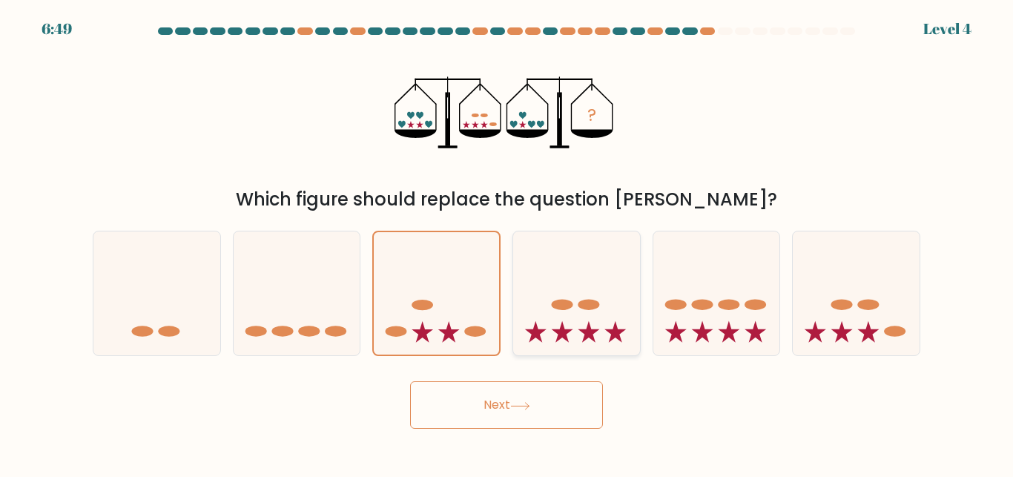
radio input "true"
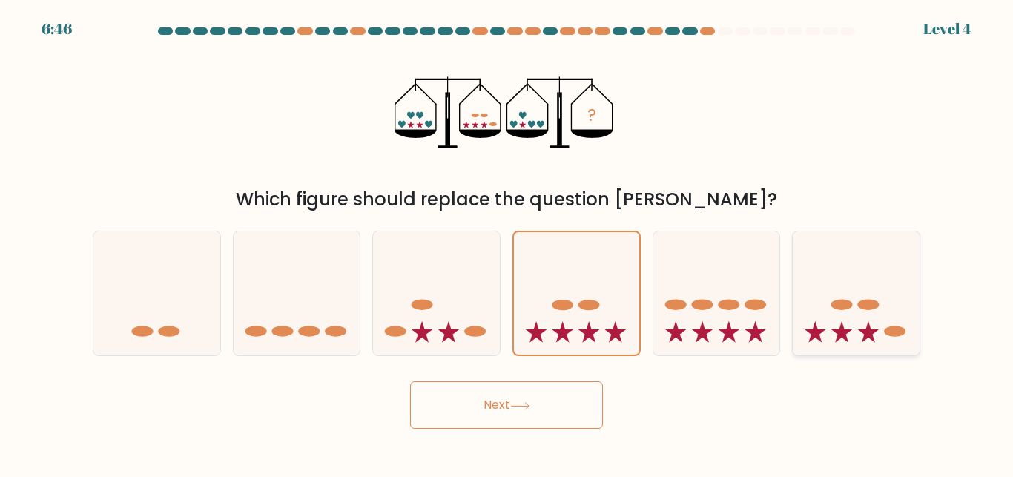
click at [820, 311] on icon at bounding box center [856, 293] width 127 height 105
click at [507, 243] on input "f." at bounding box center [507, 241] width 1 height 4
radio input "true"
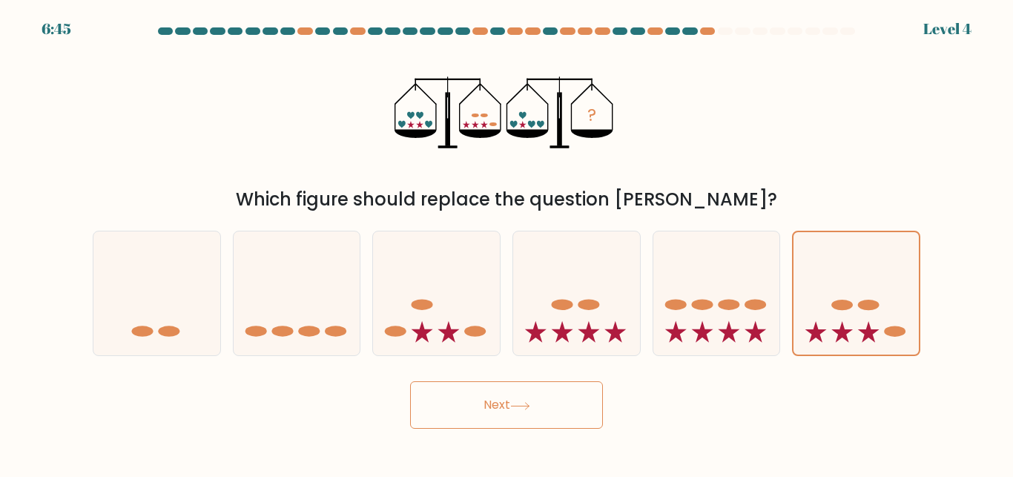
click at [520, 403] on icon at bounding box center [520, 406] width 20 height 8
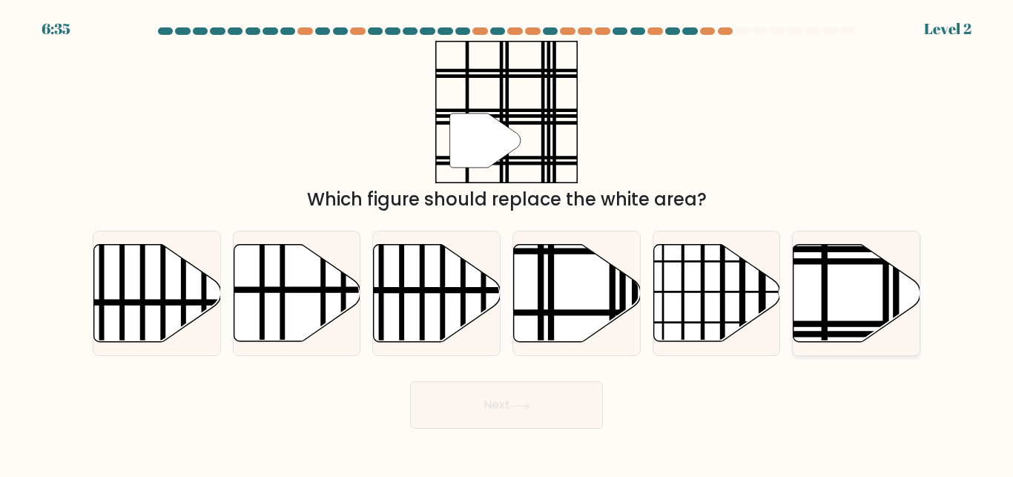
click at [852, 286] on icon at bounding box center [857, 293] width 127 height 97
click at [507, 243] on input "f." at bounding box center [507, 241] width 1 height 4
radio input "true"
click at [493, 404] on button "Next" at bounding box center [506, 404] width 193 height 47
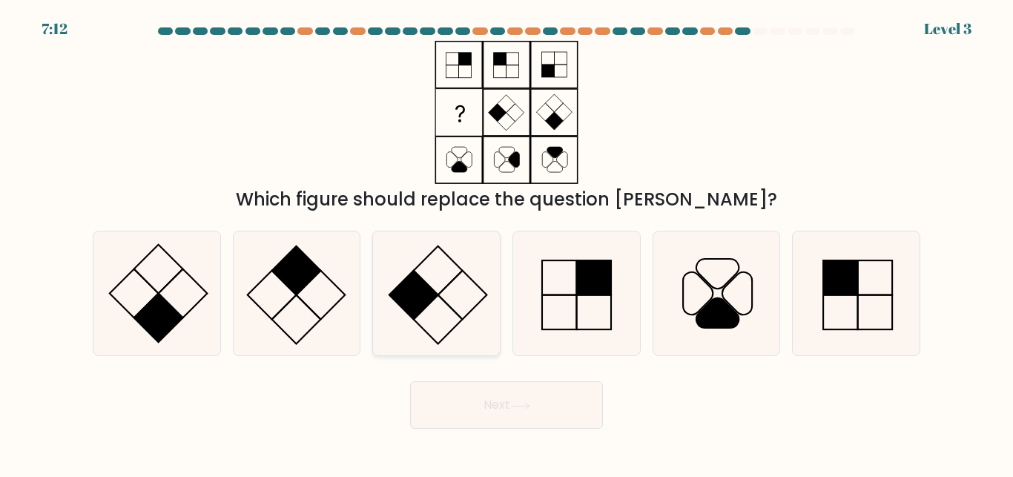
click at [407, 307] on rect at bounding box center [413, 295] width 49 height 49
click at [507, 243] on input "c." at bounding box center [507, 241] width 1 height 4
radio input "true"
click at [314, 292] on icon at bounding box center [296, 293] width 124 height 124
click at [507, 243] on input "b." at bounding box center [507, 241] width 1 height 4
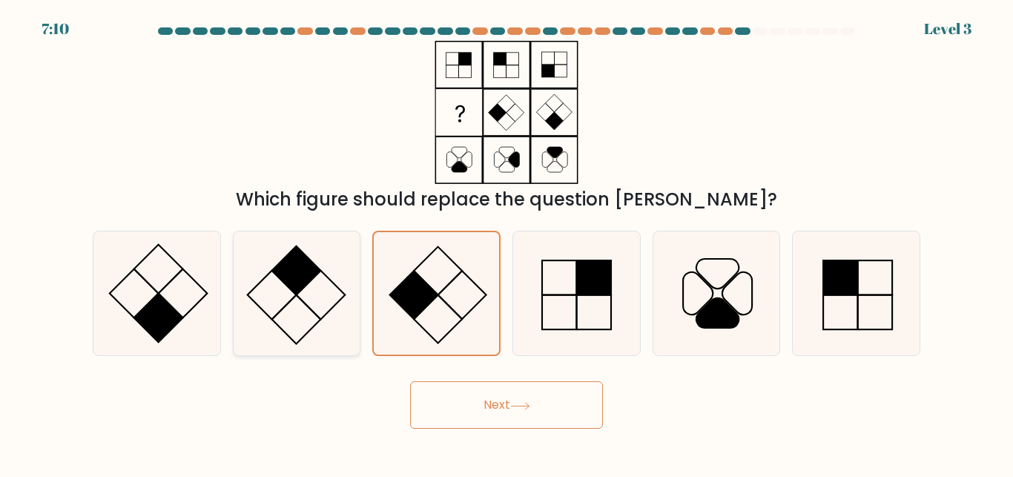
radio input "true"
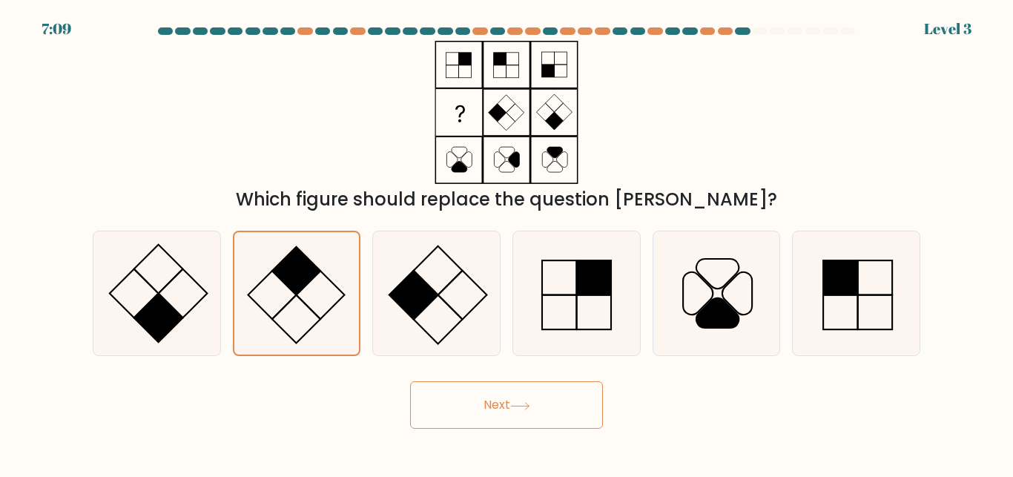
click at [510, 401] on button "Next" at bounding box center [506, 404] width 193 height 47
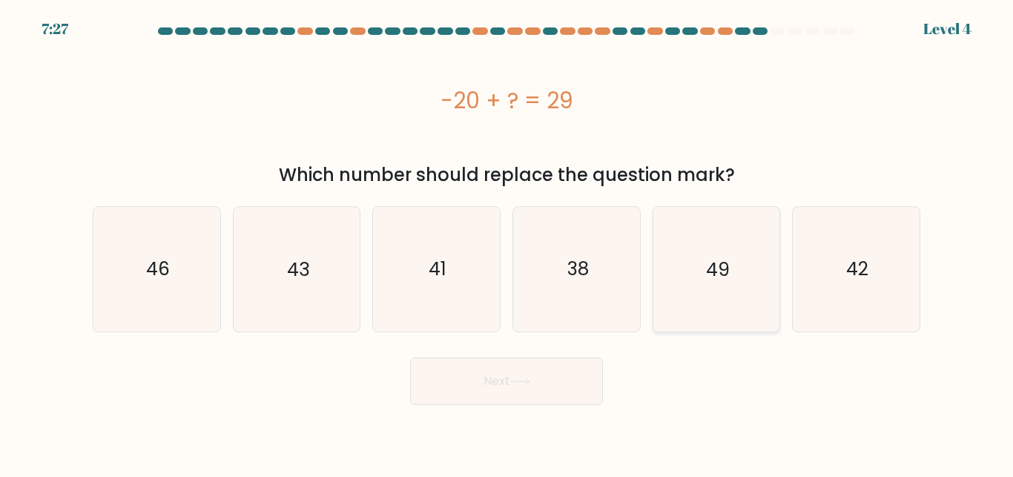
click at [745, 282] on icon "49" at bounding box center [716, 269] width 124 height 124
click at [507, 243] on input "e. 49" at bounding box center [507, 241] width 1 height 4
radio input "true"
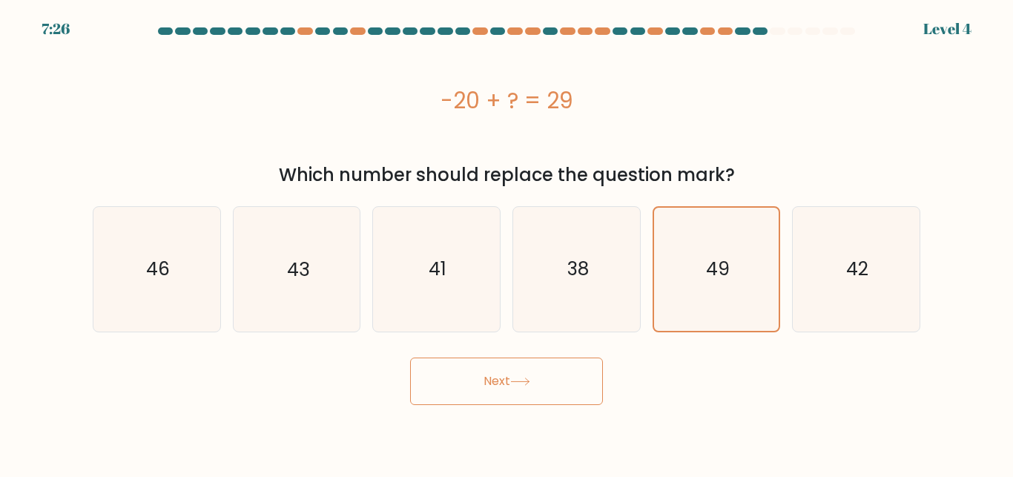
click at [528, 366] on button "Next" at bounding box center [506, 381] width 193 height 47
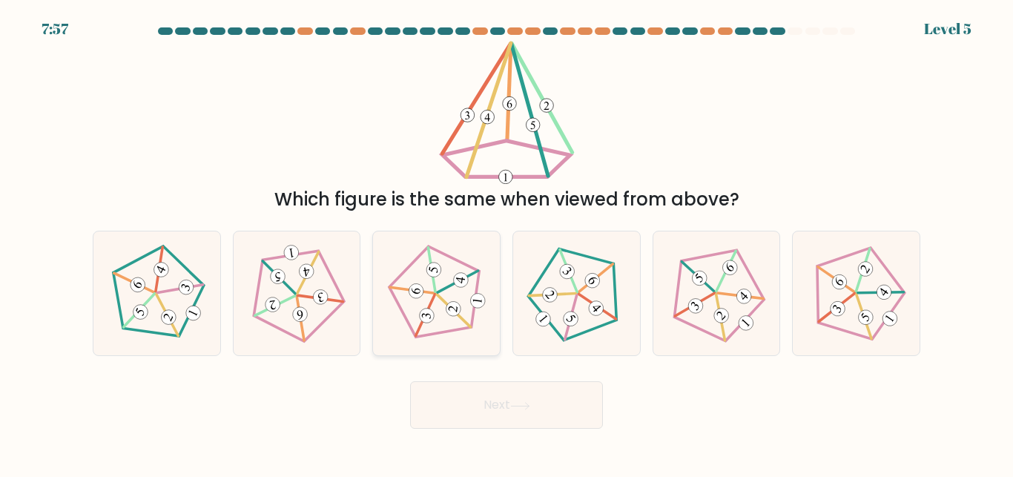
click at [451, 325] on icon at bounding box center [436, 293] width 99 height 99
click at [507, 243] on input "c." at bounding box center [507, 241] width 1 height 4
radio input "true"
click at [843, 317] on icon at bounding box center [856, 293] width 99 height 99
click at [507, 243] on input "f." at bounding box center [507, 241] width 1 height 4
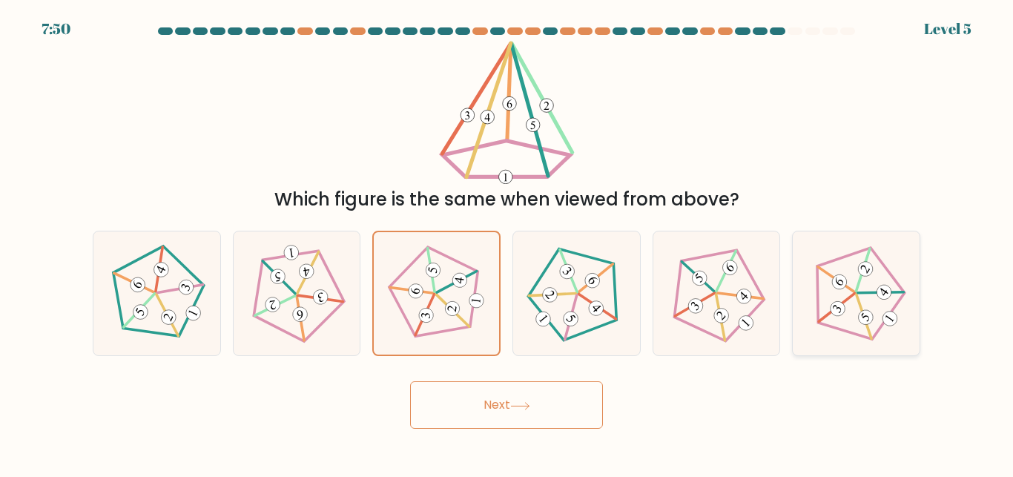
radio input "true"
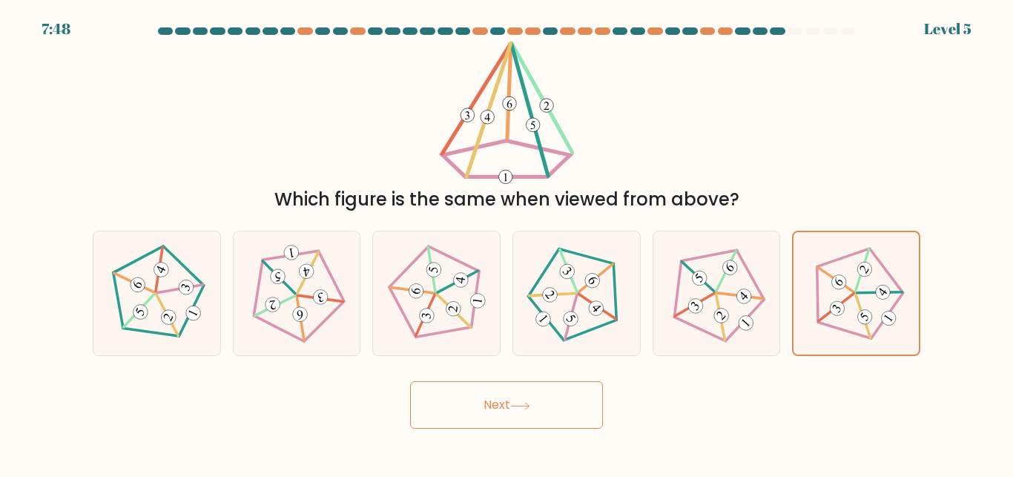
click at [554, 428] on button "Next" at bounding box center [506, 404] width 193 height 47
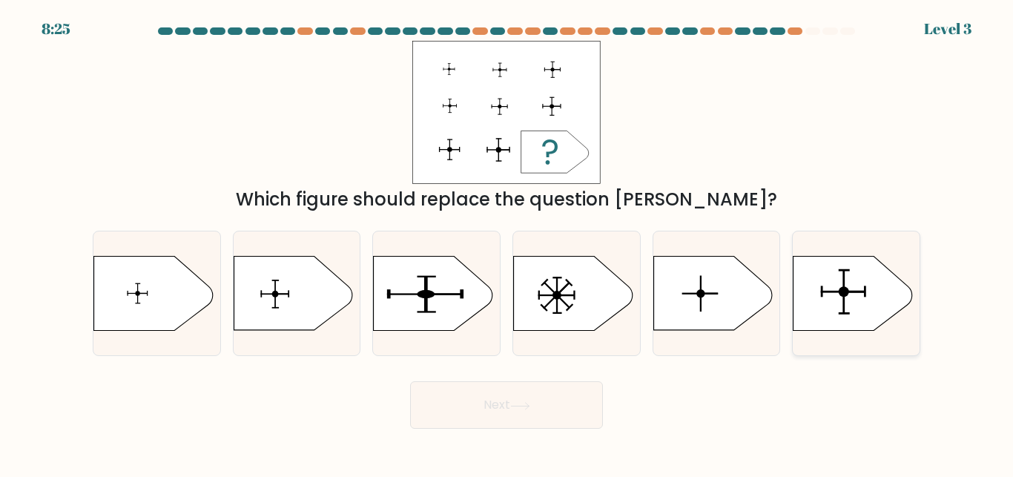
click at [809, 274] on icon at bounding box center [853, 294] width 119 height 74
click at [507, 243] on input "f." at bounding box center [507, 241] width 1 height 4
radio input "true"
click at [306, 315] on icon at bounding box center [293, 294] width 119 height 74
click at [507, 243] on input "b." at bounding box center [507, 241] width 1 height 4
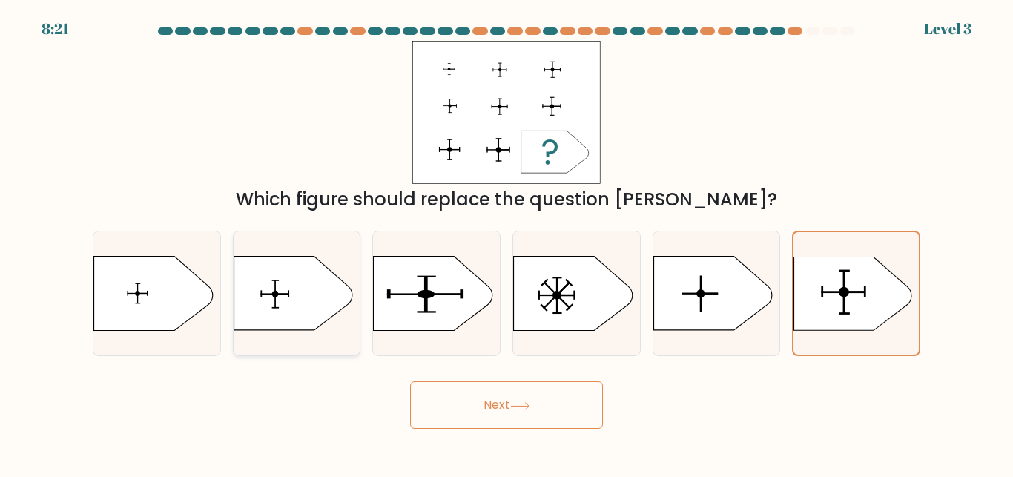
radio input "true"
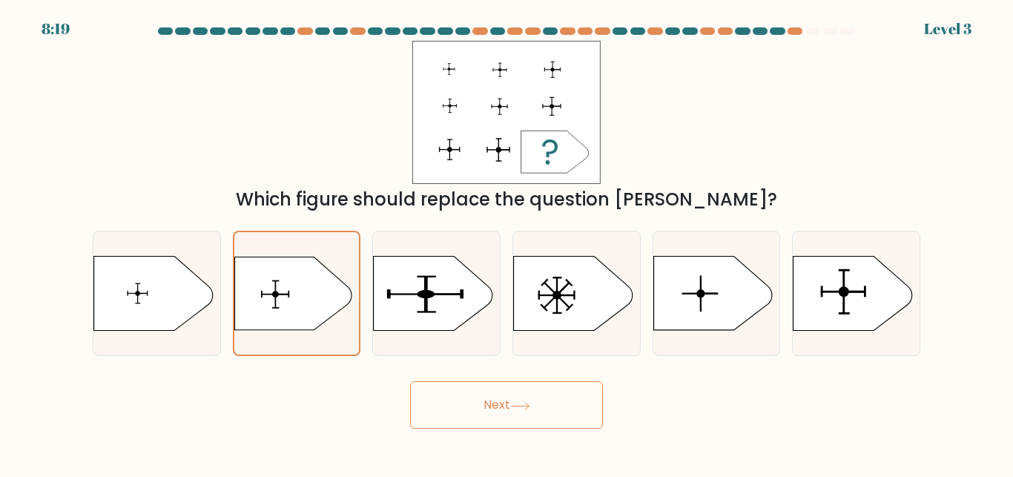
click at [460, 410] on button "Next" at bounding box center [506, 404] width 193 height 47
click at [509, 402] on button "Next" at bounding box center [506, 404] width 193 height 47
click at [475, 421] on button "Next" at bounding box center [506, 404] width 193 height 47
click at [493, 415] on button "Next" at bounding box center [506, 404] width 193 height 47
click at [494, 415] on button "Next" at bounding box center [506, 404] width 193 height 47
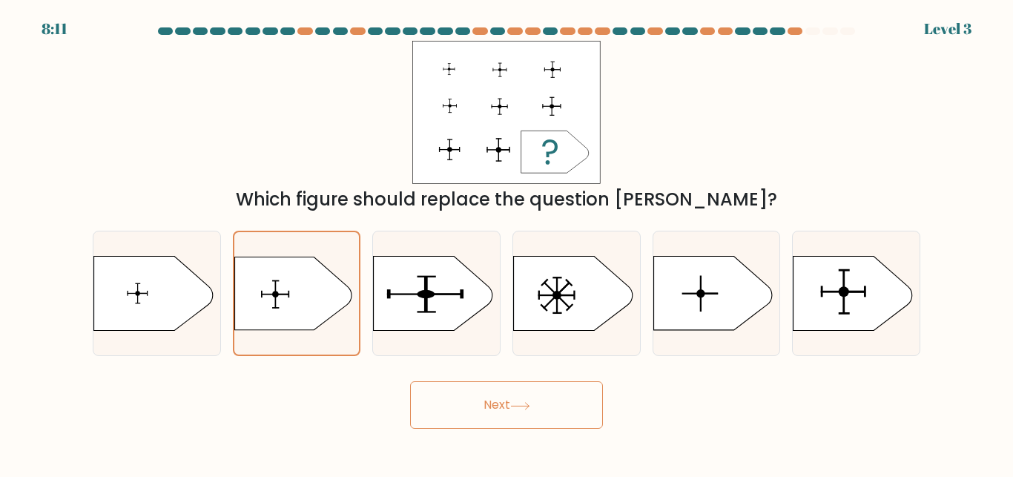
click at [494, 415] on button "Next" at bounding box center [506, 404] width 193 height 47
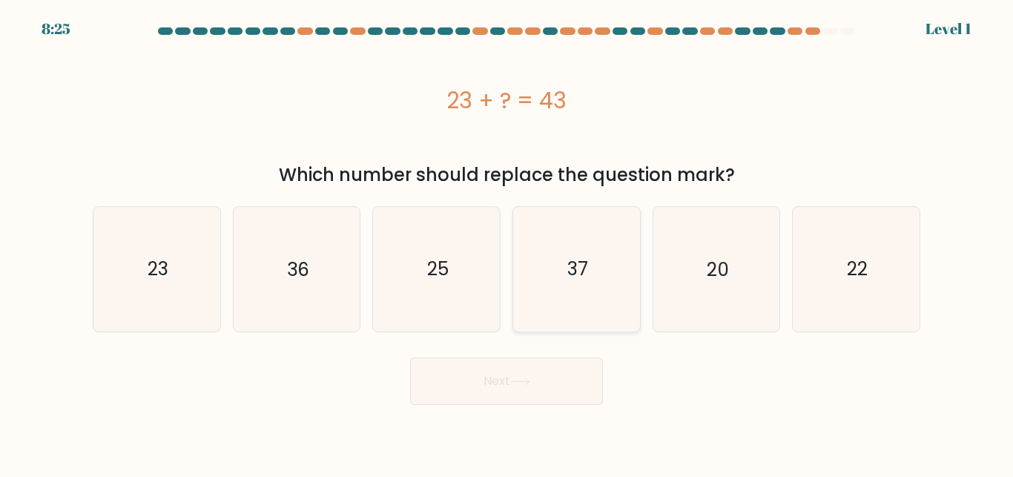
click at [553, 271] on icon "37" at bounding box center [577, 269] width 124 height 124
click at [507, 243] on input "d. 37" at bounding box center [507, 241] width 1 height 4
radio input "true"
click at [660, 283] on icon "20" at bounding box center [716, 269] width 124 height 124
click at [507, 243] on input "e. 20" at bounding box center [507, 241] width 1 height 4
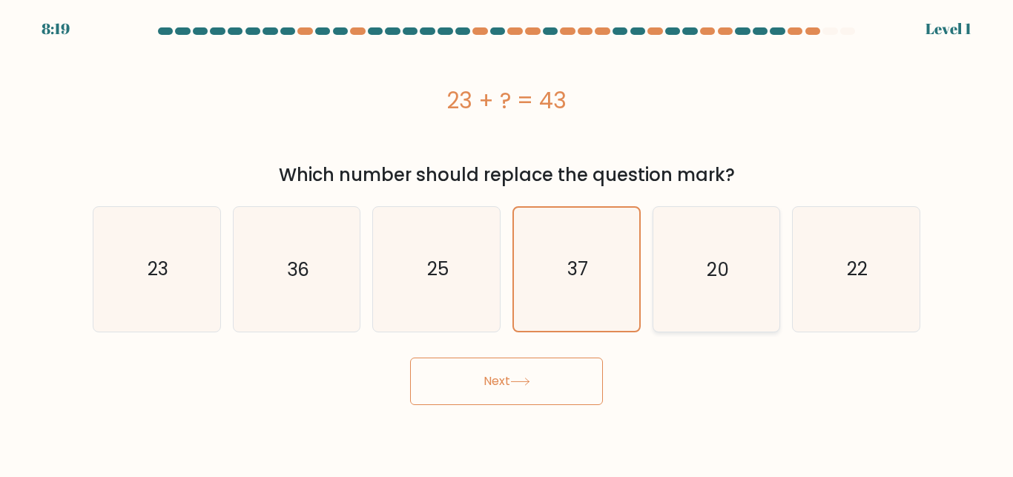
radio input "true"
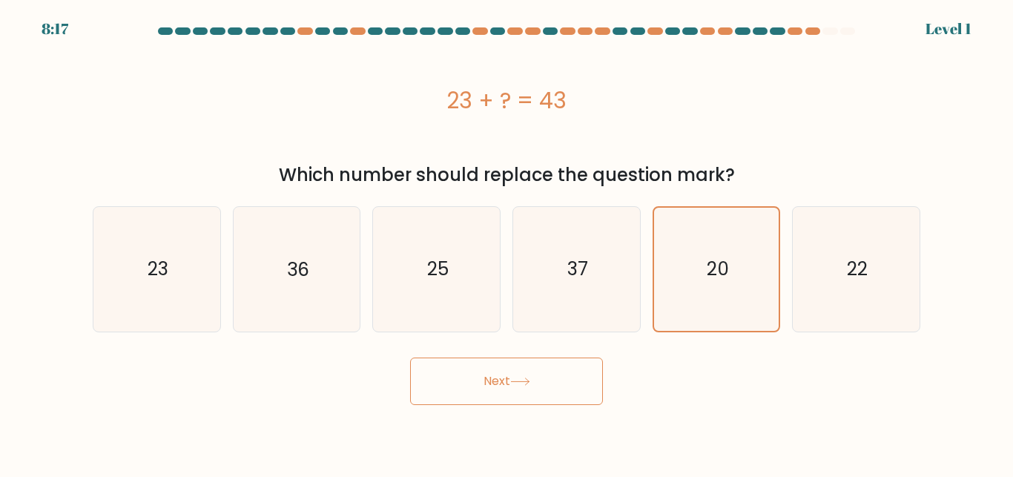
click at [543, 369] on button "Next" at bounding box center [506, 381] width 193 height 47
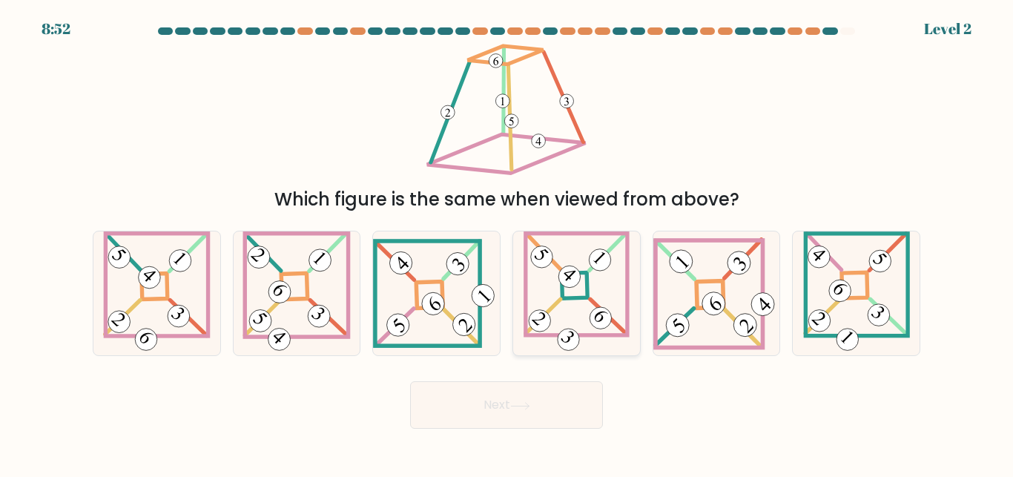
click at [570, 302] on icon at bounding box center [577, 293] width 106 height 124
click at [507, 243] on input "d." at bounding box center [507, 241] width 1 height 4
radio input "true"
click at [493, 398] on button "Next" at bounding box center [506, 404] width 193 height 47
